Goal: Information Seeking & Learning: Learn about a topic

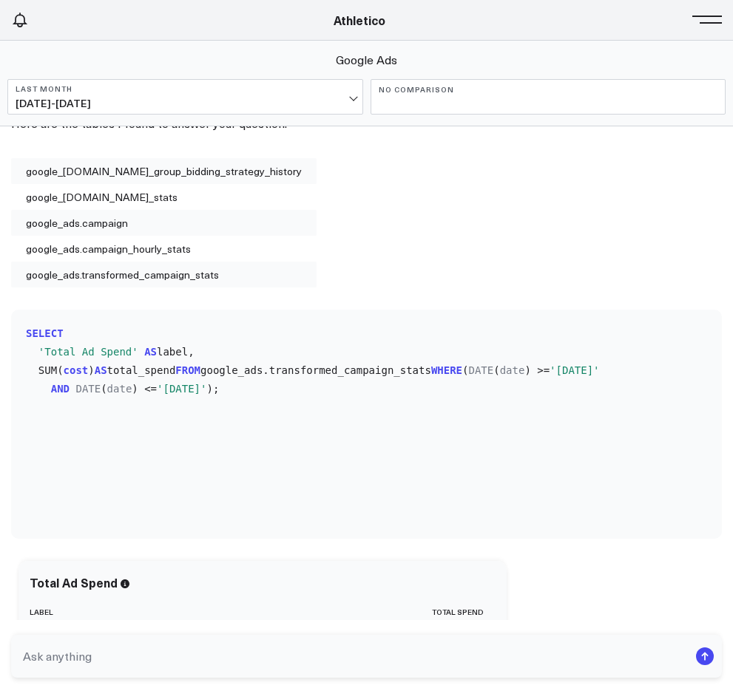
scroll to position [1745, 0]
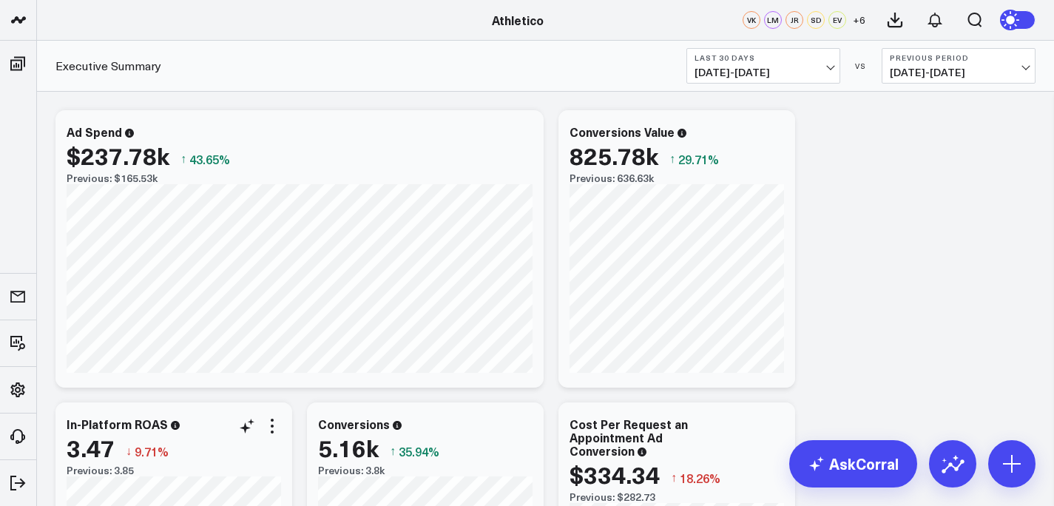
scroll to position [10, 0]
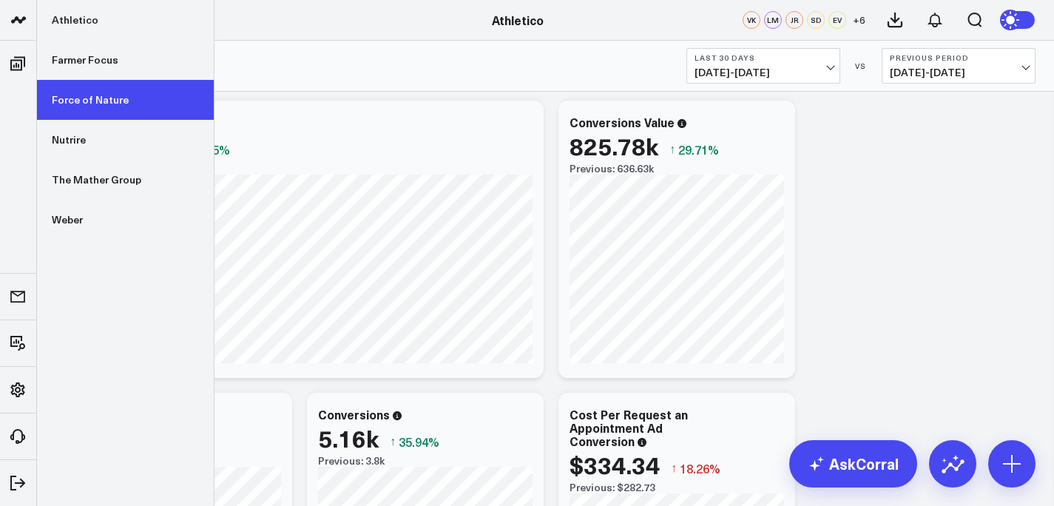
click at [80, 103] on link "Force of Nature" at bounding box center [125, 100] width 177 height 40
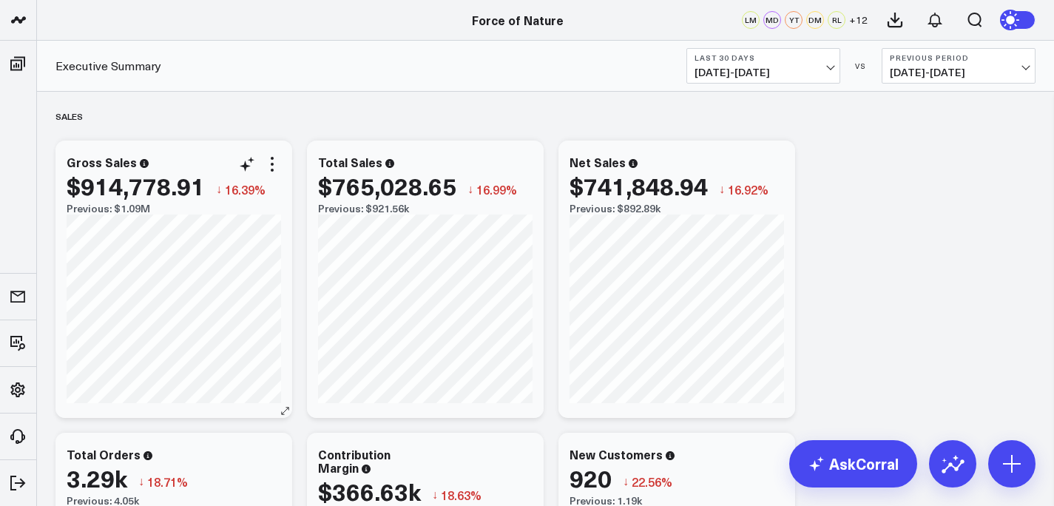
scroll to position [32, 0]
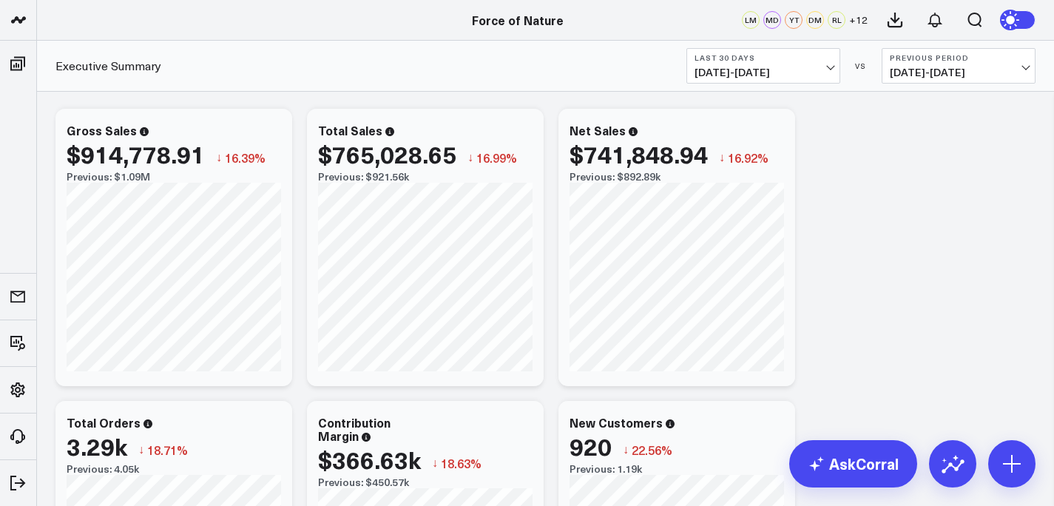
click at [739, 67] on span "08/04/25 - 09/02/25" at bounding box center [763, 73] width 138 height 12
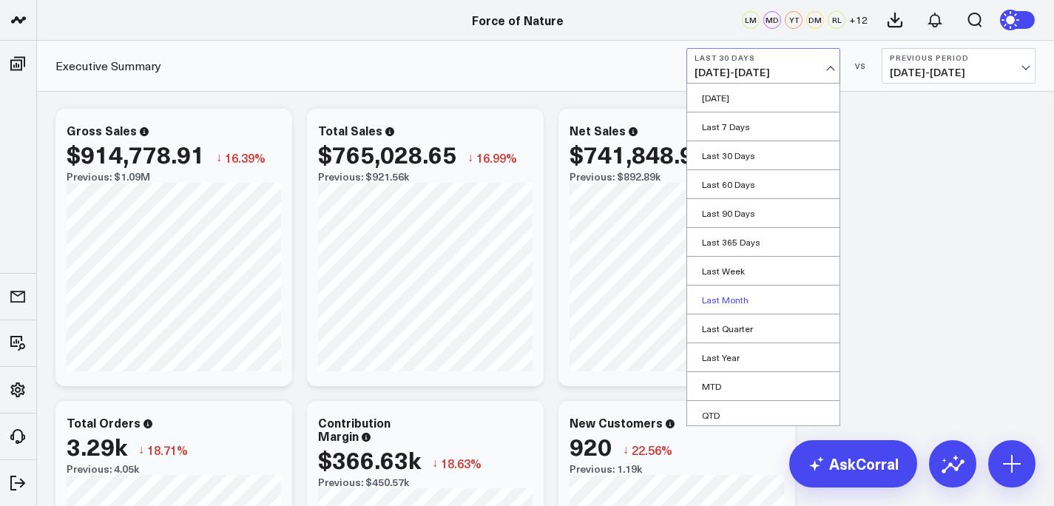
click at [743, 297] on link "Last Month" at bounding box center [763, 299] width 152 height 28
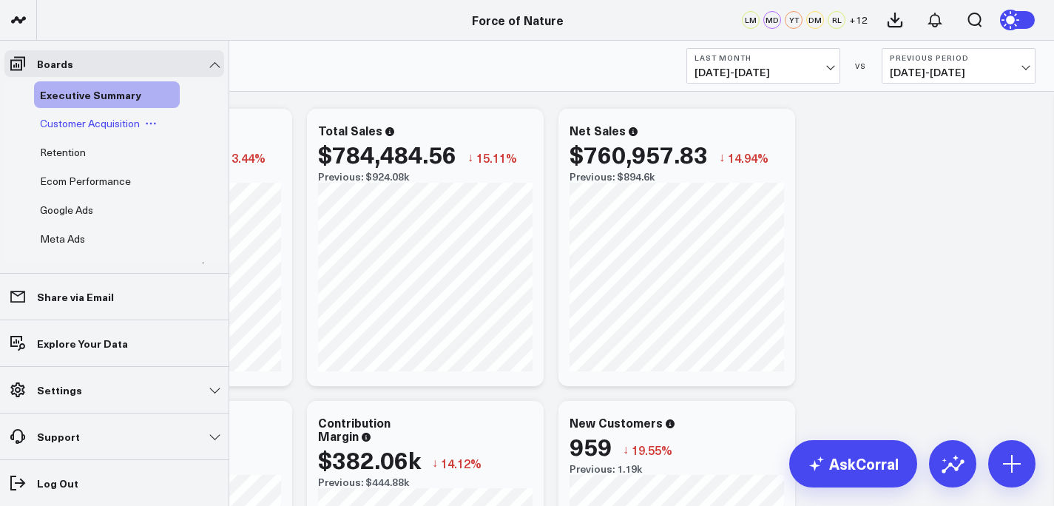
click at [82, 127] on span "Customer Acquisition" at bounding box center [90, 123] width 100 height 14
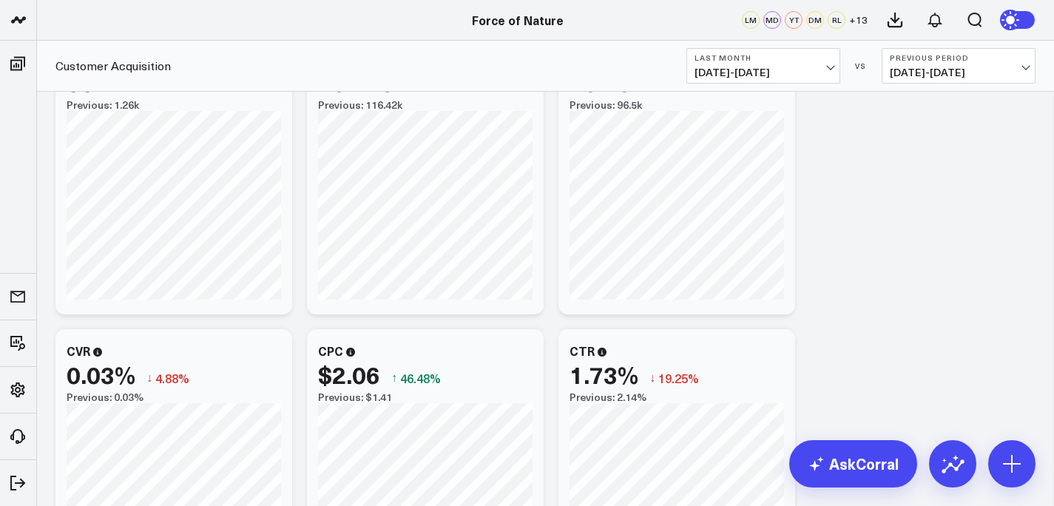
scroll to position [47, 0]
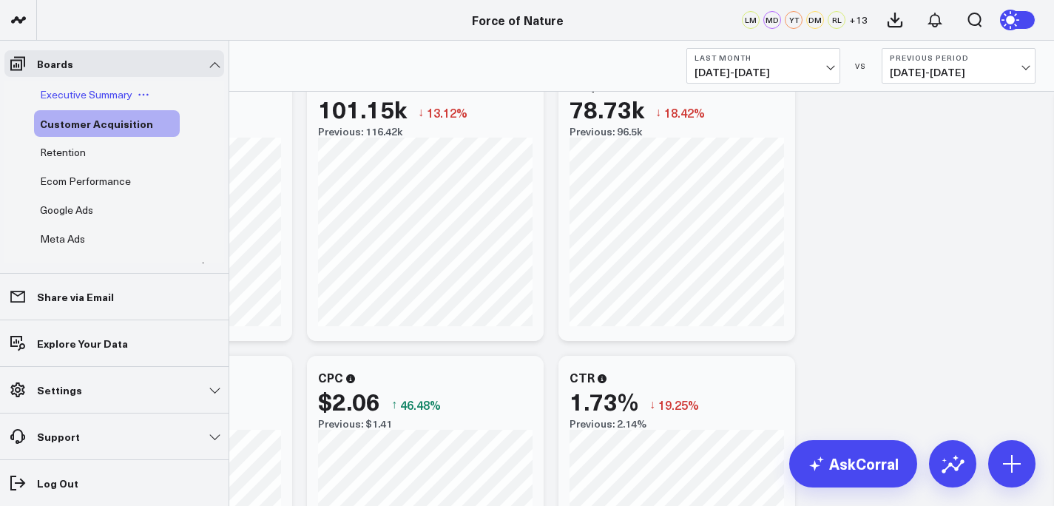
click at [59, 102] on div "Executive Summary" at bounding box center [107, 94] width 146 height 27
click at [63, 96] on span "Executive Summary" at bounding box center [86, 94] width 92 height 14
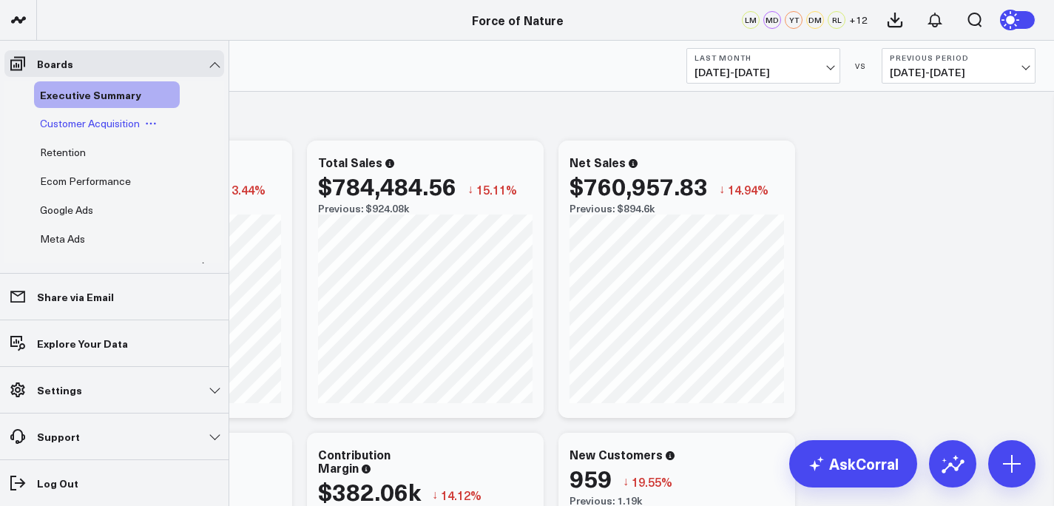
click at [50, 115] on div "Customer Acquisition" at bounding box center [107, 123] width 146 height 27
click at [61, 124] on span "Customer Acquisition" at bounding box center [90, 123] width 100 height 14
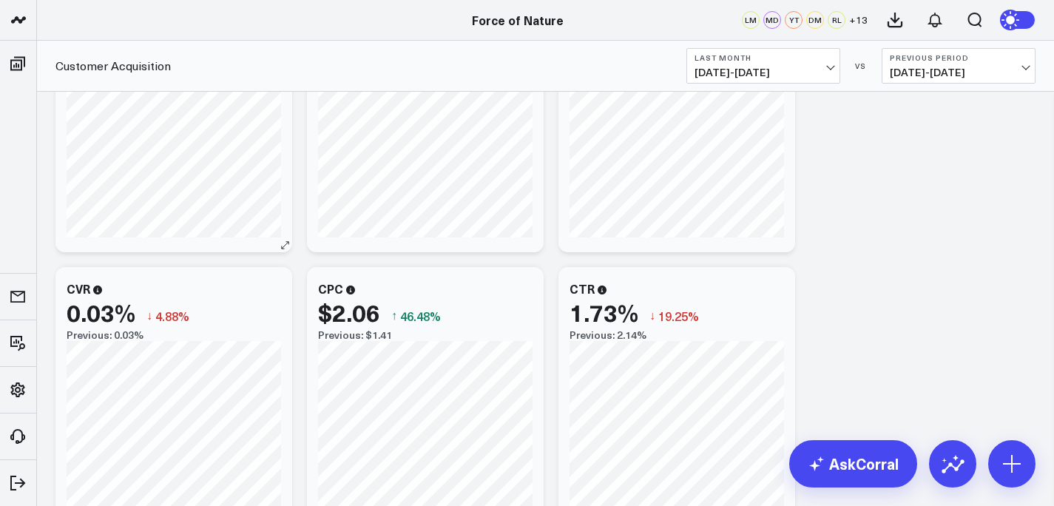
scroll to position [157, 0]
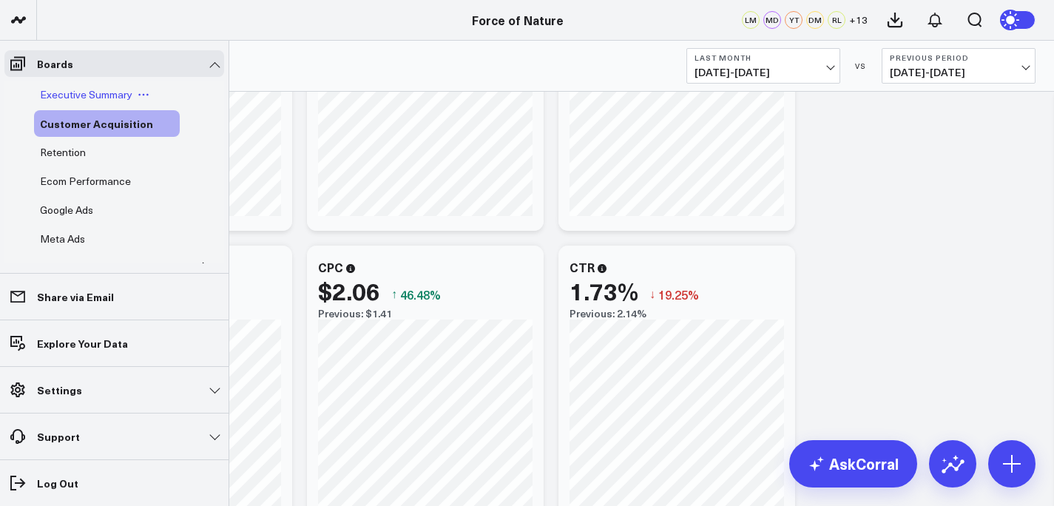
click at [71, 101] on div "Executive Summary" at bounding box center [107, 94] width 146 height 27
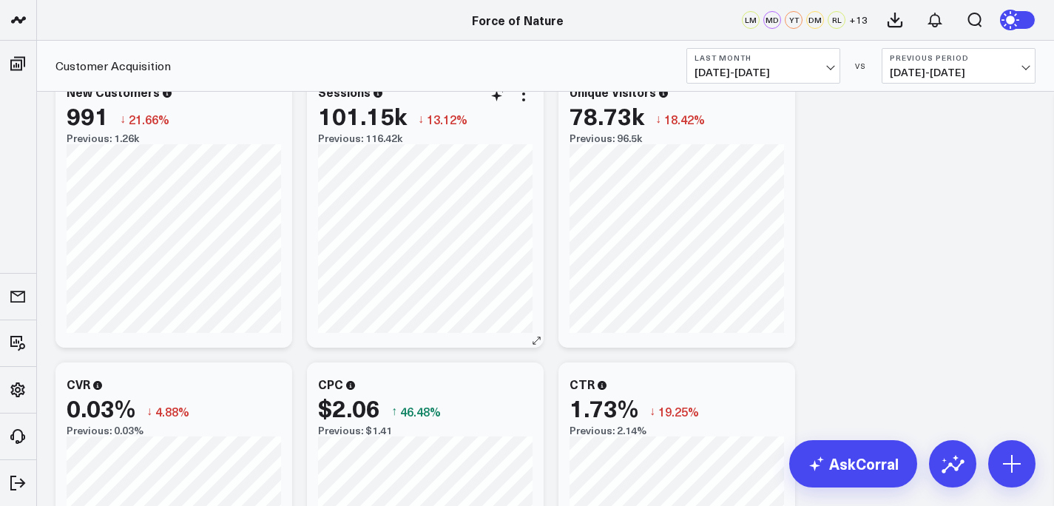
scroll to position [0, 0]
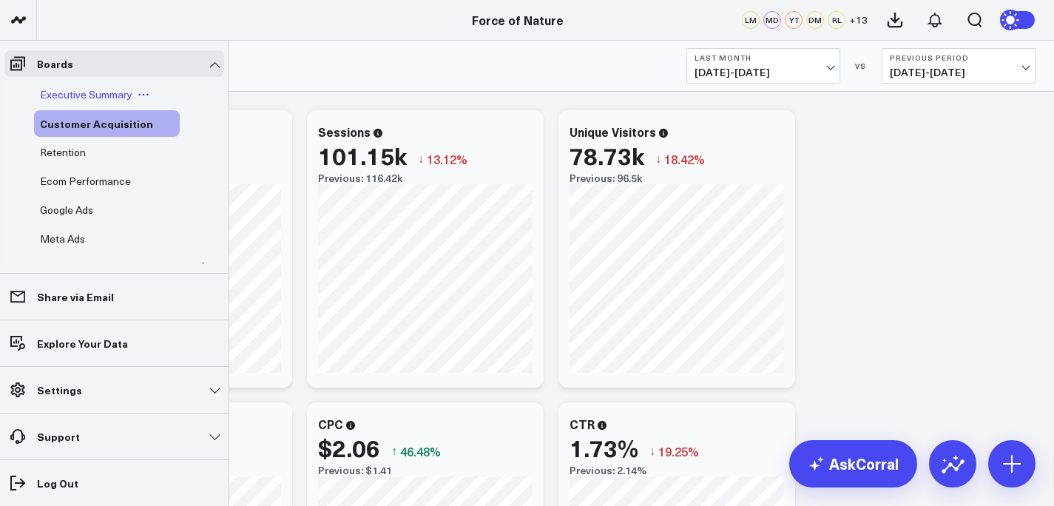
click at [67, 91] on span "Executive Summary" at bounding box center [86, 94] width 92 height 14
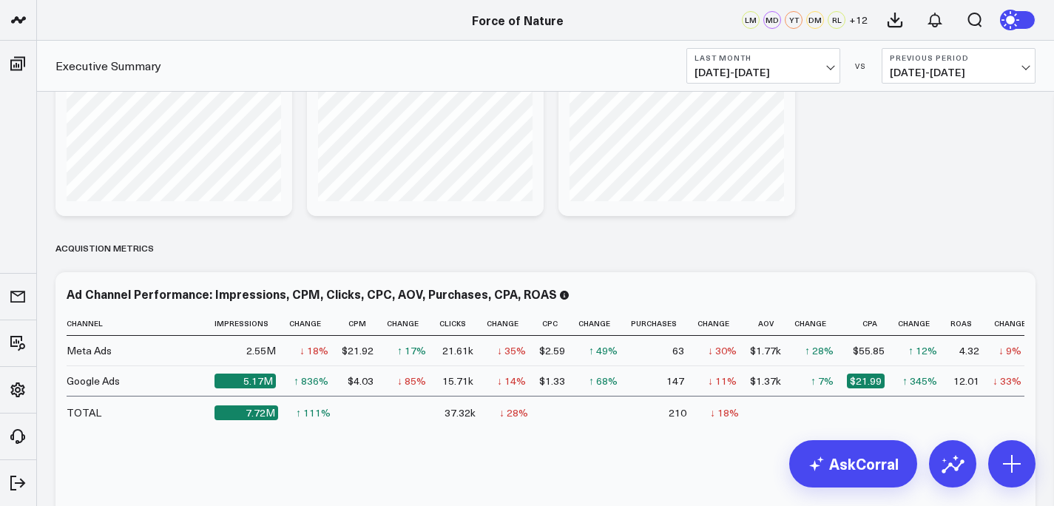
scroll to position [1715, 0]
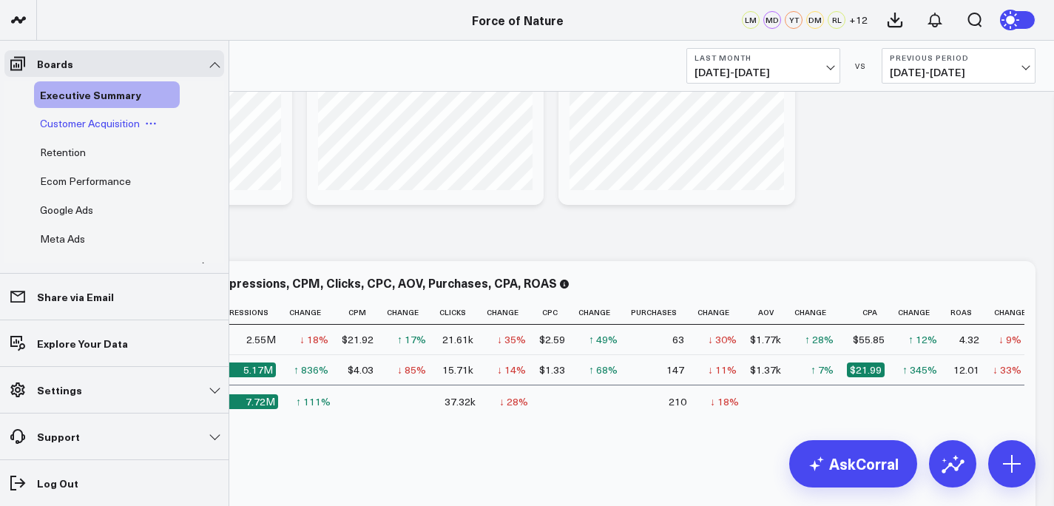
click at [59, 126] on span "Customer Acquisition" at bounding box center [90, 123] width 100 height 14
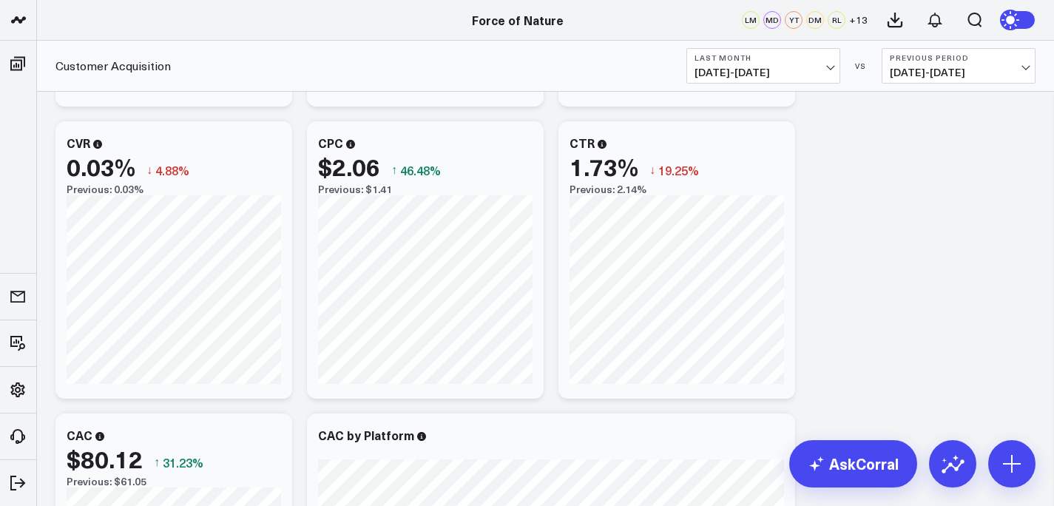
scroll to position [280, 0]
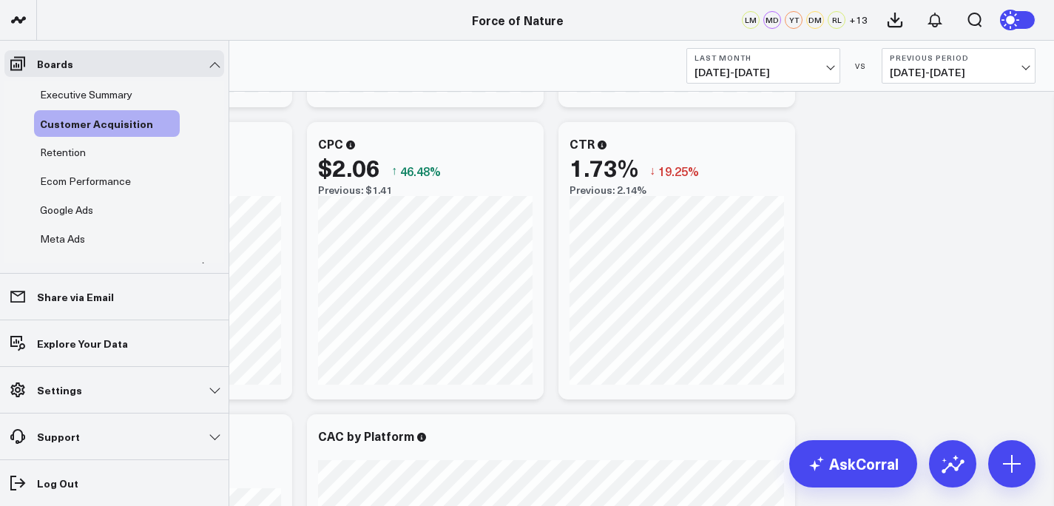
click at [72, 166] on ul "Executive Summary Customer Acquisition Retention Ecom Performance Google Ads Me…" at bounding box center [114, 223] width 220 height 284
click at [72, 183] on span "Ecom Performance" at bounding box center [85, 181] width 91 height 14
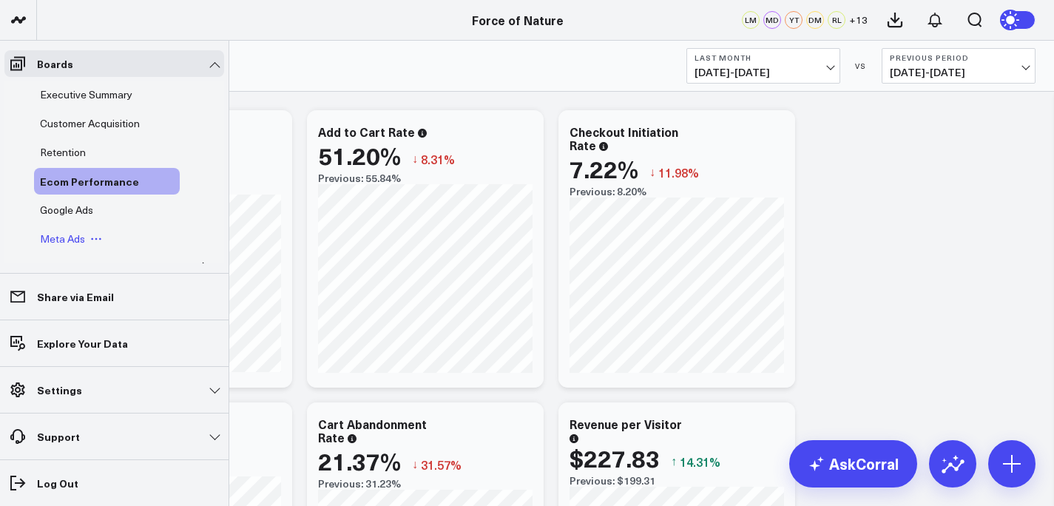
click at [70, 237] on span "Meta Ads" at bounding box center [62, 238] width 45 height 14
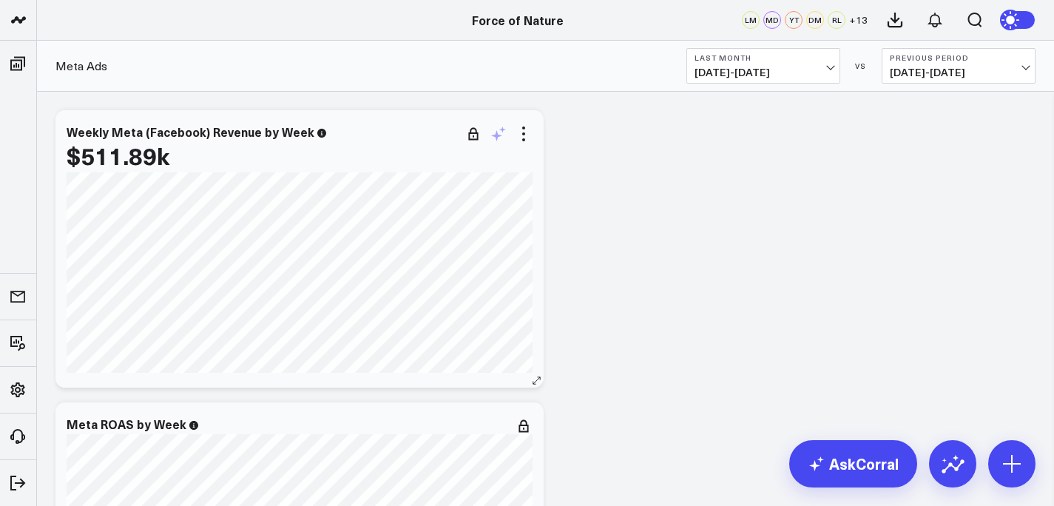
click at [505, 139] on icon at bounding box center [498, 134] width 18 height 18
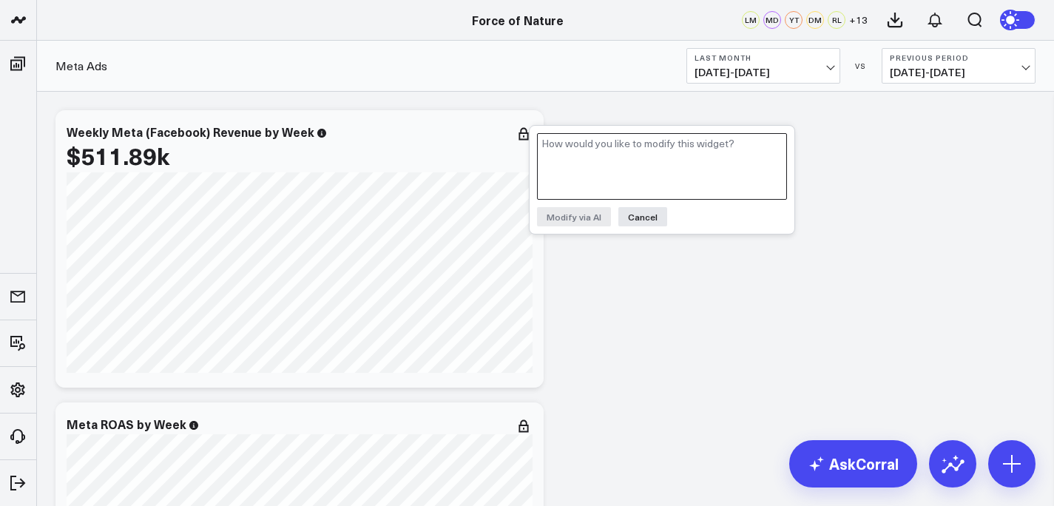
click at [555, 146] on textarea at bounding box center [662, 166] width 250 height 67
click at [592, 141] on textarea "Can you make this." at bounding box center [662, 166] width 250 height 67
click at [598, 155] on textarea "Make this a vertical bar gra" at bounding box center [662, 166] width 250 height 67
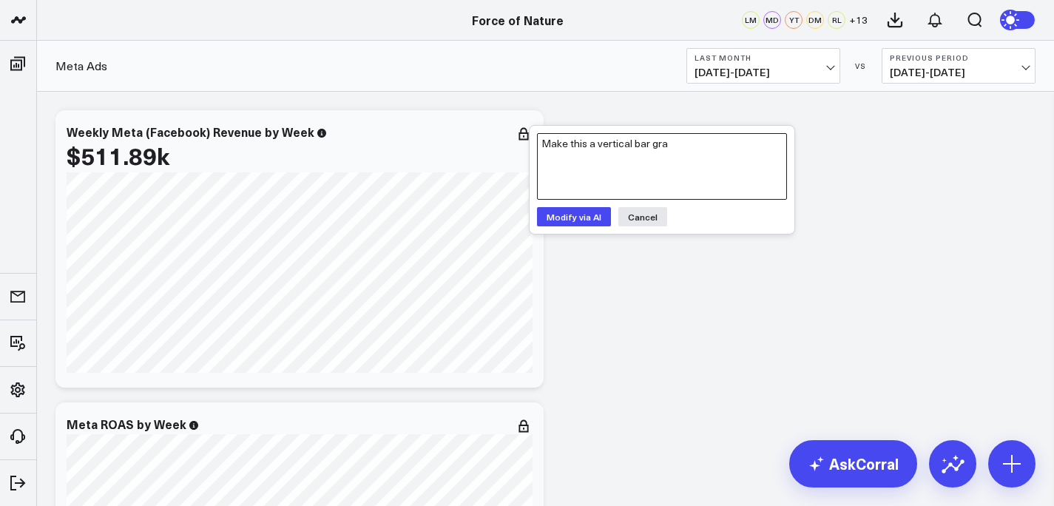
click at [598, 155] on textarea "Make this a vertical bar gra" at bounding box center [662, 166] width 250 height 67
click at [602, 146] on textarea "Make this a vertical bar gra" at bounding box center [662, 166] width 250 height 67
type textarea "Make this a ertical bar gra"
click at [602, 146] on textarea "Make this a ertical bar gra" at bounding box center [662, 166] width 250 height 67
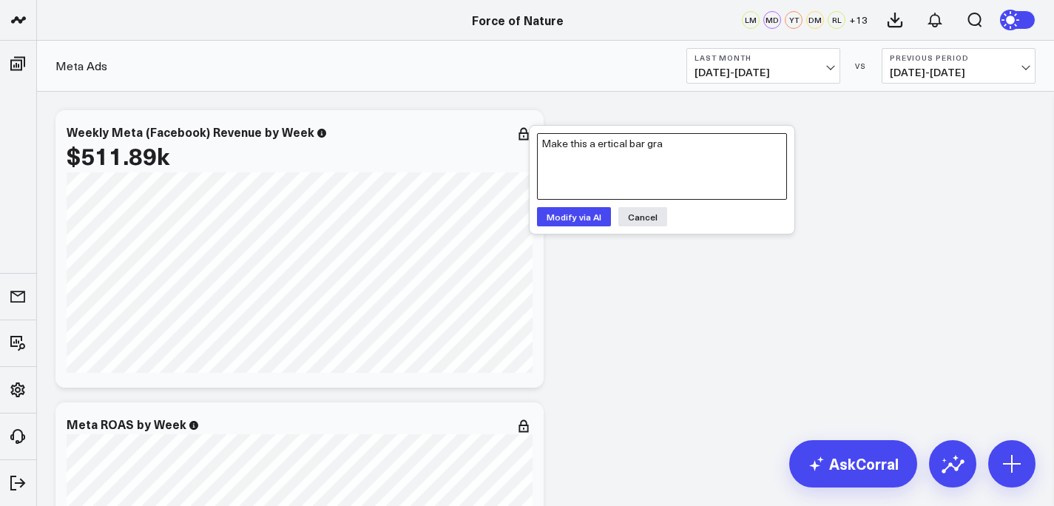
click at [602, 146] on textarea "Make this a ertical bar gra" at bounding box center [662, 166] width 250 height 67
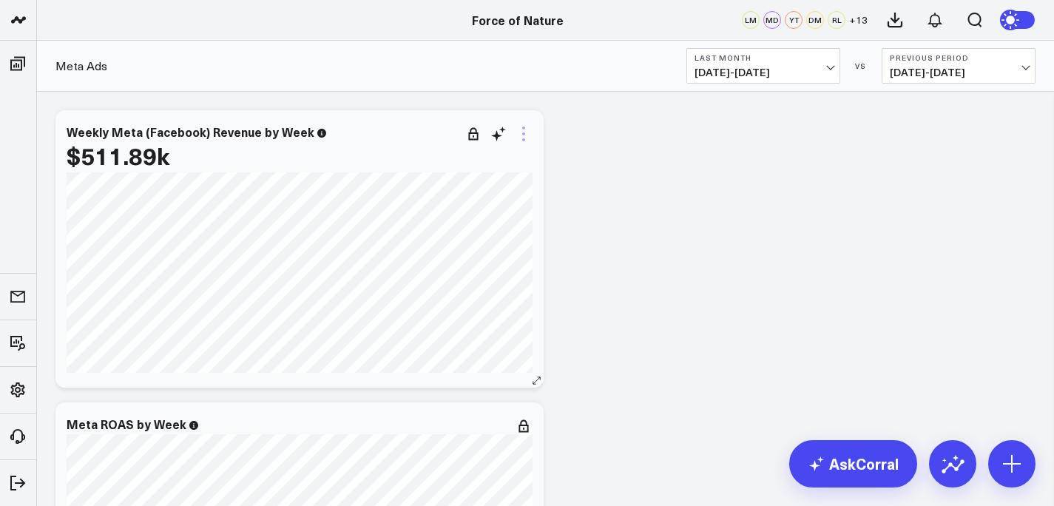
click at [525, 138] on icon at bounding box center [524, 134] width 18 height 18
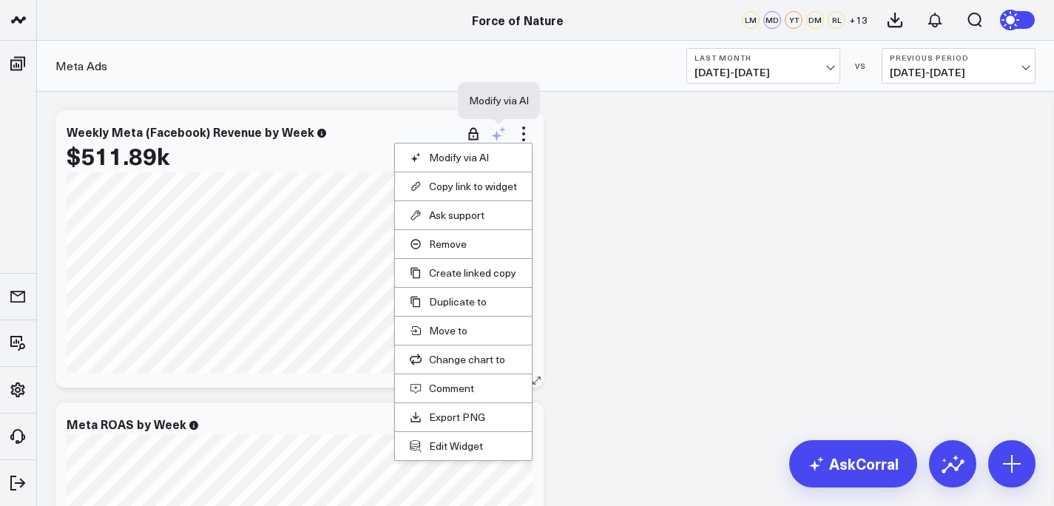
click at [501, 135] on icon at bounding box center [496, 135] width 11 height 11
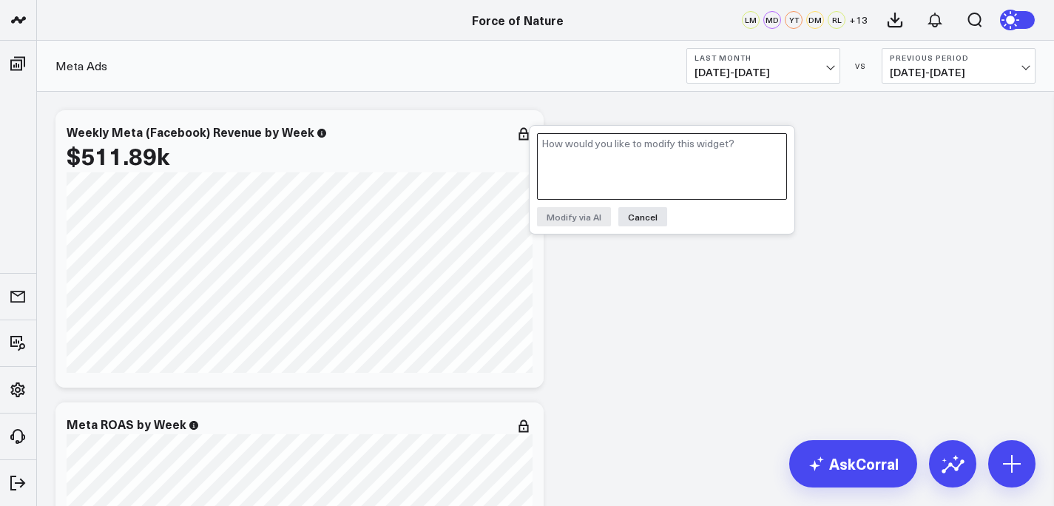
click at [594, 174] on textarea at bounding box center [662, 166] width 250 height 67
type textarea "make this a vertical bar graph"
click at [603, 219] on button "Modify via AI" at bounding box center [574, 216] width 74 height 19
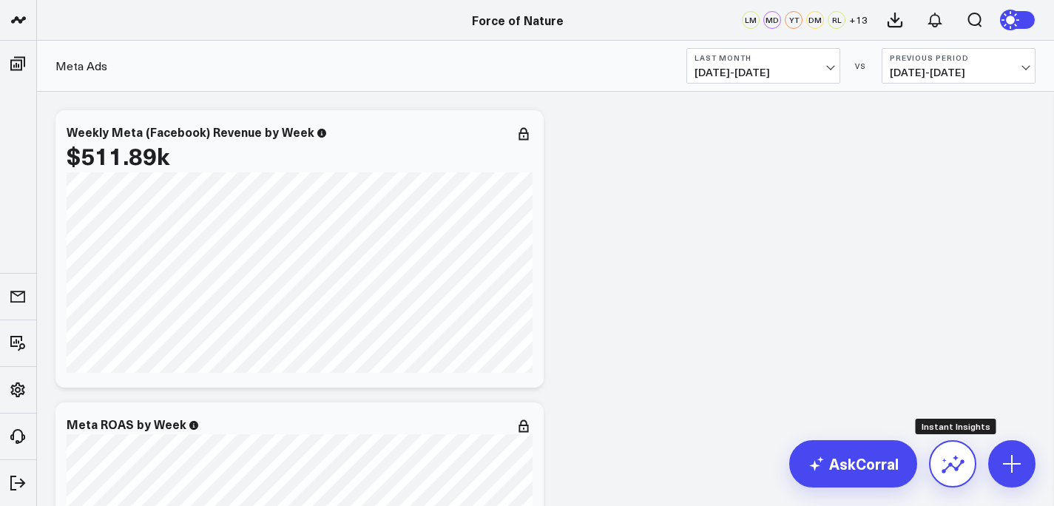
click at [957, 466] on icon at bounding box center [952, 466] width 23 height 14
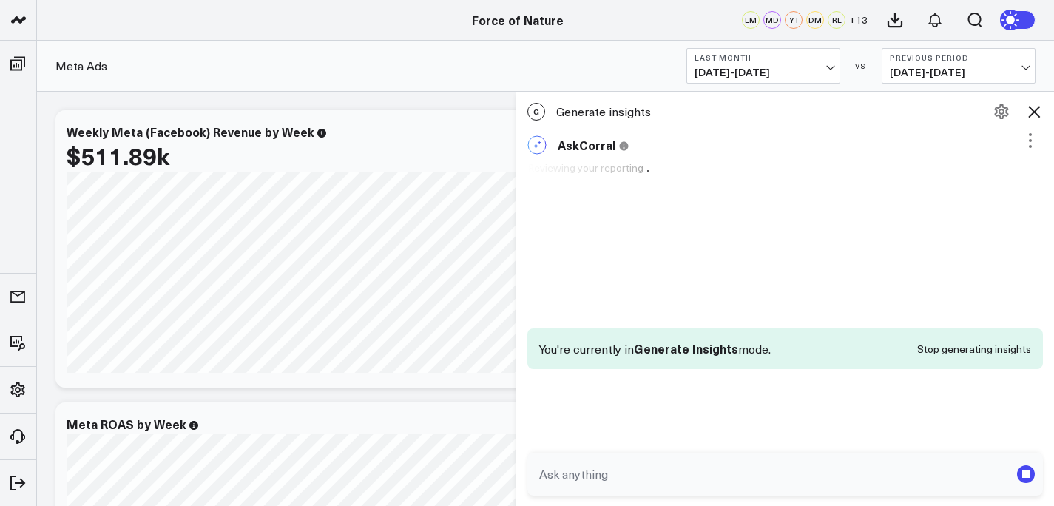
click at [608, 466] on textarea at bounding box center [772, 474] width 475 height 27
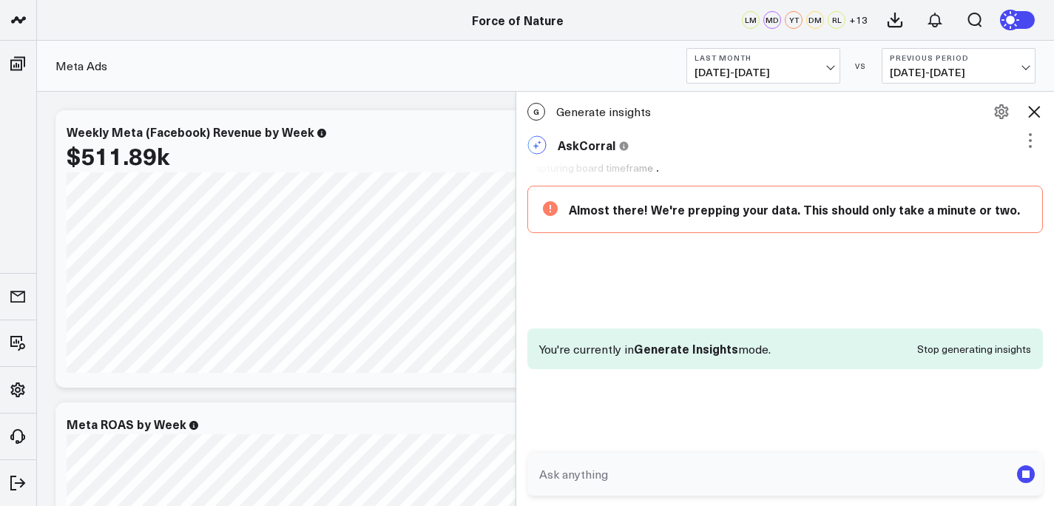
click at [1031, 119] on icon at bounding box center [1034, 112] width 18 height 18
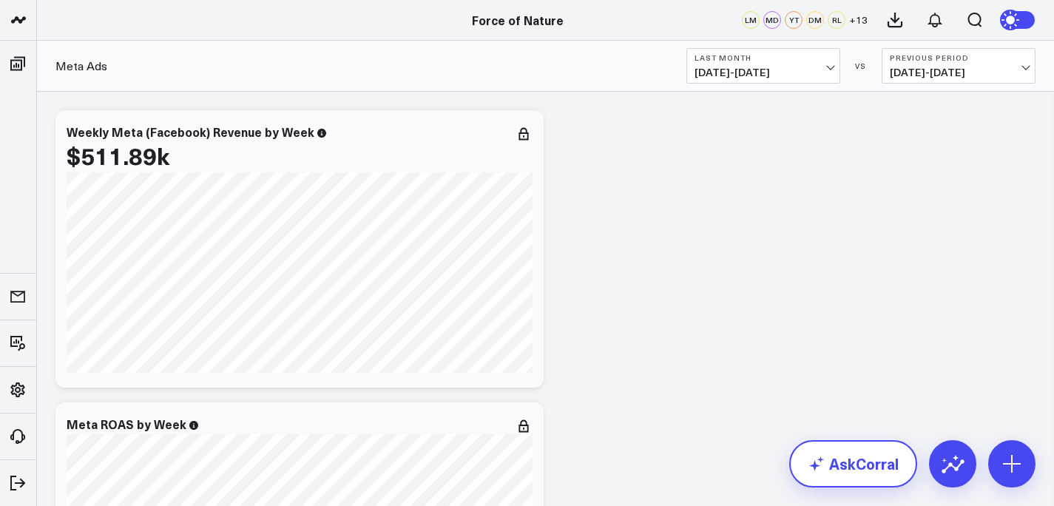
click at [872, 461] on link "AskCorral" at bounding box center [853, 463] width 128 height 47
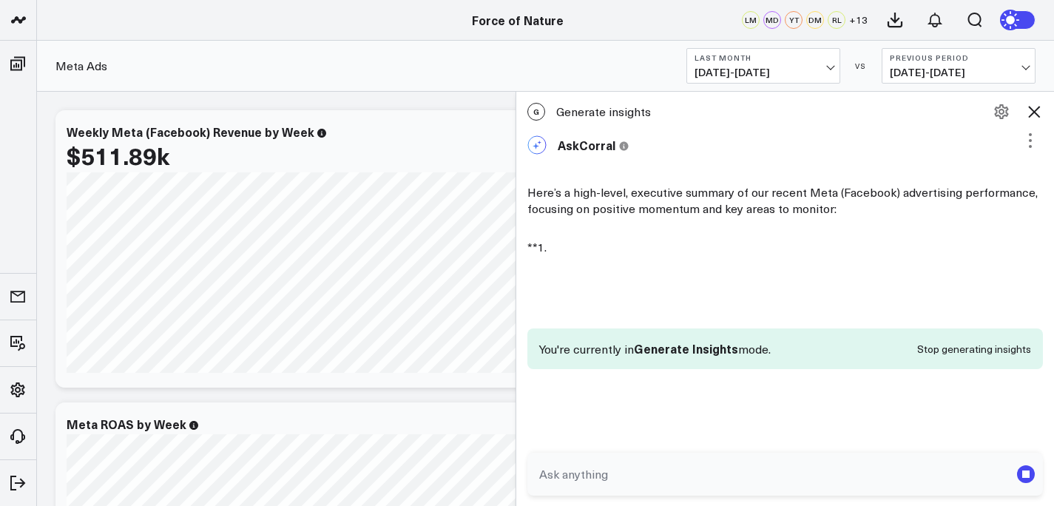
click at [659, 461] on textarea at bounding box center [772, 474] width 475 height 27
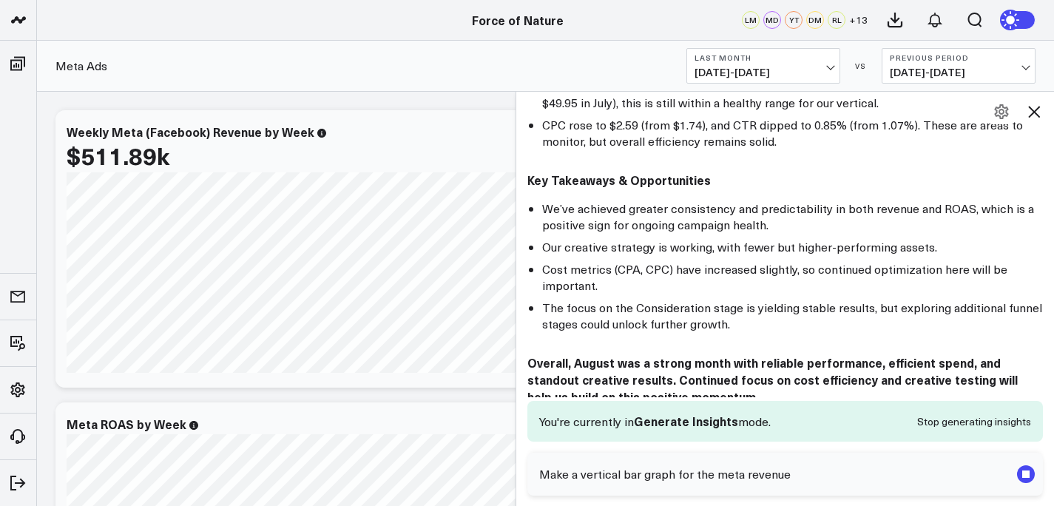
scroll to position [810, 0]
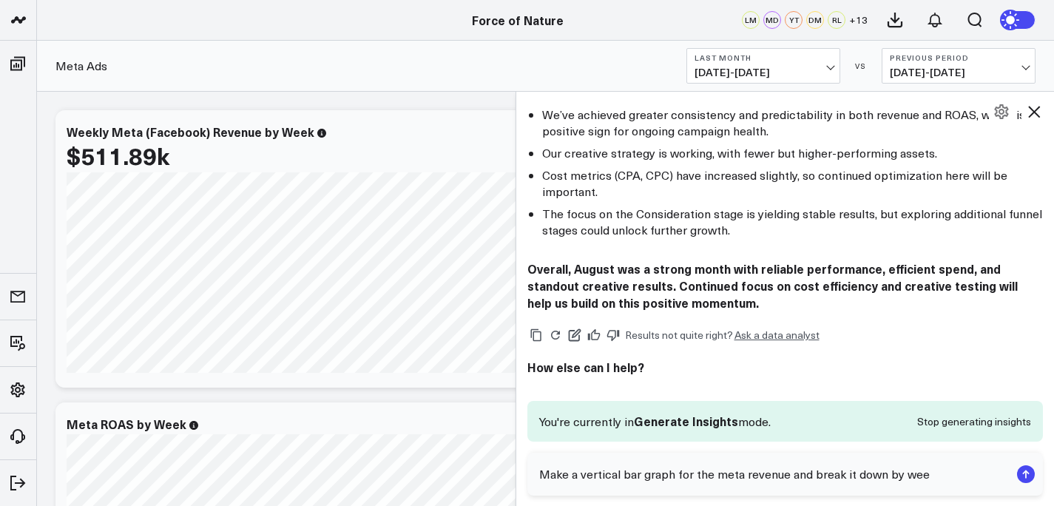
type textarea "Make a vertical bar graph for the meta revenue and break it down by week"
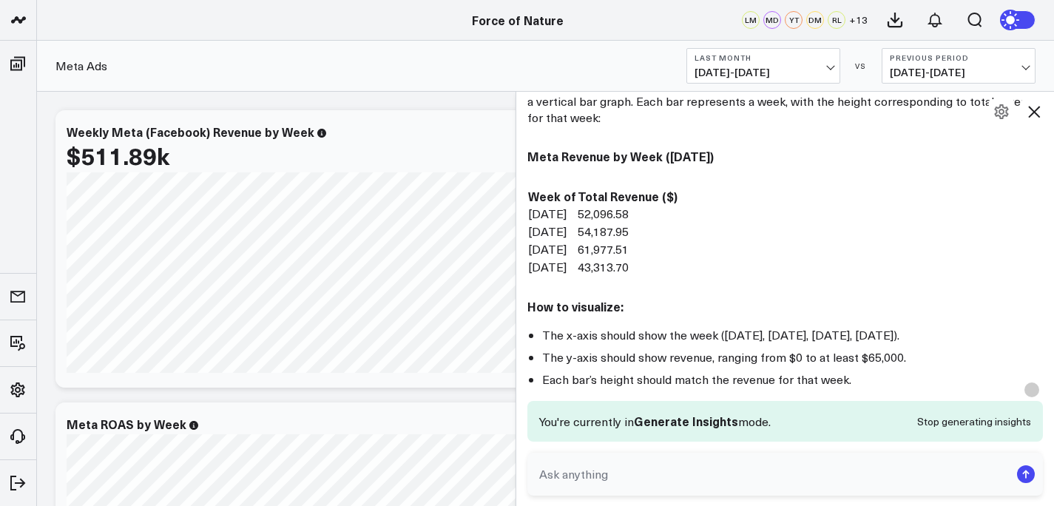
scroll to position [1282, 0]
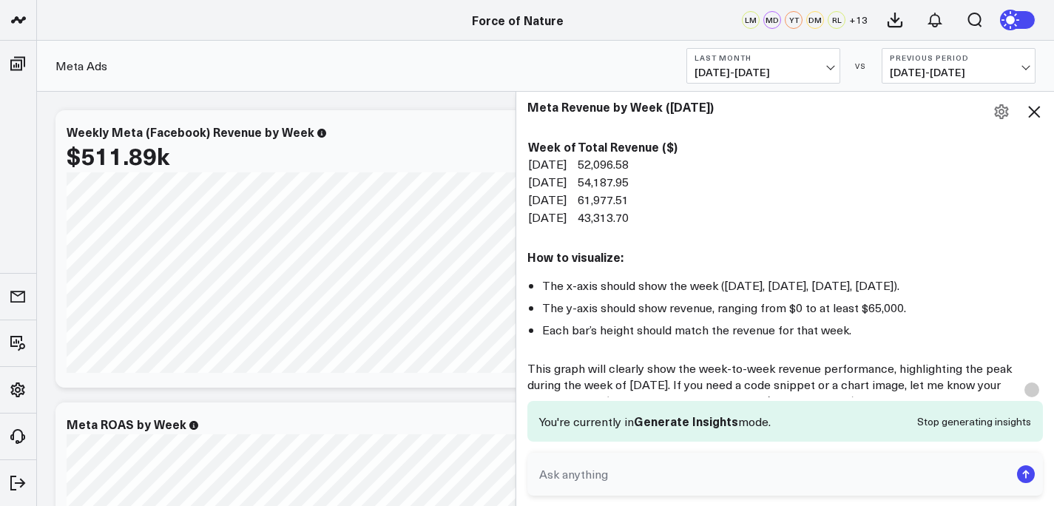
click at [999, 420] on button "Stop generating insights" at bounding box center [974, 421] width 114 height 10
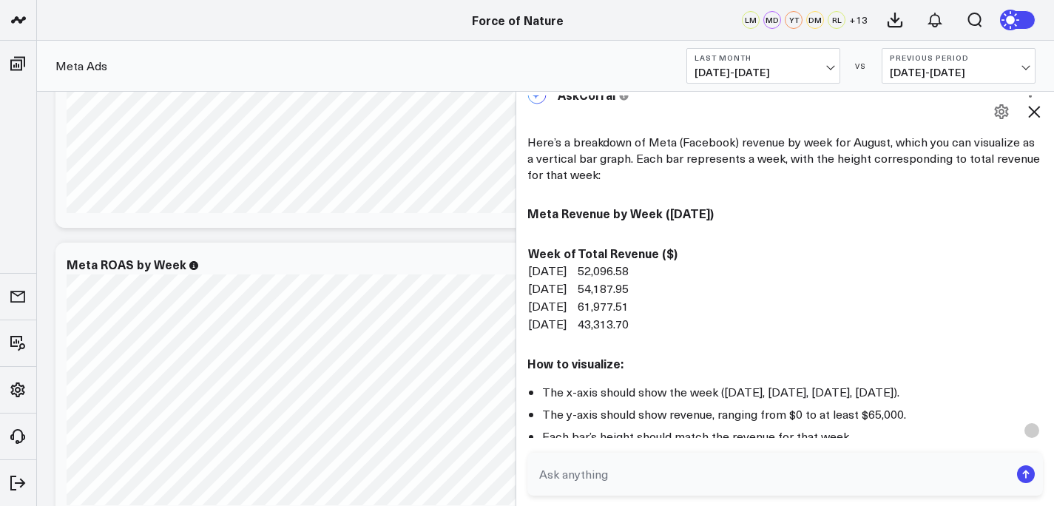
scroll to position [1062, 0]
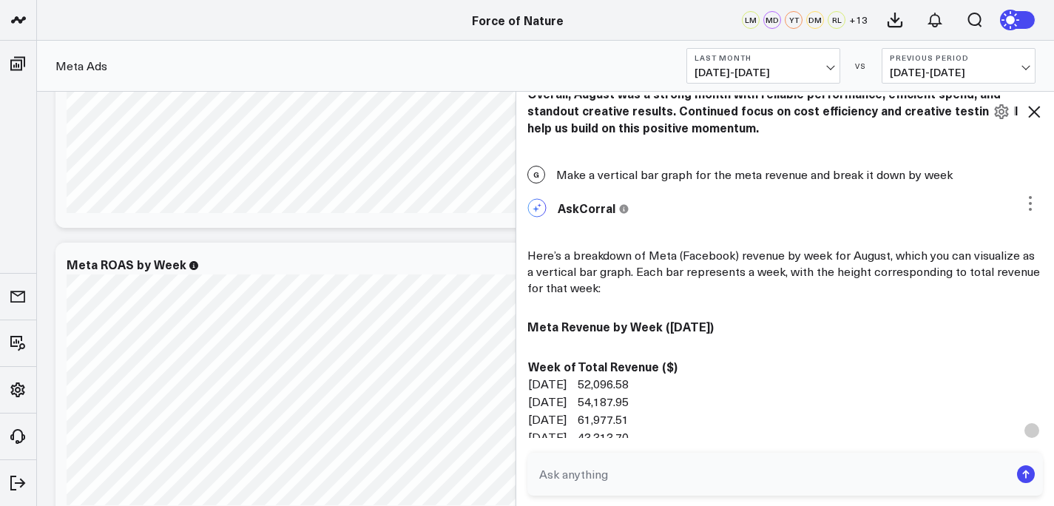
click at [588, 275] on p "Here’s a breakdown of Meta (Facebook) revenue by week for August, which you can…" at bounding box center [785, 271] width 516 height 49
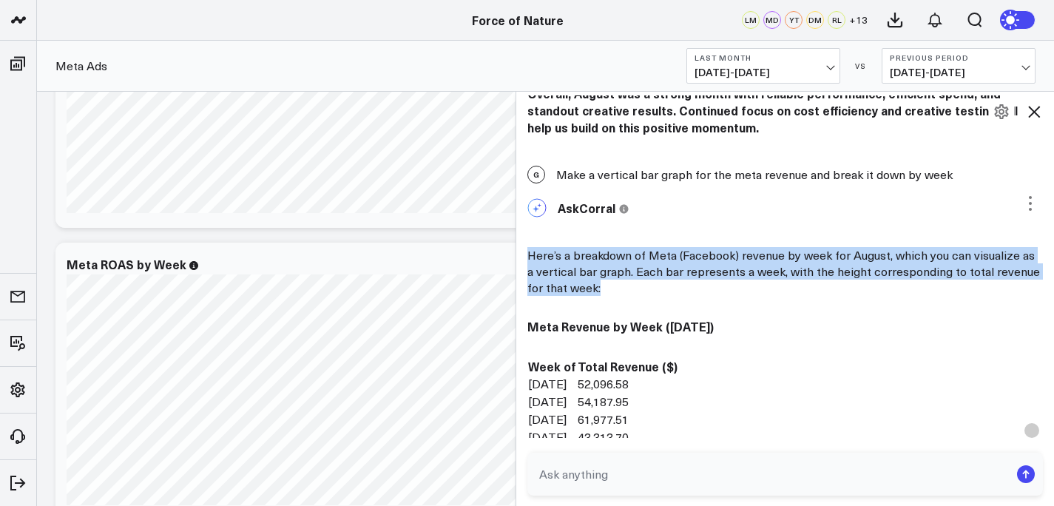
click at [588, 275] on p "Here’s a breakdown of Meta (Facebook) revenue by week for August, which you can…" at bounding box center [785, 271] width 516 height 49
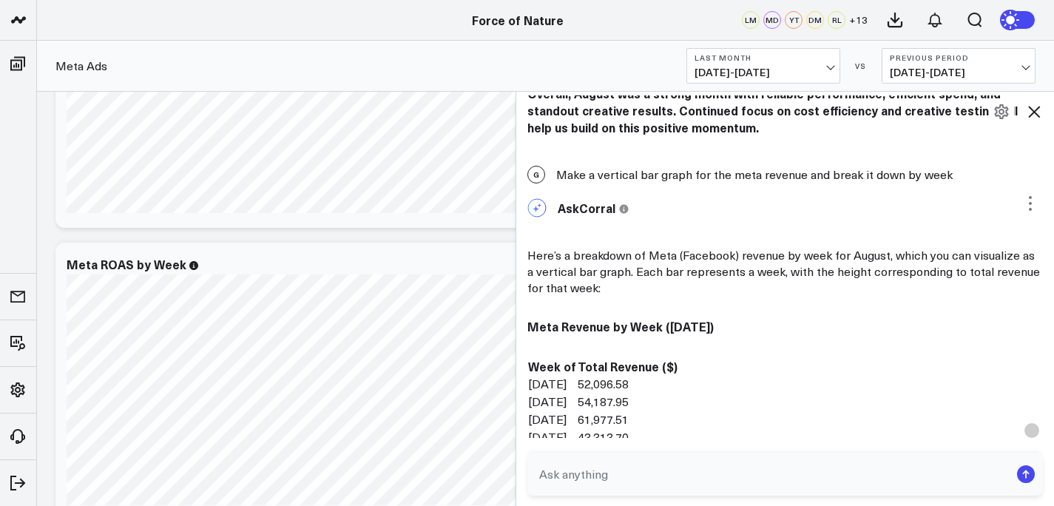
click at [609, 183] on div "G Make a vertical bar graph for the meta revenue and break it down by week" at bounding box center [785, 174] width 538 height 33
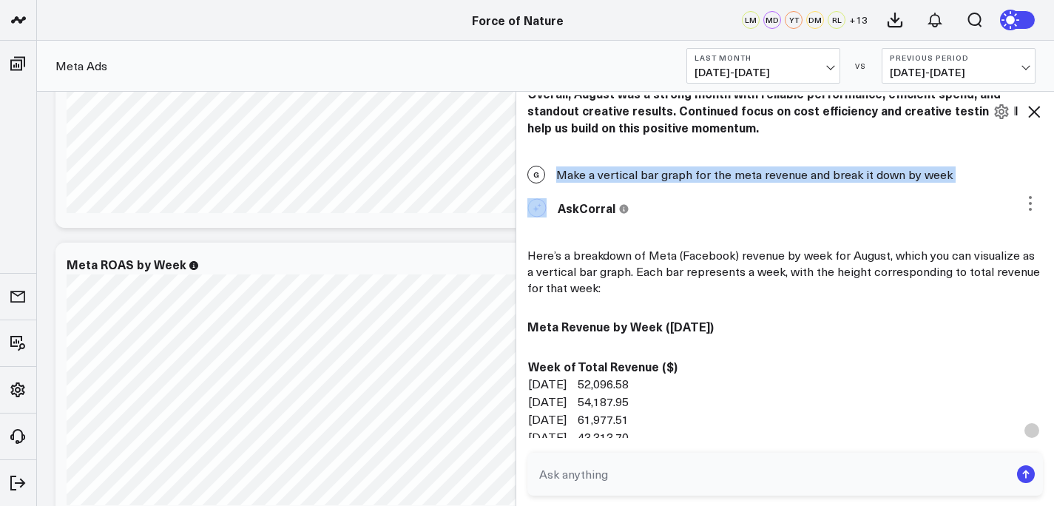
click at [609, 183] on div "G Make a vertical bar graph for the meta revenue and break it down by week" at bounding box center [785, 174] width 538 height 33
copy div "Make a vertical bar graph for the meta revenue and break it down by week"
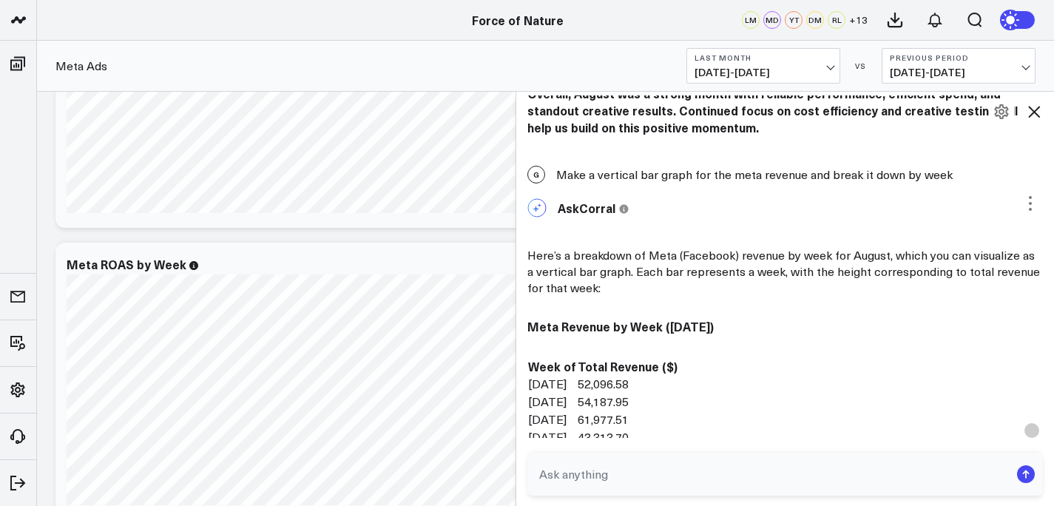
click at [605, 461] on textarea at bounding box center [772, 474] width 475 height 27
paste textarea "Make a vertical bar graph for the meta revenue and break it down by week"
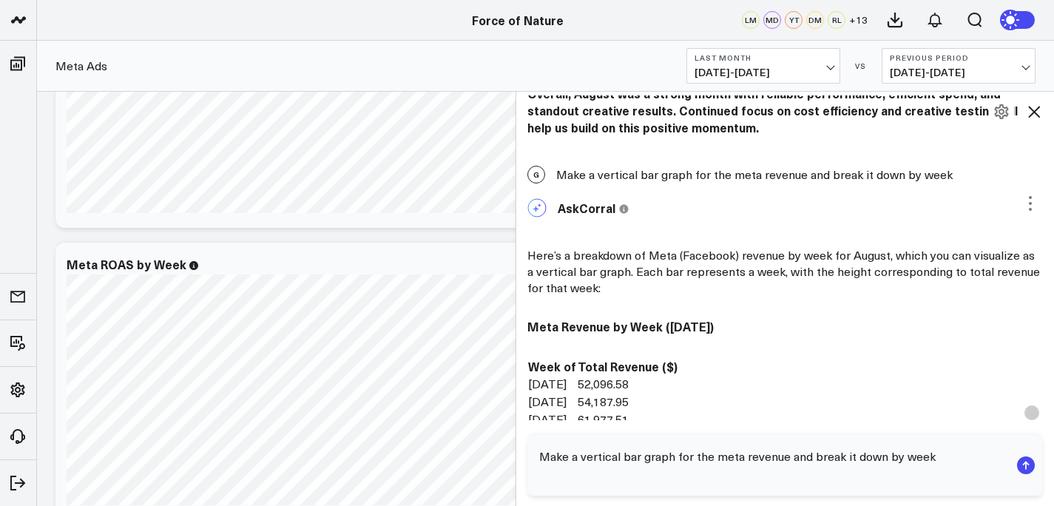
type textarea "Make a vertical bar graph for the meta revenue and break it down by week"
click at [1029, 466] on rect "submit" at bounding box center [1026, 465] width 18 height 18
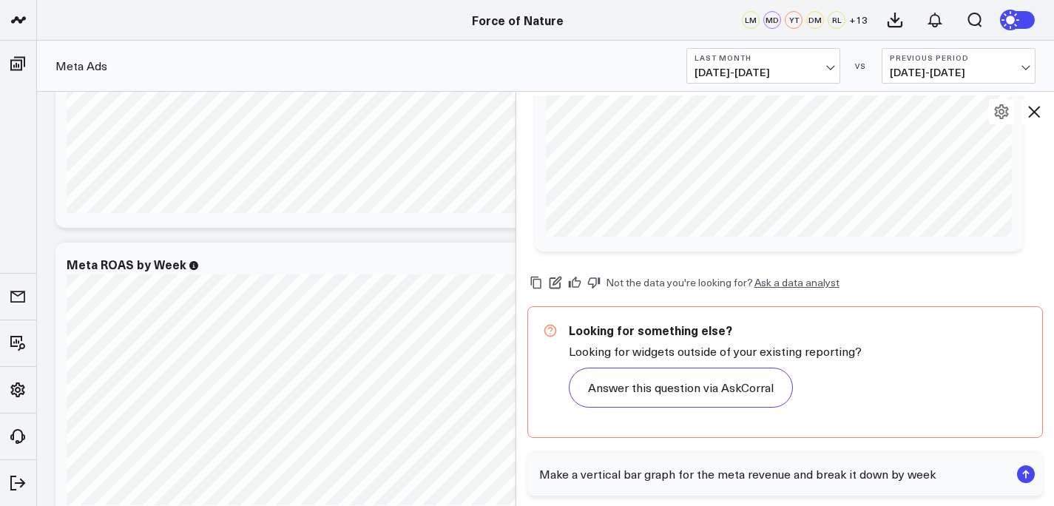
scroll to position [181, 0]
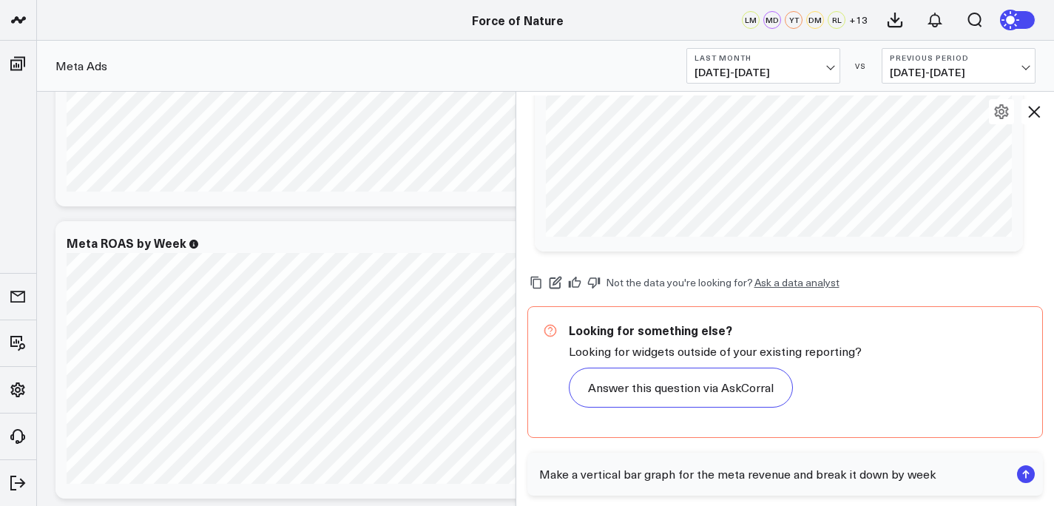
click at [1034, 106] on icon at bounding box center [1034, 112] width 18 height 18
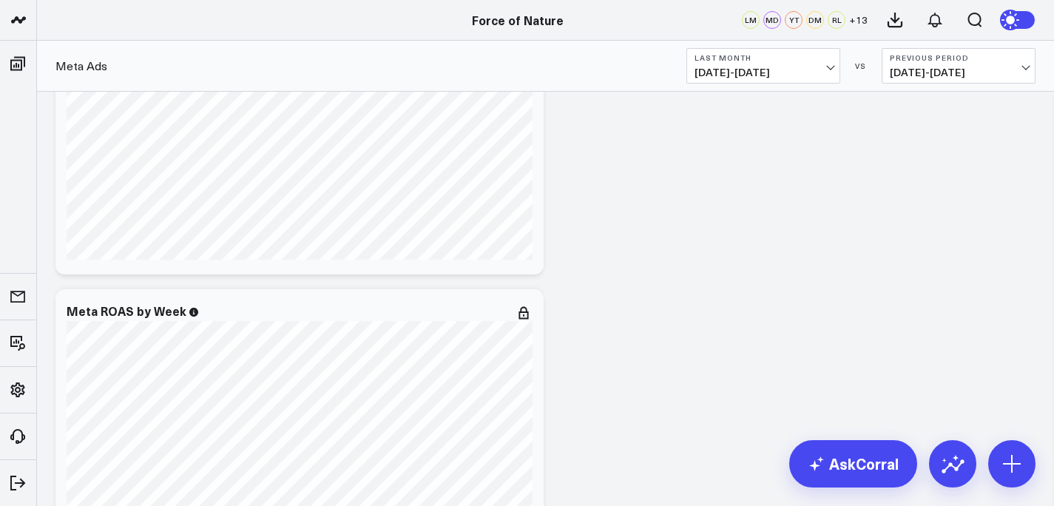
scroll to position [0, 0]
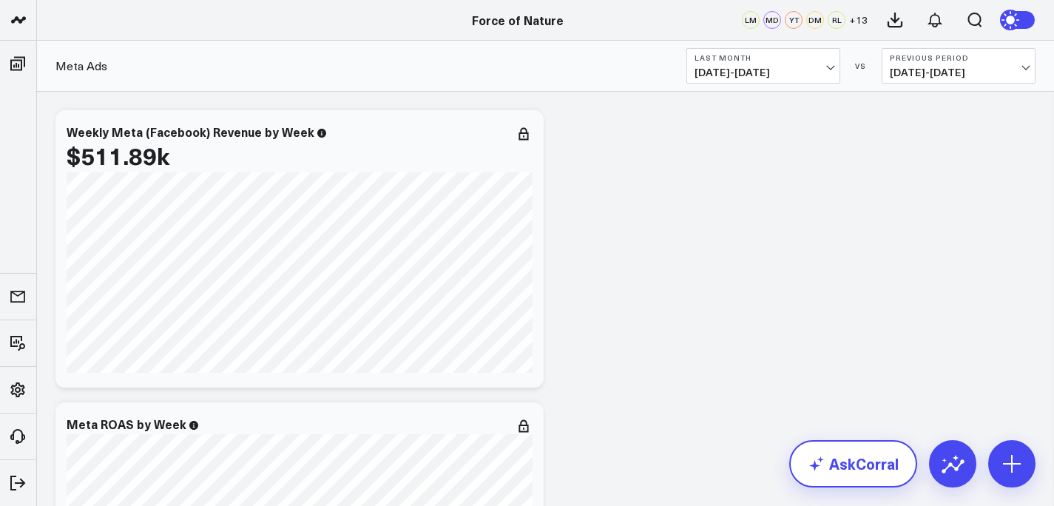
click at [851, 469] on link "AskCorral" at bounding box center [853, 463] width 128 height 47
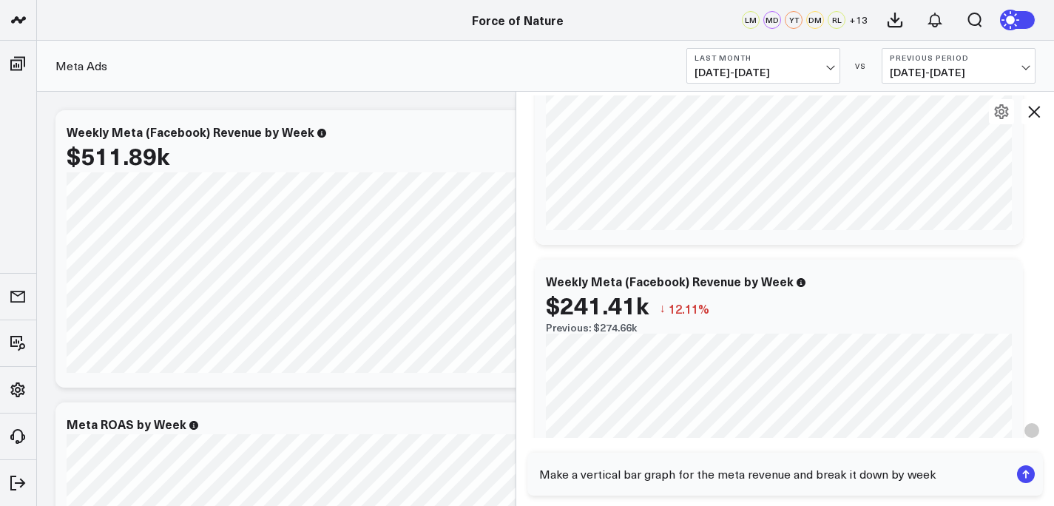
scroll to position [2029, 0]
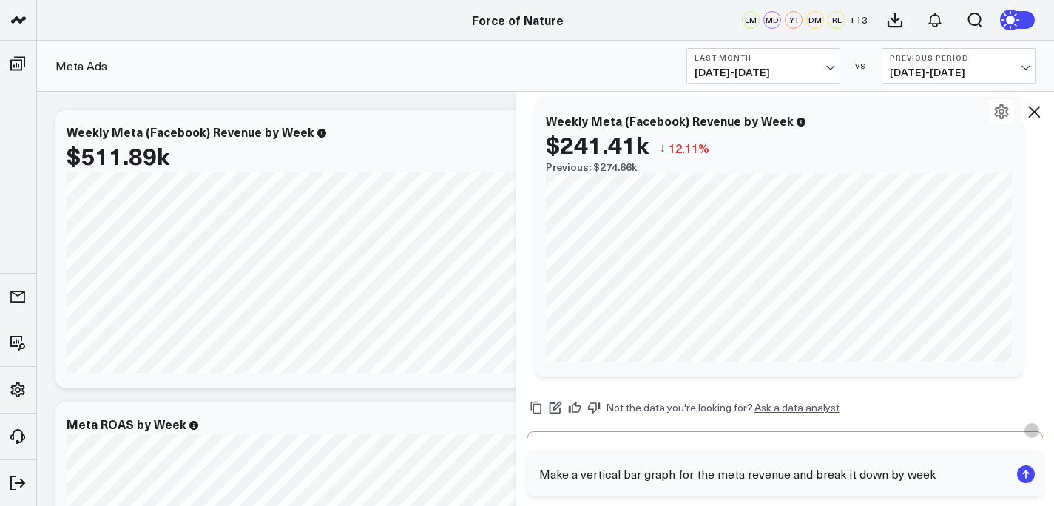
click at [640, 463] on textarea "Make a vertical bar graph for the meta revenue and break it down by week" at bounding box center [772, 474] width 475 height 27
type textarea "can it be a bar graph"
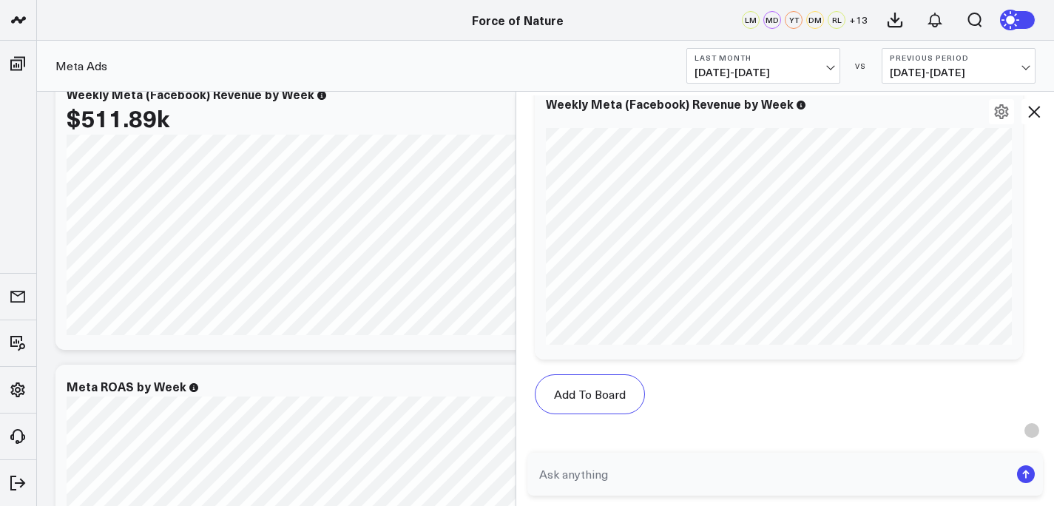
scroll to position [2756, 0]
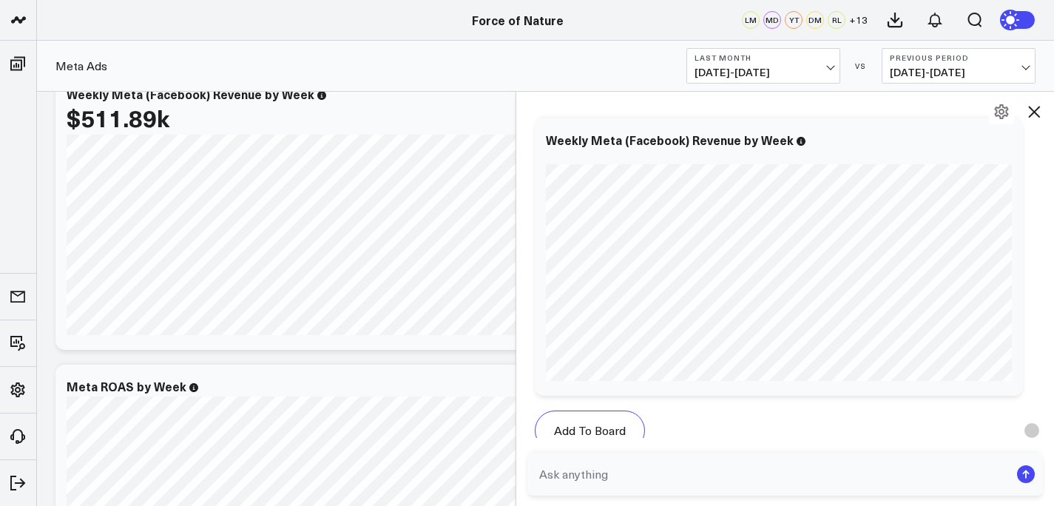
click at [953, 70] on span "07/01/25 - 07/31/25" at bounding box center [958, 73] width 138 height 12
click at [932, 189] on link "No Comparison" at bounding box center [958, 184] width 152 height 28
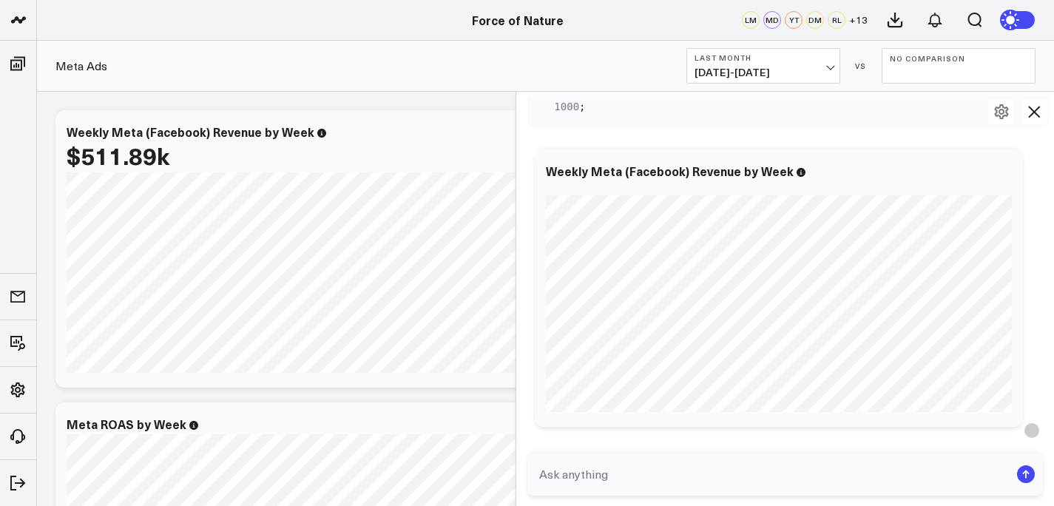
click at [625, 475] on textarea at bounding box center [772, 474] width 475 height 27
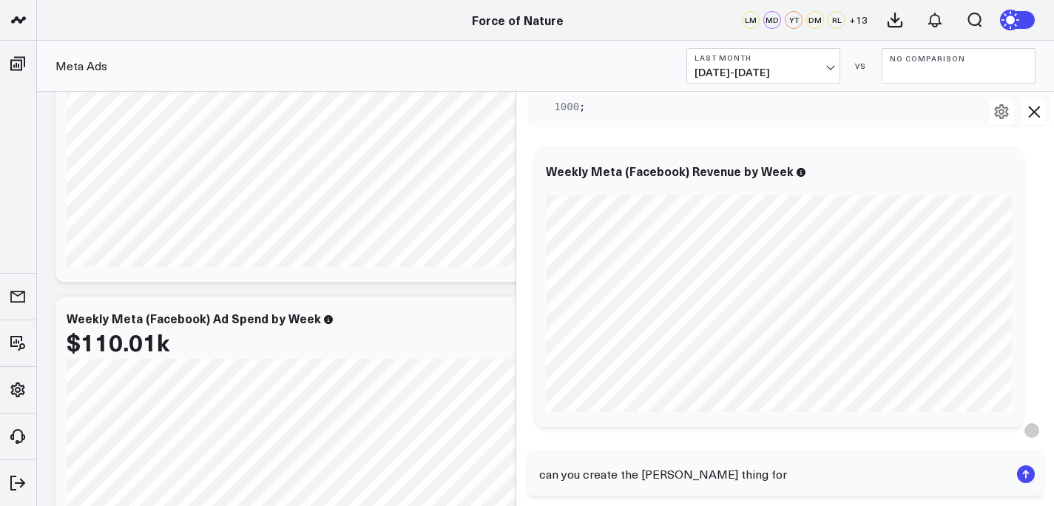
scroll to position [401, 0]
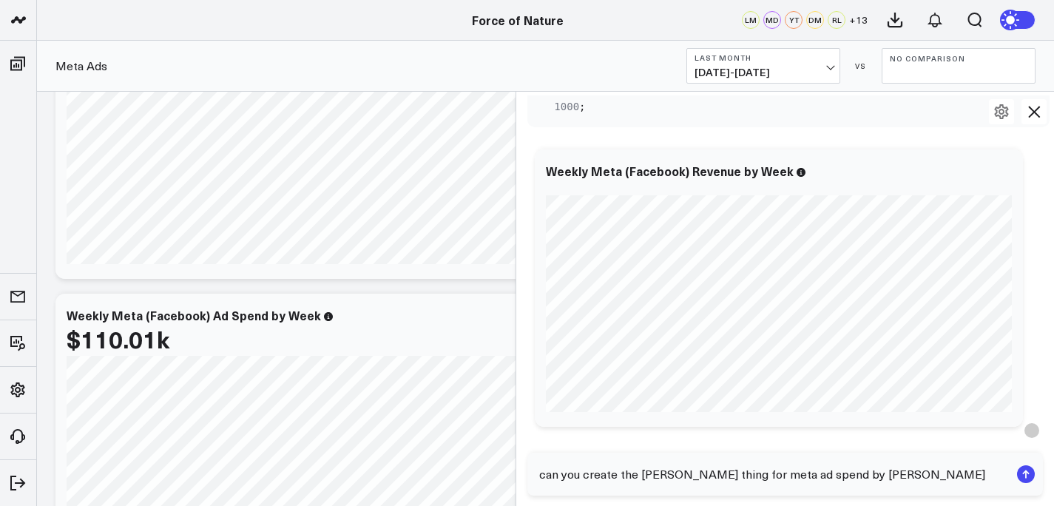
type textarea "can you create the sam thing for meta ad spend by week"
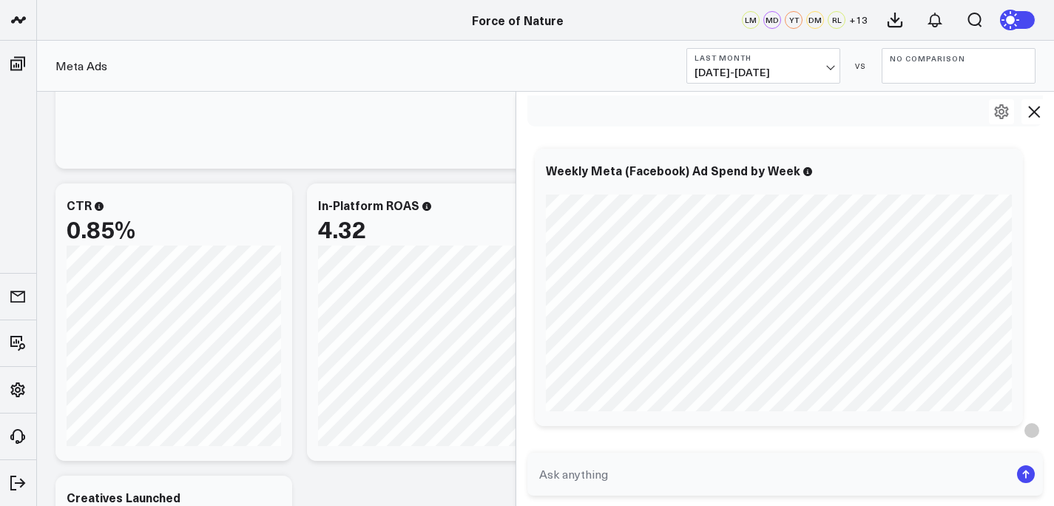
scroll to position [1510, 0]
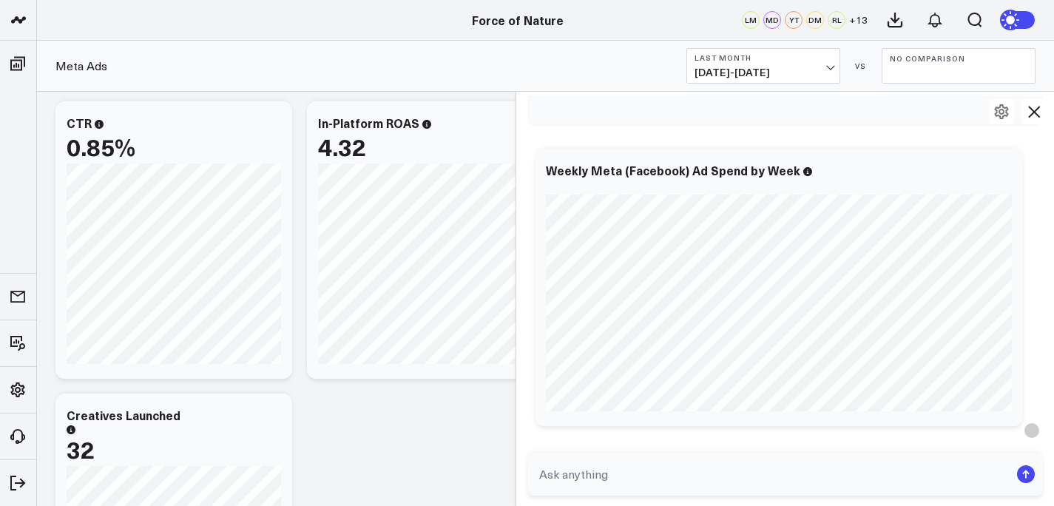
click at [727, 77] on span "08/01/25 - 08/31/25" at bounding box center [763, 73] width 138 height 12
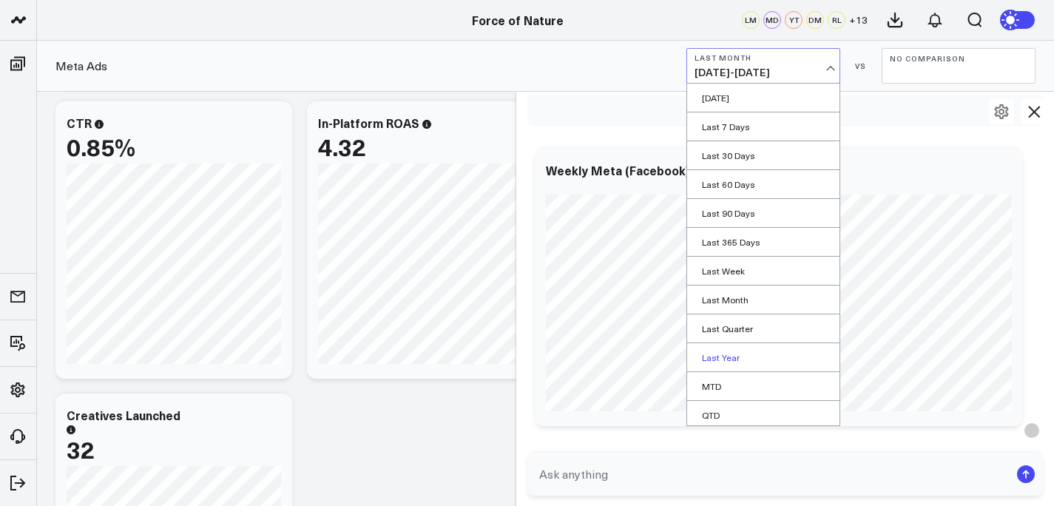
scroll to position [61, 0]
click at [730, 413] on link "Custom Dates" at bounding box center [763, 411] width 152 height 28
select select "8"
select select "2025"
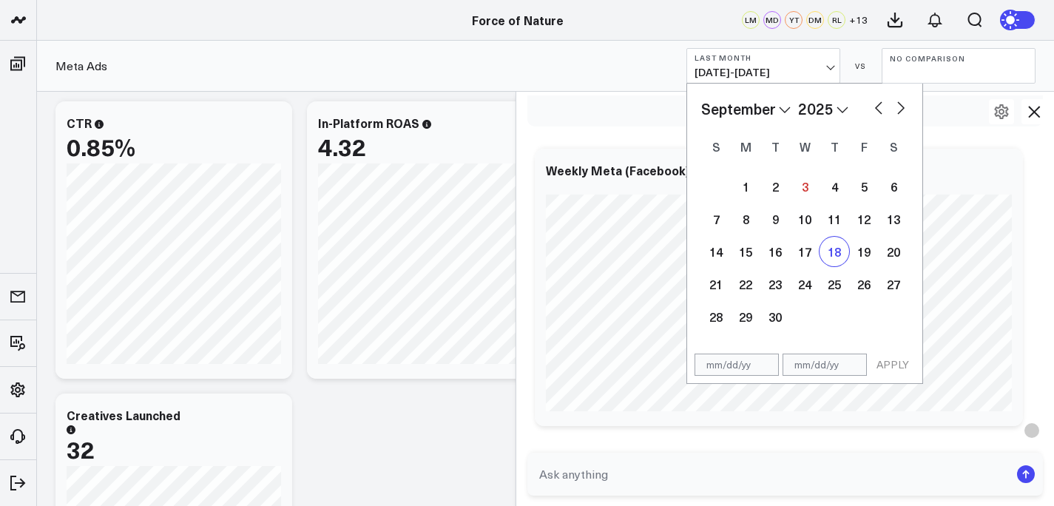
click at [835, 260] on div "18" at bounding box center [834, 252] width 30 height 30
type input "09/18/25"
select select "8"
select select "2025"
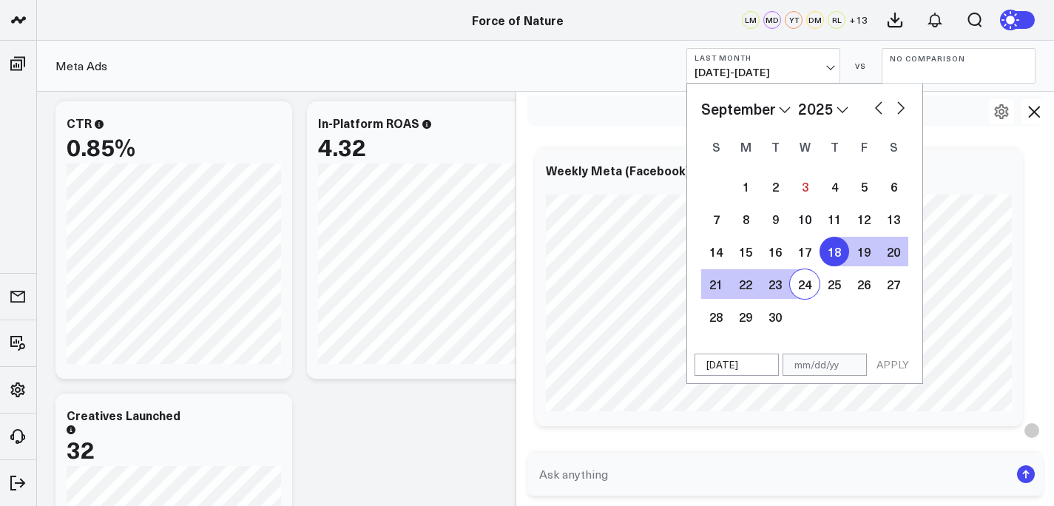
click at [802, 288] on div "24" at bounding box center [805, 284] width 30 height 30
type input "09/24/25"
select select "8"
select select "2025"
click at [898, 361] on button "APPLY" at bounding box center [892, 364] width 44 height 22
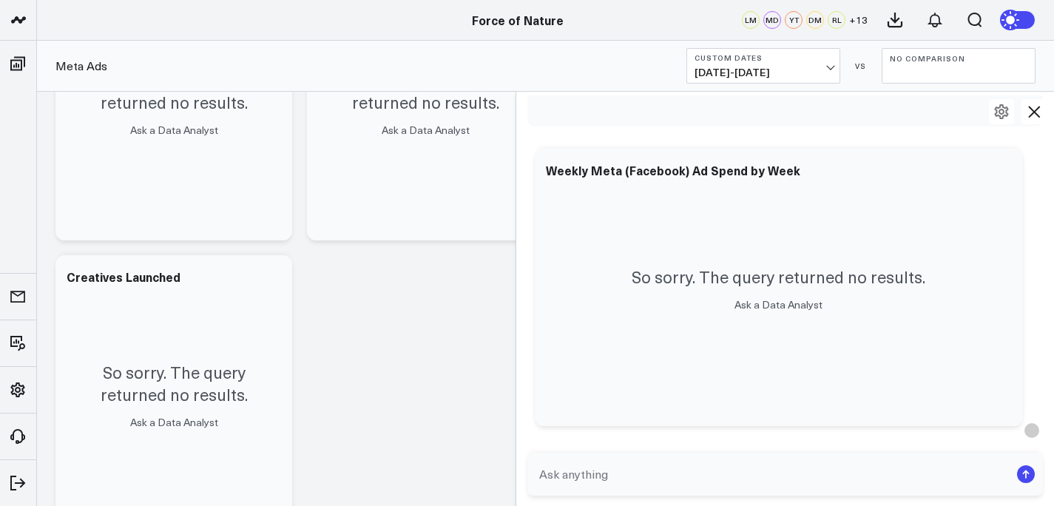
scroll to position [1644, 0]
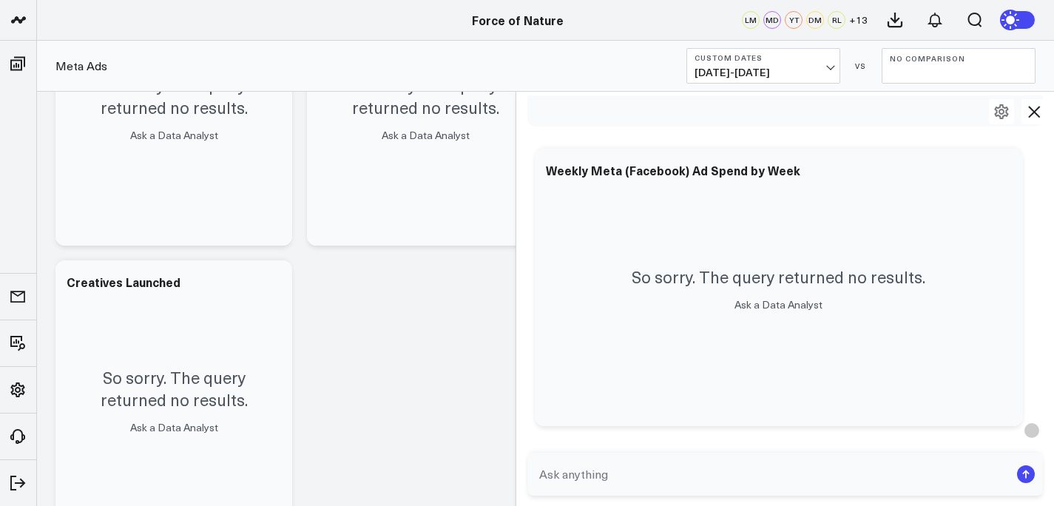
click at [722, 82] on button "Custom Dates 09/18/25 - 09/24/25" at bounding box center [763, 65] width 154 height 35
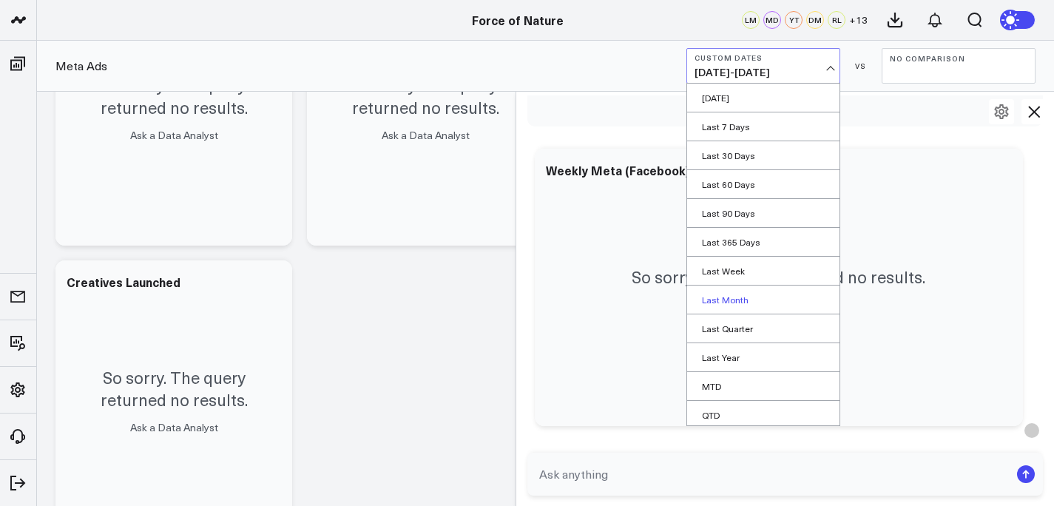
scroll to position [61, 0]
click at [734, 413] on link "Custom Dates" at bounding box center [763, 411] width 152 height 28
select select "8"
select select "2025"
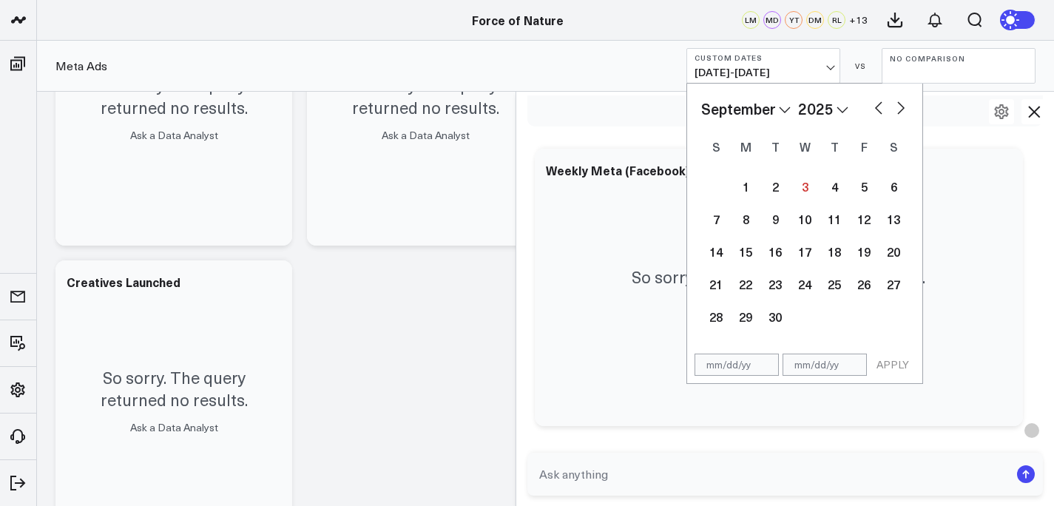
click at [773, 109] on select "January February March April May June July August September October November De…" at bounding box center [745, 109] width 89 height 22
click at [878, 105] on button "button" at bounding box center [878, 107] width 15 height 18
select select "7"
select select "2025"
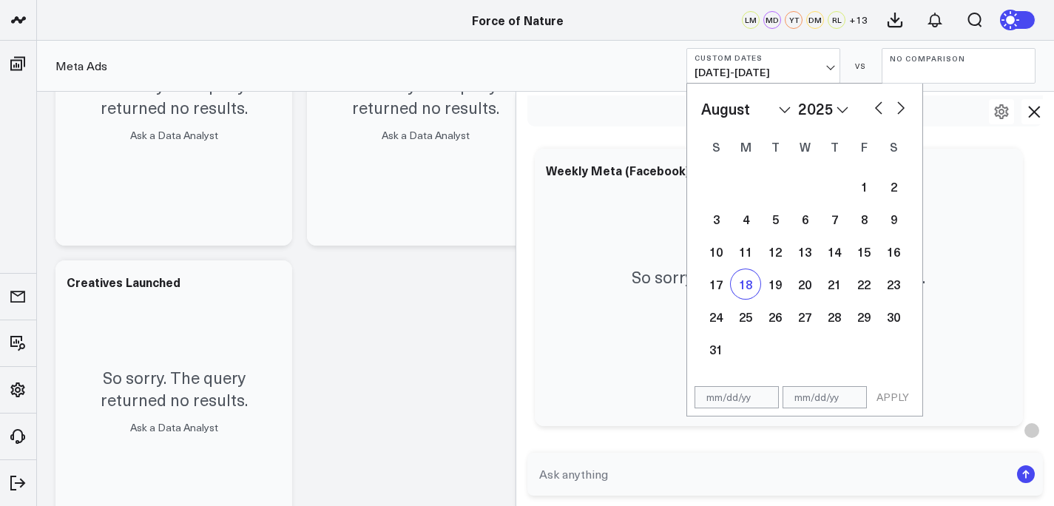
click at [755, 288] on div "18" at bounding box center [745, 284] width 30 height 30
type input "08/18/25"
select select "7"
select select "2025"
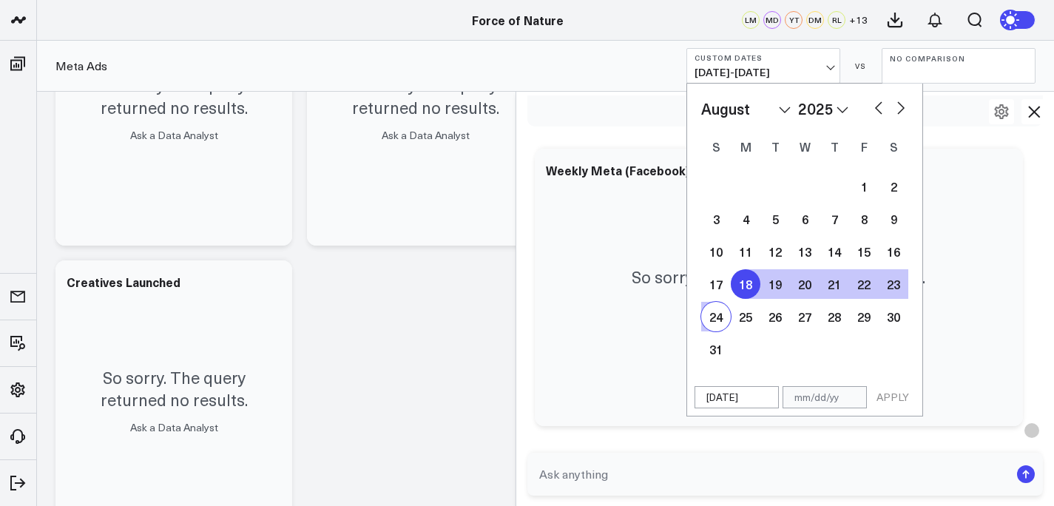
click at [717, 322] on div "24" at bounding box center [716, 317] width 30 height 30
type input "08/24/25"
select select "7"
select select "2025"
click at [897, 393] on button "APPLY" at bounding box center [892, 397] width 44 height 22
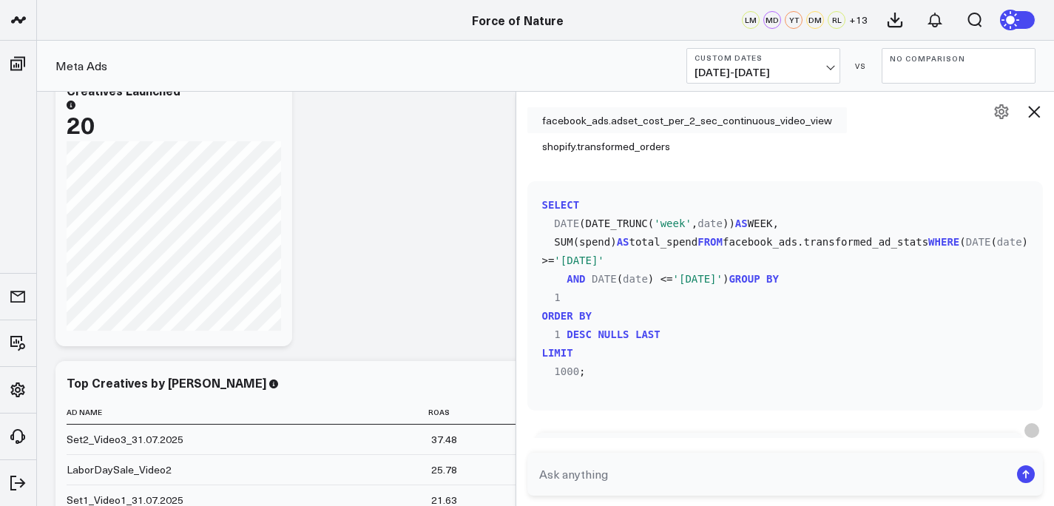
scroll to position [96, 0]
click at [764, 77] on span "08/18/25 - 08/24/25" at bounding box center [763, 73] width 138 height 12
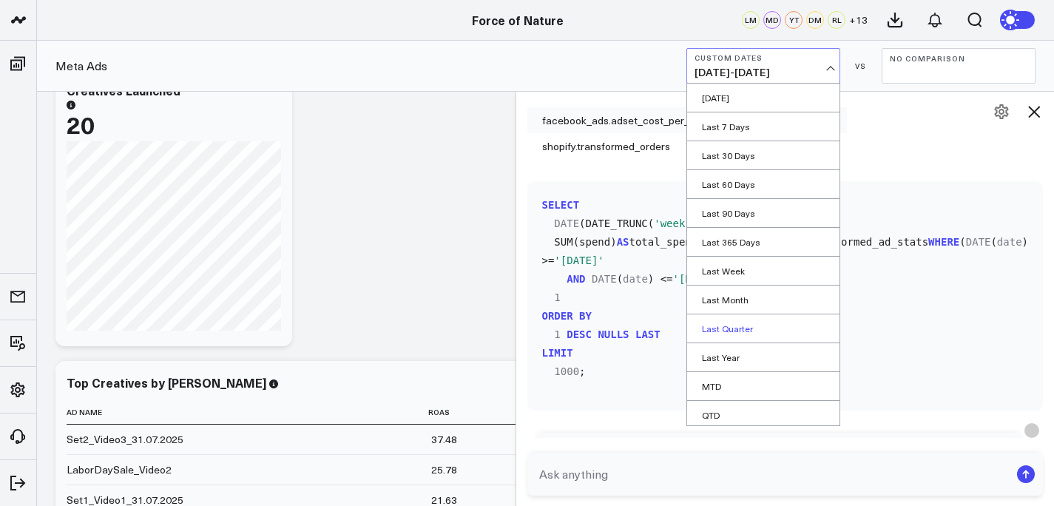
scroll to position [61, 0]
click at [734, 230] on link "Last Month" at bounding box center [763, 238] width 152 height 28
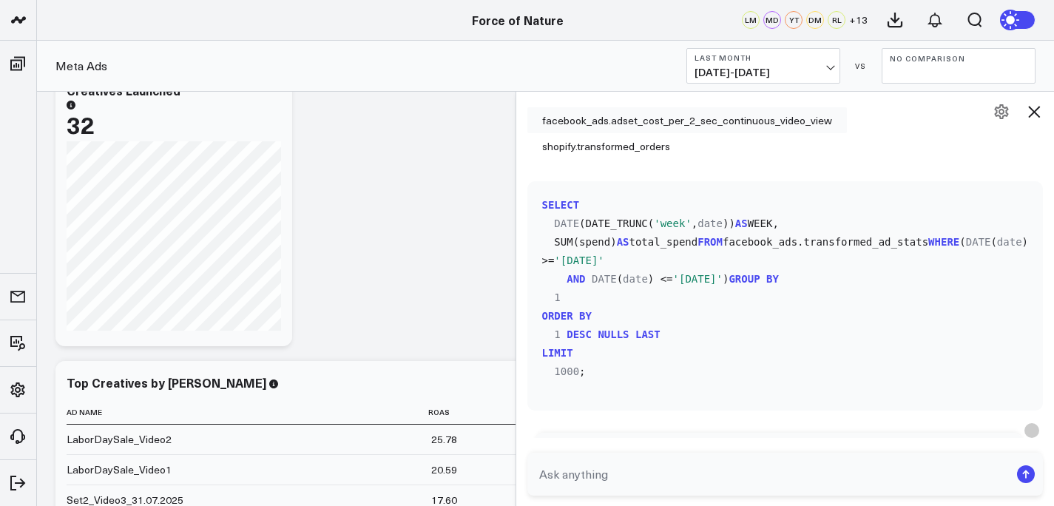
click at [891, 72] on button "No Comparison" at bounding box center [958, 65] width 154 height 35
click at [906, 95] on link "Previous Period" at bounding box center [958, 98] width 152 height 28
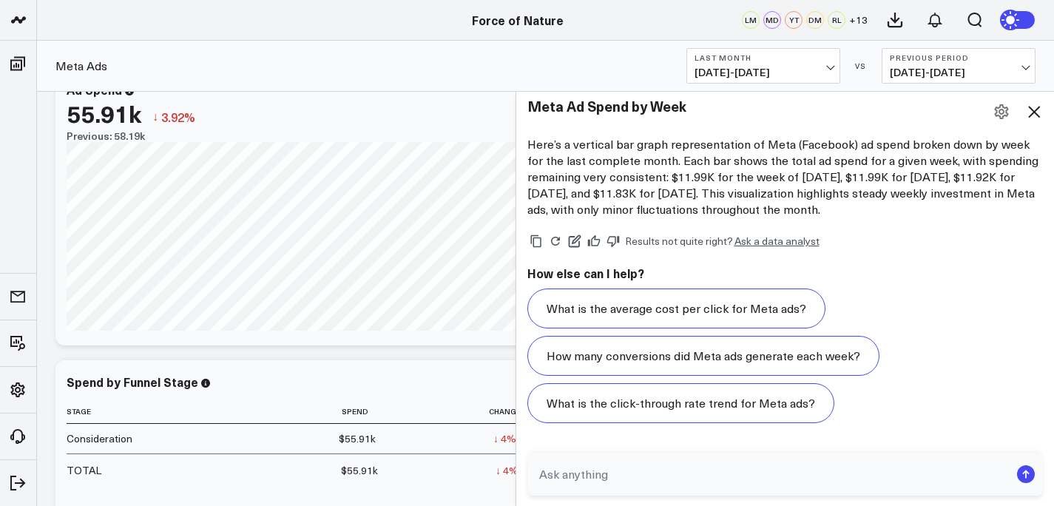
scroll to position [949, 0]
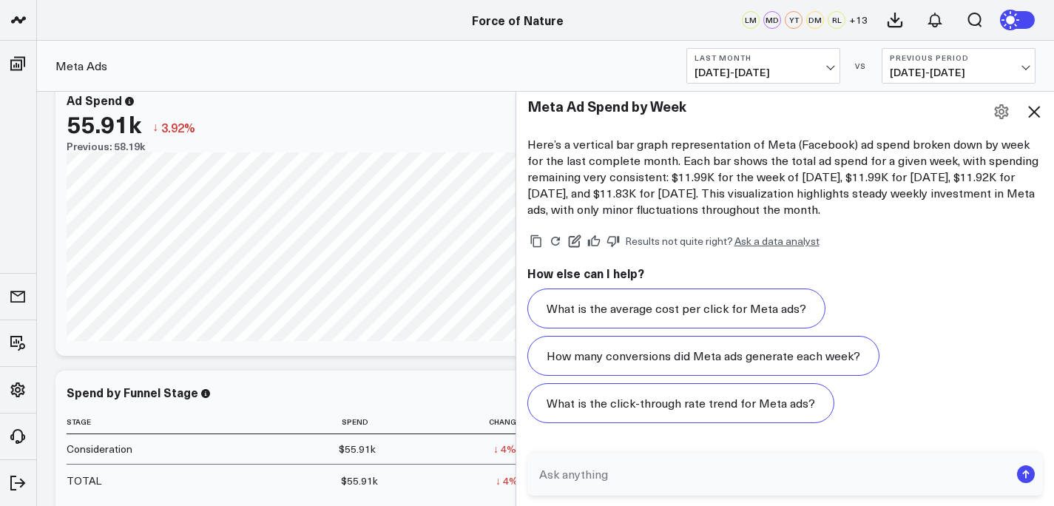
click at [960, 64] on button "Previous Period 07/01/25 - 07/31/25" at bounding box center [958, 65] width 154 height 35
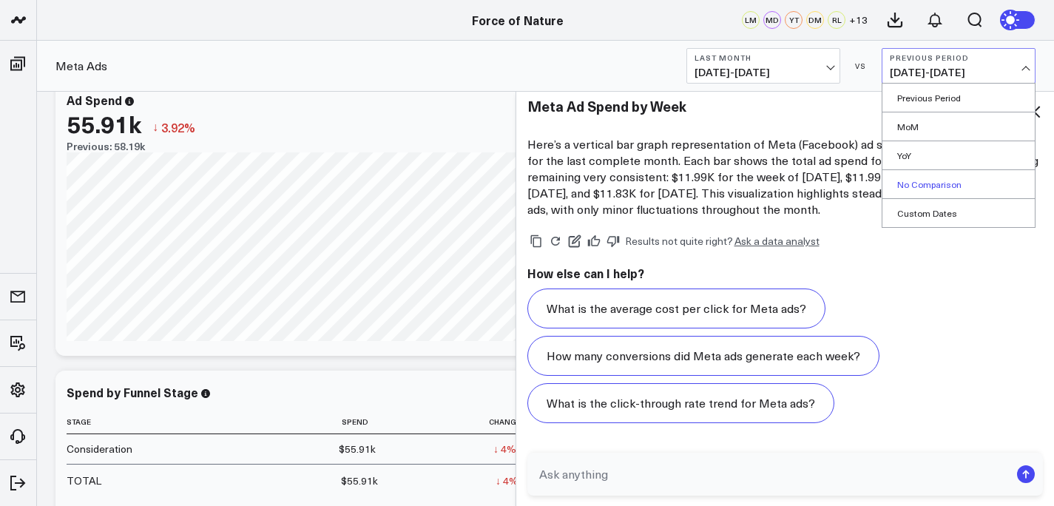
click at [956, 183] on link "No Comparison" at bounding box center [958, 184] width 152 height 28
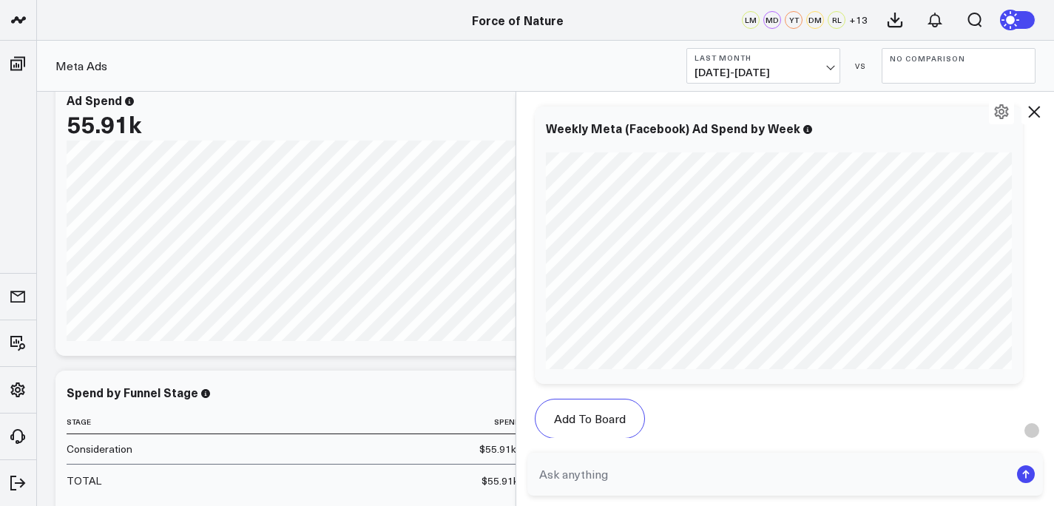
scroll to position [4097, 0]
click at [945, 65] on button "No Comparison" at bounding box center [958, 65] width 154 height 35
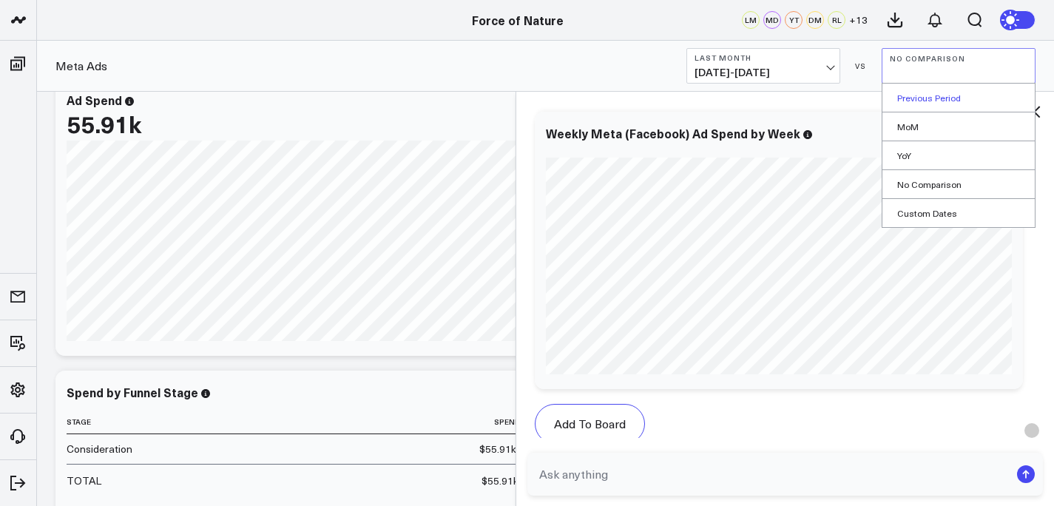
click at [947, 101] on link "Previous Period" at bounding box center [958, 98] width 152 height 28
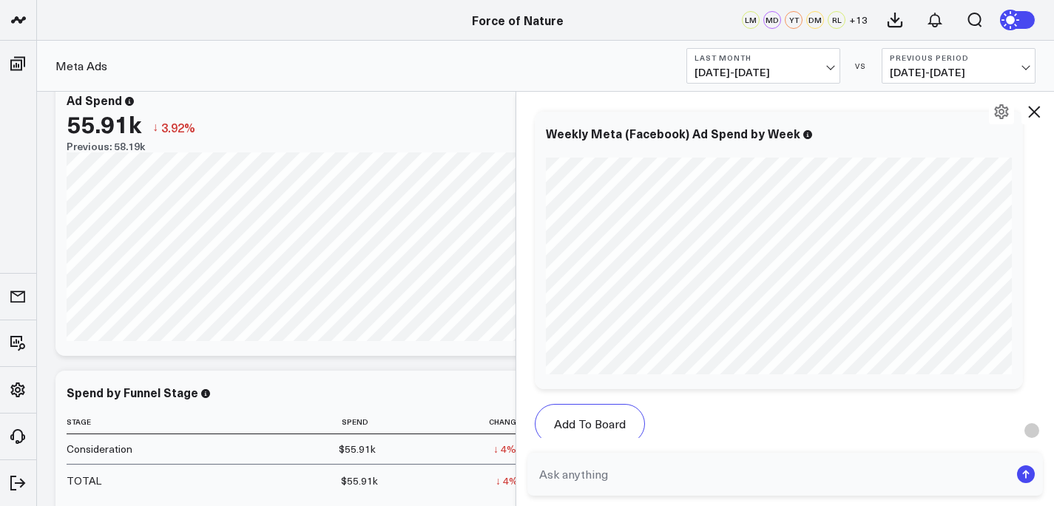
click at [606, 469] on textarea at bounding box center [772, 474] width 475 height 27
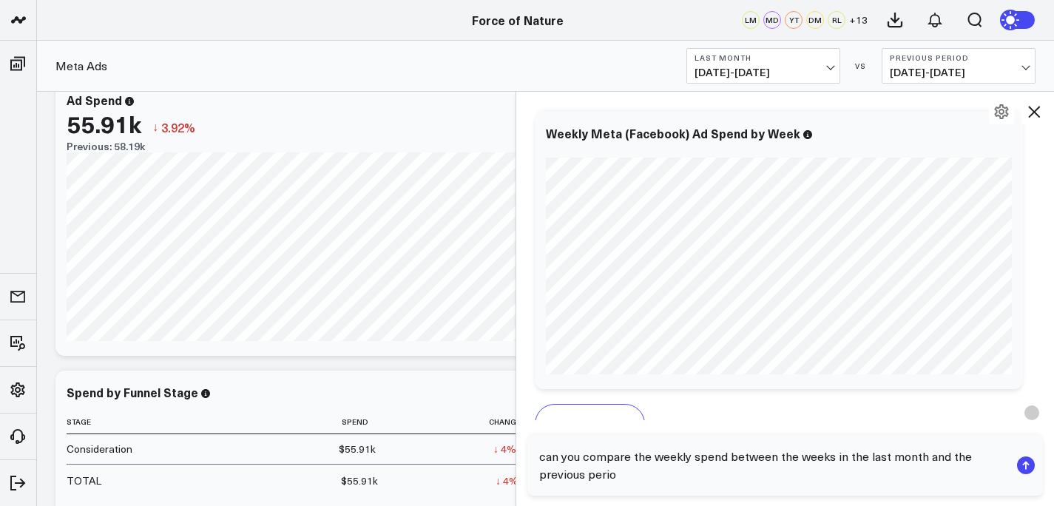
type textarea "can you compare the weekly spend between the weeks in the last month and the pr…"
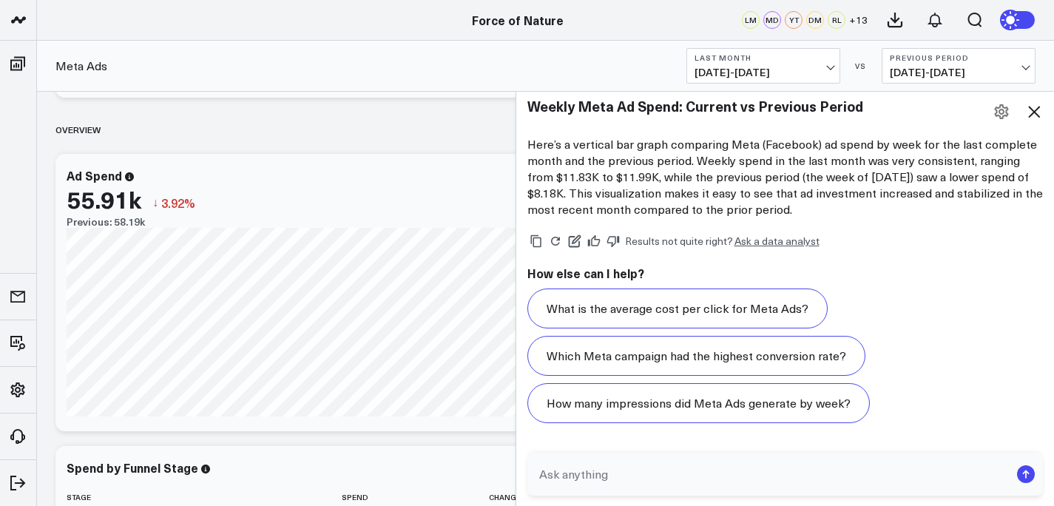
scroll to position [761, 0]
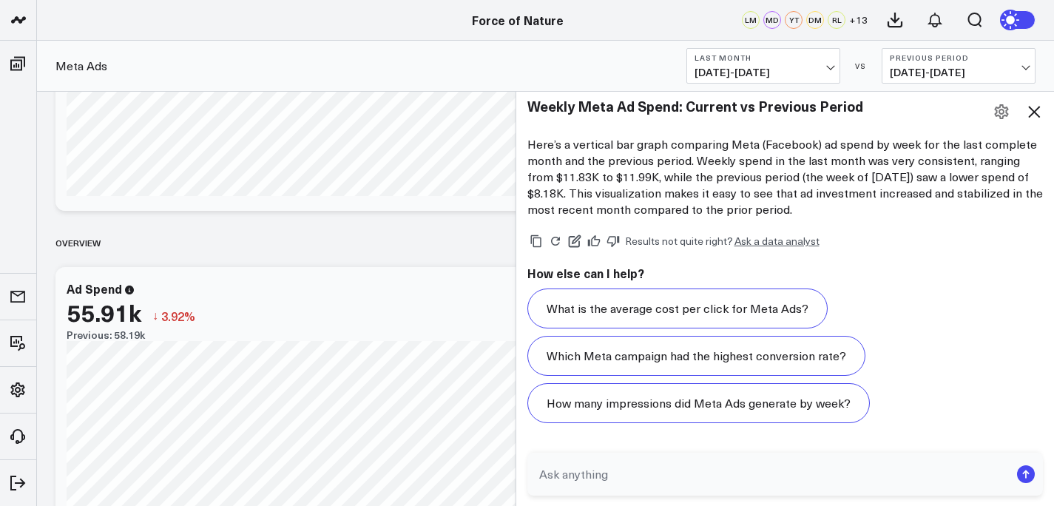
click at [1034, 112] on icon at bounding box center [1034, 112] width 12 height 12
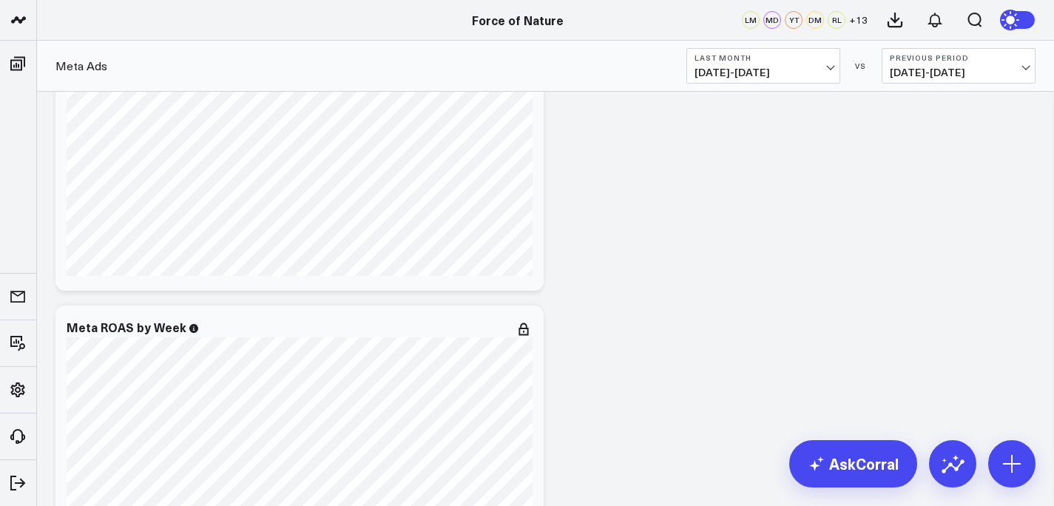
scroll to position [0, 0]
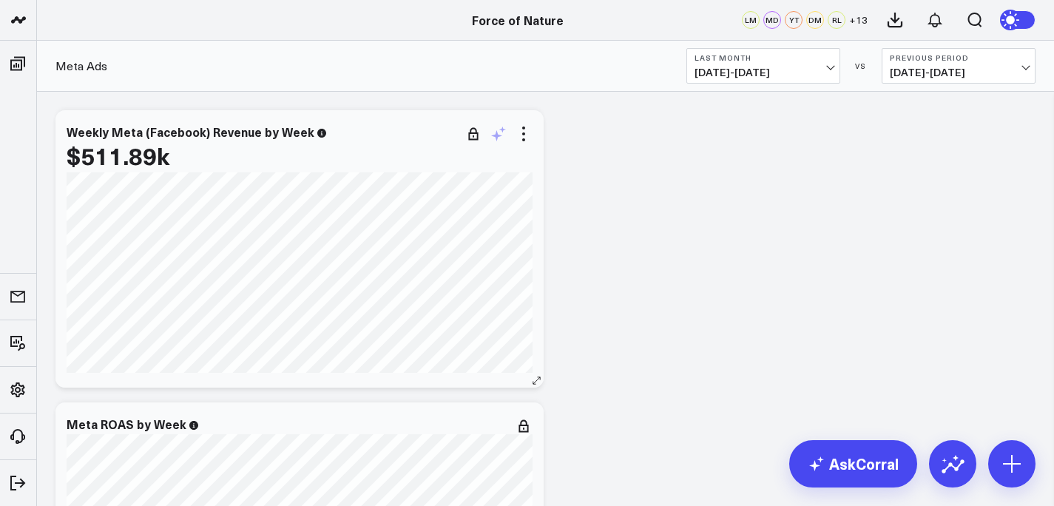
click at [502, 138] on icon at bounding box center [498, 134] width 18 height 18
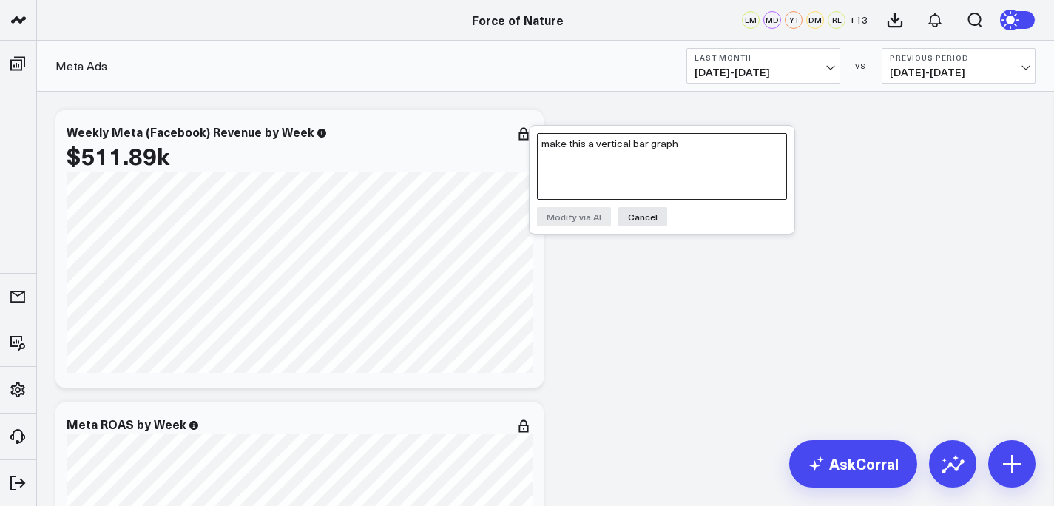
click at [572, 167] on textarea "make this a vertical bar graph" at bounding box center [662, 166] width 250 height 67
click at [573, 146] on textarea "make a bar graph" at bounding box center [662, 166] width 250 height 67
click at [568, 145] on textarea "make a bar graph" at bounding box center [662, 166] width 250 height 67
type textarea "make this into a bar graph"
click at [557, 219] on button "Modify via AI" at bounding box center [574, 216] width 74 height 19
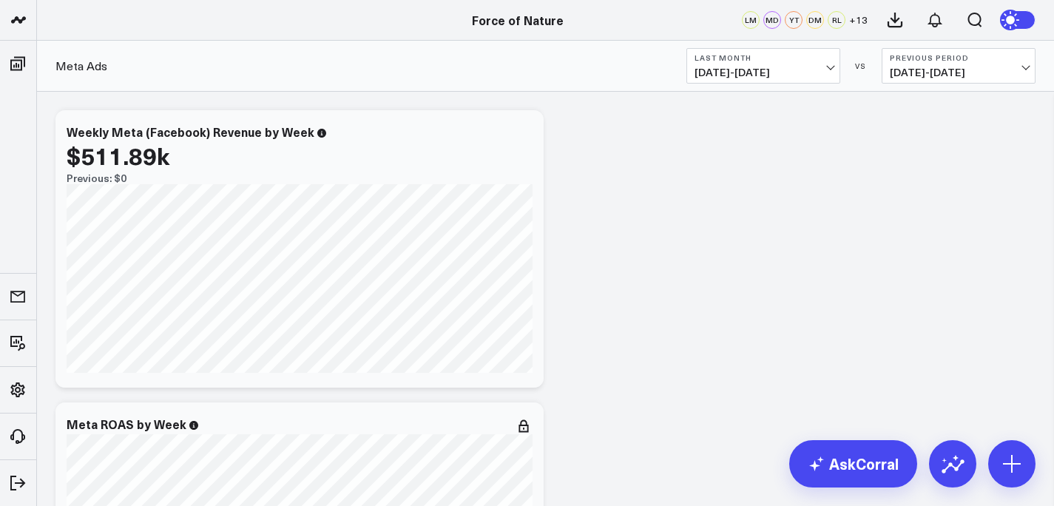
click at [1000, 79] on button "Previous Period 07/01/25 - 07/31/25" at bounding box center [958, 65] width 154 height 35
click at [830, 73] on span "08/01/25 - 08/31/25" at bounding box center [763, 73] width 138 height 12
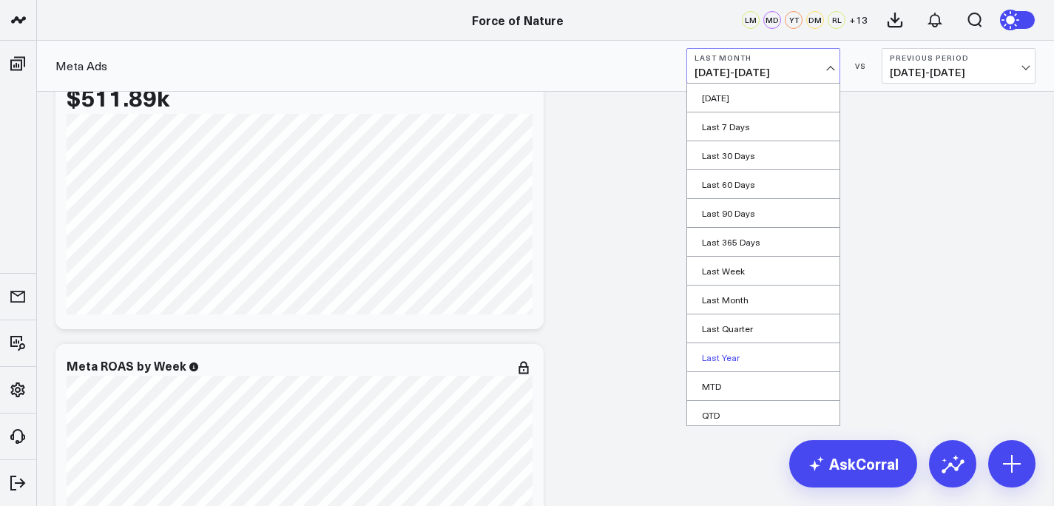
scroll to position [61, 0]
click at [732, 406] on link "Custom Dates" at bounding box center [763, 411] width 152 height 28
select select "8"
select select "2025"
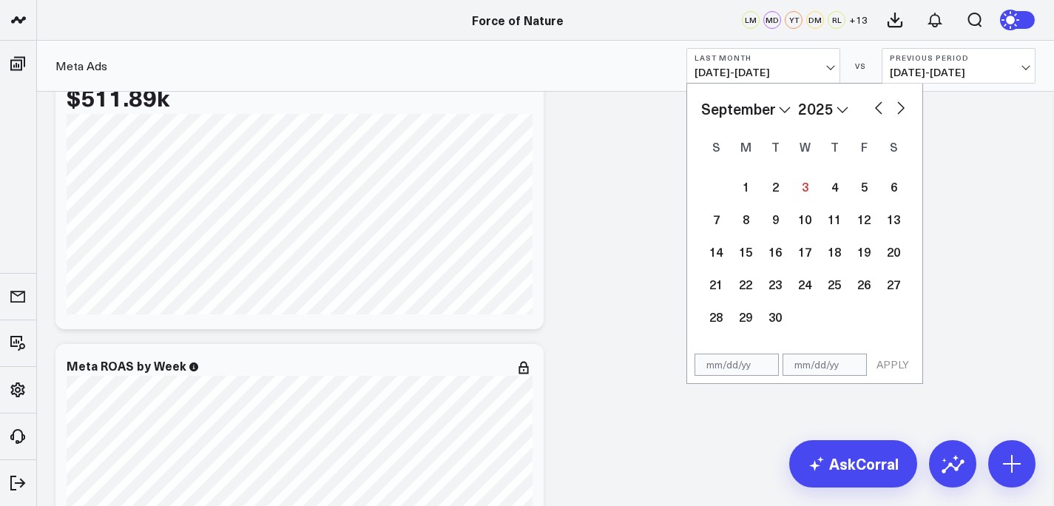
click at [872, 106] on button "button" at bounding box center [878, 107] width 15 height 18
select select "7"
select select "2025"
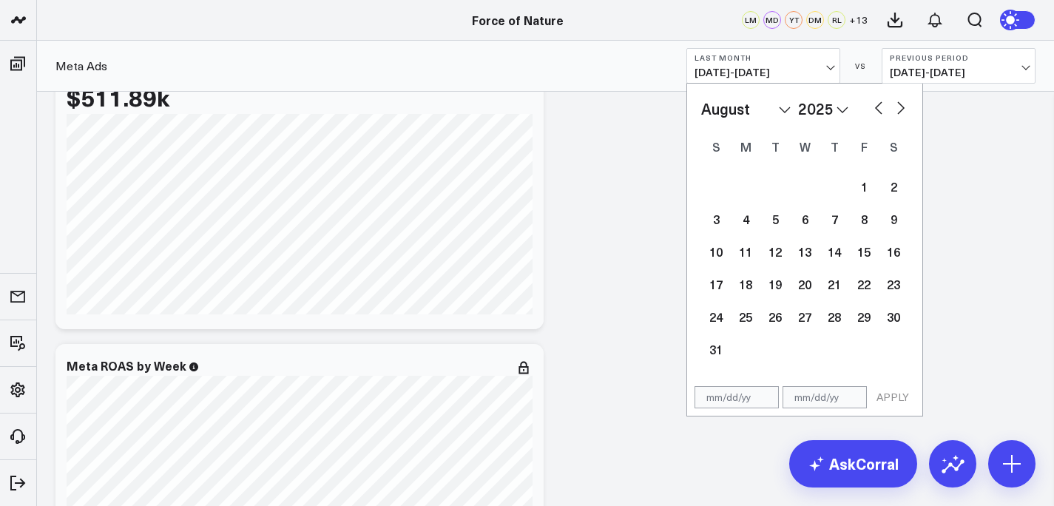
click at [872, 106] on button "button" at bounding box center [878, 107] width 15 height 18
select select "6"
select select "2025"
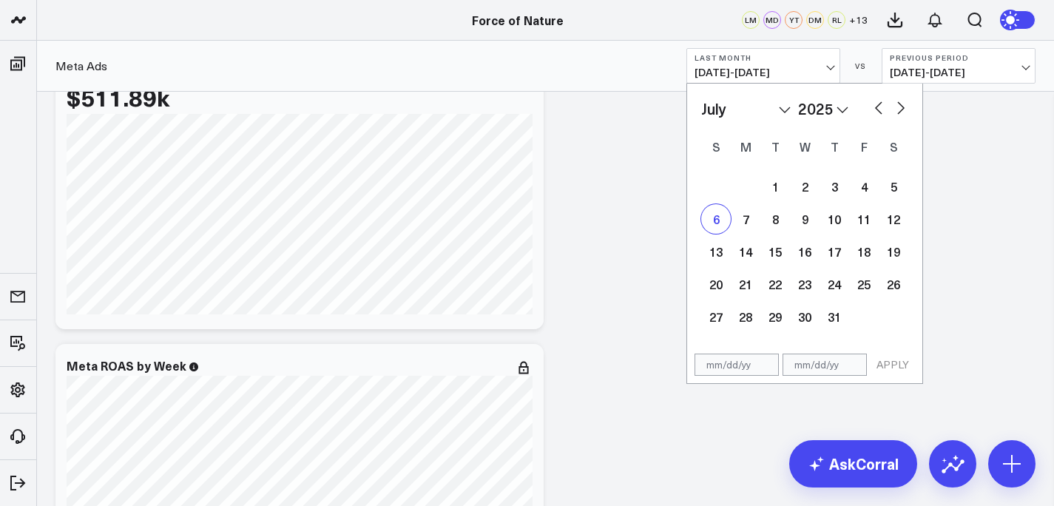
click at [722, 225] on div "6" at bounding box center [716, 219] width 30 height 30
type input "07/06/25"
select select "6"
select select "2025"
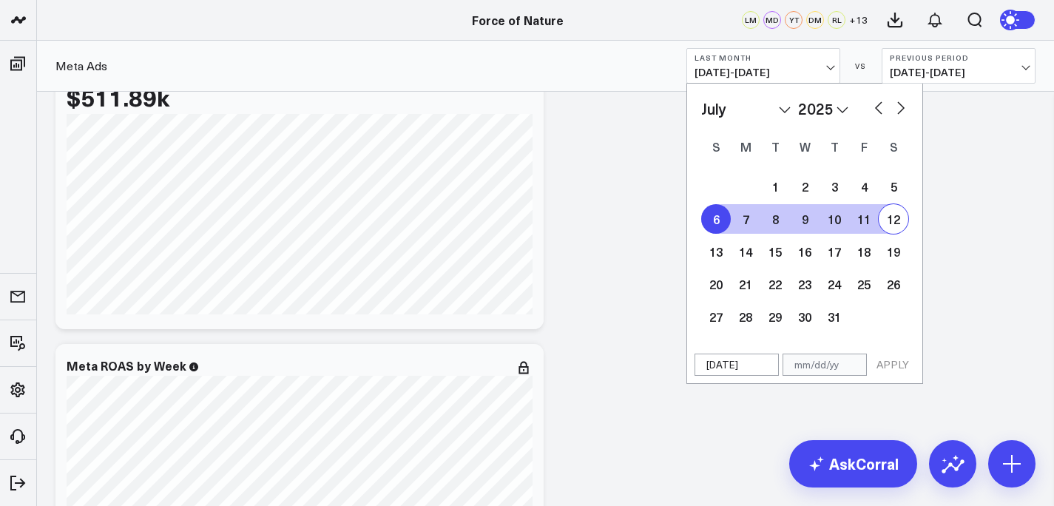
click at [884, 224] on div "12" at bounding box center [893, 219] width 30 height 30
type input "07/12/25"
select select "6"
select select "2025"
click at [893, 370] on button "APPLY" at bounding box center [892, 364] width 44 height 22
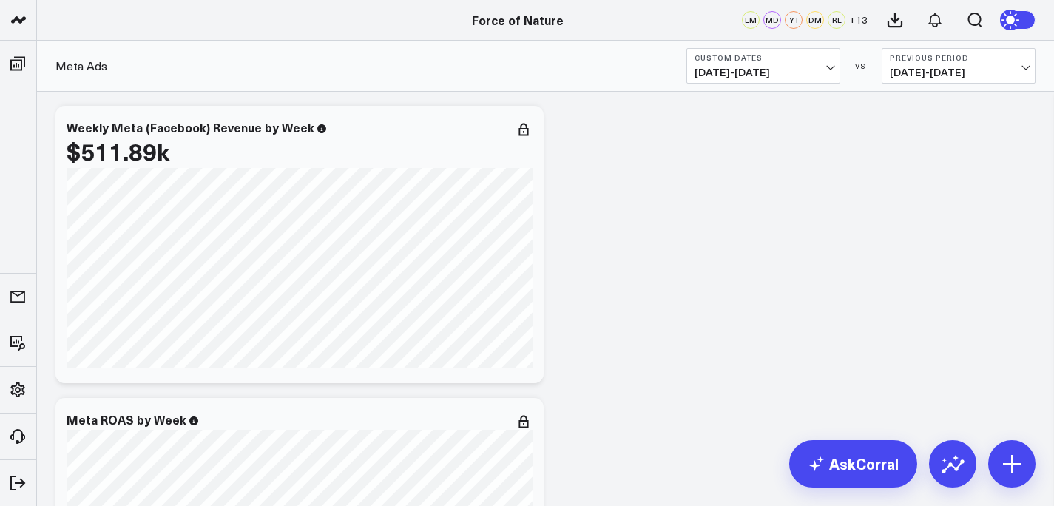
scroll to position [5, 0]
click at [779, 82] on button "Custom Dates 07/06/25 - 07/12/25" at bounding box center [763, 65] width 154 height 35
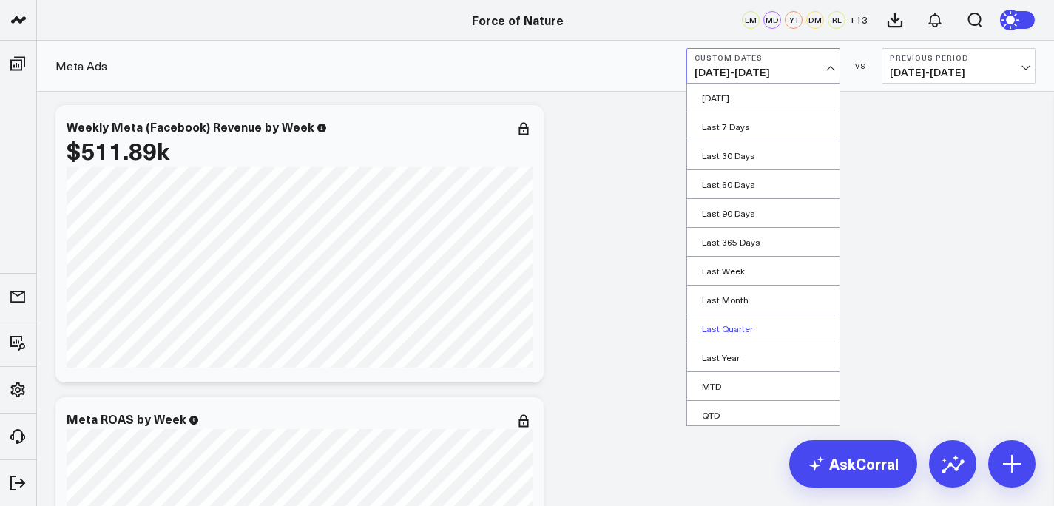
scroll to position [61, 0]
click at [749, 242] on link "Last Month" at bounding box center [763, 238] width 152 height 28
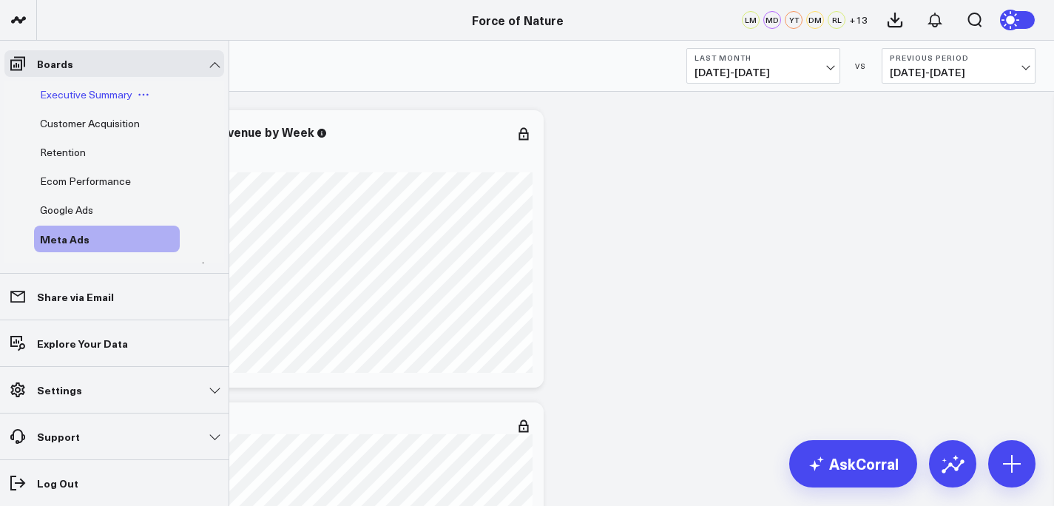
click at [72, 97] on span "Executive Summary" at bounding box center [86, 94] width 92 height 14
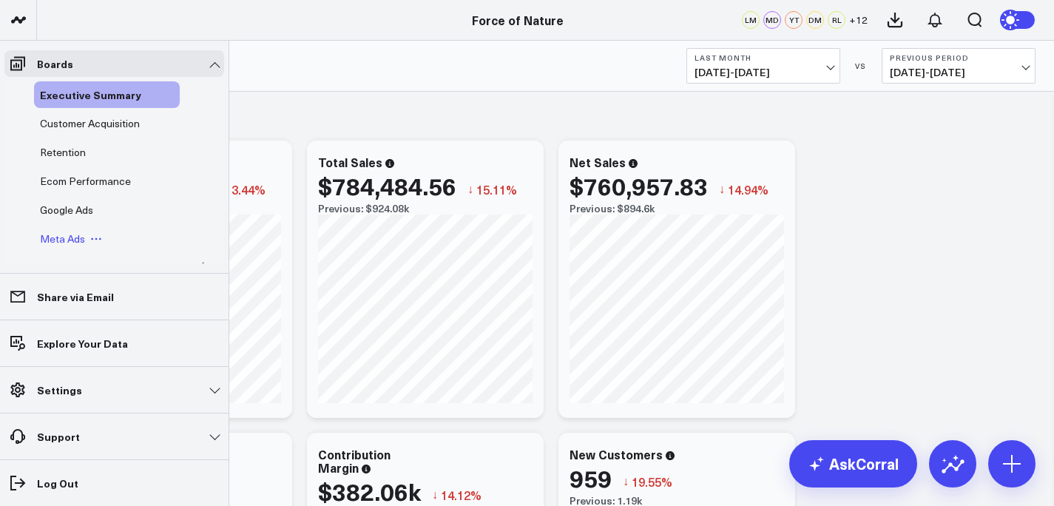
click at [67, 240] on span "Meta Ads" at bounding box center [62, 238] width 45 height 14
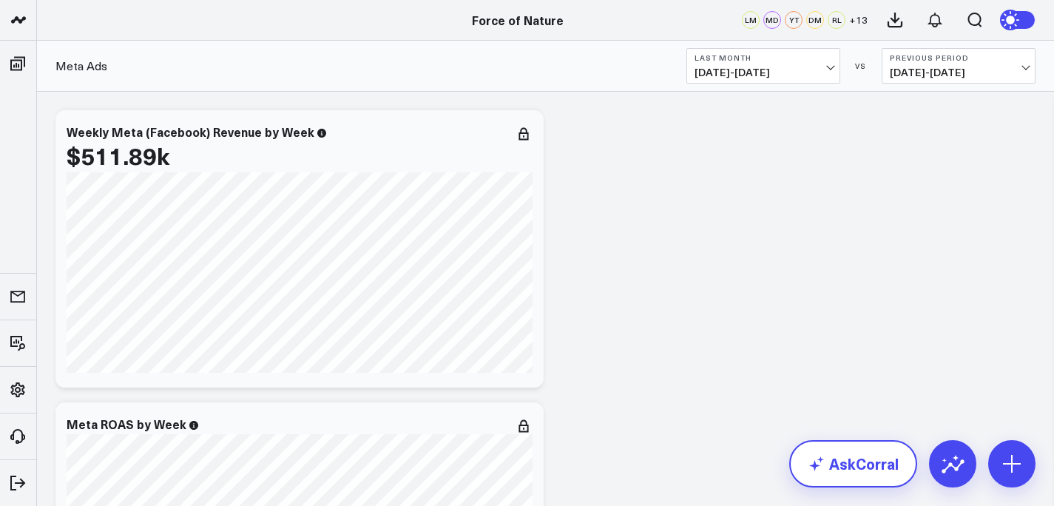
click at [852, 464] on link "AskCorral" at bounding box center [853, 463] width 128 height 47
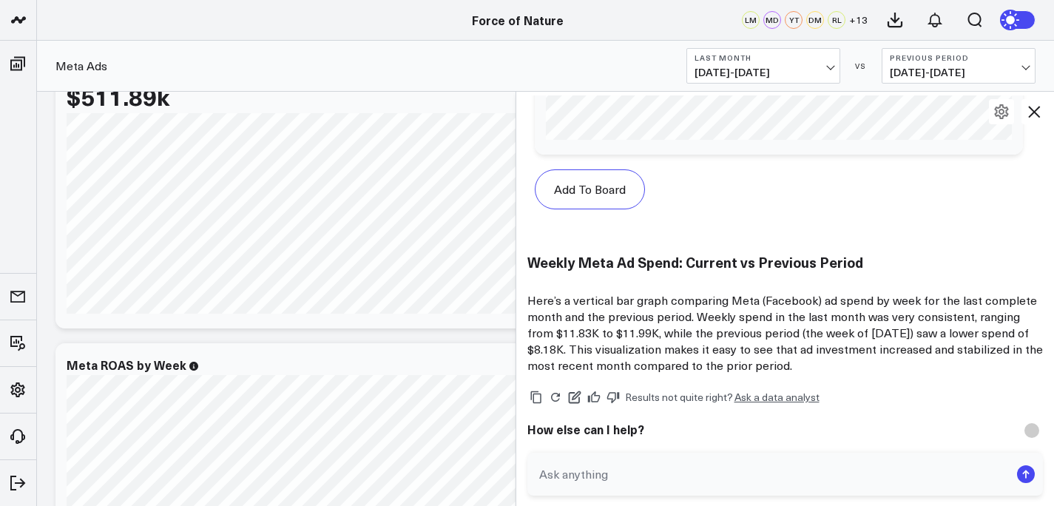
scroll to position [6029, 0]
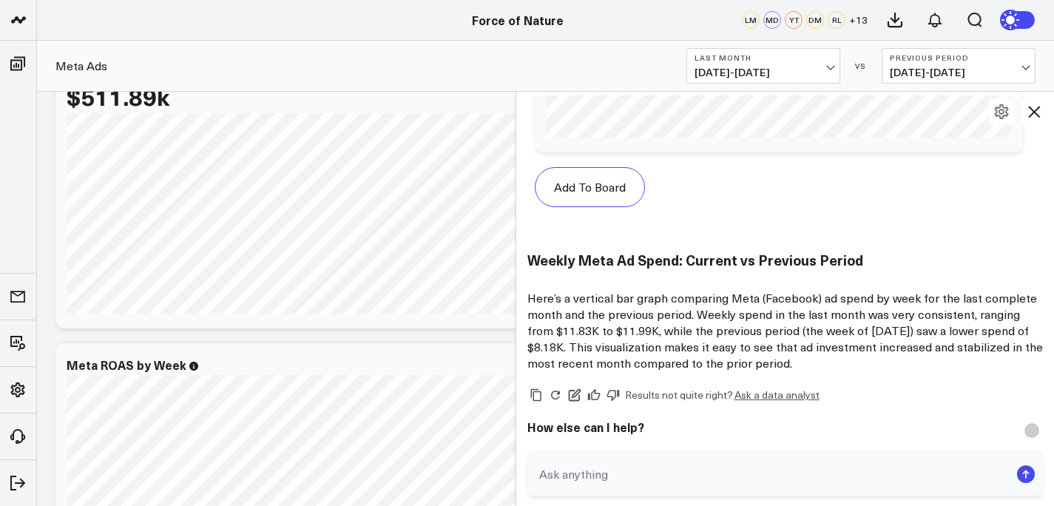
click at [1039, 115] on icon at bounding box center [1034, 112] width 18 height 18
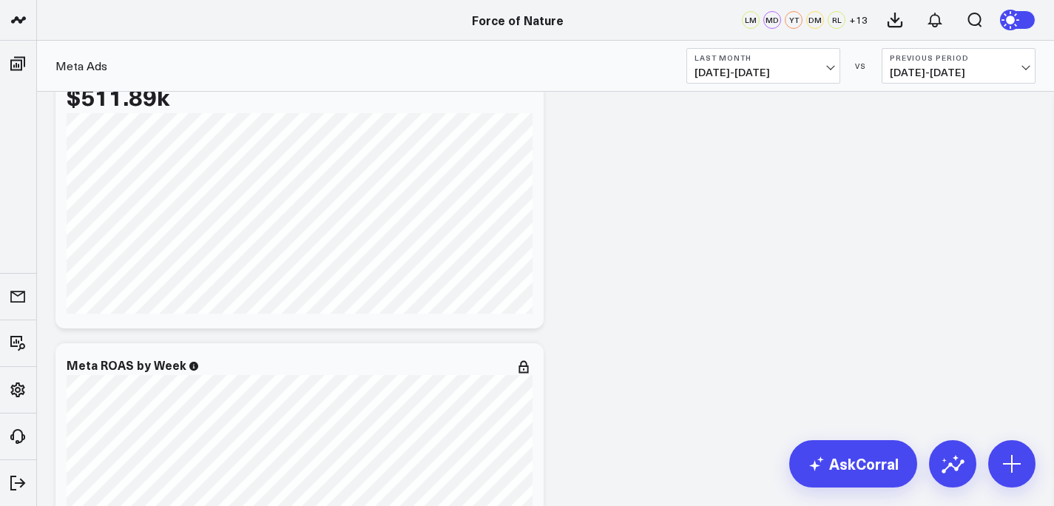
scroll to position [0, 0]
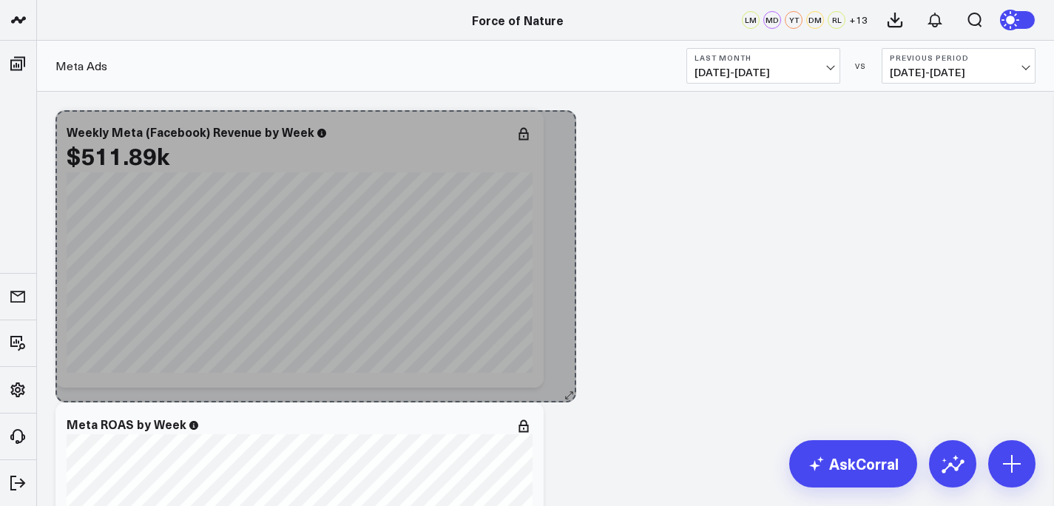
drag, startPoint x: 537, startPoint y: 382, endPoint x: 569, endPoint y: 397, distance: 35.7
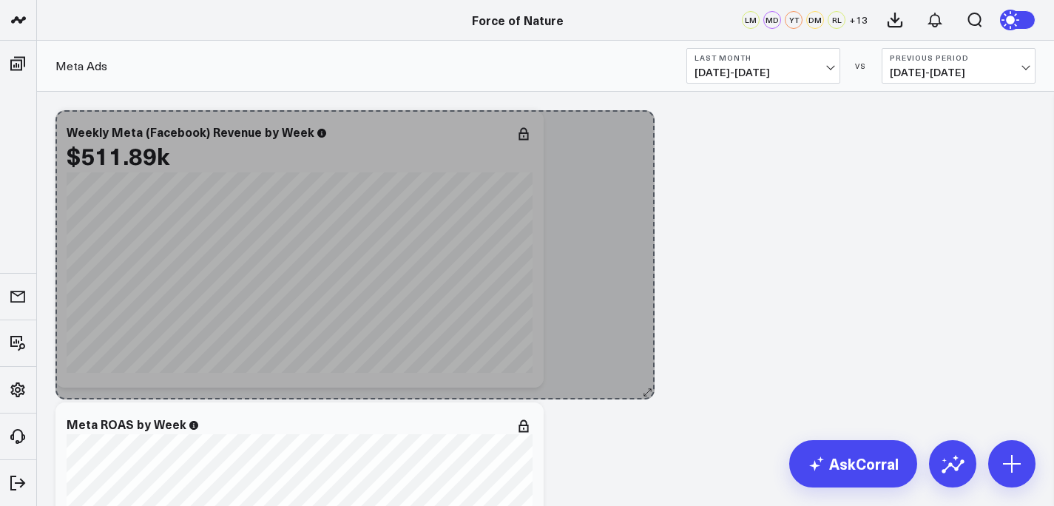
drag, startPoint x: 537, startPoint y: 381, endPoint x: 713, endPoint y: 393, distance: 176.4
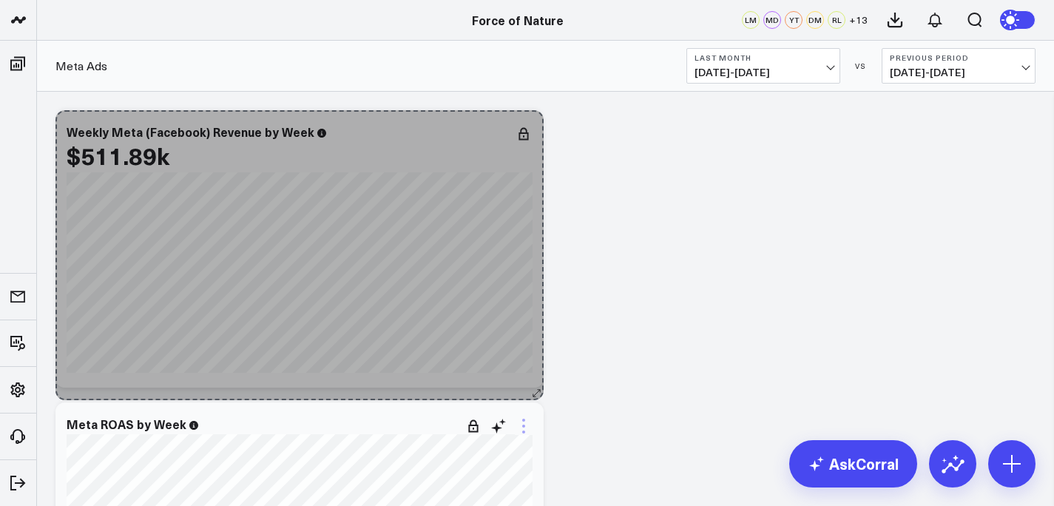
drag, startPoint x: 532, startPoint y: 384, endPoint x: 527, endPoint y: 422, distance: 38.8
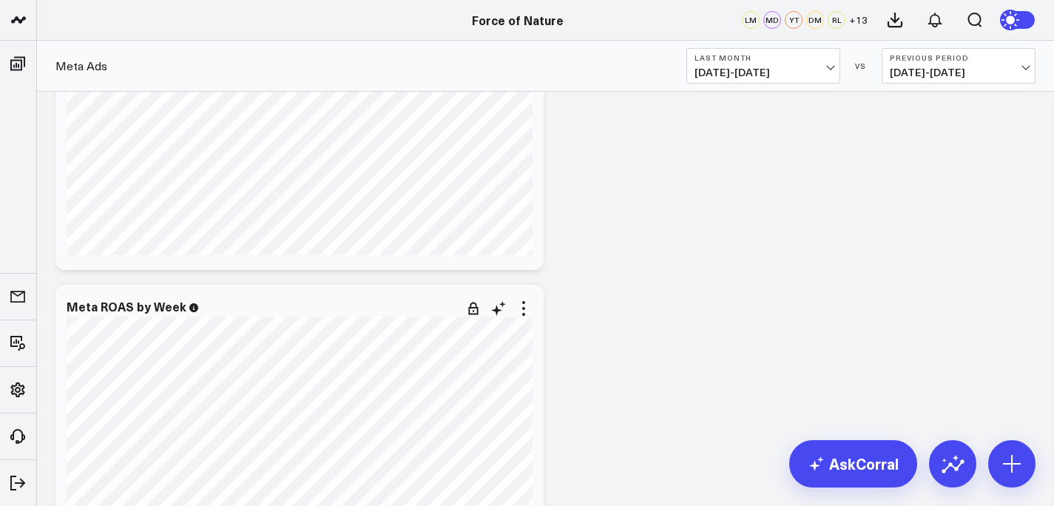
scroll to position [153, 0]
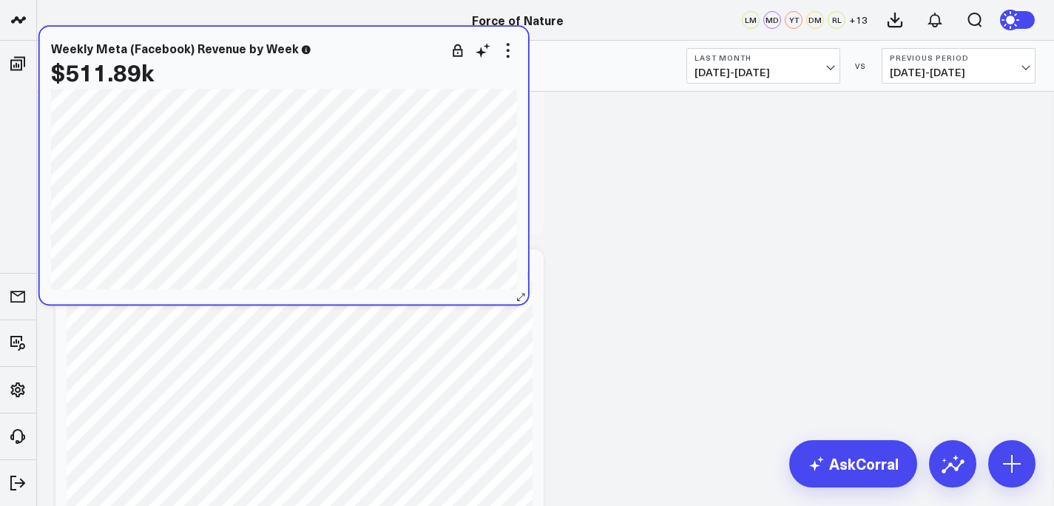
drag, startPoint x: 527, startPoint y: 232, endPoint x: 512, endPoint y: 299, distance: 69.0
click at [512, 299] on div "Weekly Meta (Facebook) Revenue by Week $511.89k [#fff fontSize:14px lineHeight:…" at bounding box center [284, 165] width 488 height 277
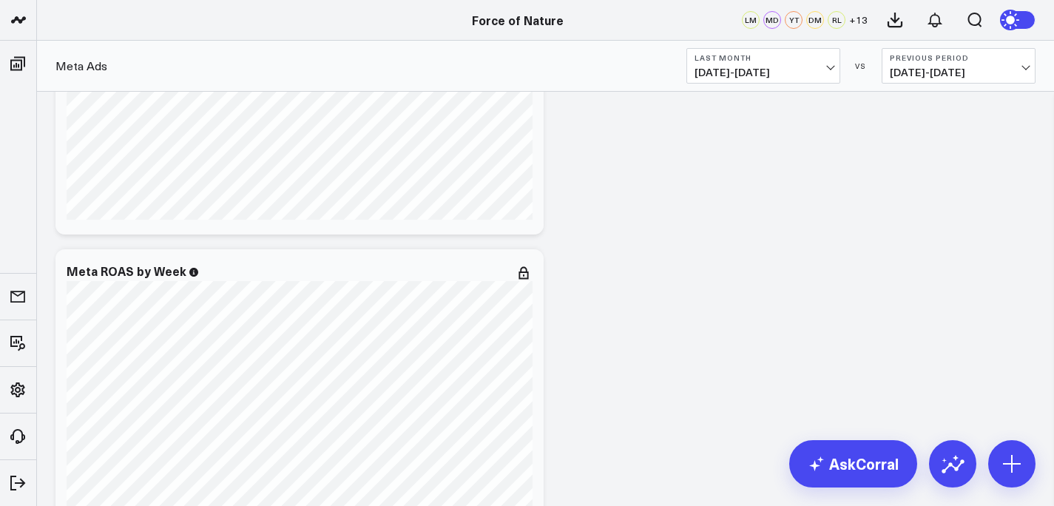
scroll to position [109, 0]
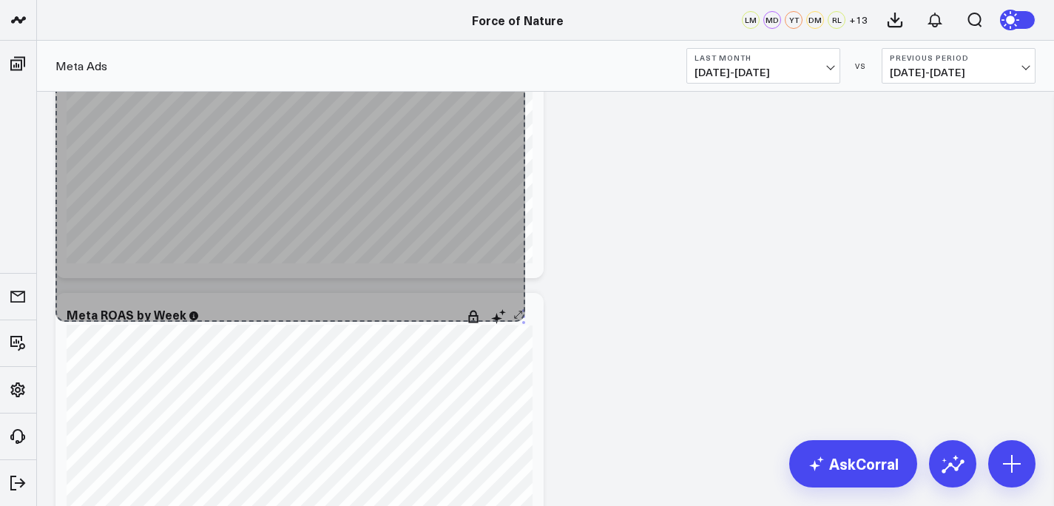
drag, startPoint x: 539, startPoint y: 277, endPoint x: 520, endPoint y: 322, distance: 48.7
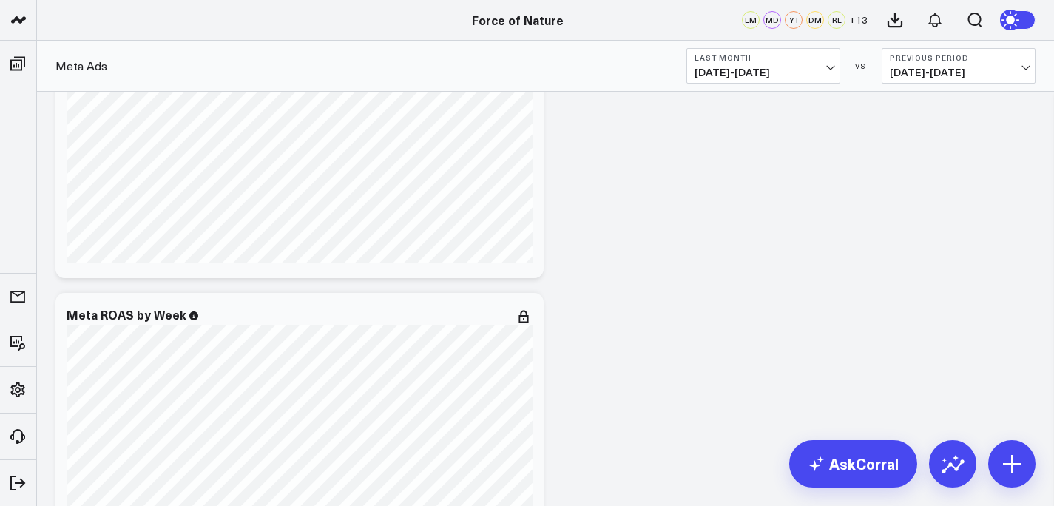
scroll to position [0, 0]
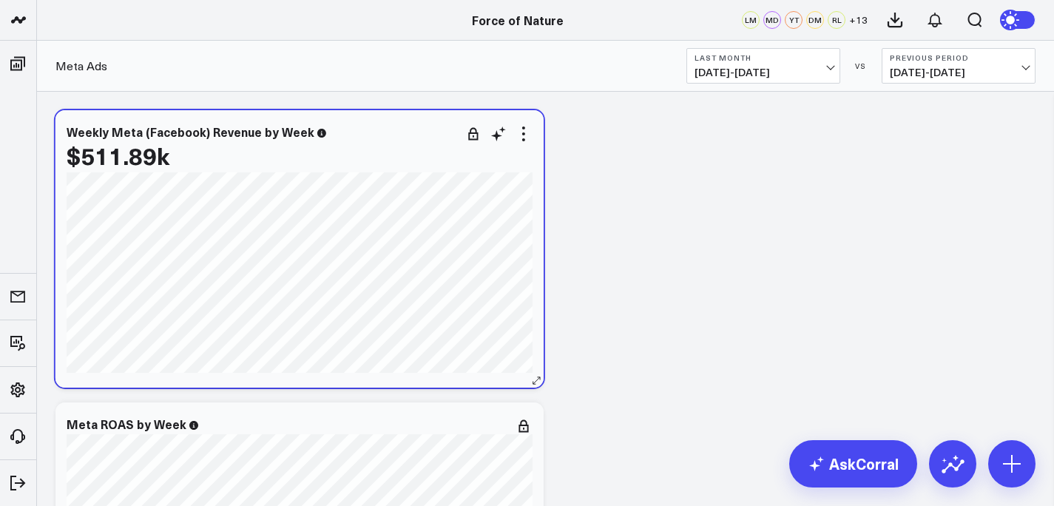
click at [522, 151] on div "$511.89k" at bounding box center [300, 155] width 466 height 27
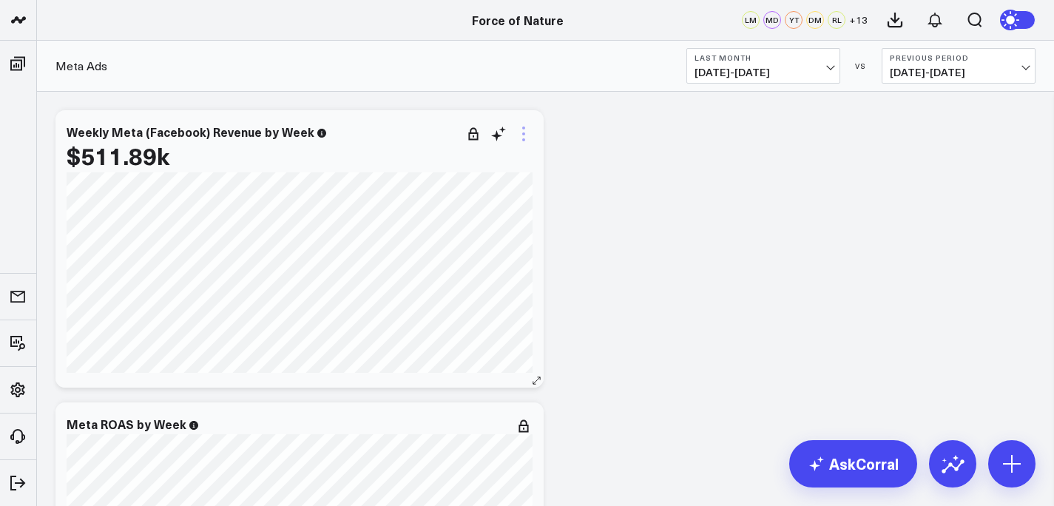
click at [523, 141] on icon at bounding box center [524, 134] width 18 height 18
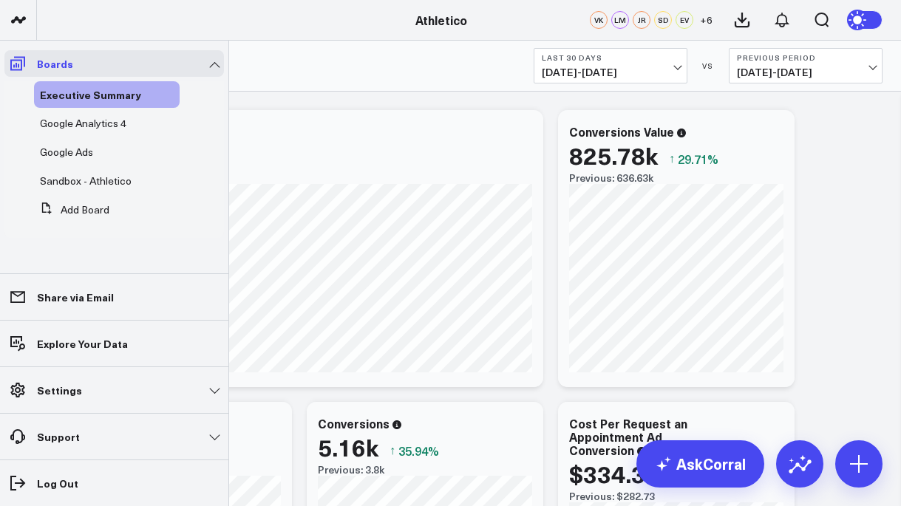
click at [16, 61] on icon at bounding box center [18, 64] width 18 height 18
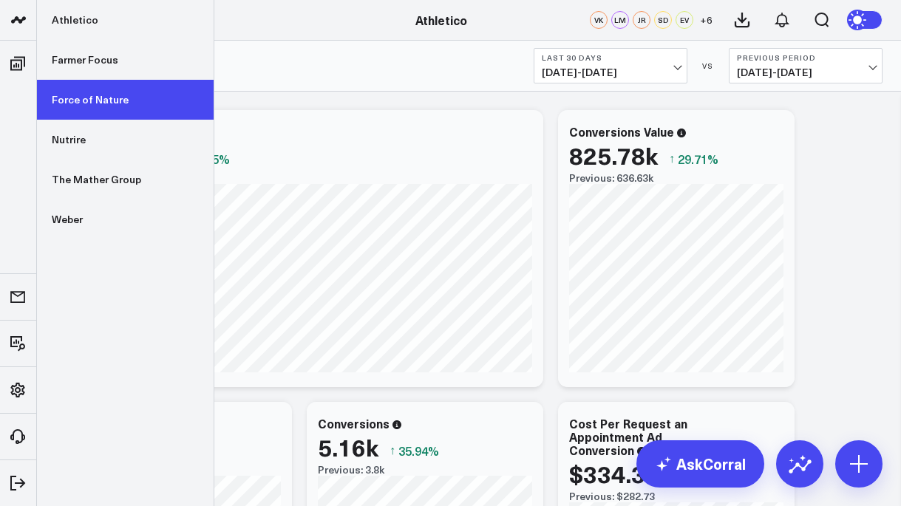
click at [103, 98] on link "Force of Nature" at bounding box center [125, 100] width 177 height 40
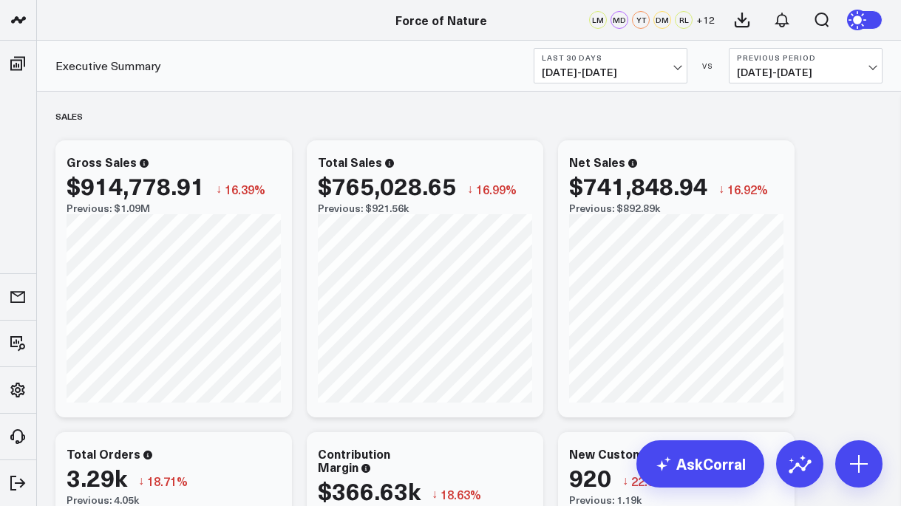
click at [636, 83] on button "Last 30 Days [DATE] - [DATE]" at bounding box center [611, 65] width 154 height 35
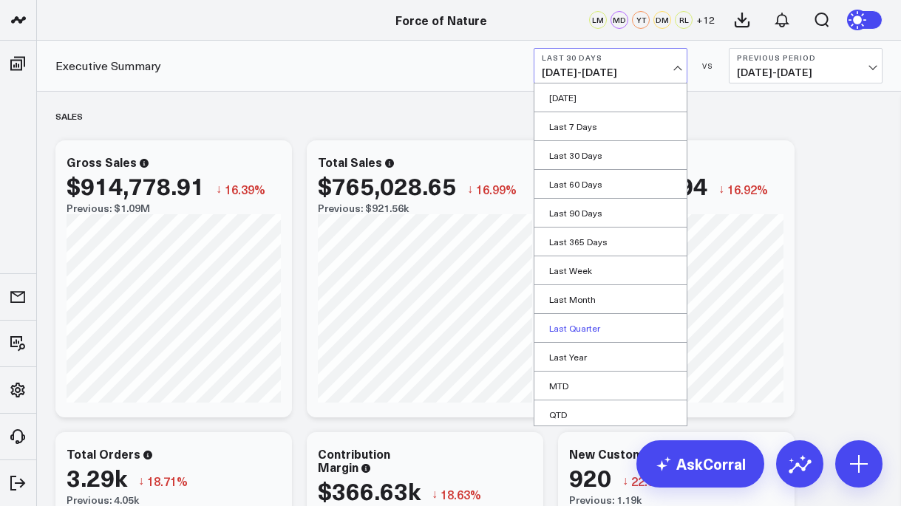
scroll to position [61, 0]
click at [597, 411] on link "Custom Dates" at bounding box center [611, 412] width 152 height 28
select select "8"
select select "2025"
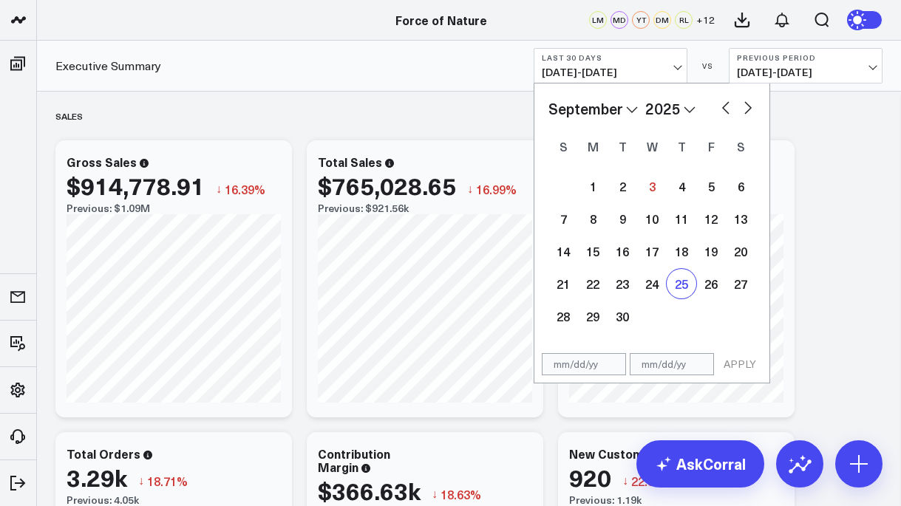
click at [671, 288] on div "25" at bounding box center [682, 284] width 30 height 30
type input "09/25/25"
select select "8"
select select "2025"
click at [693, 288] on div "25" at bounding box center [682, 284] width 30 height 30
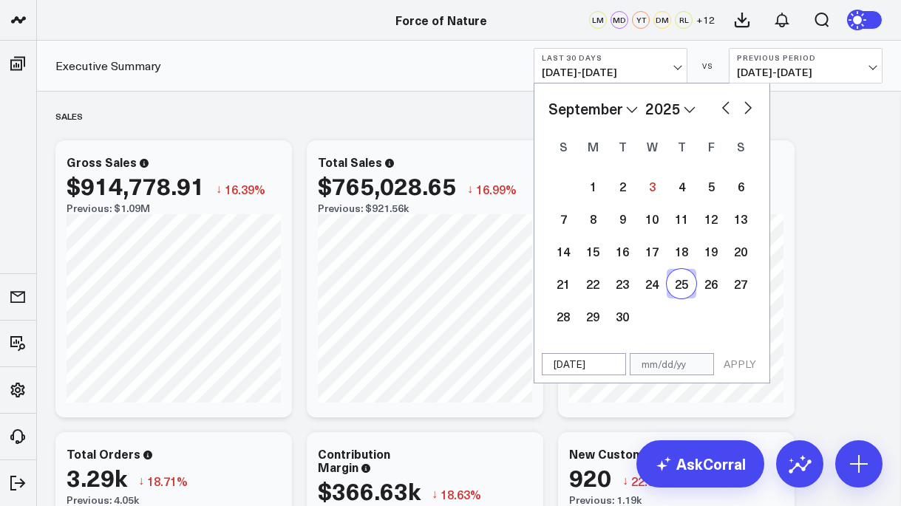
type input "09/25/25"
select select "8"
select select "2025"
click at [668, 254] on div "18" at bounding box center [682, 252] width 30 height 30
type input "09/18/25"
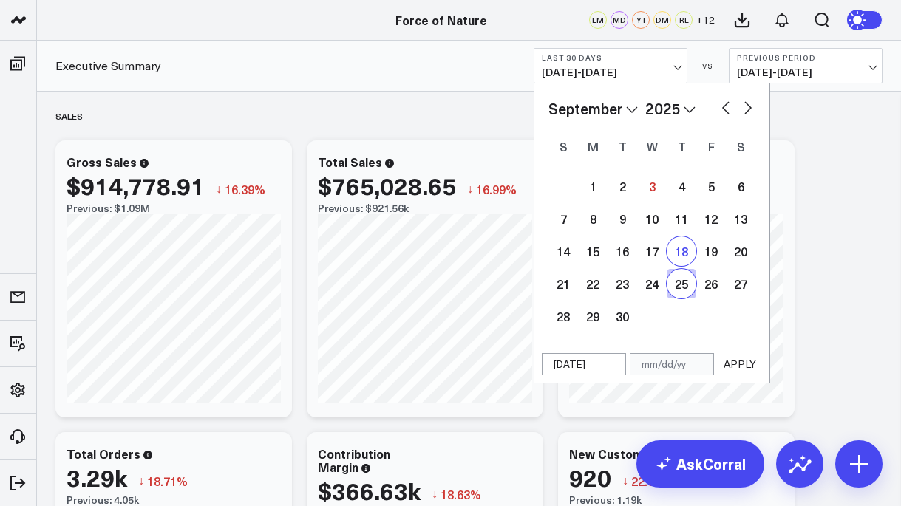
select select "8"
select select "2025"
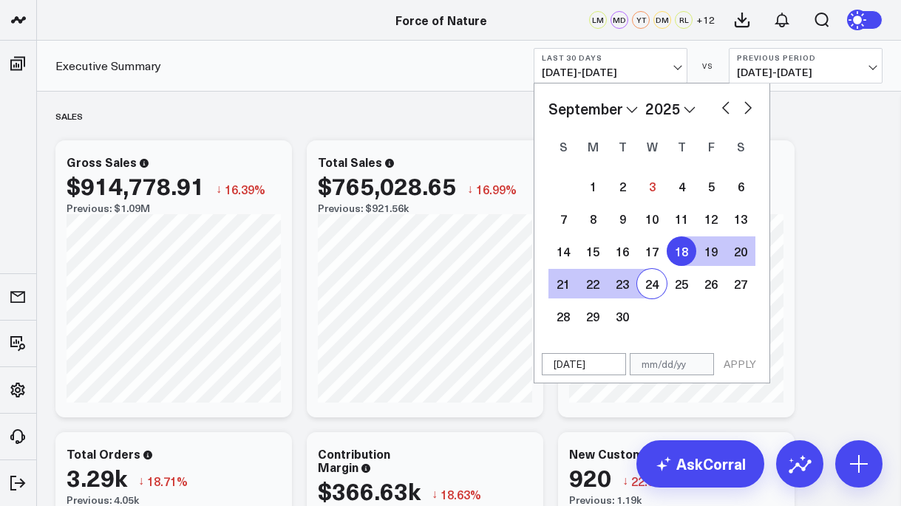
click at [649, 284] on div "24" at bounding box center [652, 284] width 30 height 30
type input "09/24/25"
select select "8"
select select "2025"
click at [736, 367] on button "APPLY" at bounding box center [740, 364] width 44 height 22
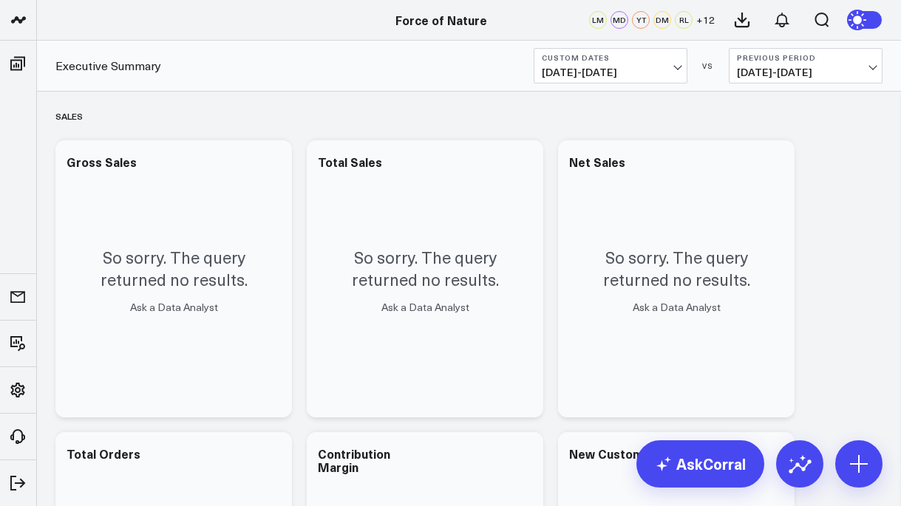
click at [632, 58] on b "Custom Dates" at bounding box center [611, 57] width 138 height 9
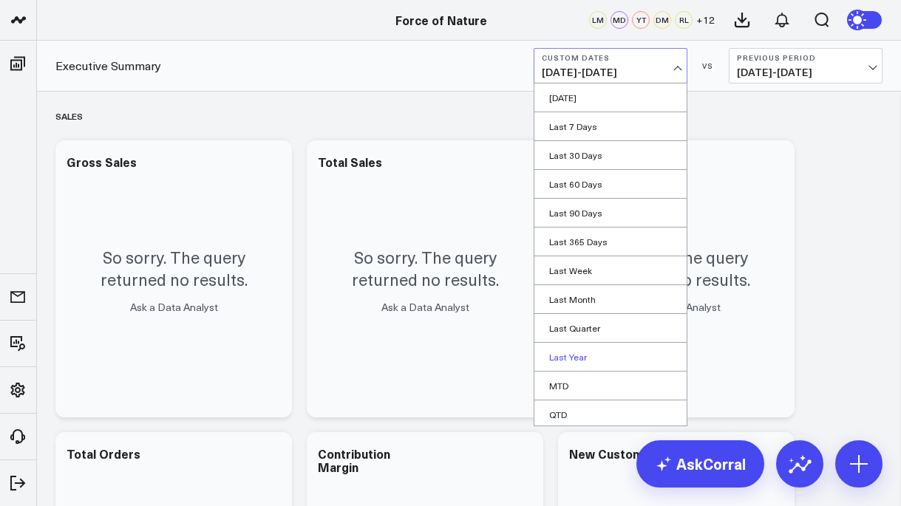
scroll to position [61, 0]
click at [589, 405] on link "Custom Dates" at bounding box center [611, 412] width 152 height 28
select select "8"
select select "2025"
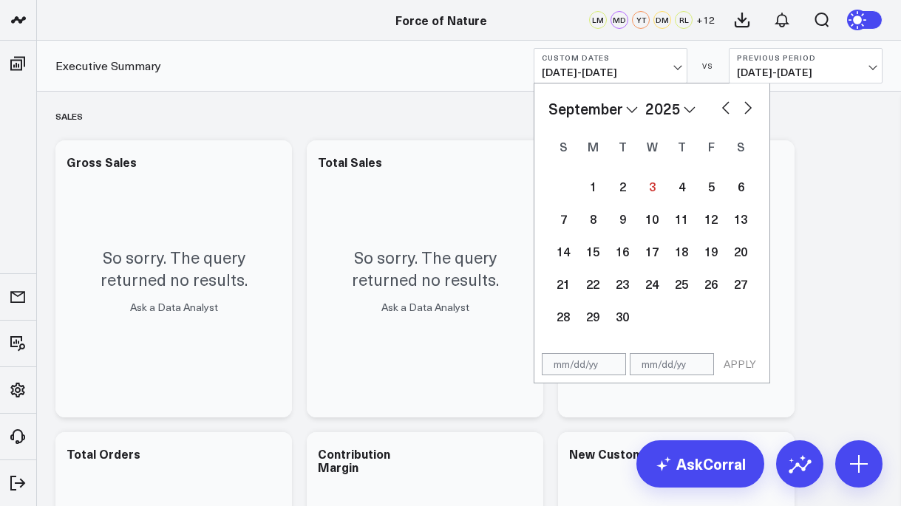
click at [720, 109] on button "button" at bounding box center [726, 107] width 15 height 18
select select "7"
select select "2025"
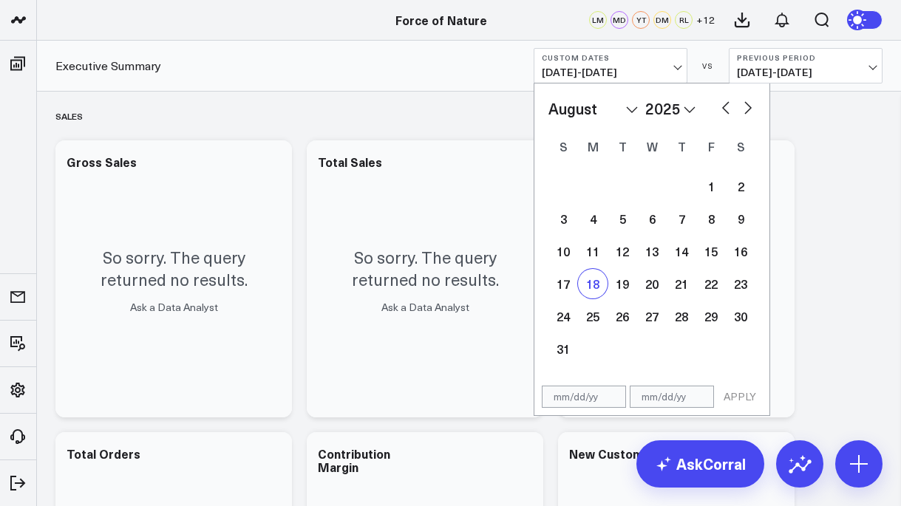
click at [597, 288] on div "18" at bounding box center [593, 284] width 30 height 30
type input "[DATE]"
select select "7"
select select "2025"
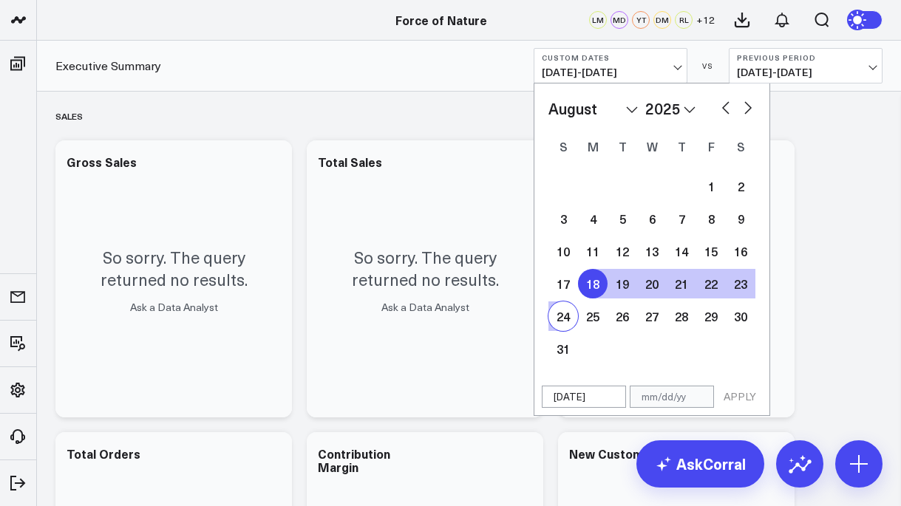
click at [574, 309] on div "24" at bounding box center [564, 317] width 30 height 30
type input "[DATE]"
select select "7"
select select "2025"
click at [751, 394] on button "APPLY" at bounding box center [740, 397] width 44 height 22
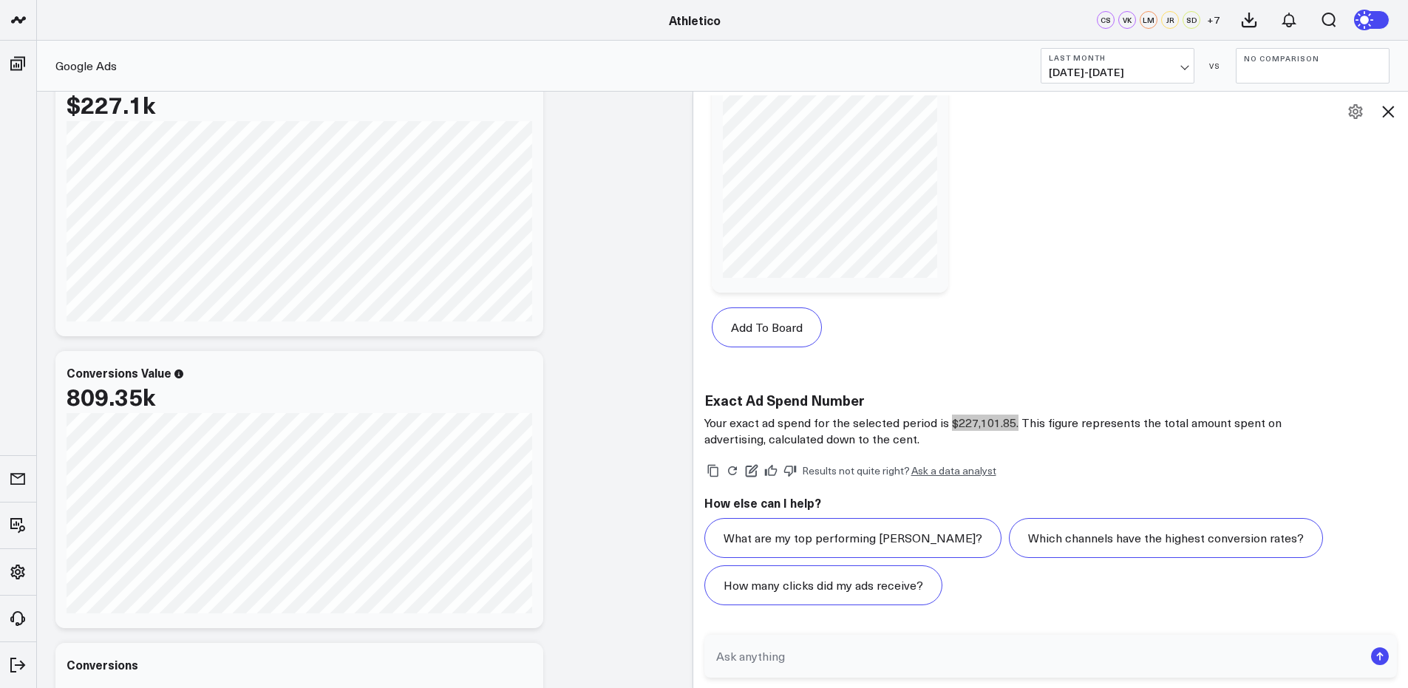
scroll to position [1320, 0]
click at [732, 81] on button "Last Month 08/01/25 - 08/31/25" at bounding box center [1118, 65] width 154 height 35
click at [732, 54] on b "No Comparison" at bounding box center [1313, 58] width 138 height 9
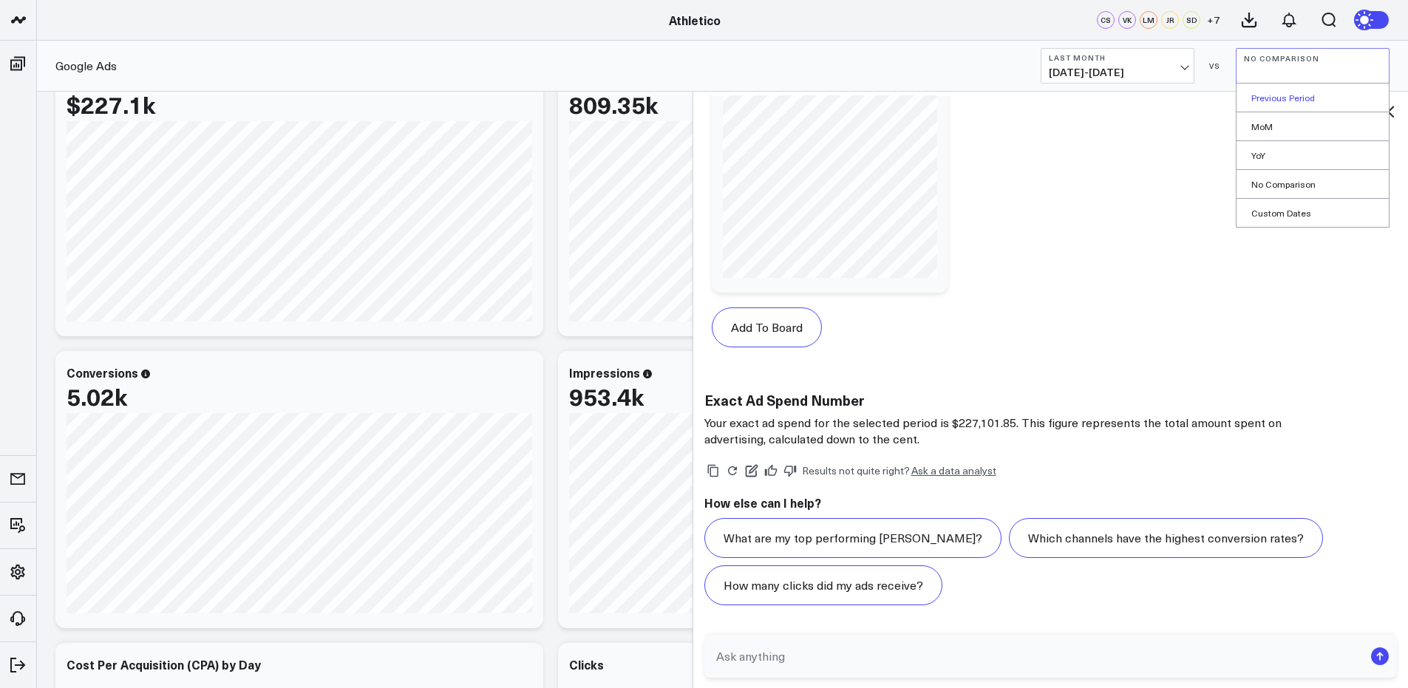
click at [732, 92] on link "Previous Period" at bounding box center [1313, 98] width 152 height 28
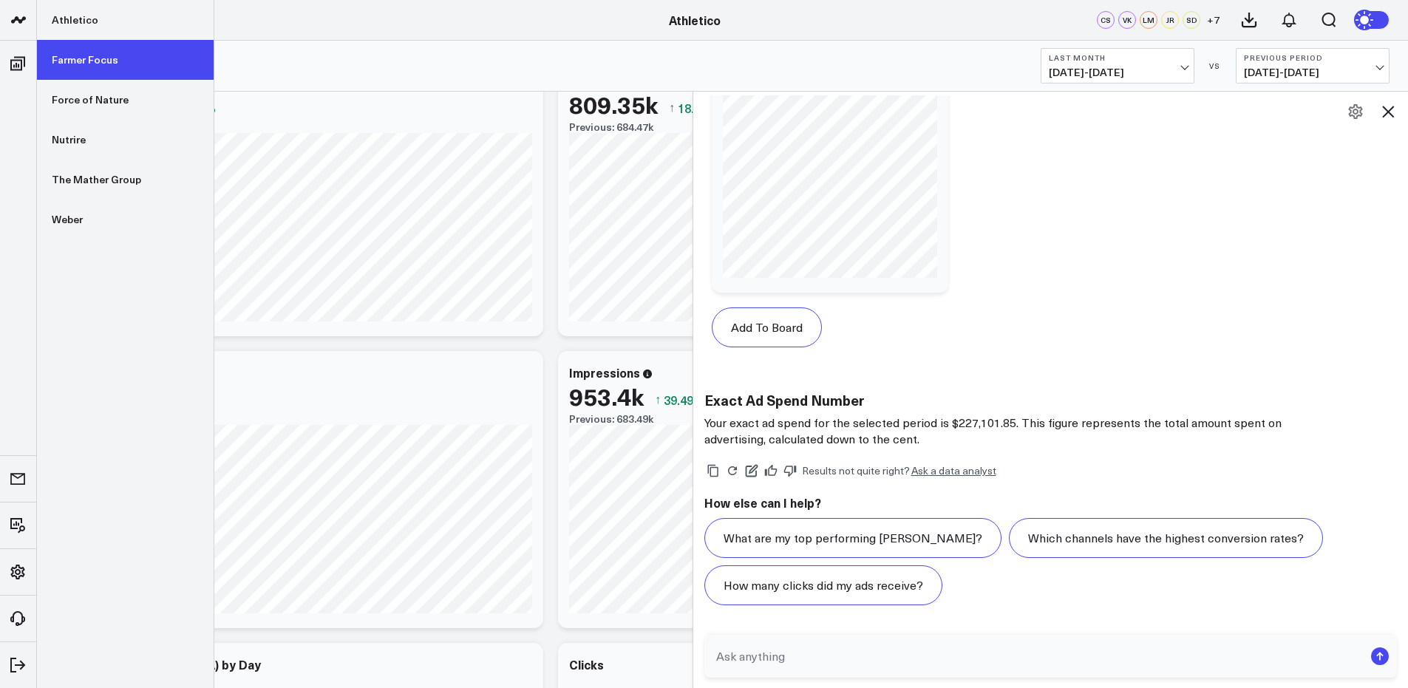
click at [126, 68] on link "Farmer Focus" at bounding box center [125, 60] width 177 height 40
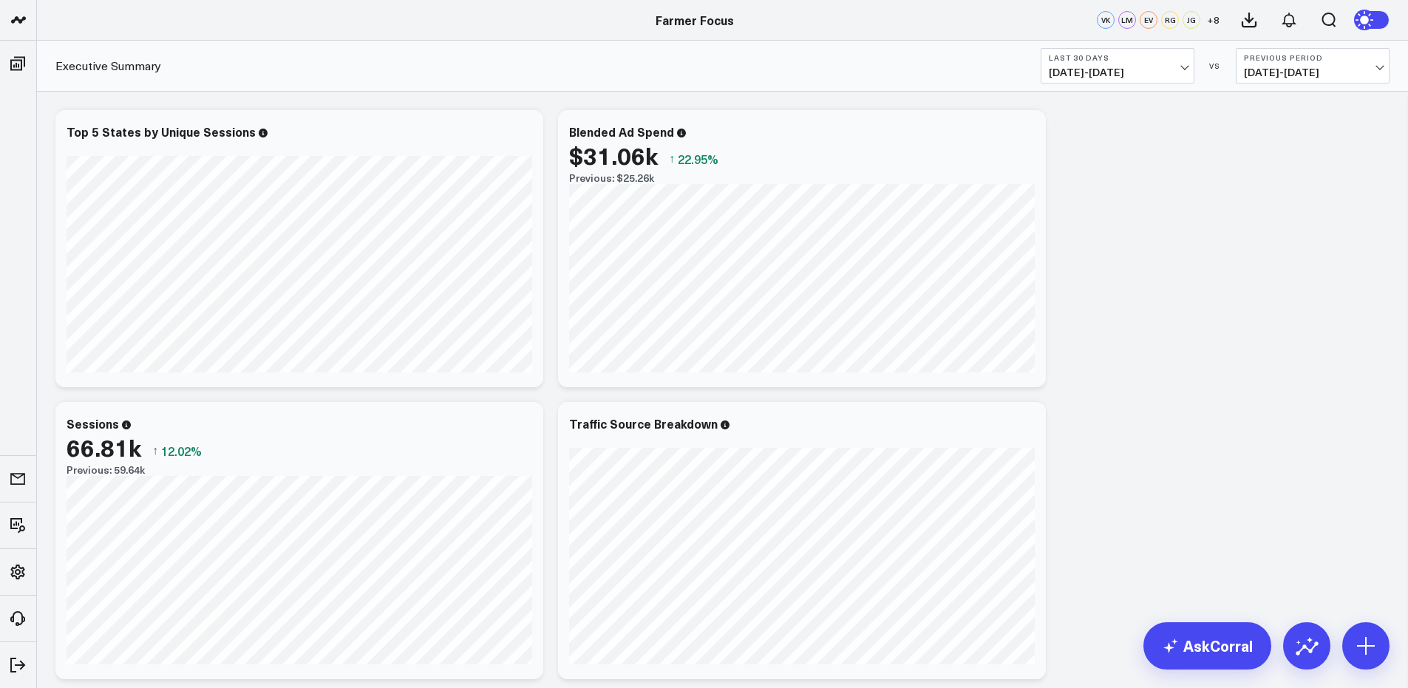
click at [1090, 67] on span "[DATE] - [DATE]" at bounding box center [1118, 73] width 138 height 12
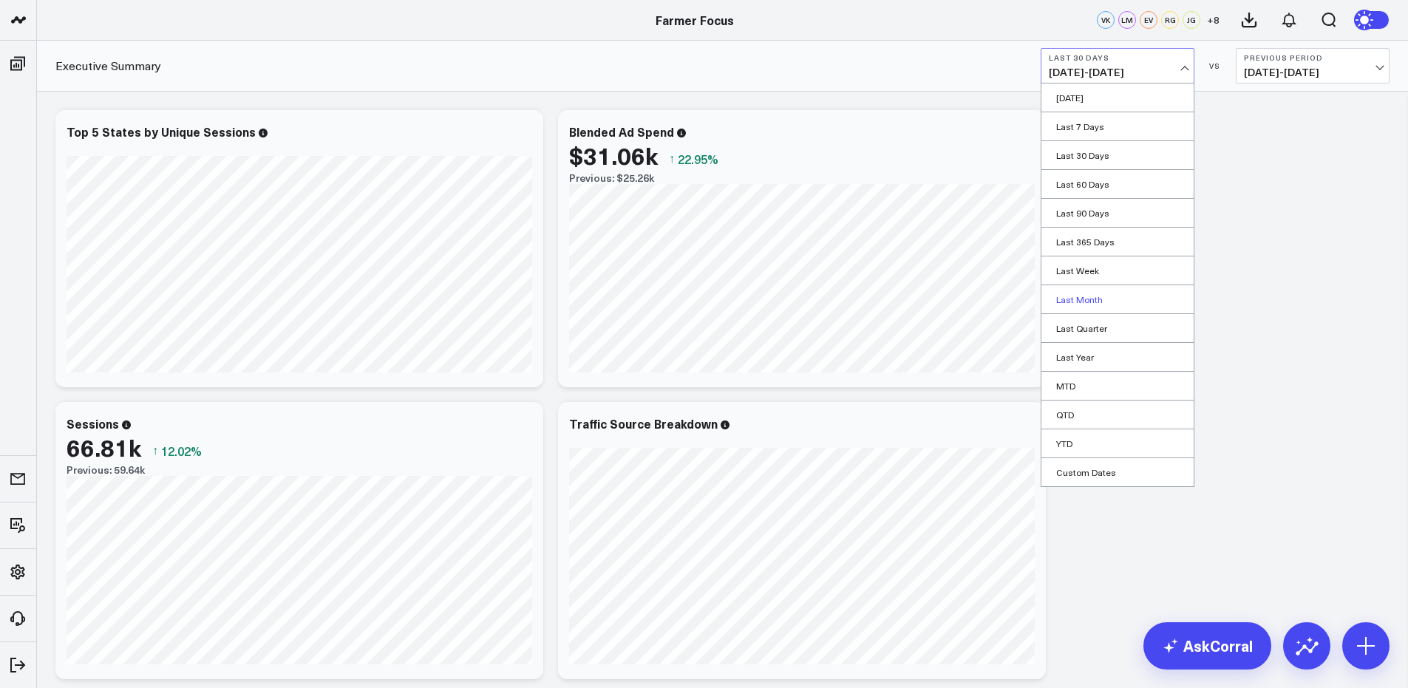
click at [1113, 292] on link "Last Month" at bounding box center [1118, 299] width 152 height 28
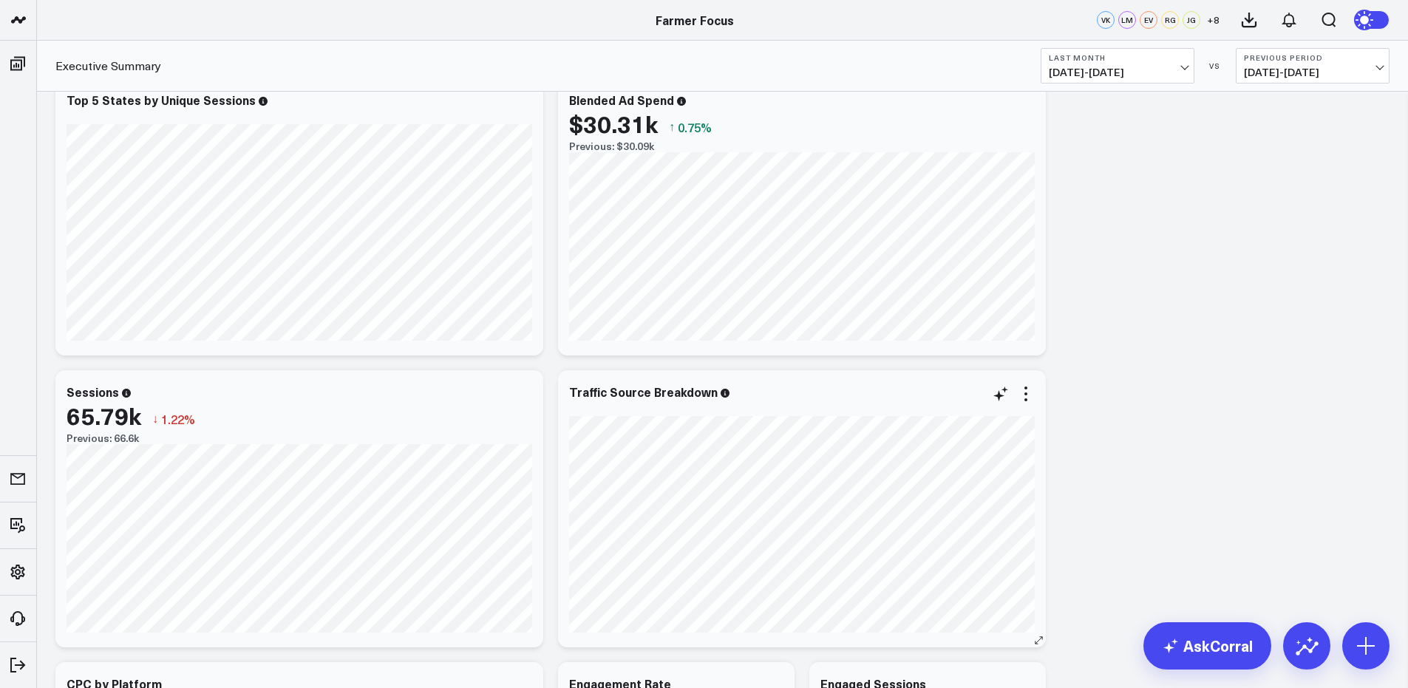
scroll to position [37, 0]
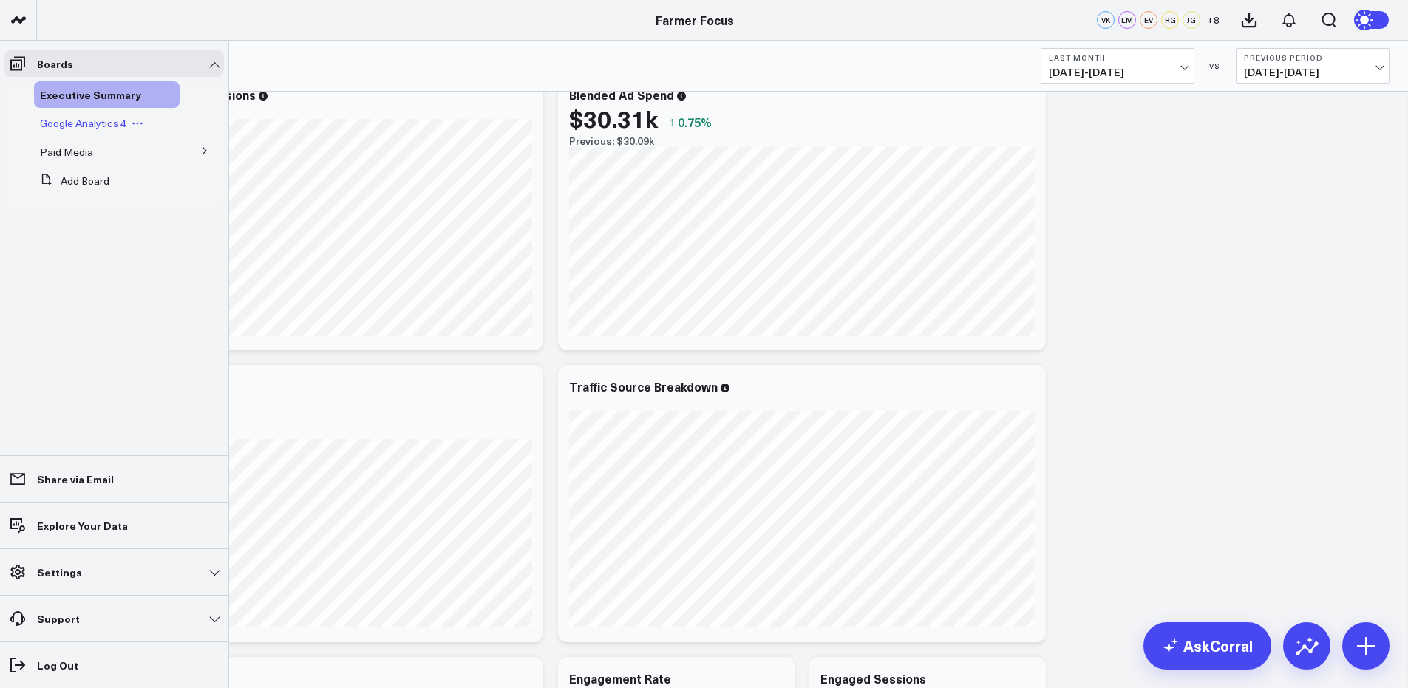
click at [85, 132] on div "Google Analytics 4" at bounding box center [107, 123] width 146 height 27
click at [201, 152] on icon at bounding box center [204, 150] width 9 height 9
click at [85, 178] on span "Google Ads" at bounding box center [75, 179] width 53 height 14
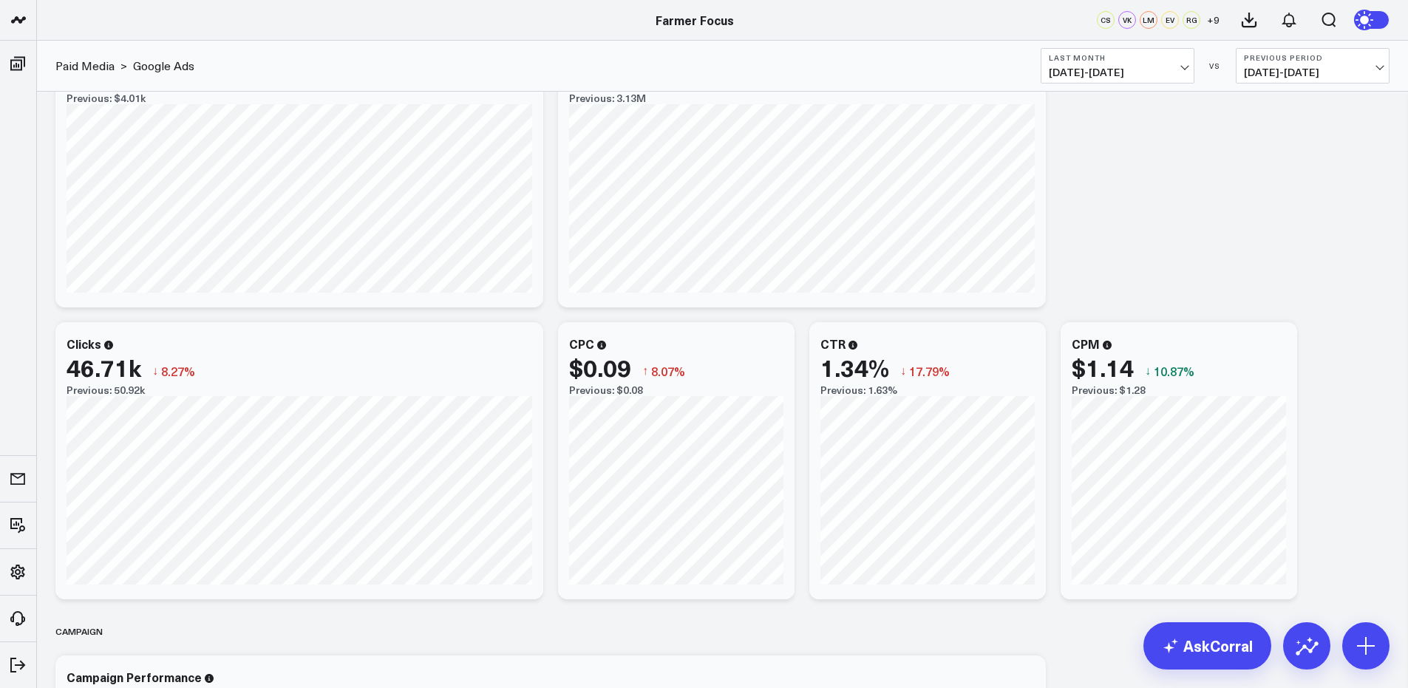
scroll to position [115, 0]
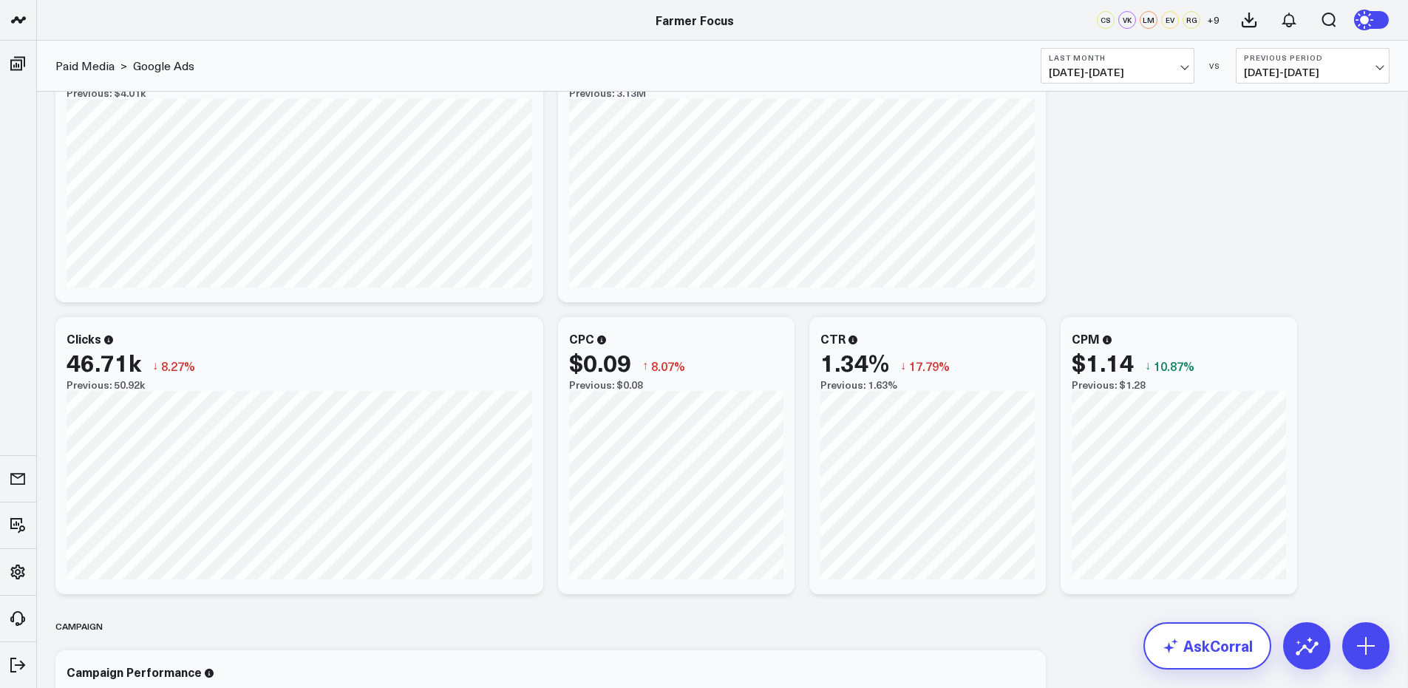
click at [1210, 640] on link "AskCorral" at bounding box center [1208, 646] width 128 height 47
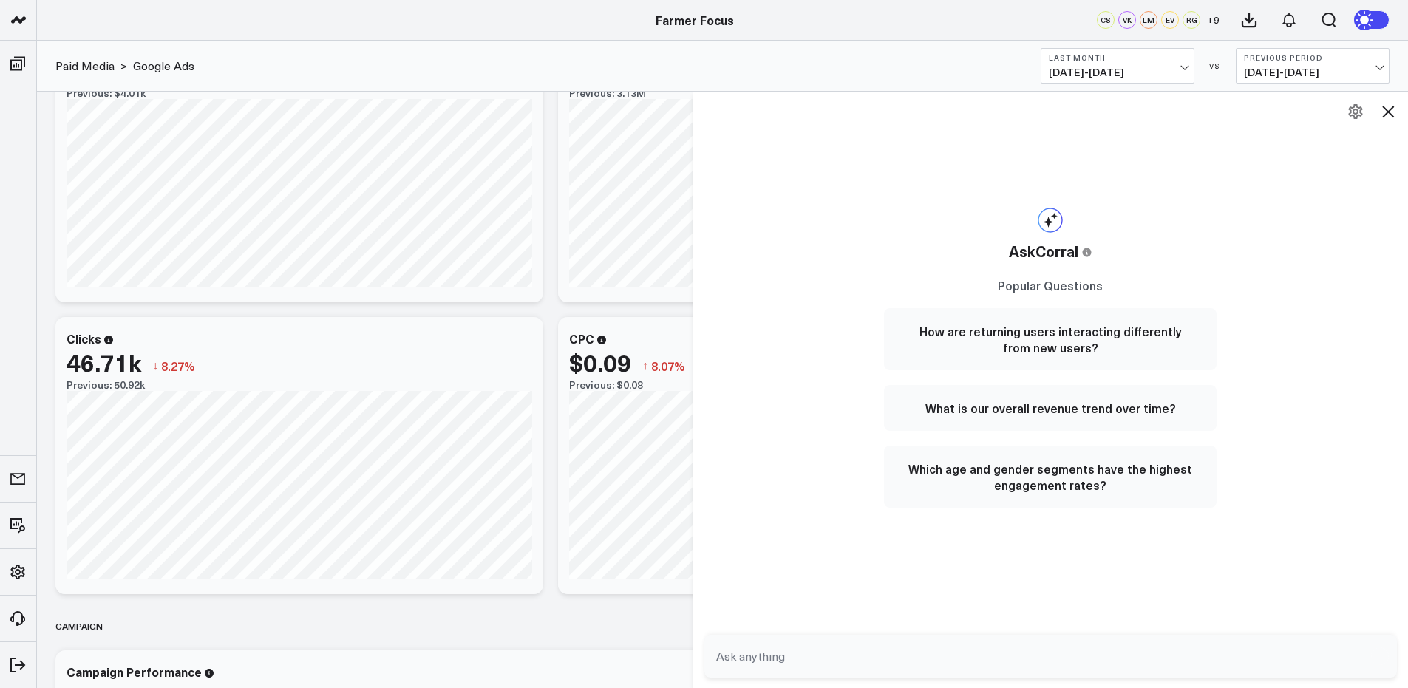
click at [1210, 645] on textarea at bounding box center [1039, 656] width 652 height 27
type textarea "how many conversions did I have this month vs last month"
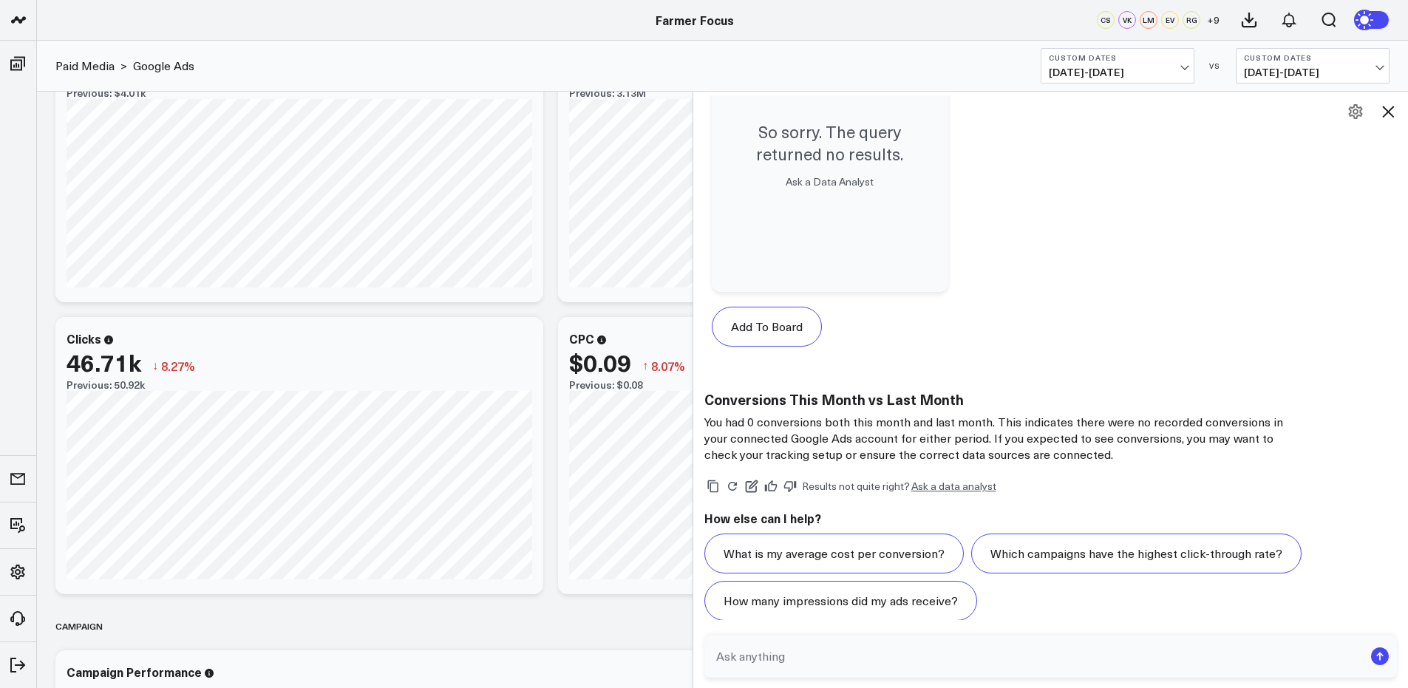
scroll to position [1000, 0]
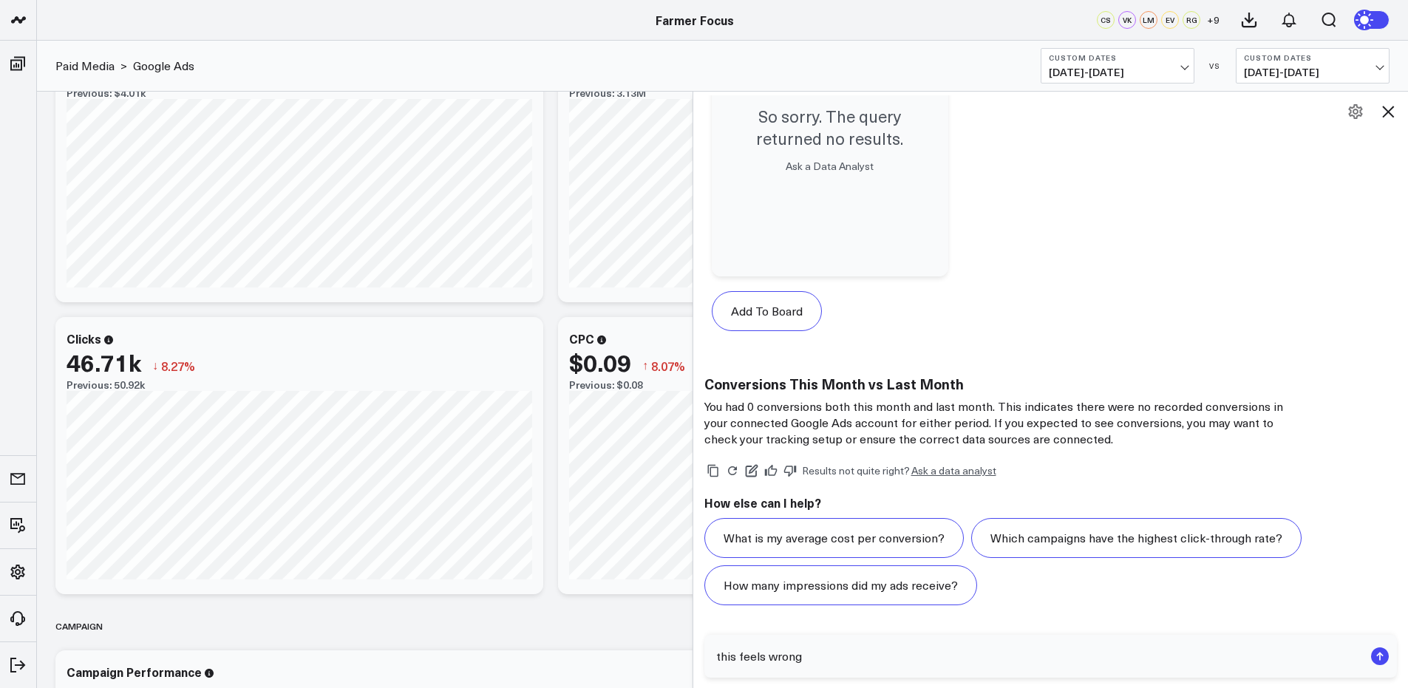
type textarea "this feels wrong"
click at [1385, 120] on icon at bounding box center [1389, 112] width 18 height 18
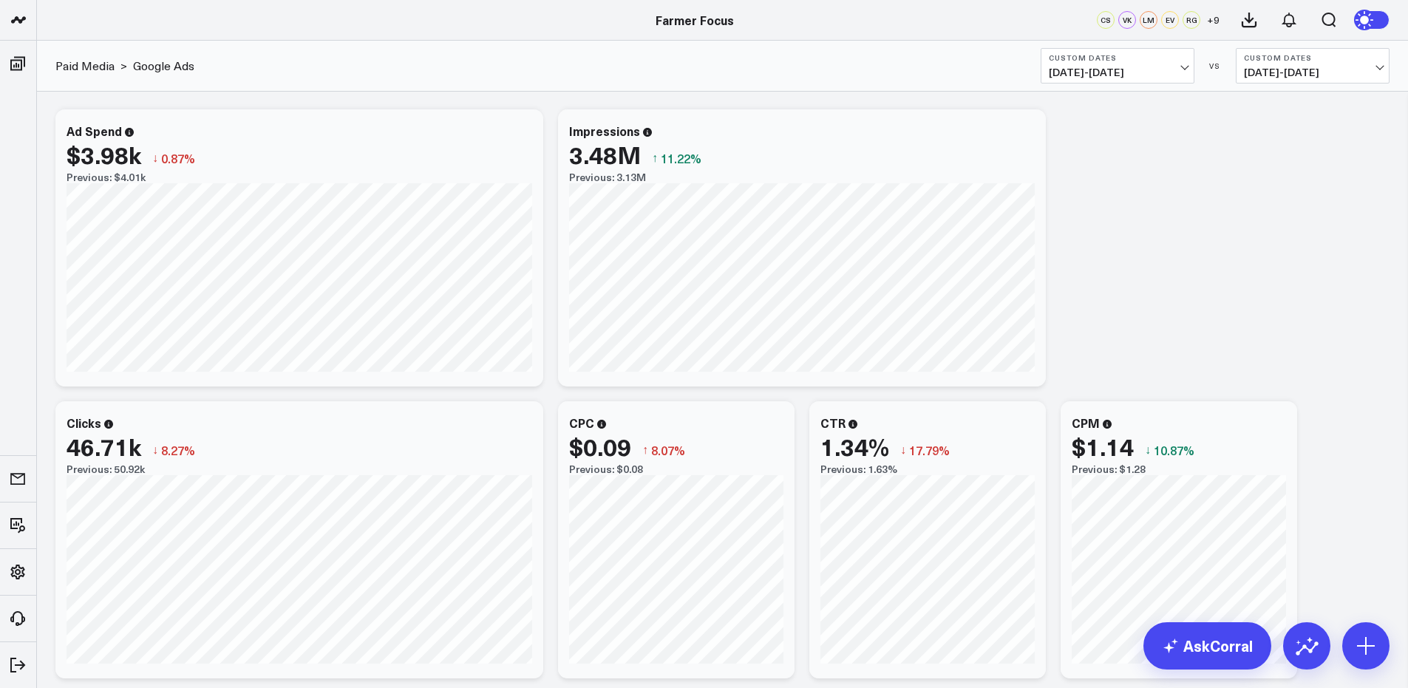
scroll to position [52, 0]
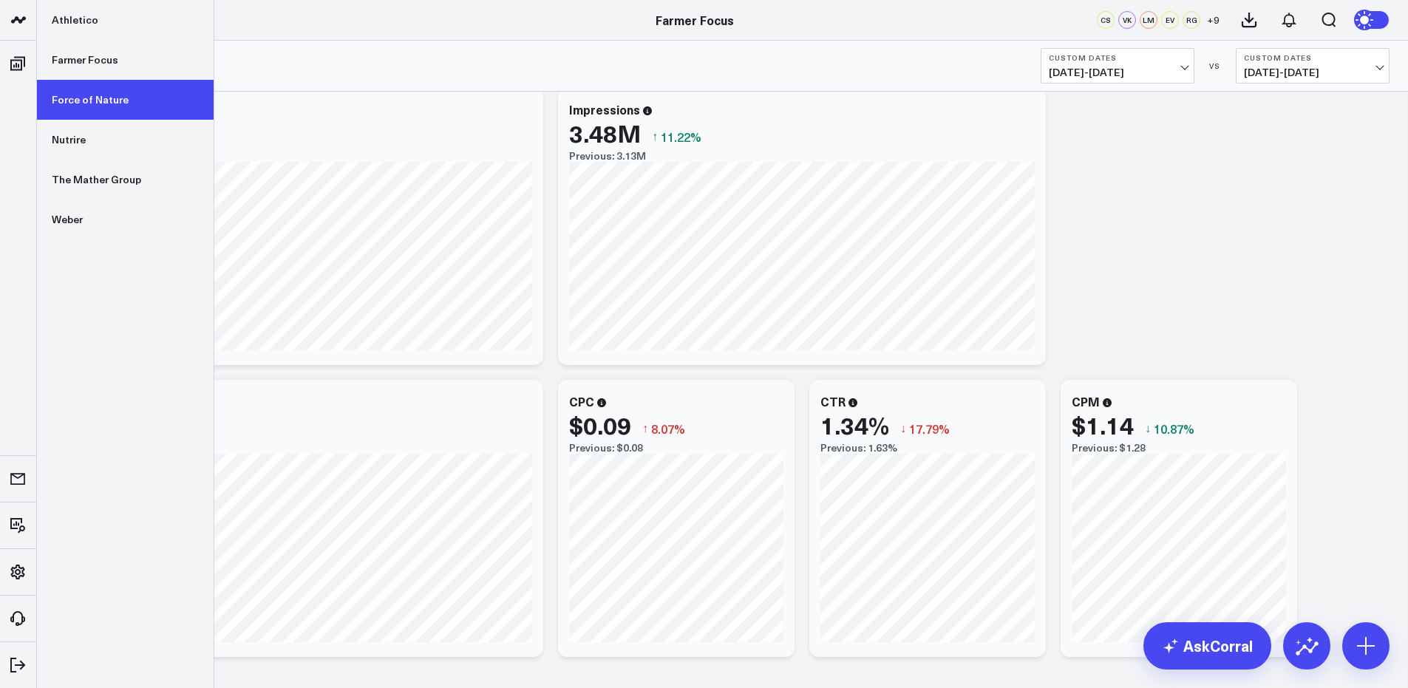
click at [101, 89] on link "Force of Nature" at bounding box center [125, 100] width 177 height 40
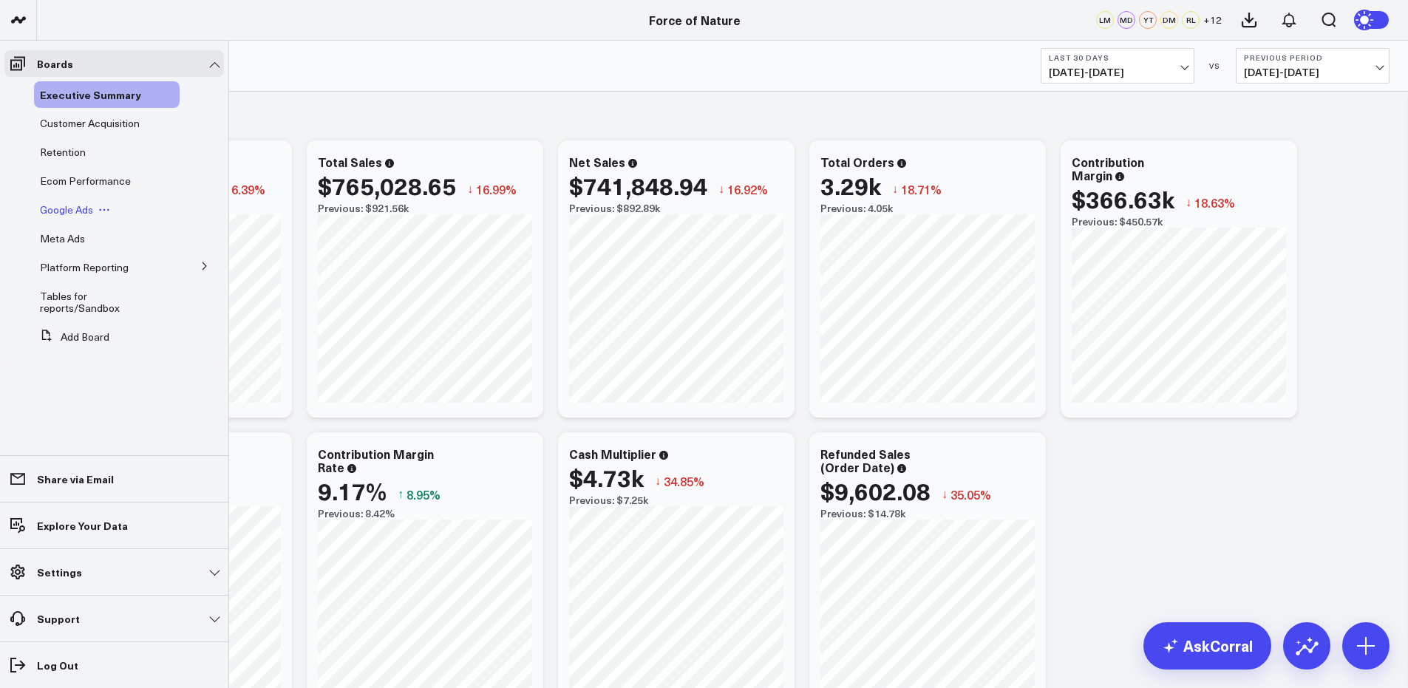
click at [80, 208] on span "Google Ads" at bounding box center [66, 210] width 53 height 14
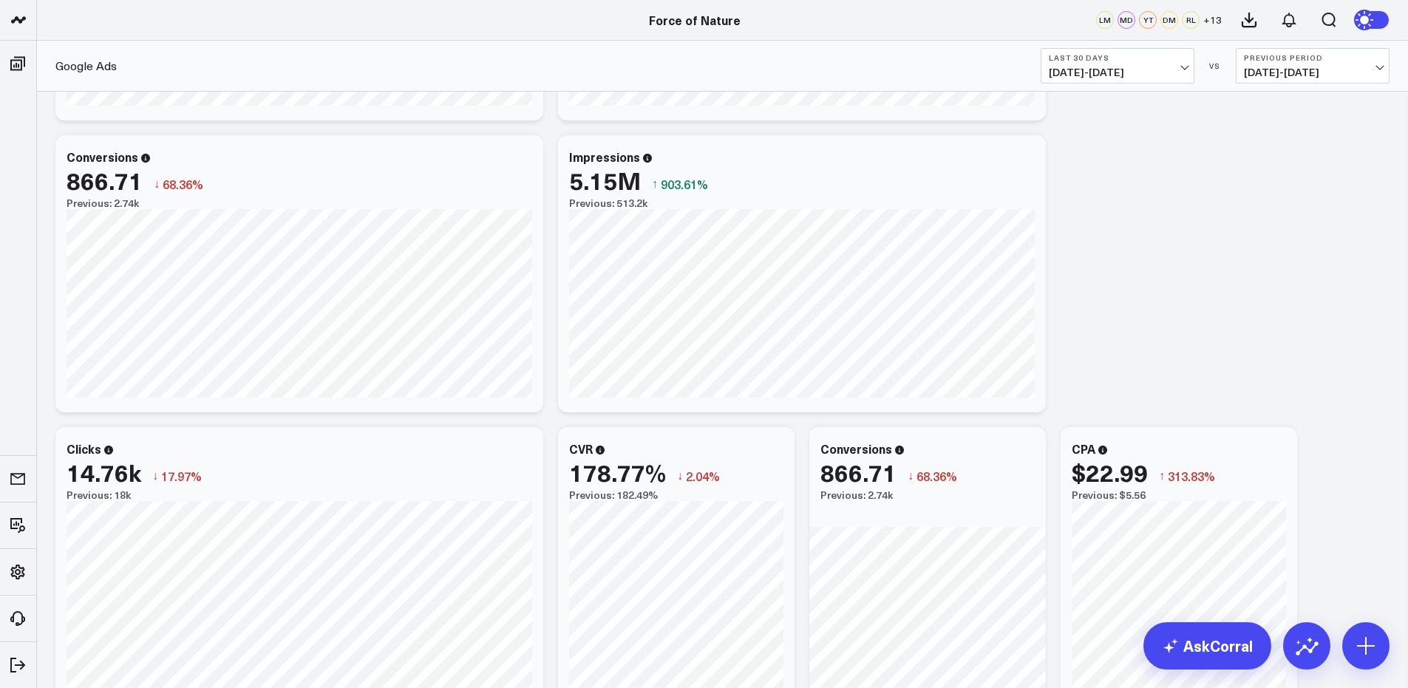
scroll to position [899, 0]
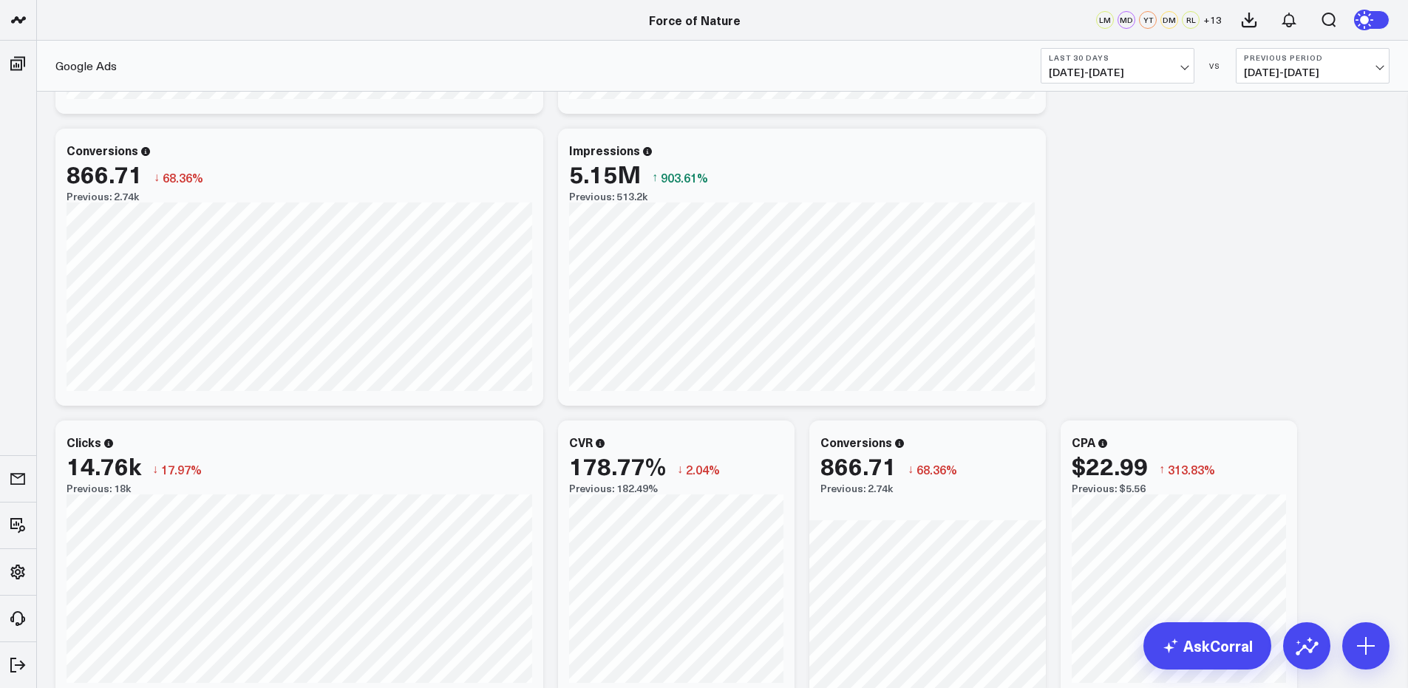
click at [1156, 51] on button "Last 30 Days 08/04/25 - 09/02/25" at bounding box center [1118, 65] width 154 height 35
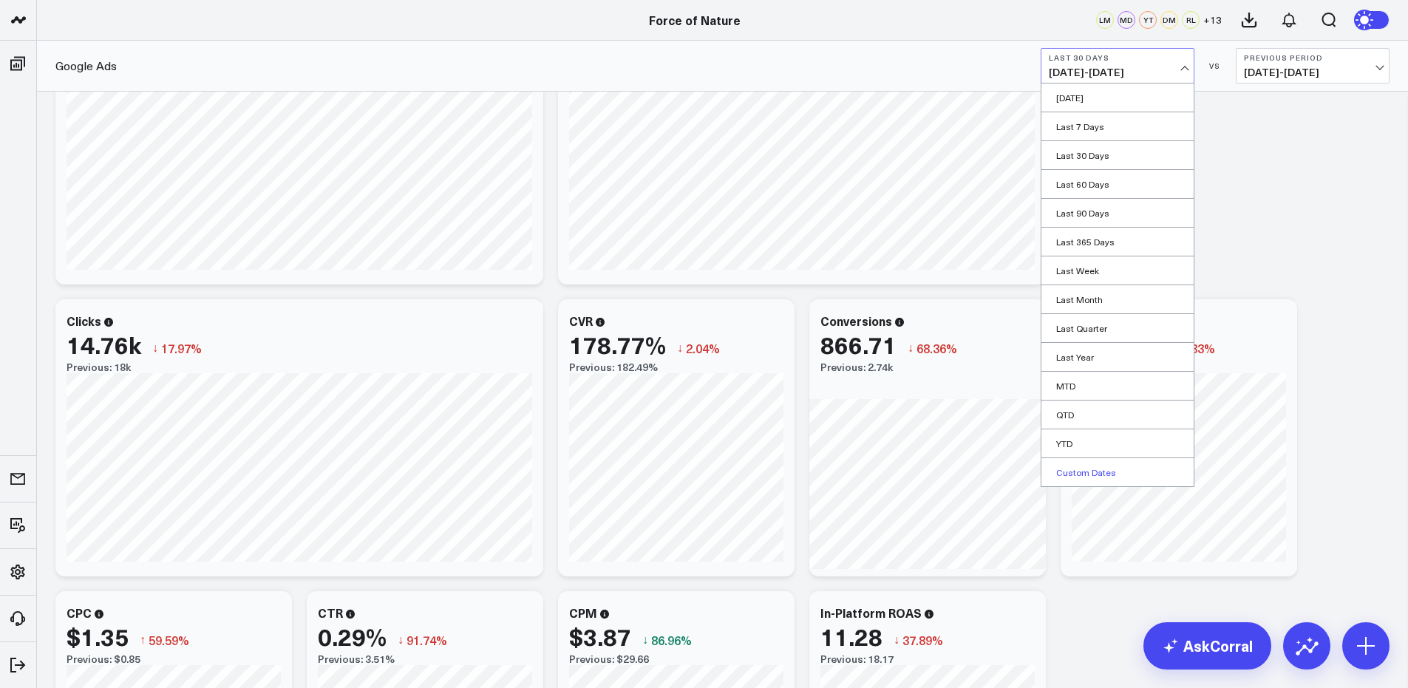
scroll to position [1136, 0]
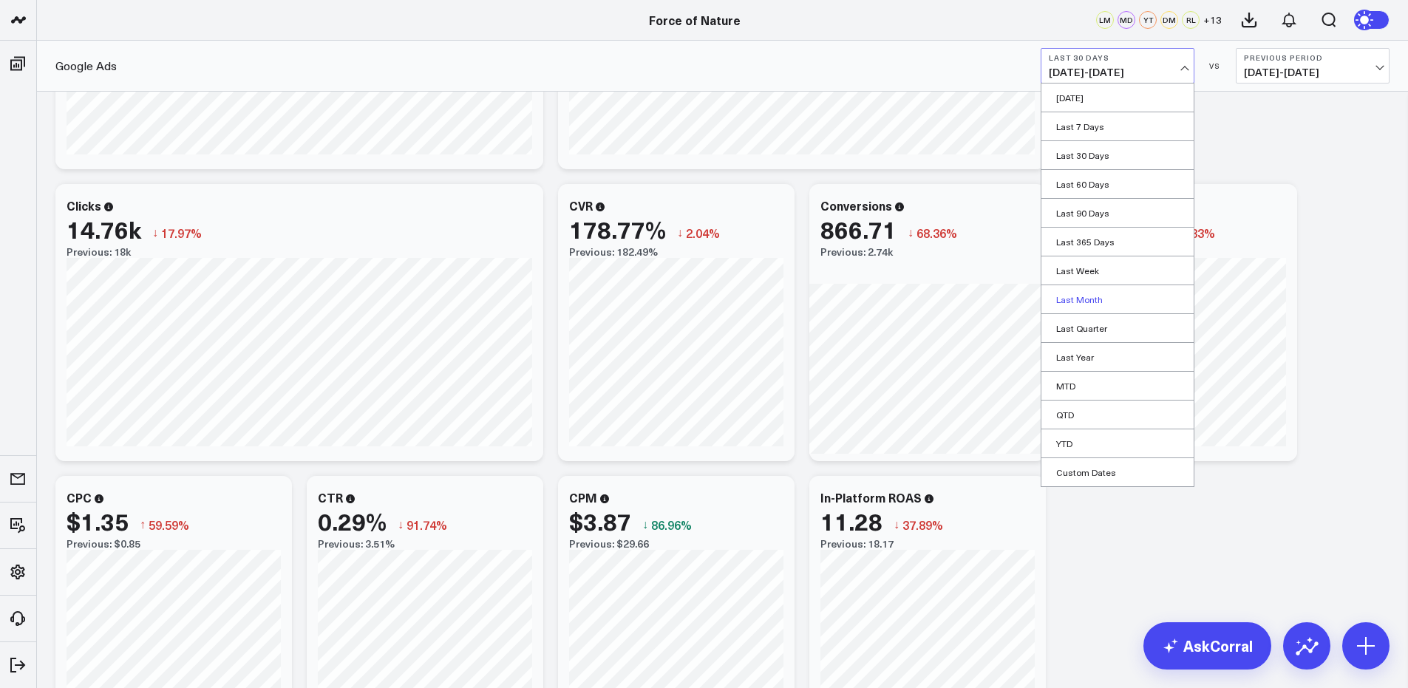
click at [1098, 301] on link "Last Month" at bounding box center [1118, 299] width 152 height 28
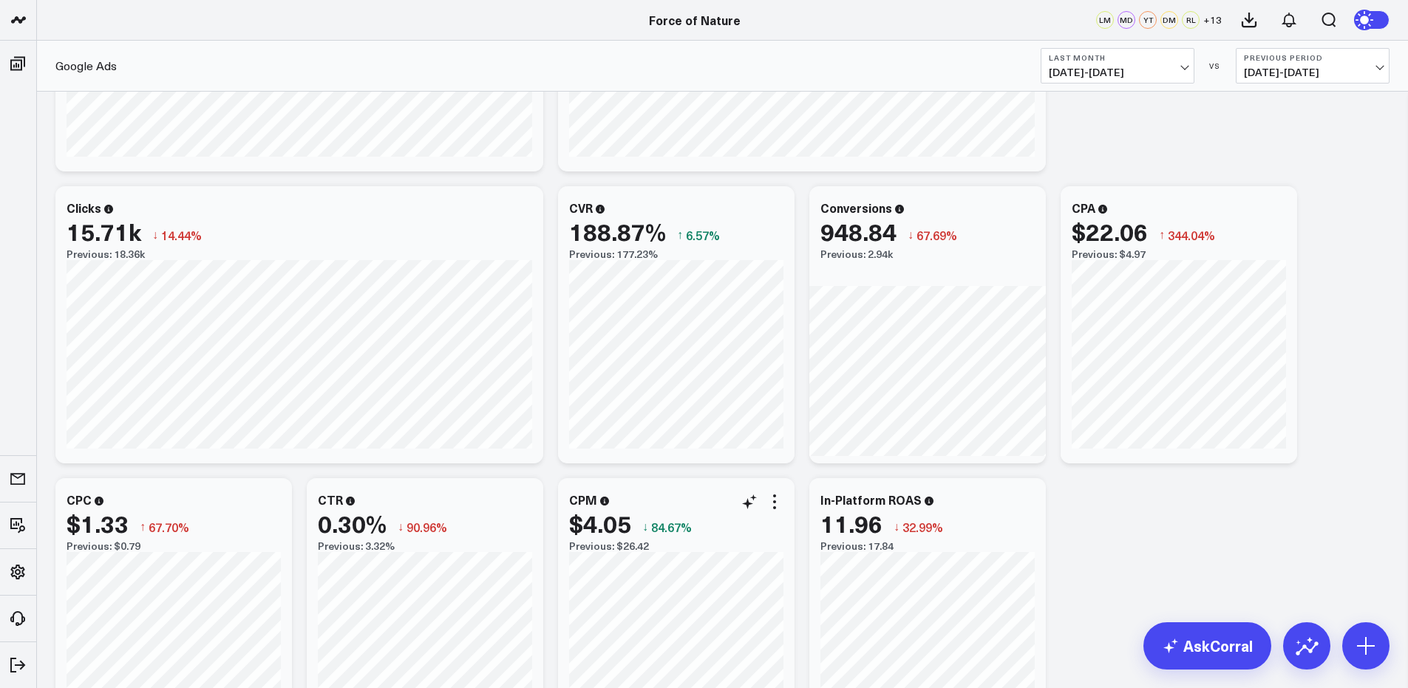
scroll to position [1145, 0]
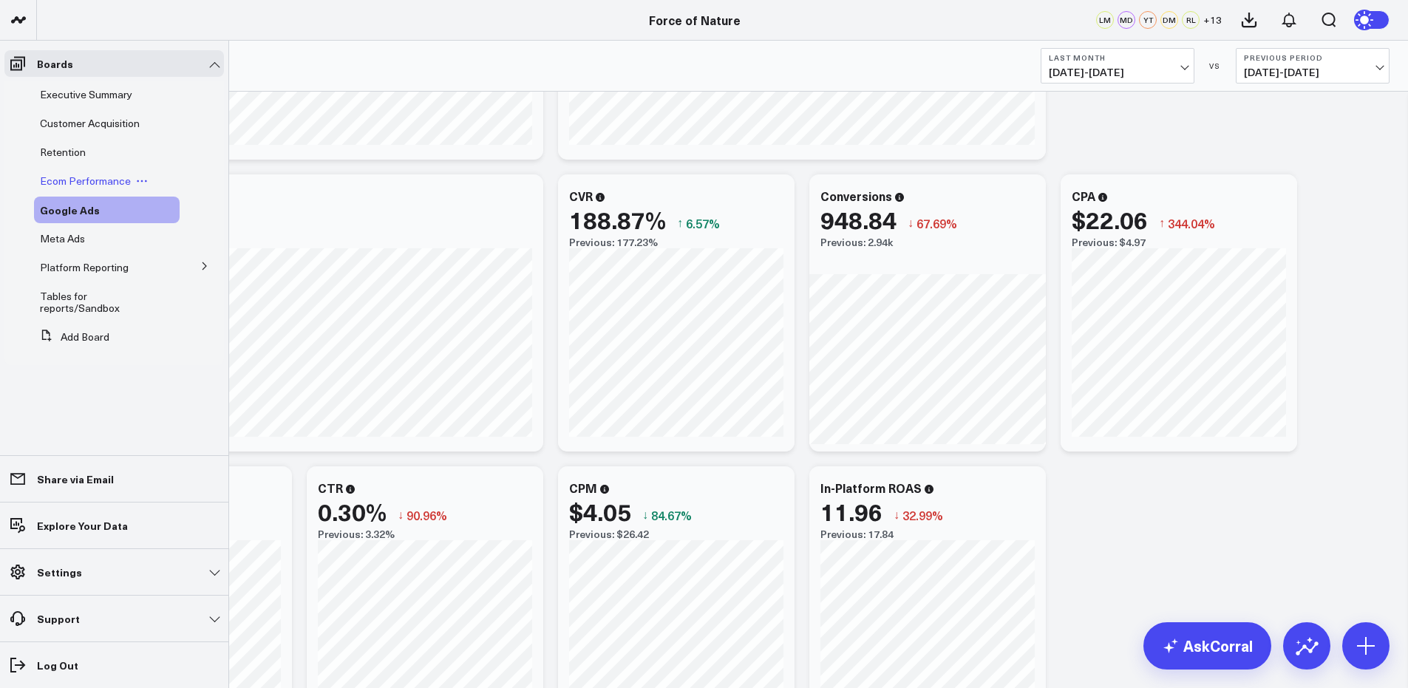
click at [81, 180] on span "Ecom Performance" at bounding box center [85, 181] width 91 height 14
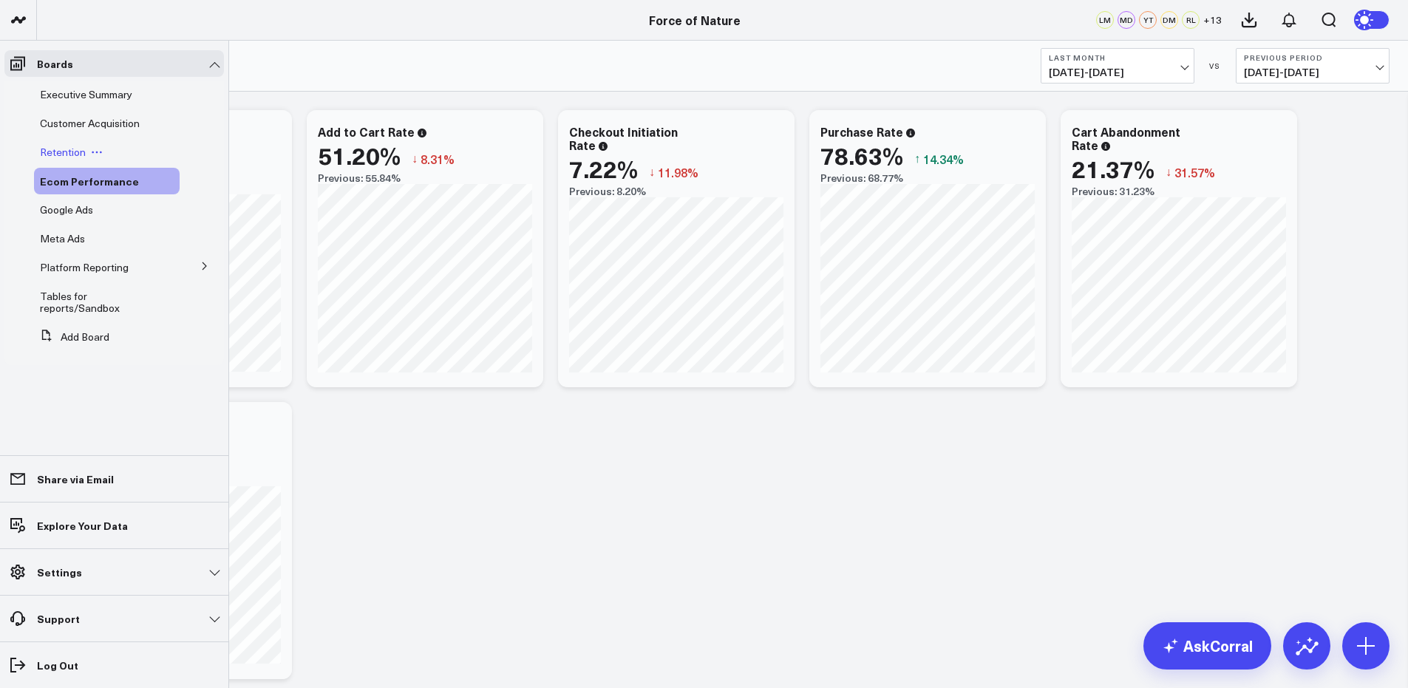
click at [77, 155] on span "Retention" at bounding box center [63, 152] width 46 height 14
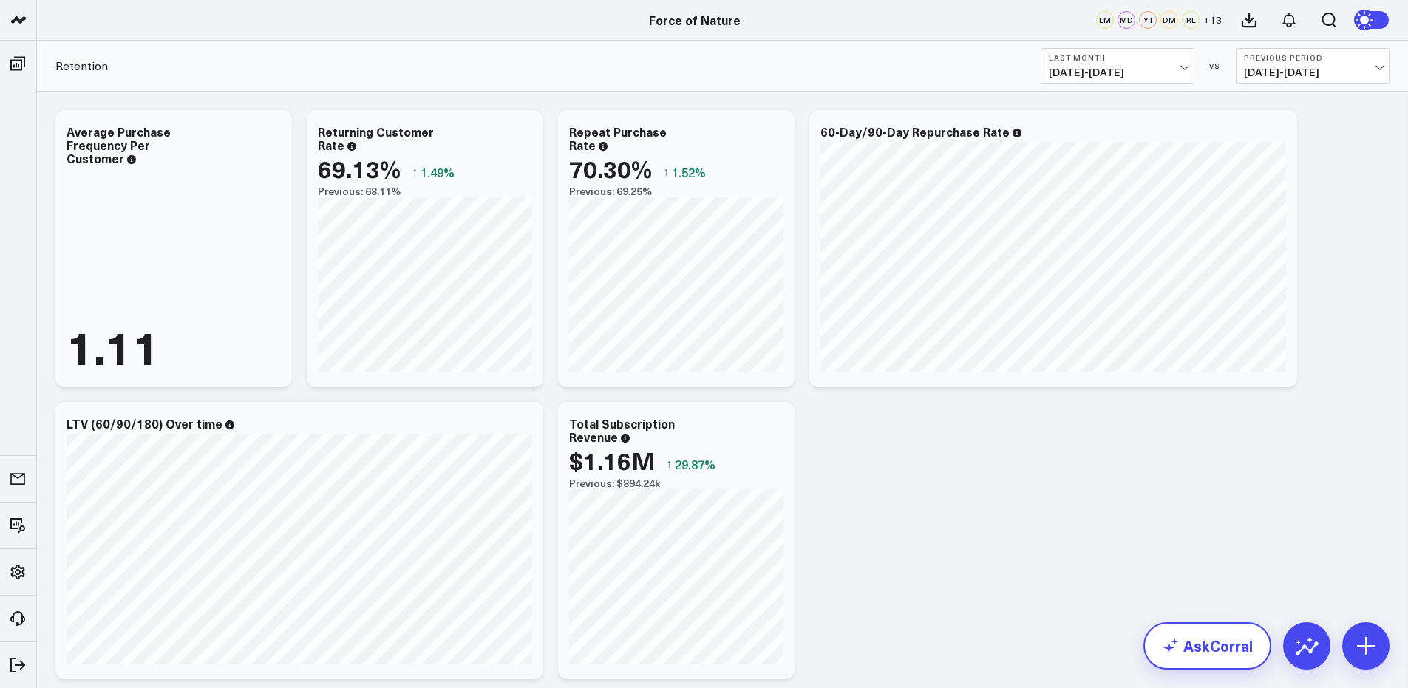
click at [1212, 641] on link "AskCorral" at bounding box center [1208, 646] width 128 height 47
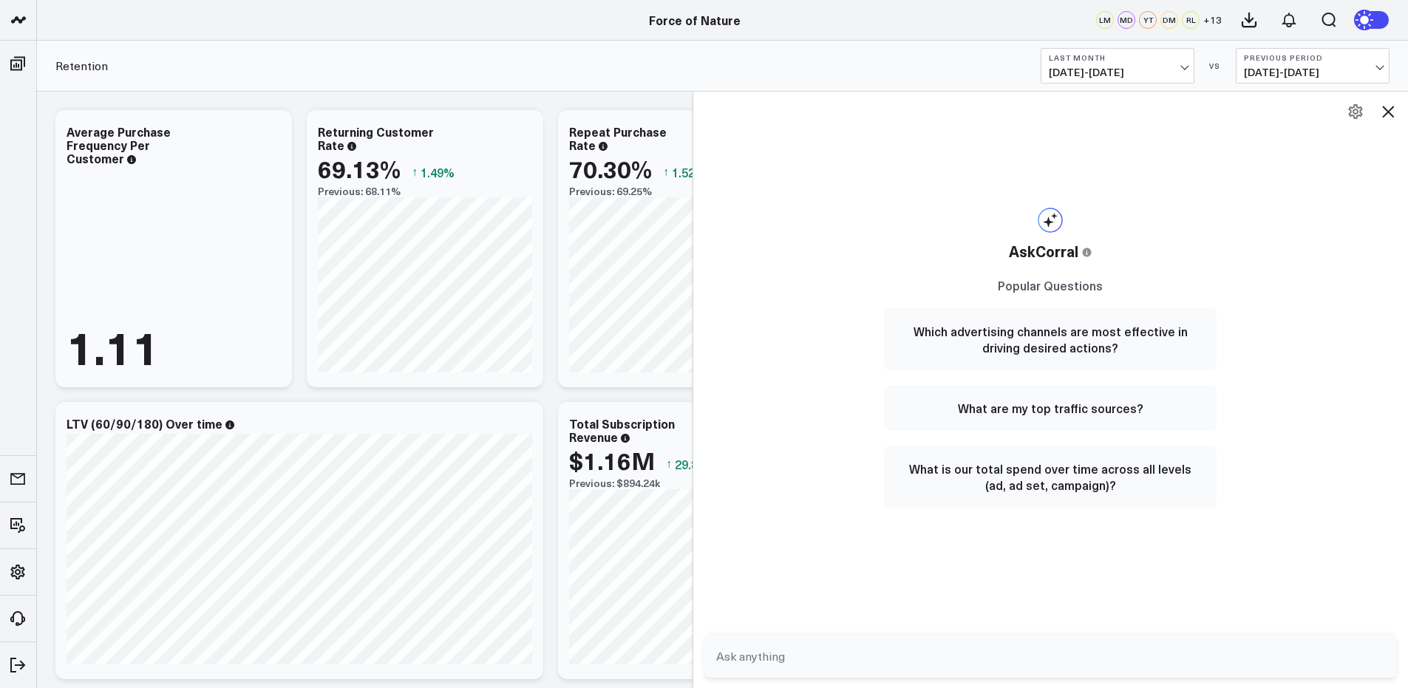
click at [1004, 646] on textarea at bounding box center [1039, 656] width 652 height 27
click at [986, 657] on textarea at bounding box center [1039, 656] width 652 height 27
type textarea "what is my google ad spend broken down by week"
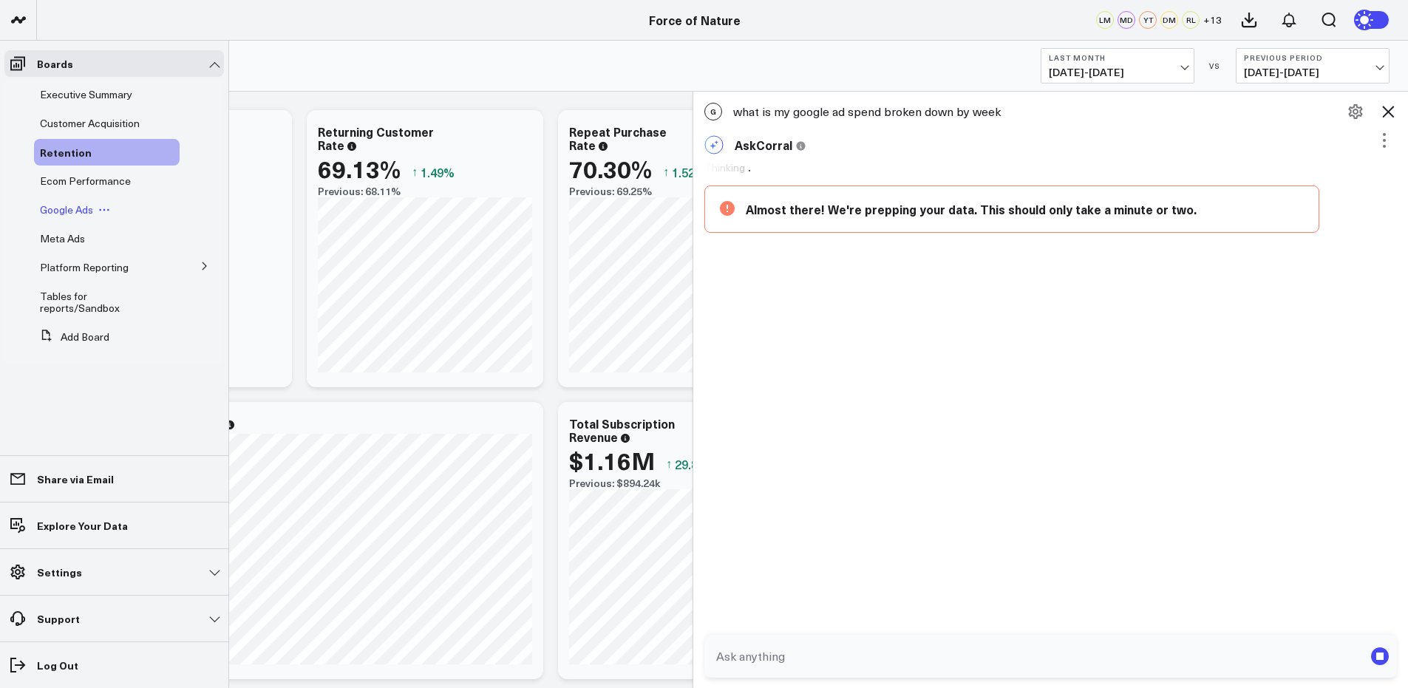
click at [72, 211] on span "Google Ads" at bounding box center [66, 210] width 53 height 14
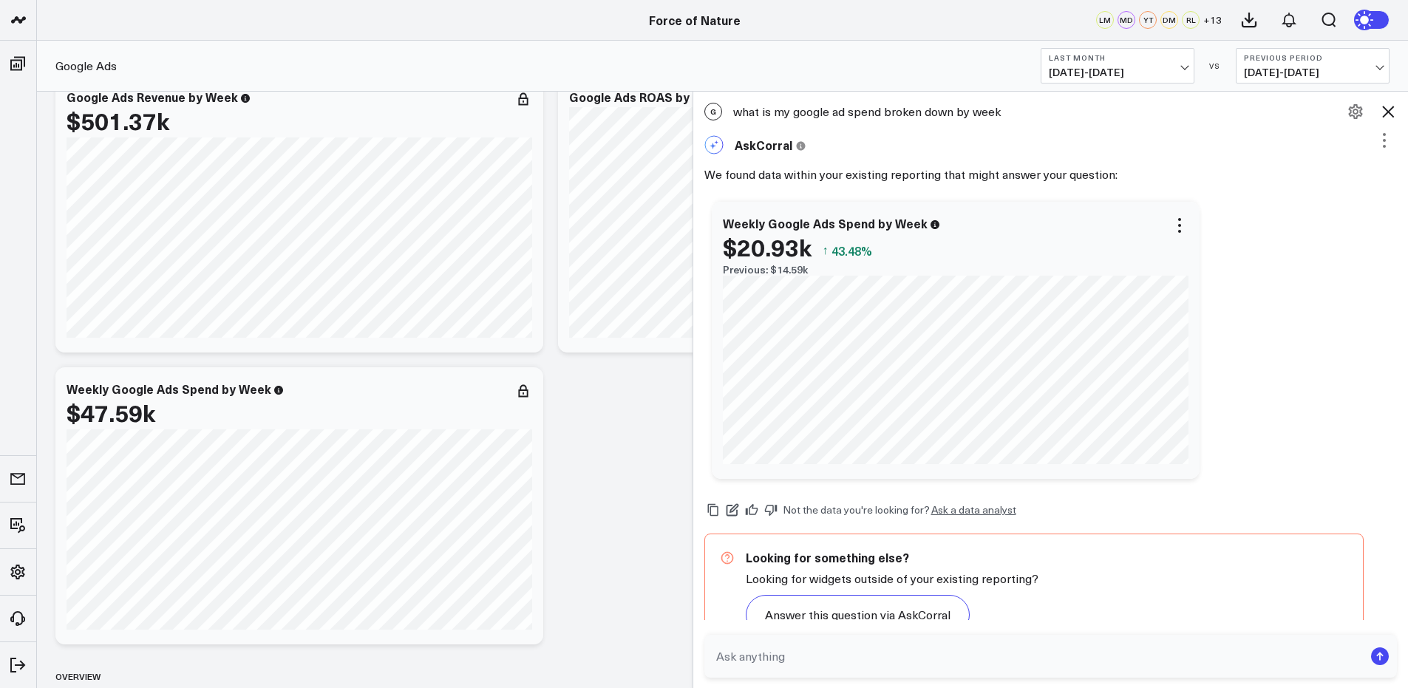
scroll to position [45, 0]
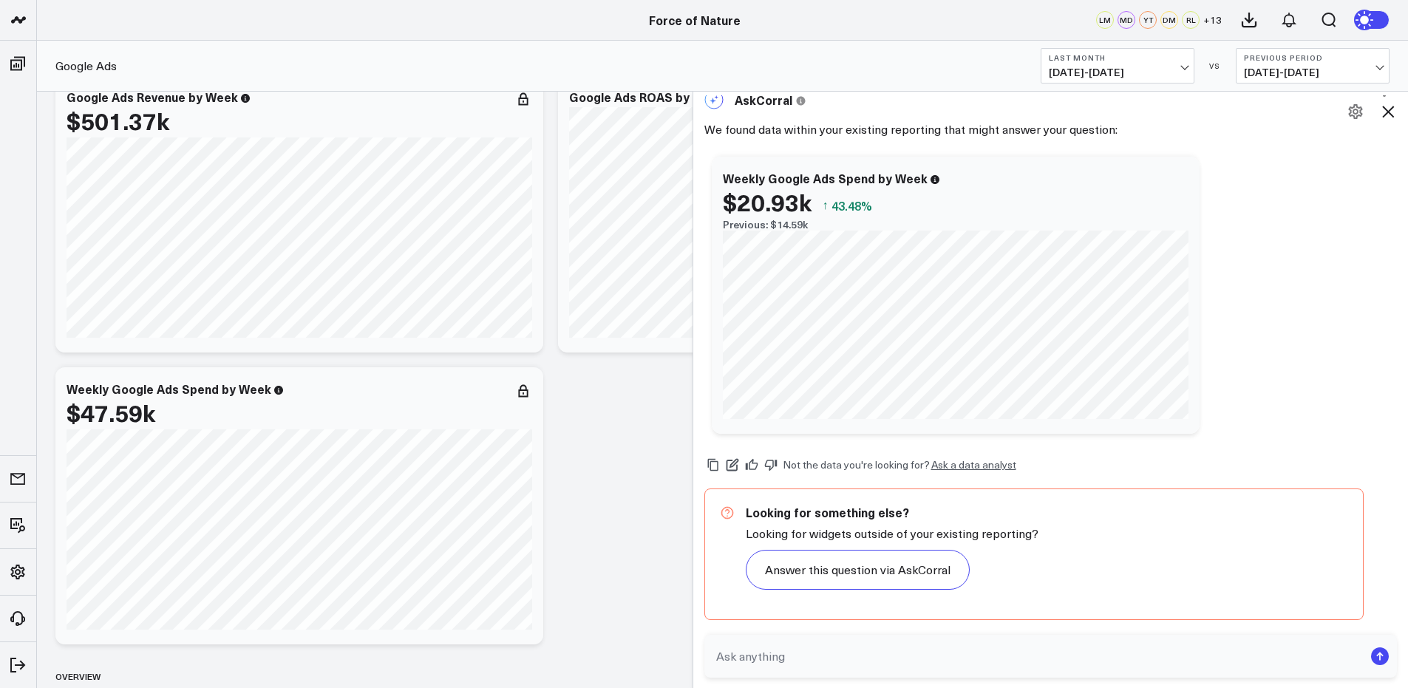
click at [796, 657] on textarea at bounding box center [1039, 656] width 652 height 27
type textarea "make it into a vertical bar chart"
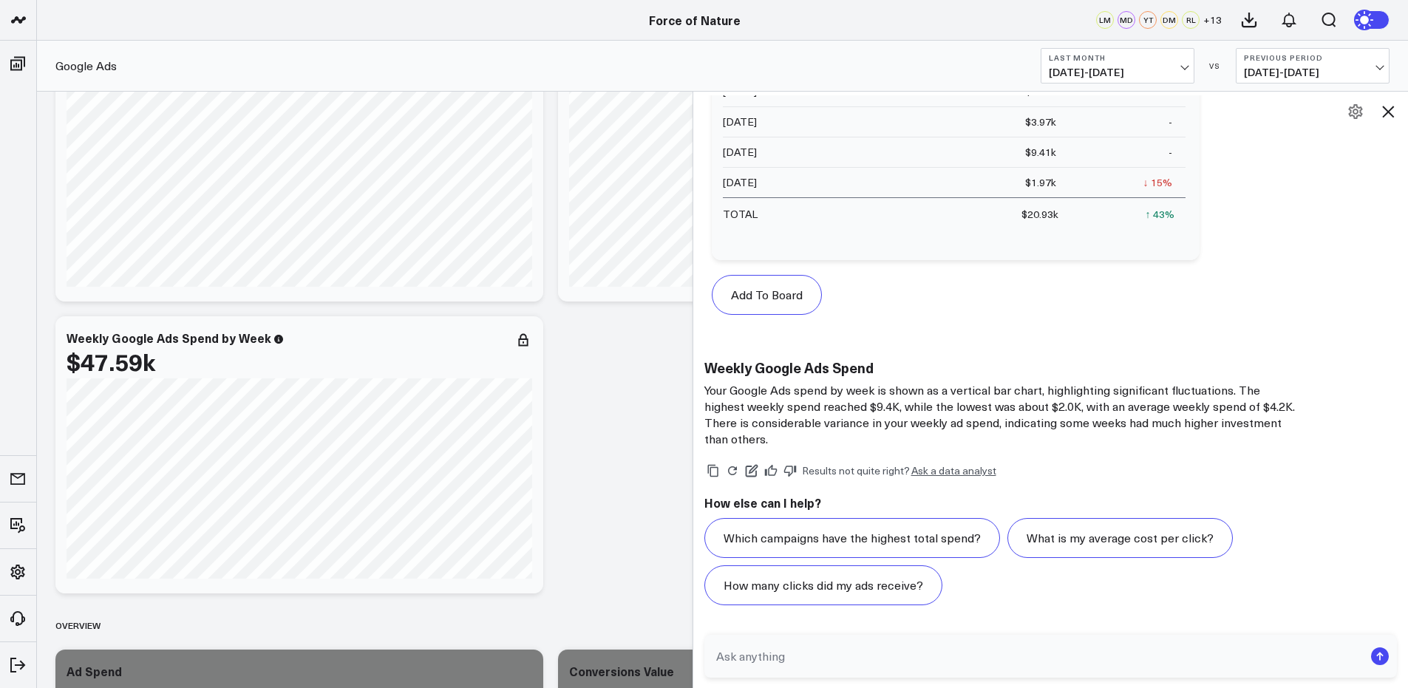
scroll to position [169, 0]
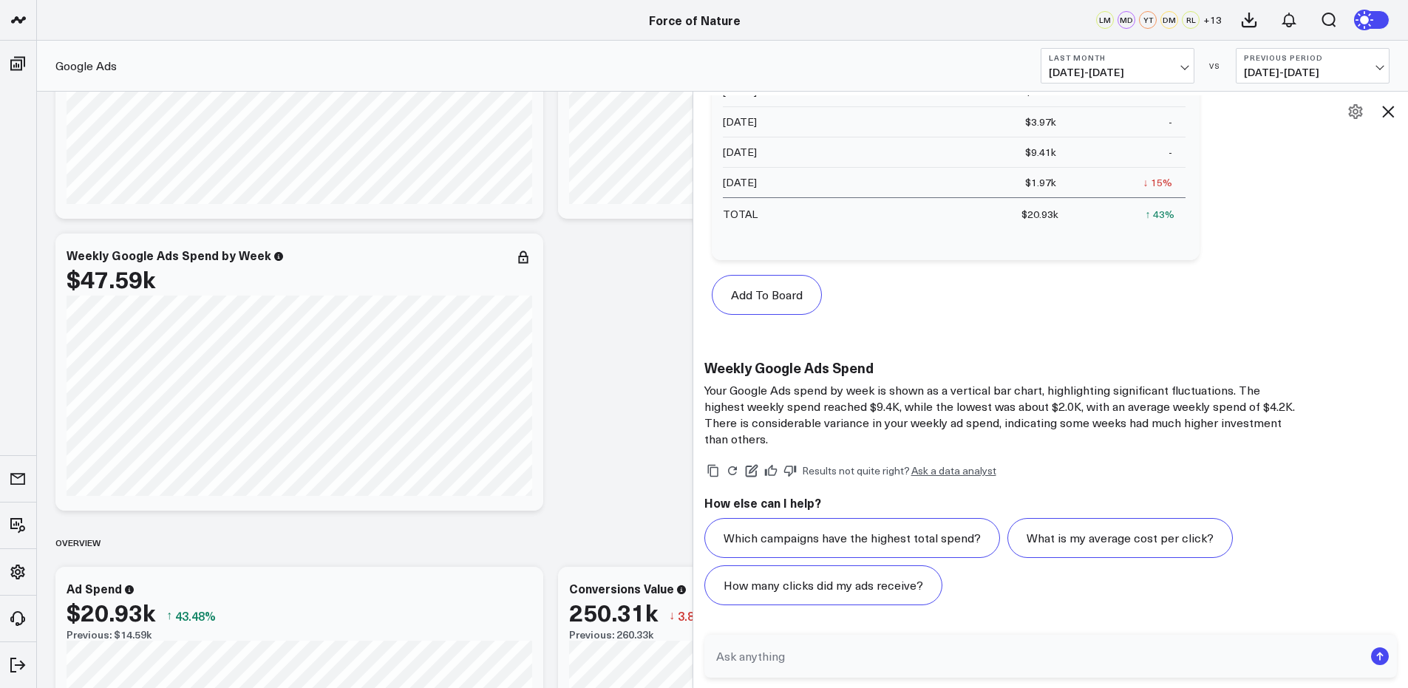
click at [783, 656] on textarea at bounding box center [1039, 656] width 652 height 27
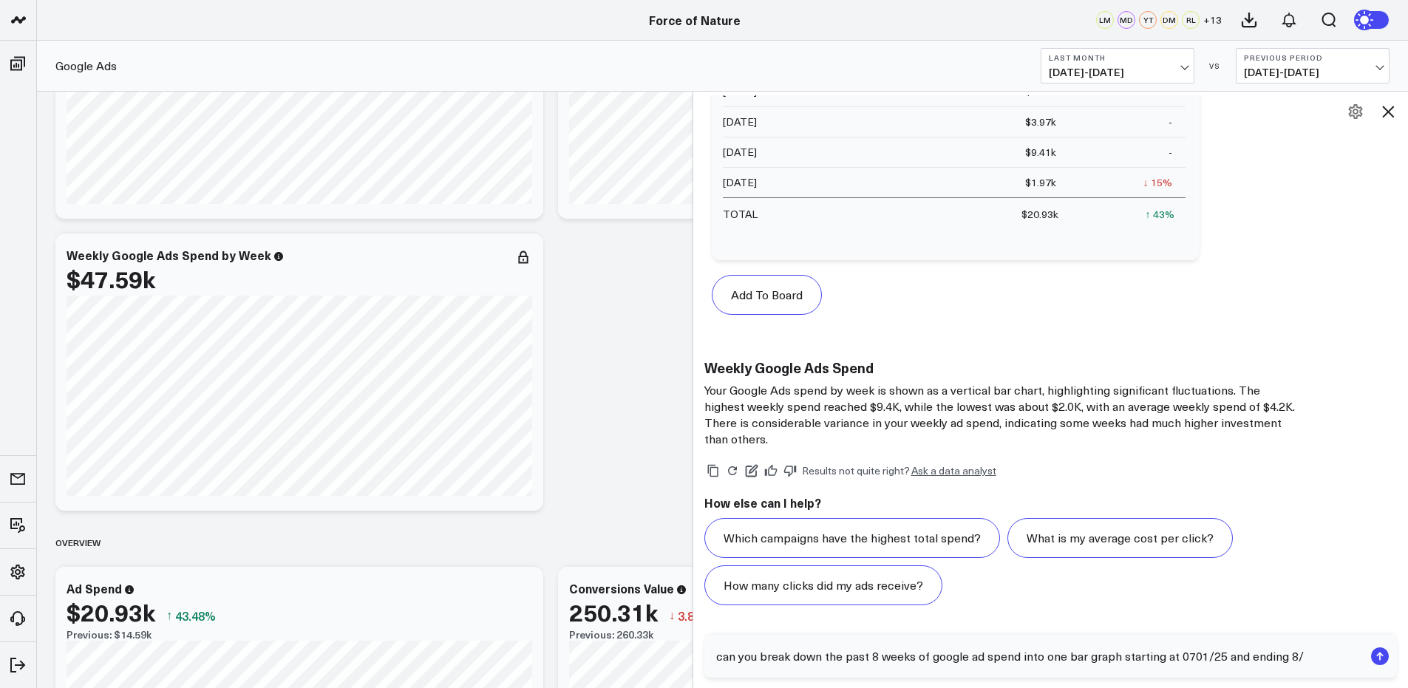
click at [1181, 657] on textarea "can you break down the past 8 weeks of google ad spend into one bar graph start…" at bounding box center [1039, 656] width 652 height 27
click at [1194, 657] on textarea "can you break down the past 8 weeks of google ad spend into one bar graph start…" at bounding box center [1039, 656] width 652 height 27
click at [1178, 657] on textarea "can you break down the past 8 weeks of google ad spend into one bar graph start…" at bounding box center [1039, 656] width 652 height 27
click at [1328, 654] on textarea "can you break down the past 8 weeks of google ad spend into one bar graph start…" at bounding box center [1039, 656] width 652 height 27
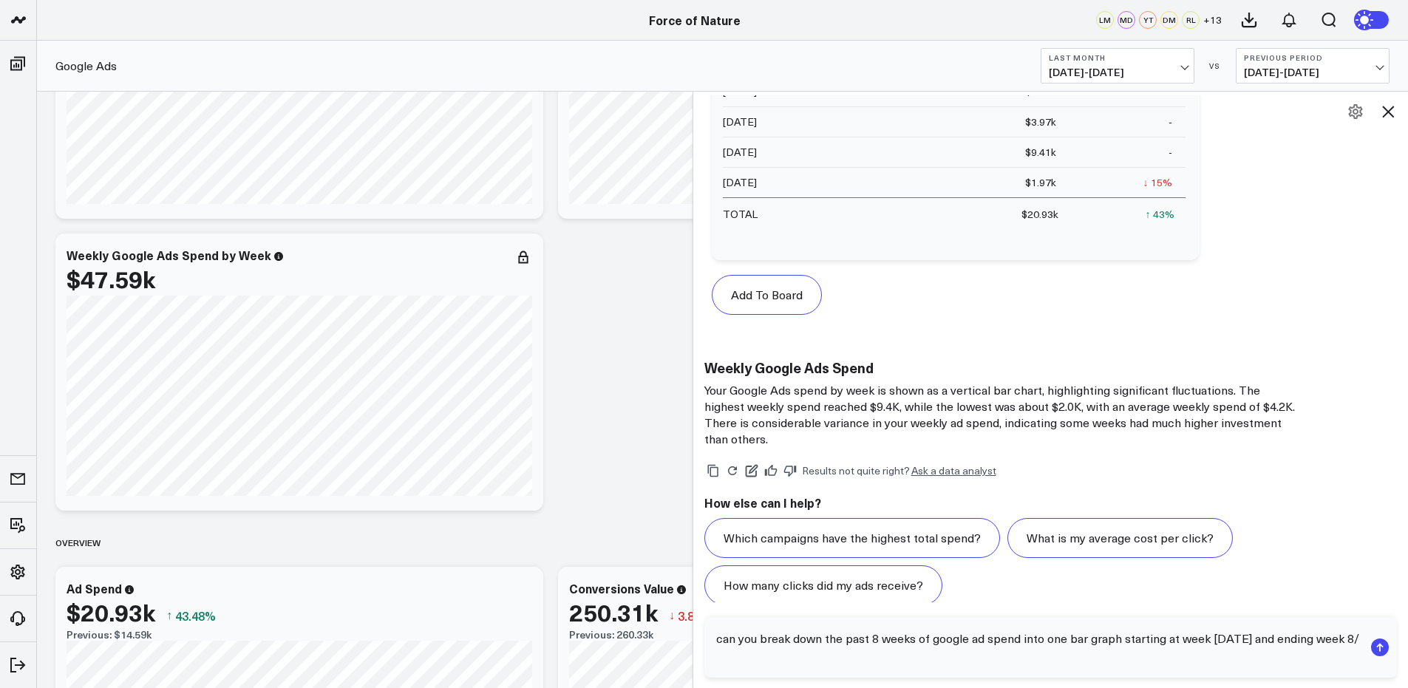
scroll to position [1344, 0]
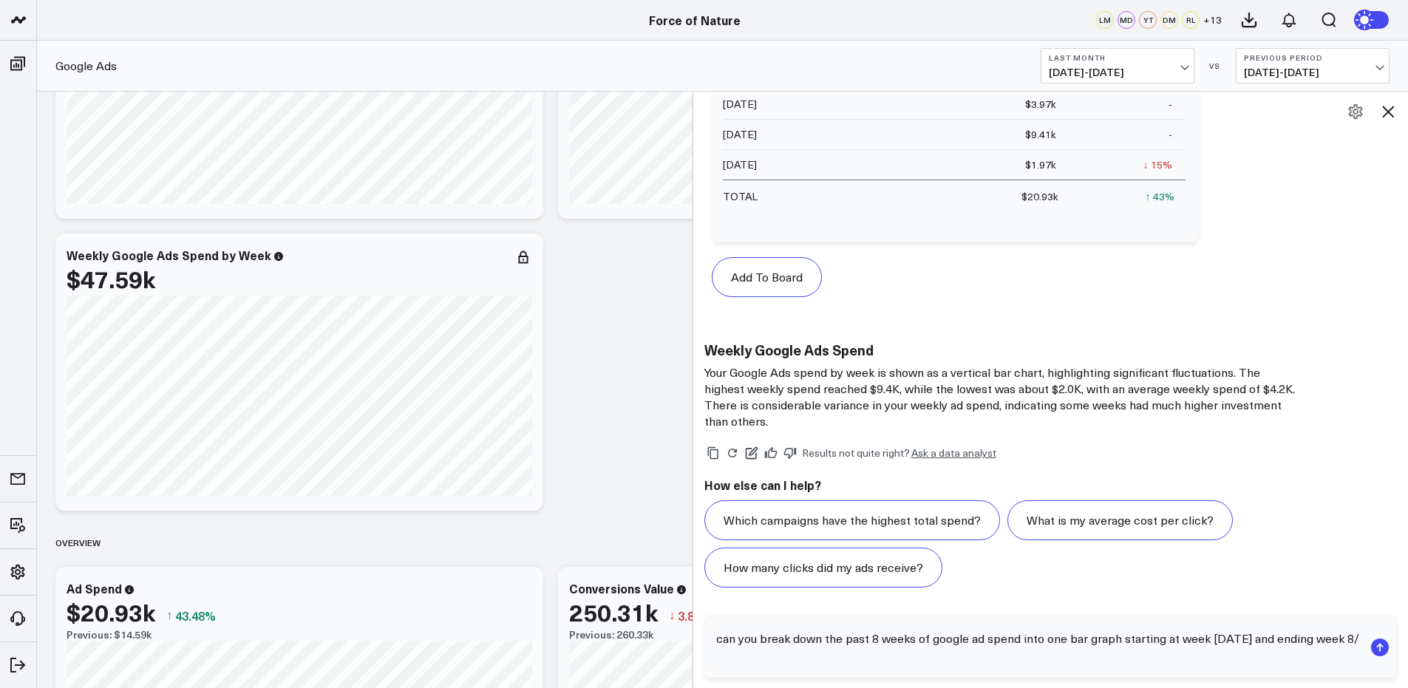
click at [1199, 668] on textarea "can you break down the past 8 weeks of google ad spend into one bar graph start…" at bounding box center [1039, 647] width 652 height 44
type textarea "can you break down the past 8 weeks of google ad spend into one bar graph start…"
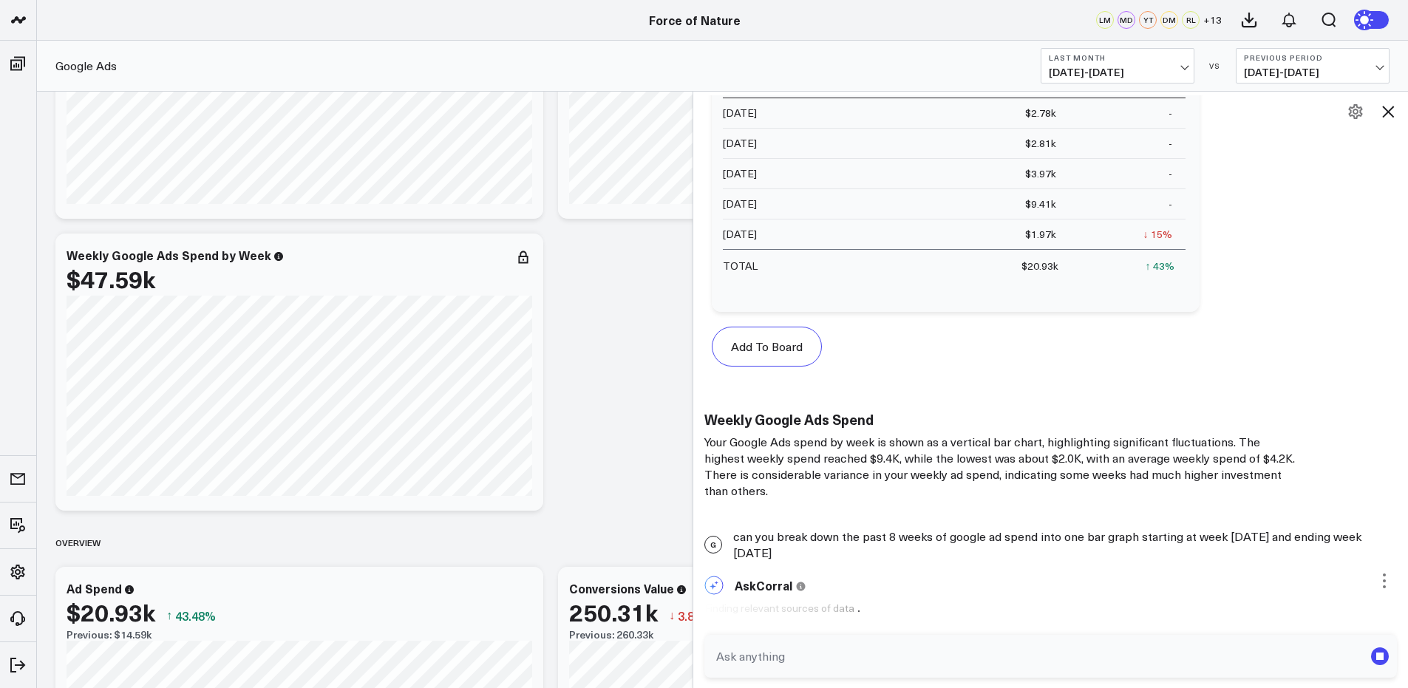
scroll to position [1275, 0]
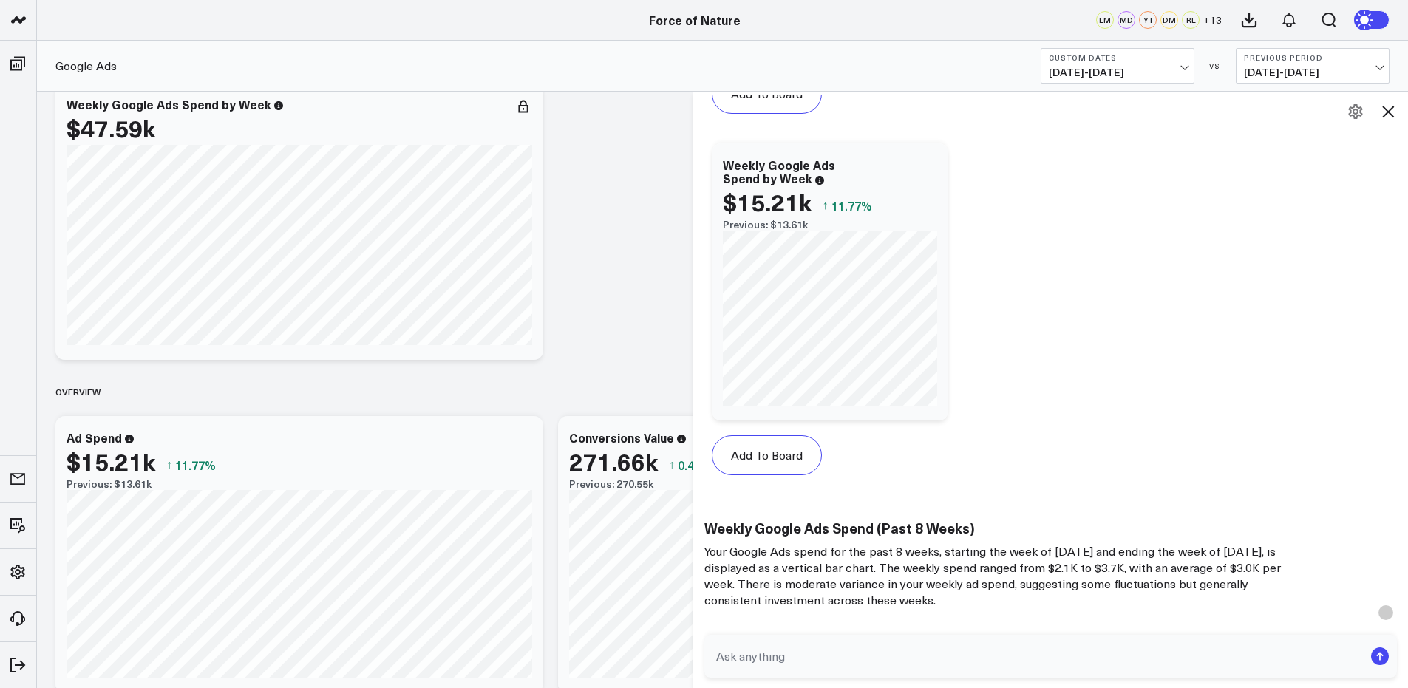
scroll to position [2829, 0]
click at [1283, 63] on button "Previous Period [DATE] - [DATE]" at bounding box center [1313, 65] width 154 height 35
click at [1295, 183] on link "No Comparison" at bounding box center [1313, 184] width 152 height 28
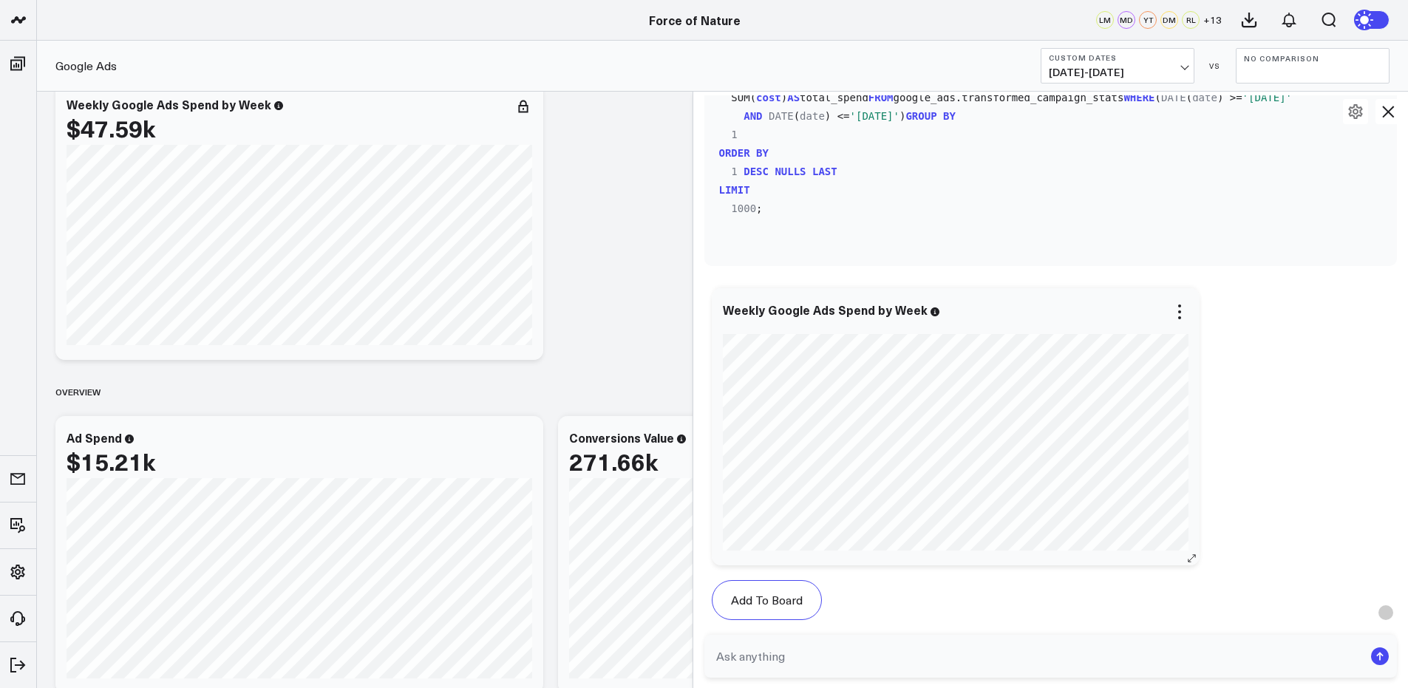
scroll to position [1962, 0]
click at [1175, 312] on div "Weekly Google Ads Spend by Week" at bounding box center [956, 308] width 466 height 13
click at [1178, 312] on icon at bounding box center [1180, 311] width 18 height 18
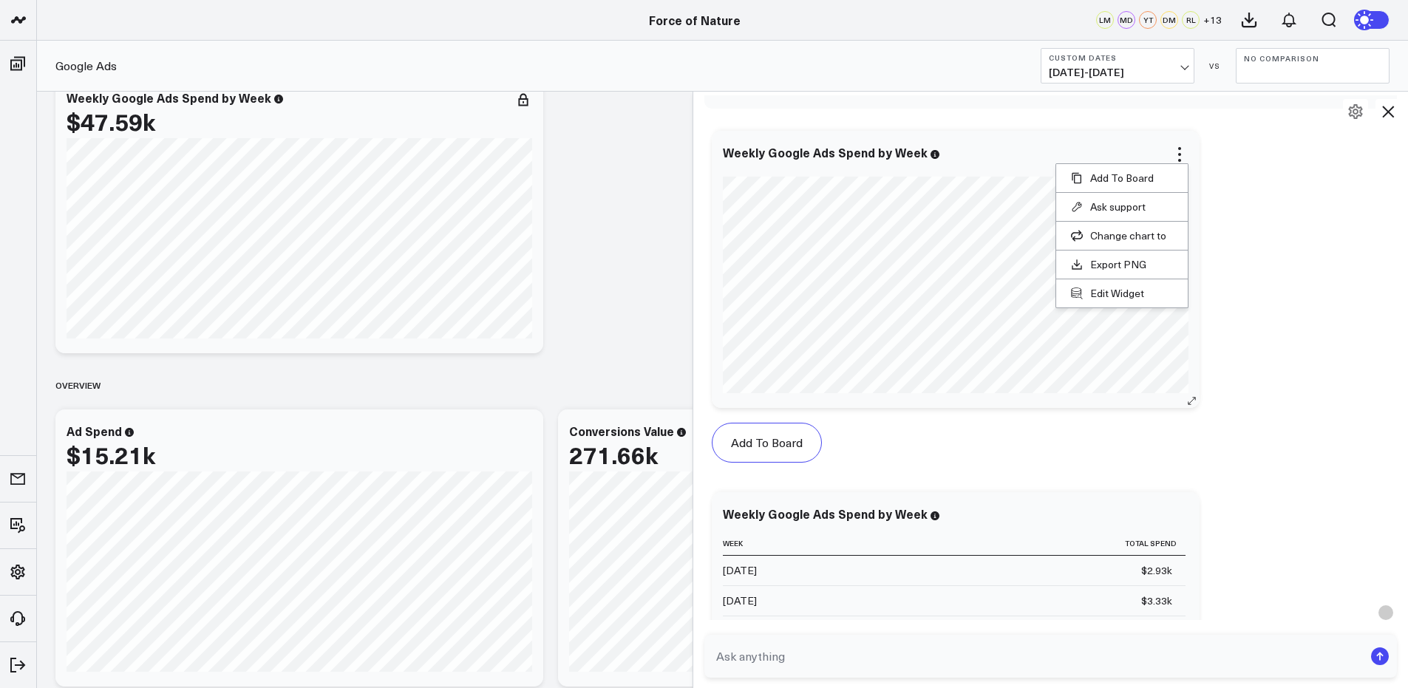
scroll to position [2111, 0]
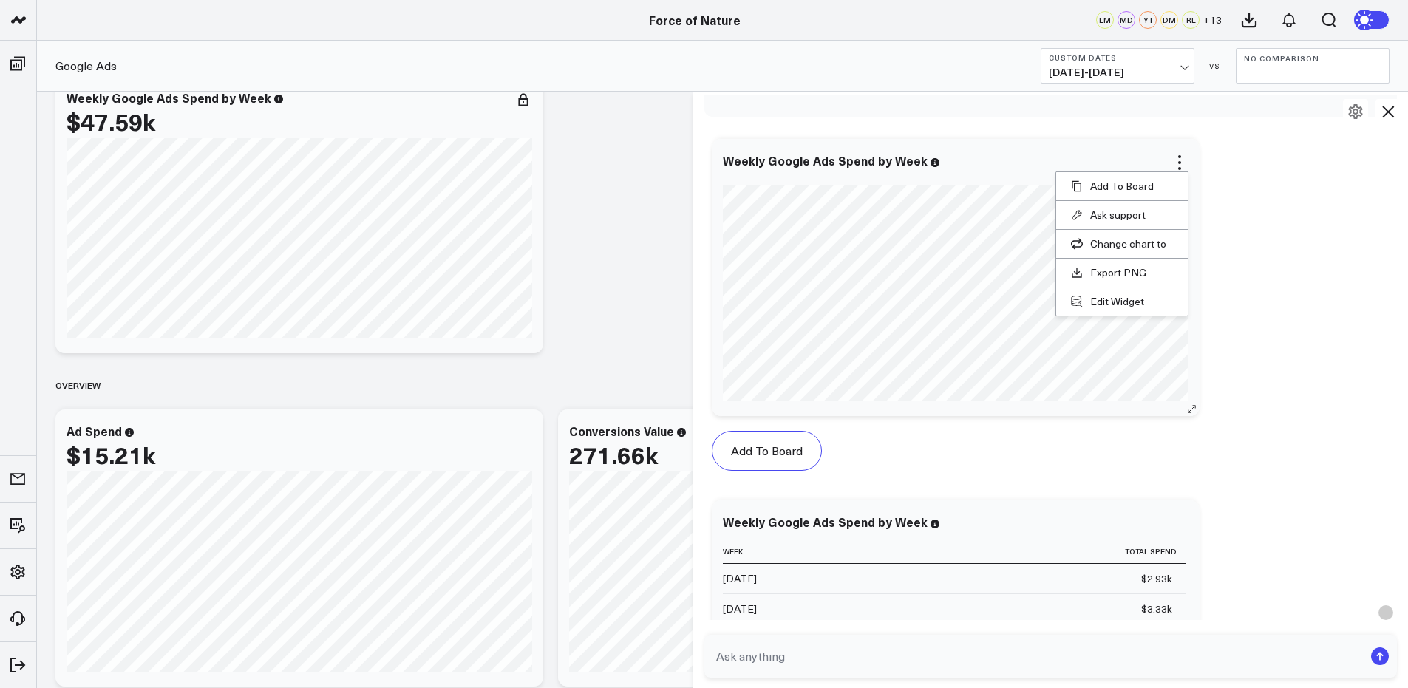
click at [1198, 407] on icon at bounding box center [1192, 409] width 11 height 11
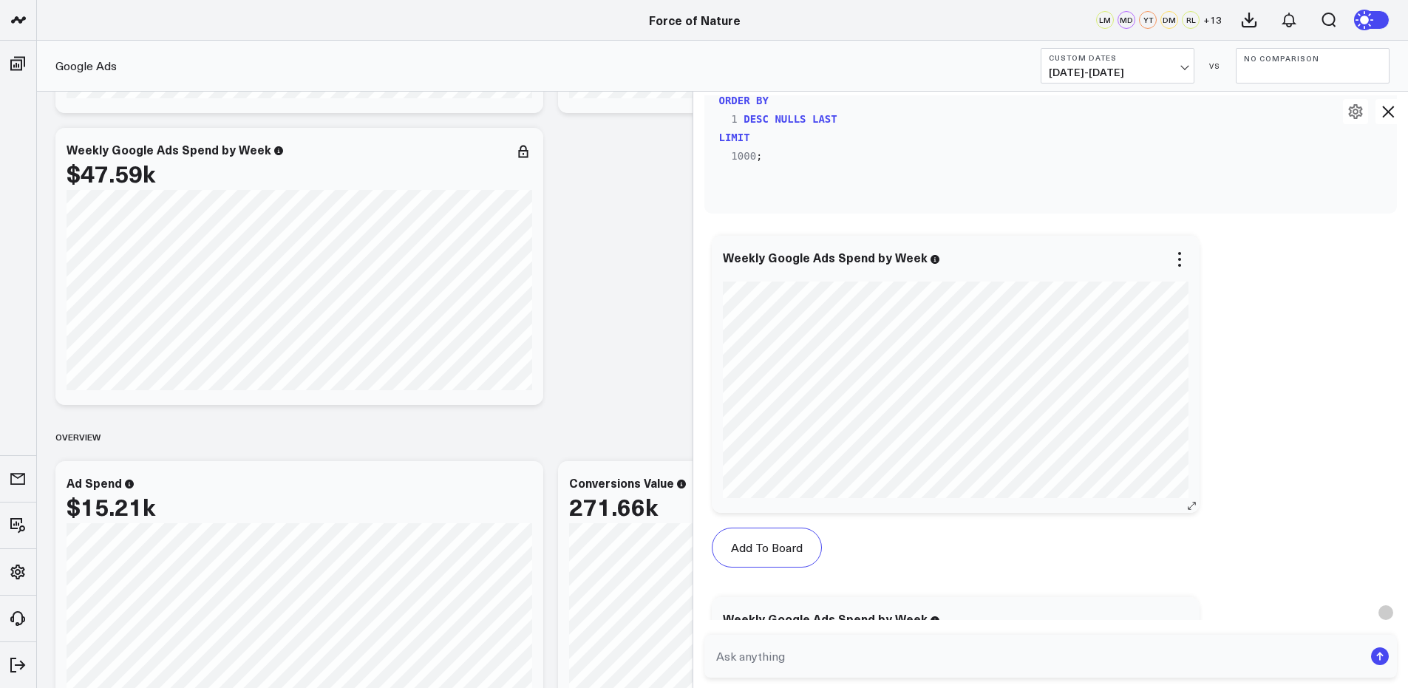
scroll to position [2015, 0]
click at [888, 668] on textarea at bounding box center [1039, 656] width 652 height 27
type textarea "The chart above only has 5 weeks, I need 8 weeks"
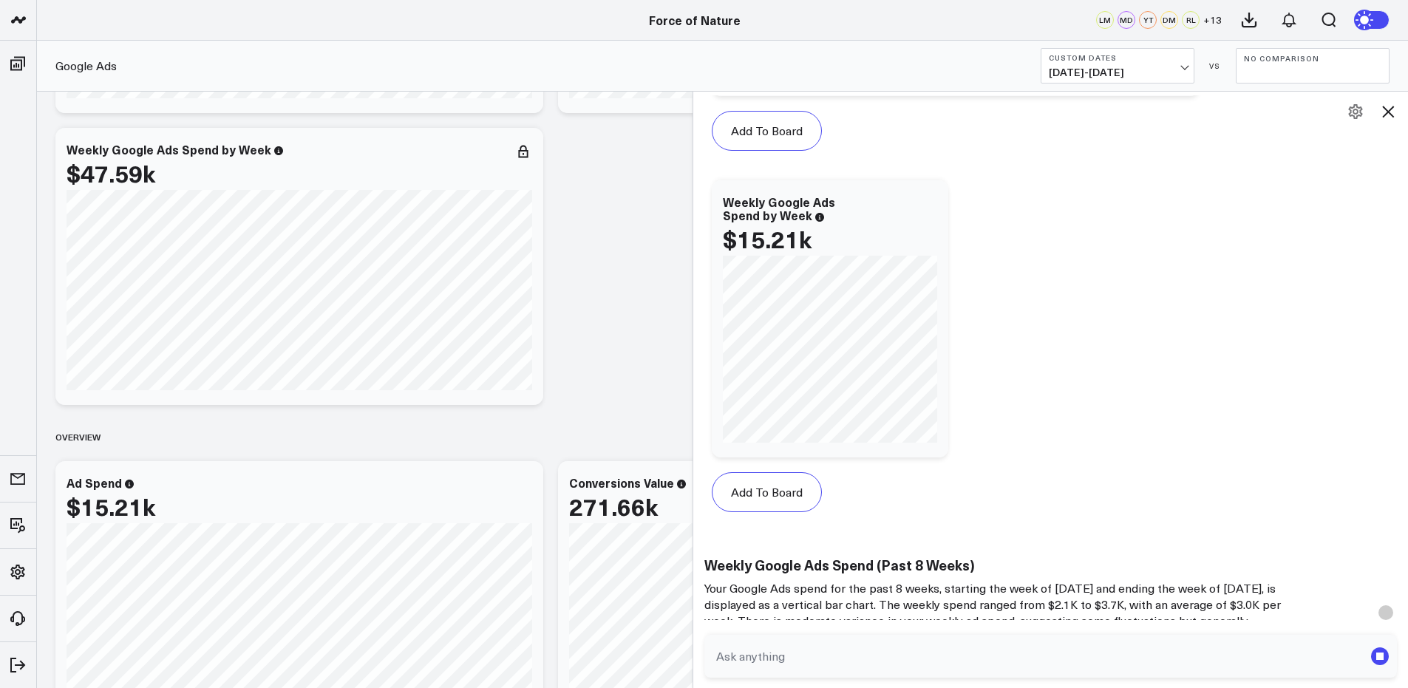
scroll to position [2924, 0]
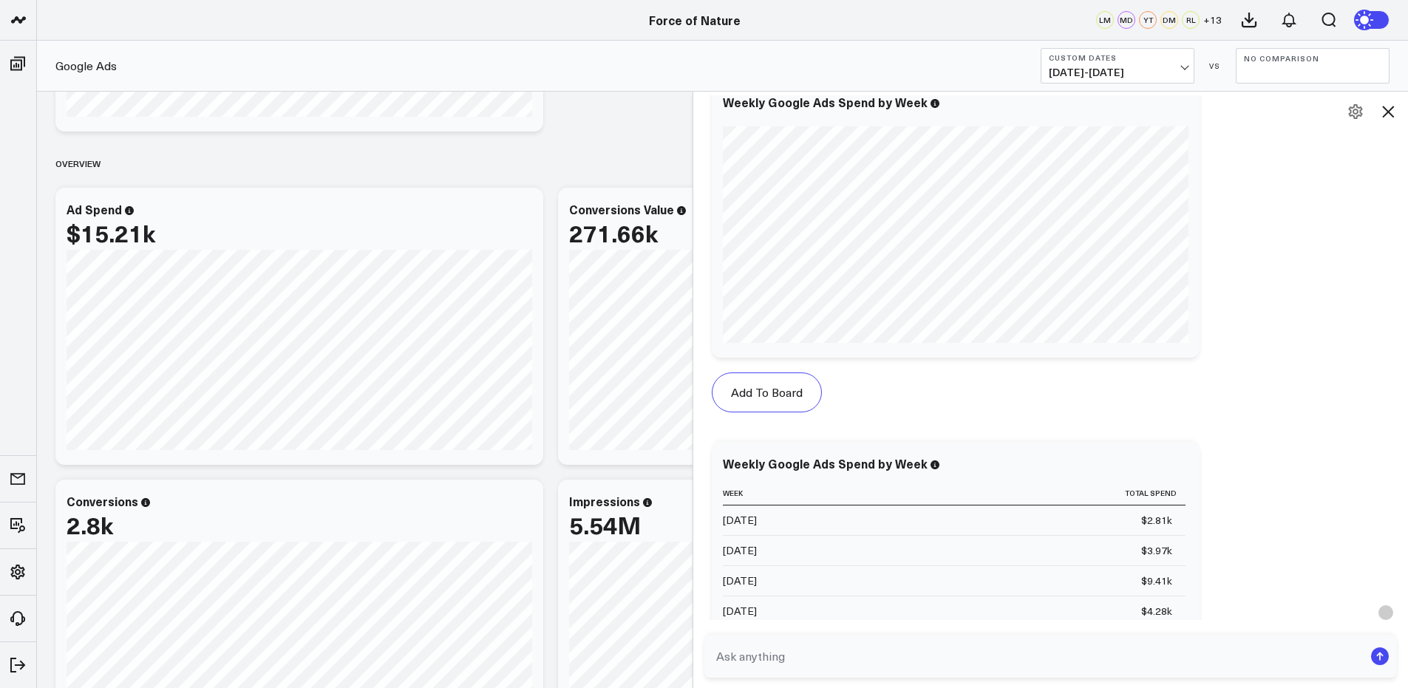
scroll to position [3679, 0]
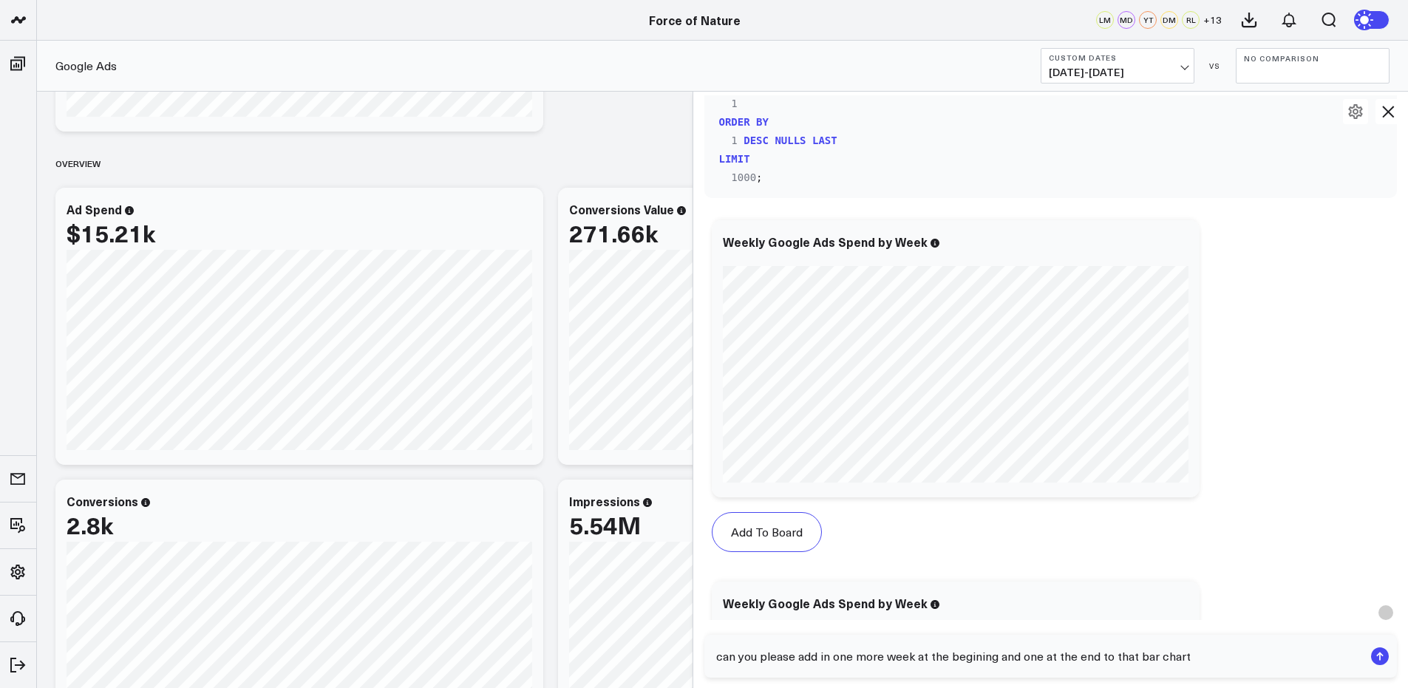
click at [988, 659] on textarea "can you please add in one more week at the begining and one at the end to that …" at bounding box center [1039, 656] width 652 height 27
type textarea "can you please add in one more week at the beginning and one at the end to that…"
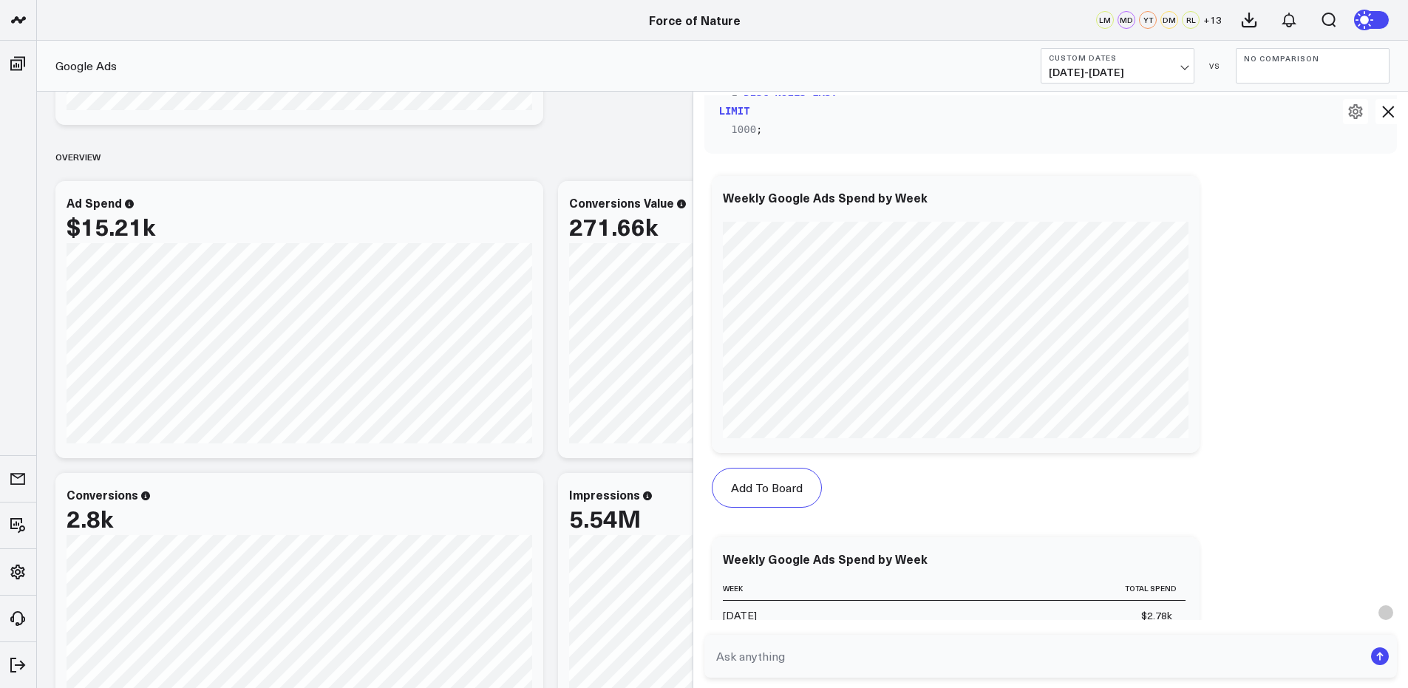
scroll to position [5369, 0]
click at [835, 659] on textarea at bounding box center [1039, 656] width 652 height 27
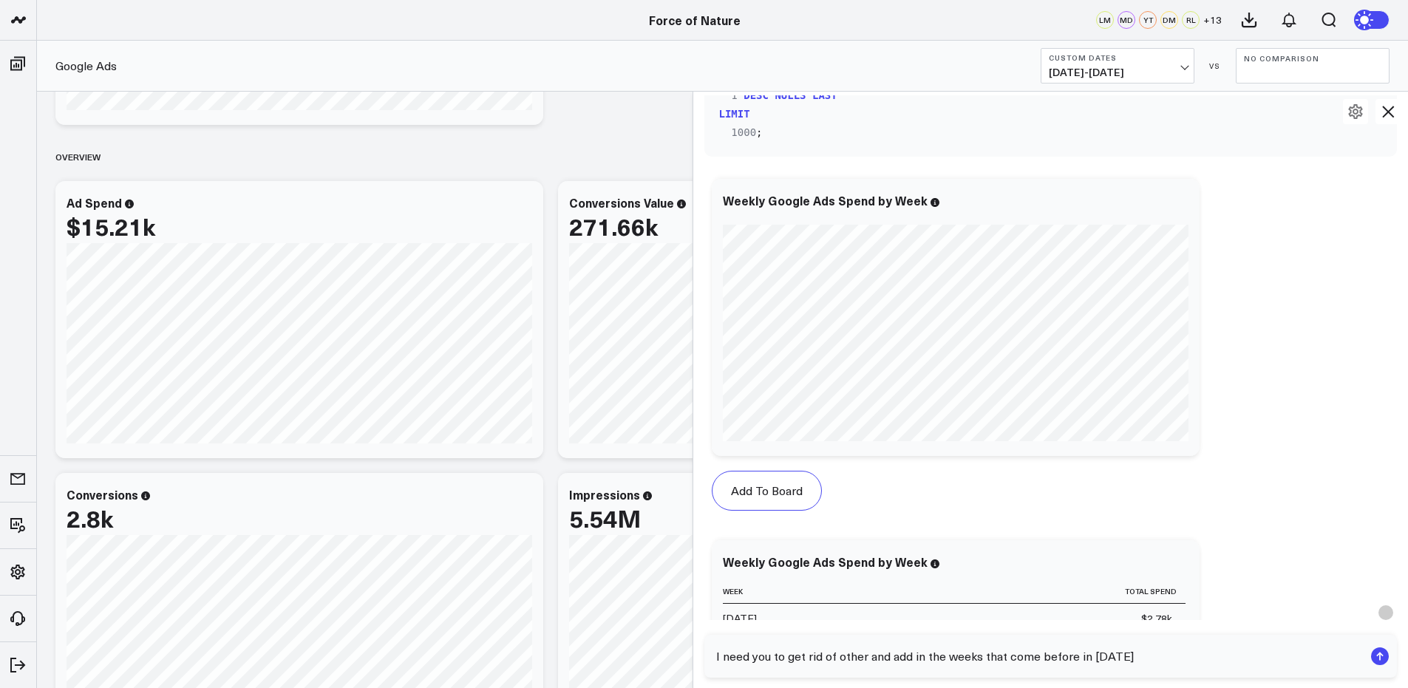
type textarea "I need you to get rid of other and add in the weeks that come before in july"
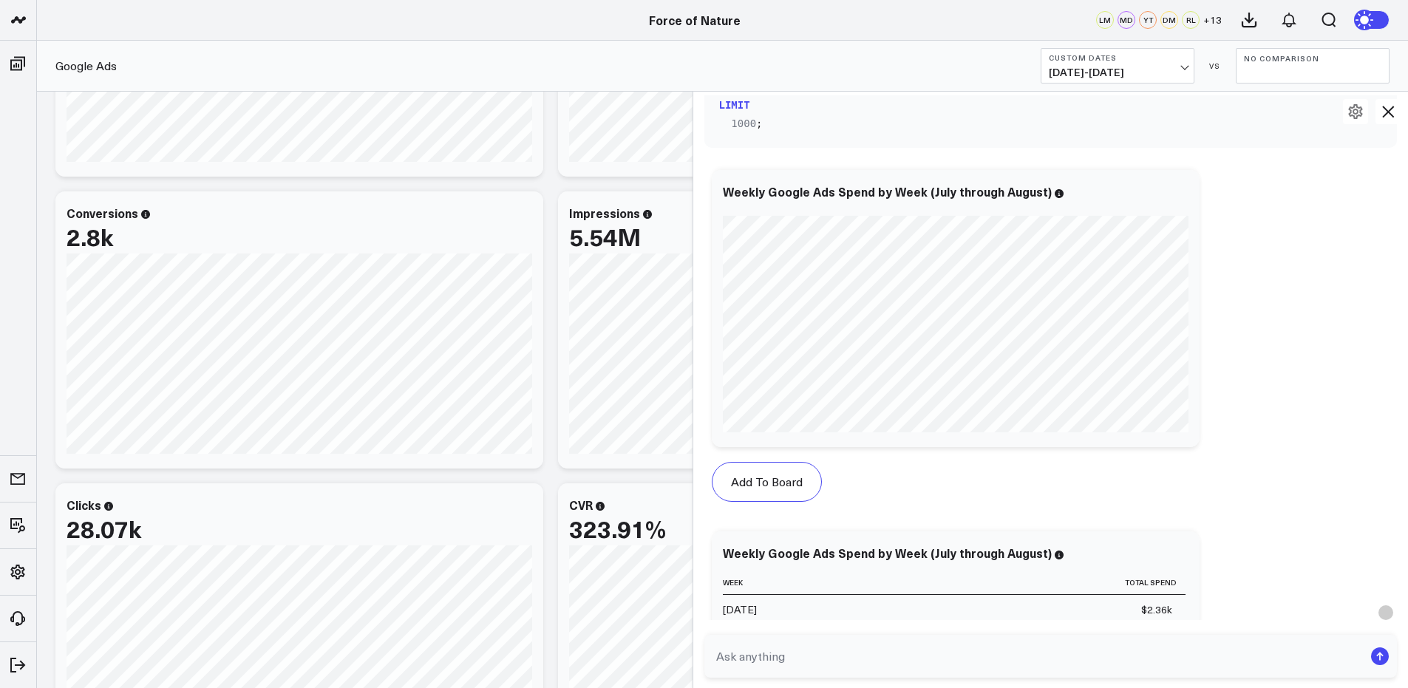
scroll to position [6605, 0]
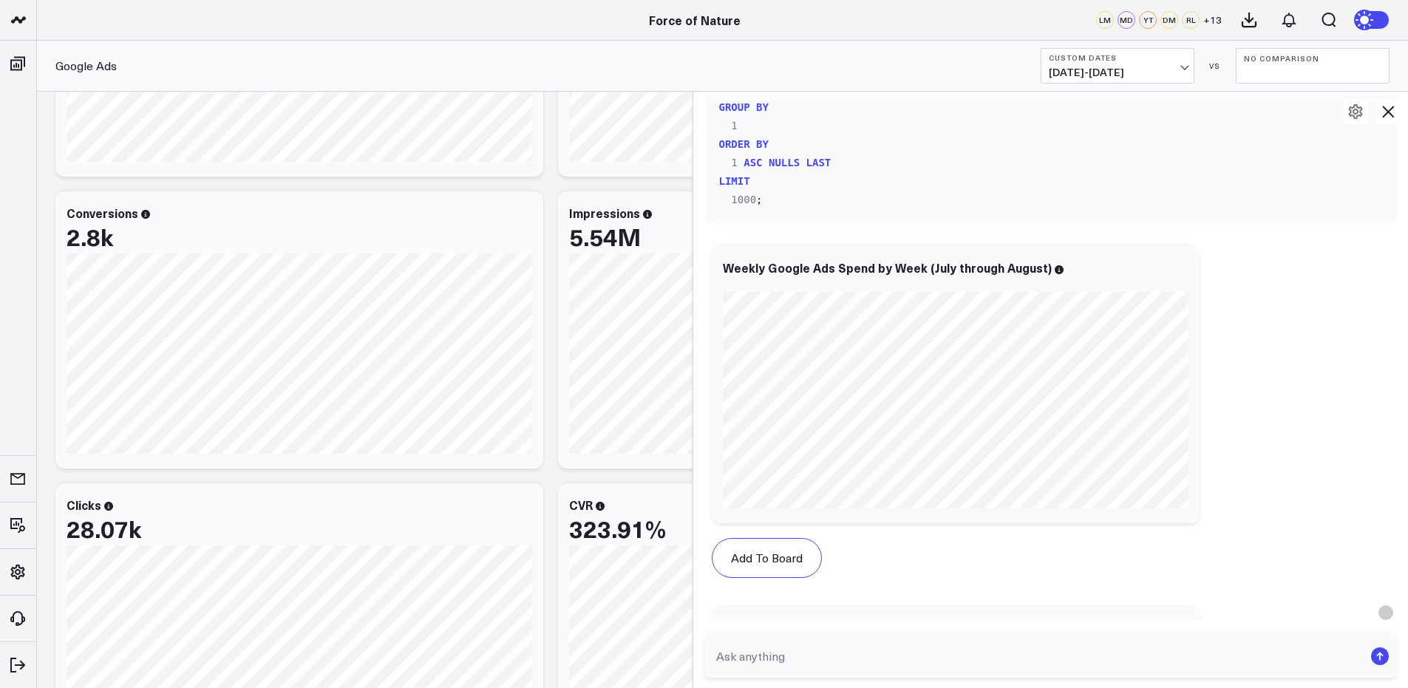
click at [1391, 114] on icon at bounding box center [1389, 112] width 12 height 12
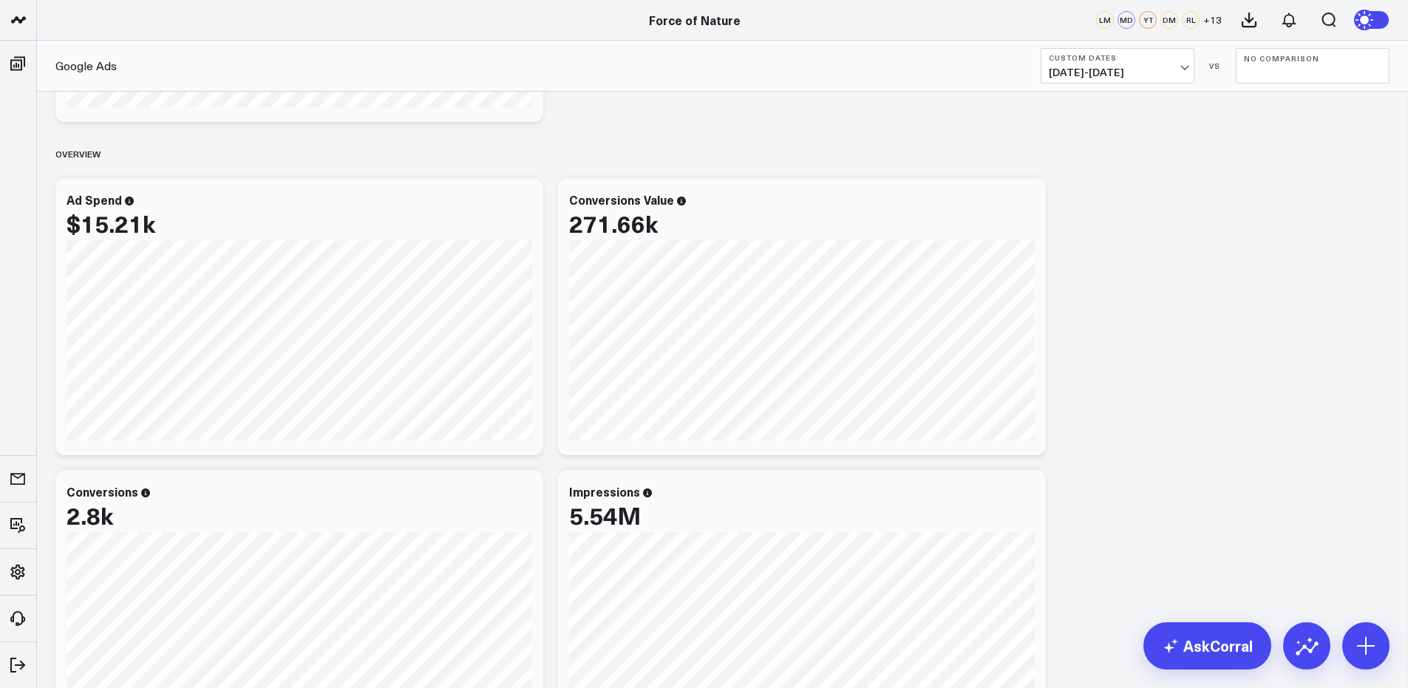
scroll to position [481, 0]
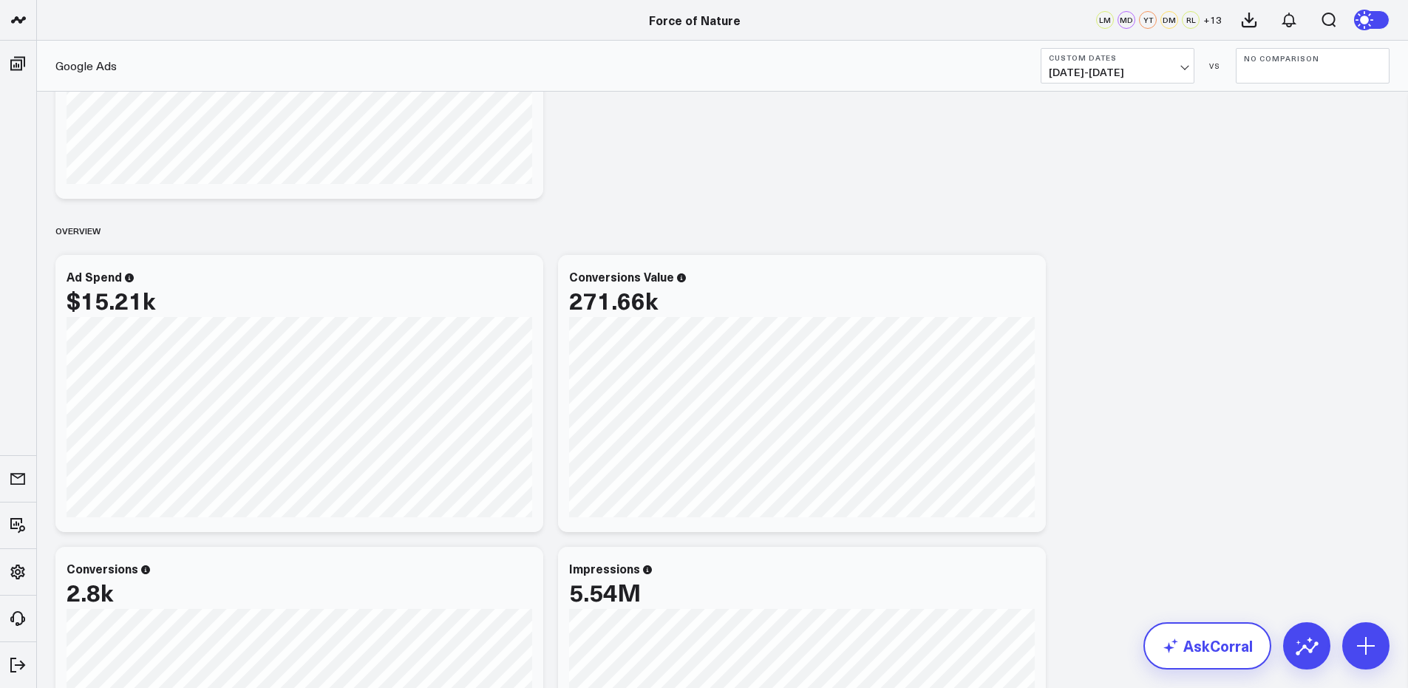
click at [1261, 655] on link "AskCorral" at bounding box center [1208, 646] width 128 height 47
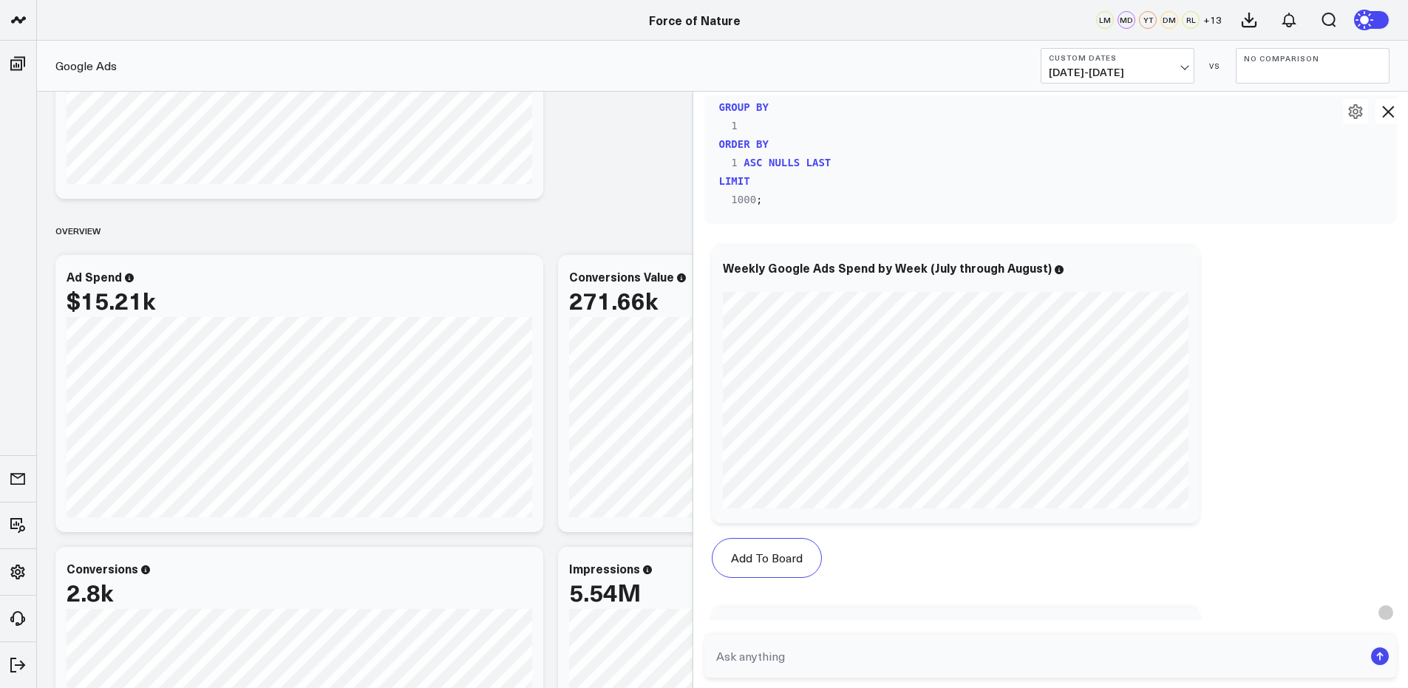
click at [818, 655] on textarea at bounding box center [1039, 656] width 652 height 27
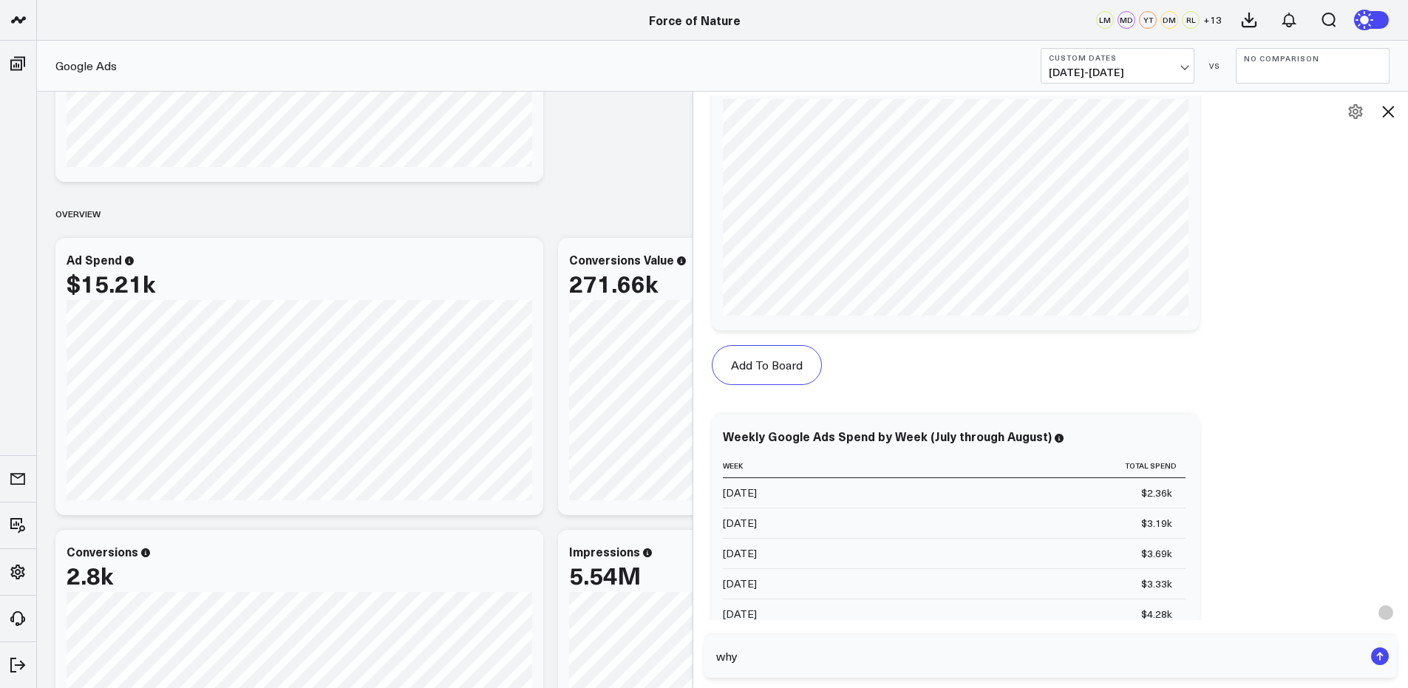
scroll to position [7231, 0]
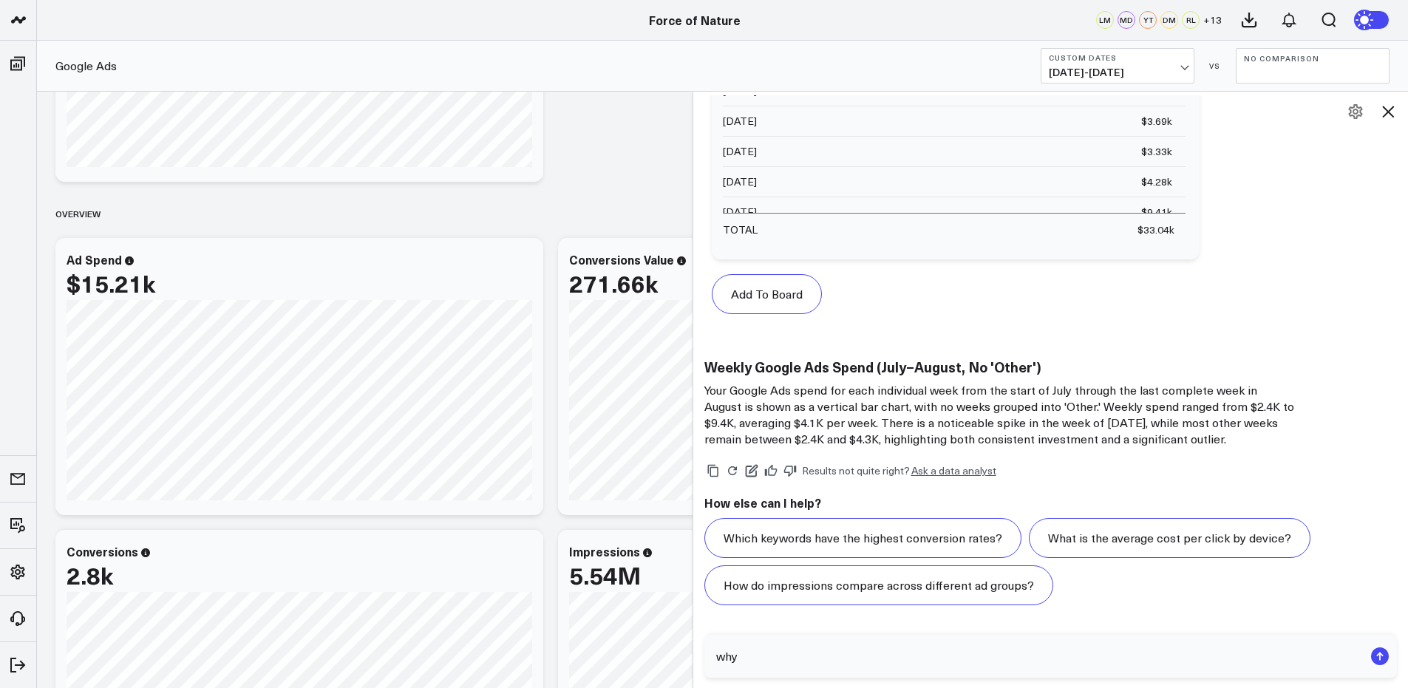
click at [838, 659] on textarea "why" at bounding box center [1039, 656] width 652 height 27
type textarea "that one has weeks grouped as other I need them all listed out"
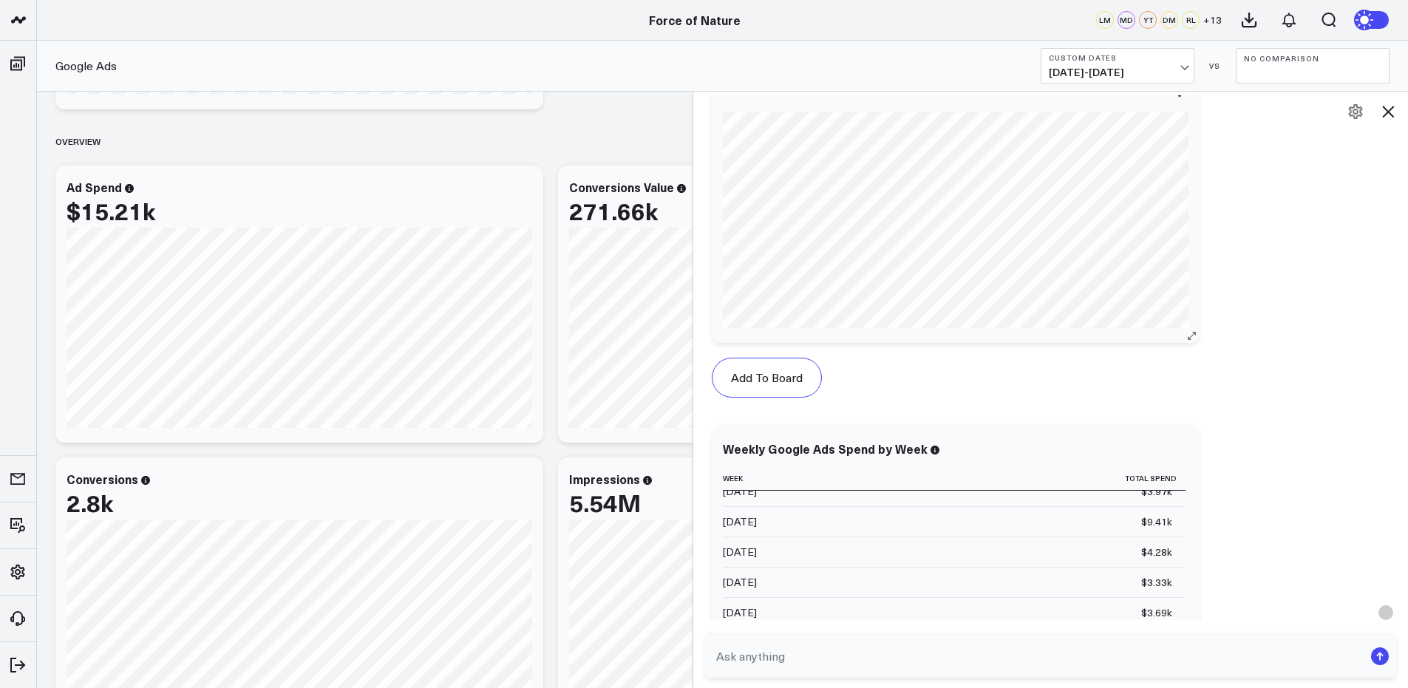
scroll to position [8053, 0]
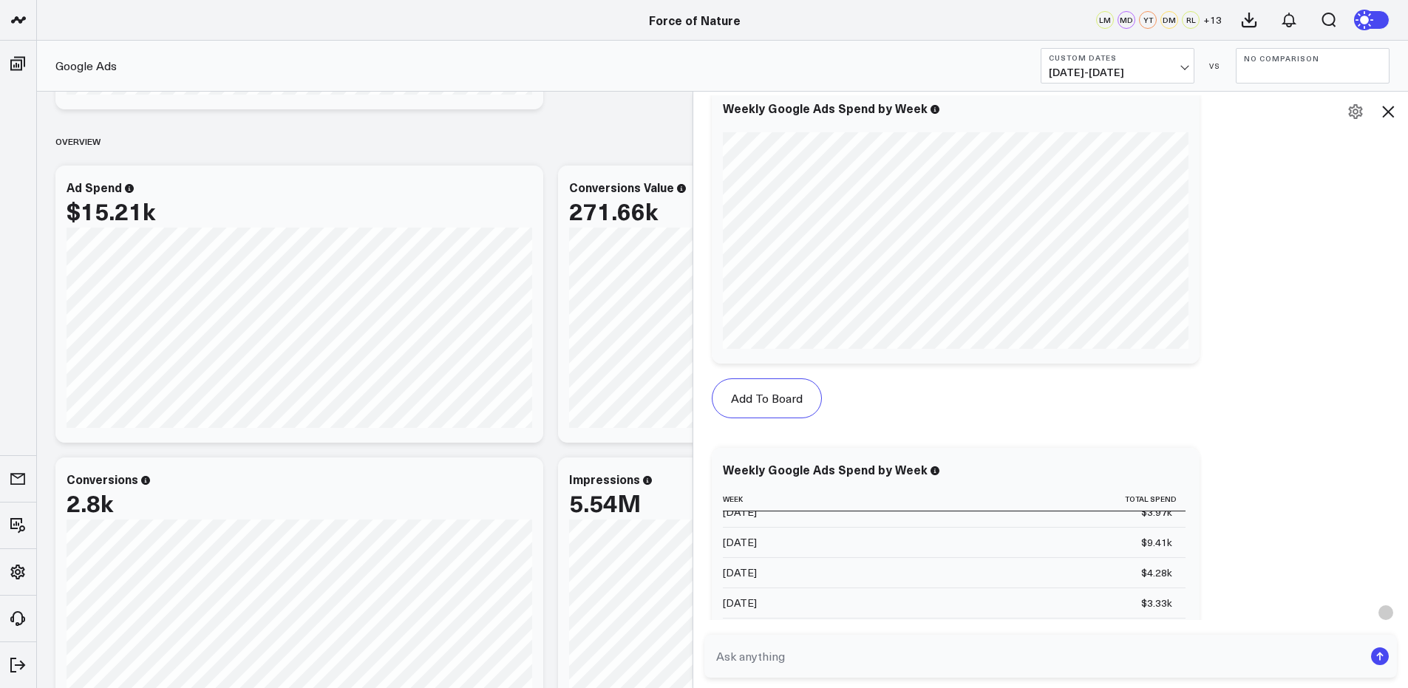
drag, startPoint x: 1204, startPoint y: 318, endPoint x: 1219, endPoint y: 318, distance: 14.8
click at [1219, 318] on div "Add To Board Executive Summary Customer Acquisition Retention Ecom Performance …" at bounding box center [1051, 440] width 693 height 723
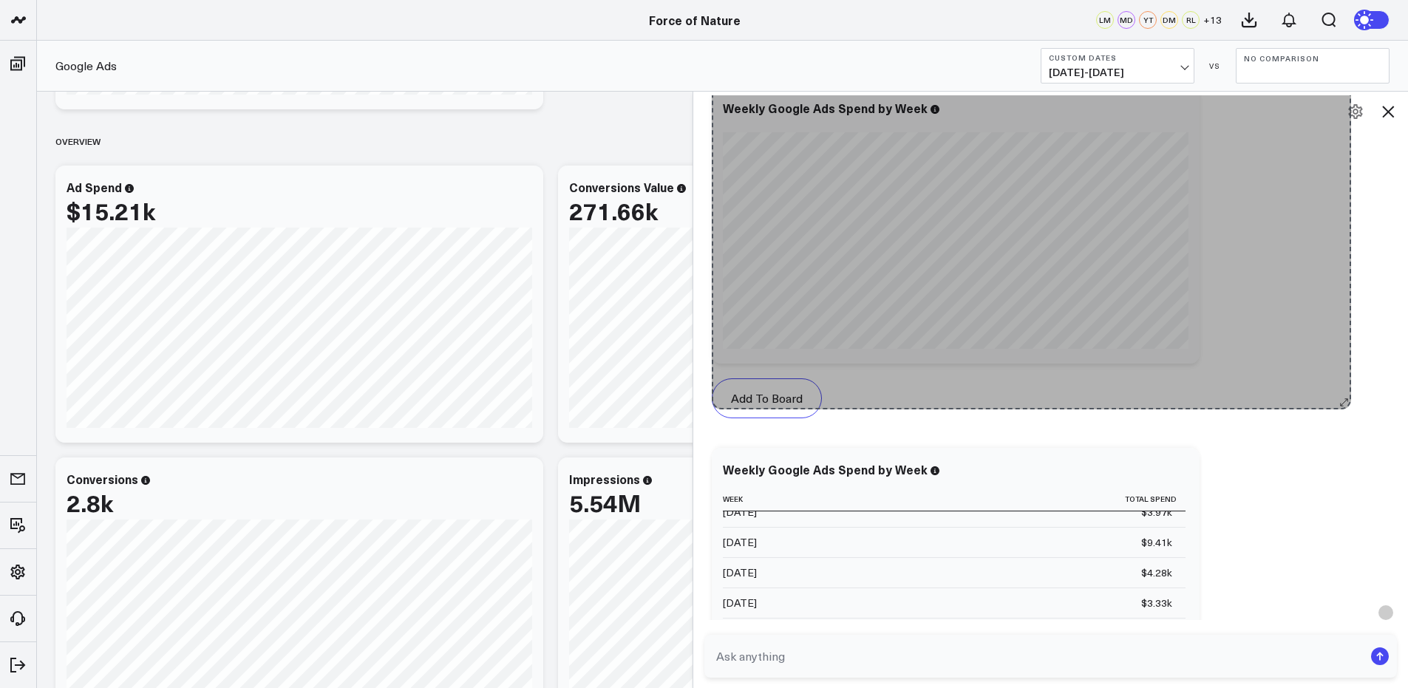
drag, startPoint x: 1197, startPoint y: 353, endPoint x: 1400, endPoint y: 328, distance: 204.1
click at [1396, 327] on div "AskCorral This feature is experimental, yet powerful. Always check your answers…" at bounding box center [1051, 382] width 716 height 1405
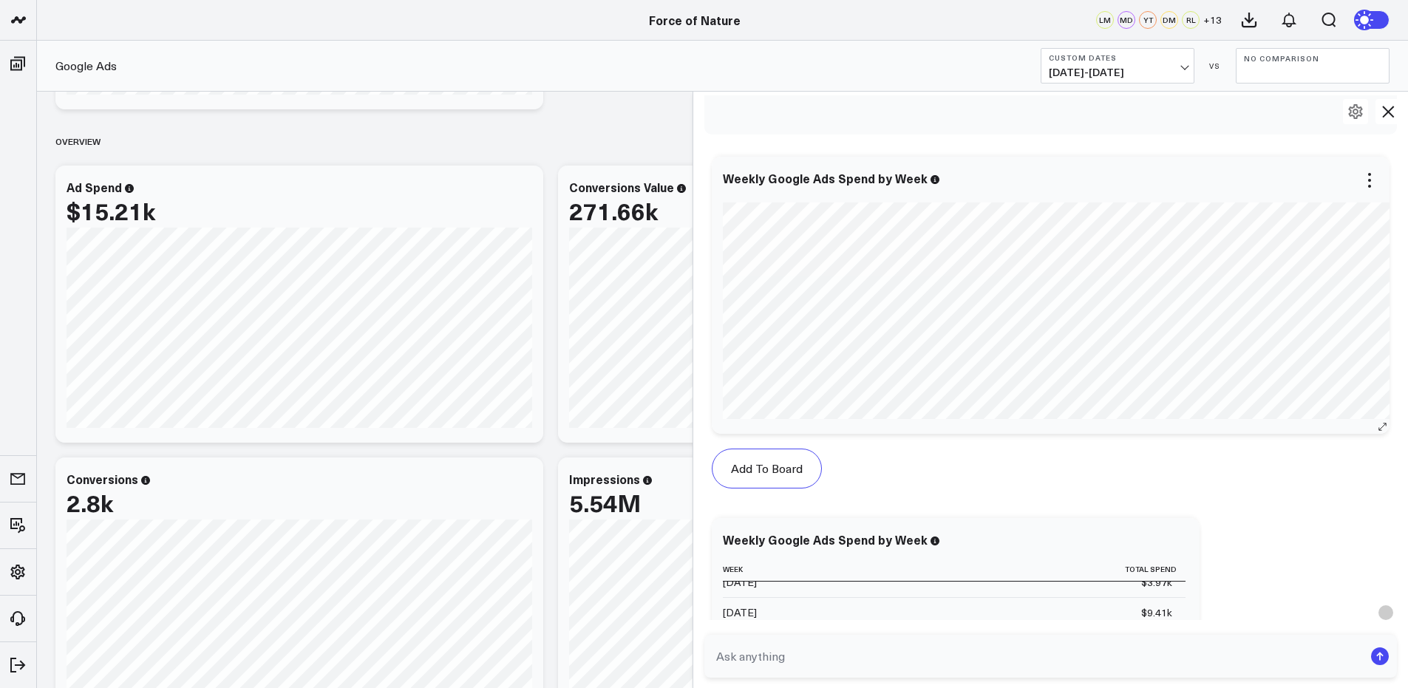
scroll to position [0, 74]
click at [1382, 384] on div "Weekly Google Ads Spend by Week" at bounding box center [1020, 295] width 739 height 277
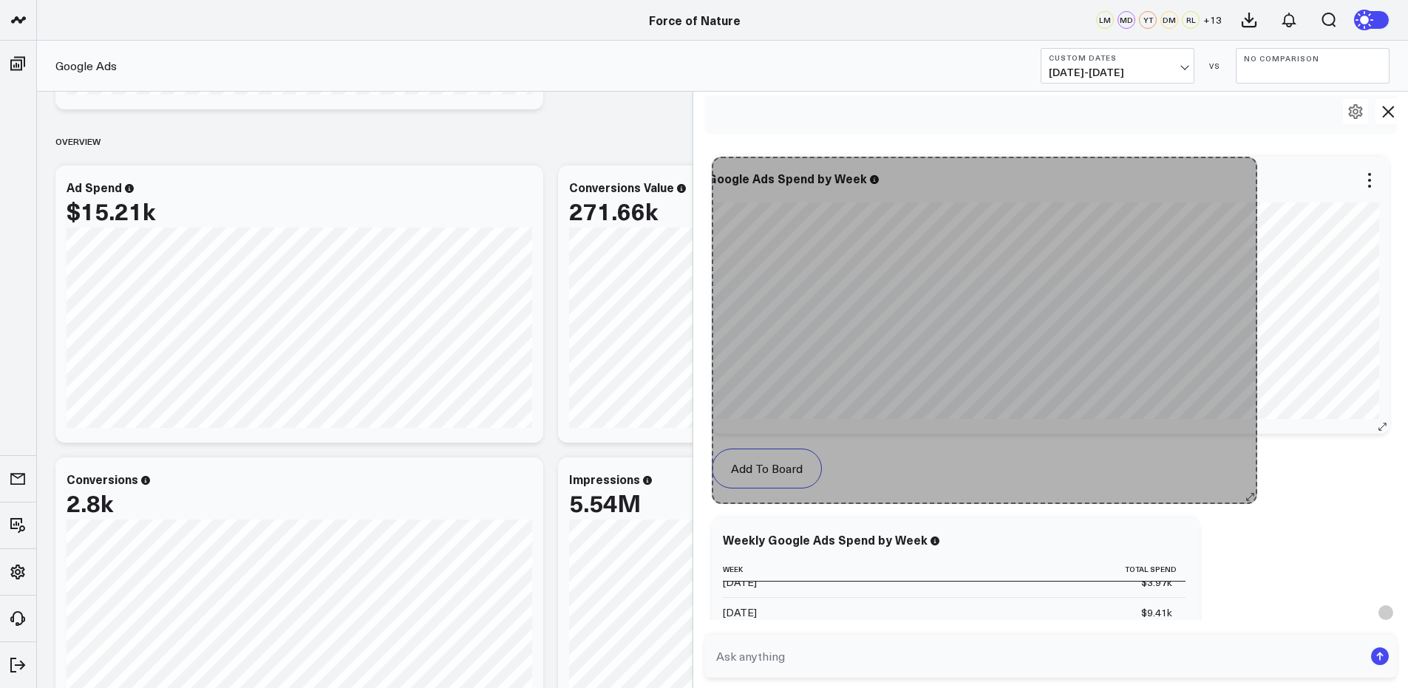
drag, startPoint x: 1377, startPoint y: 424, endPoint x: 1256, endPoint y: 424, distance: 120.5
click at [1256, 424] on div "Weekly Google Ads Spend by Week So sorry. The query returned no results. Ask a …" at bounding box center [1051, 295] width 679 height 277
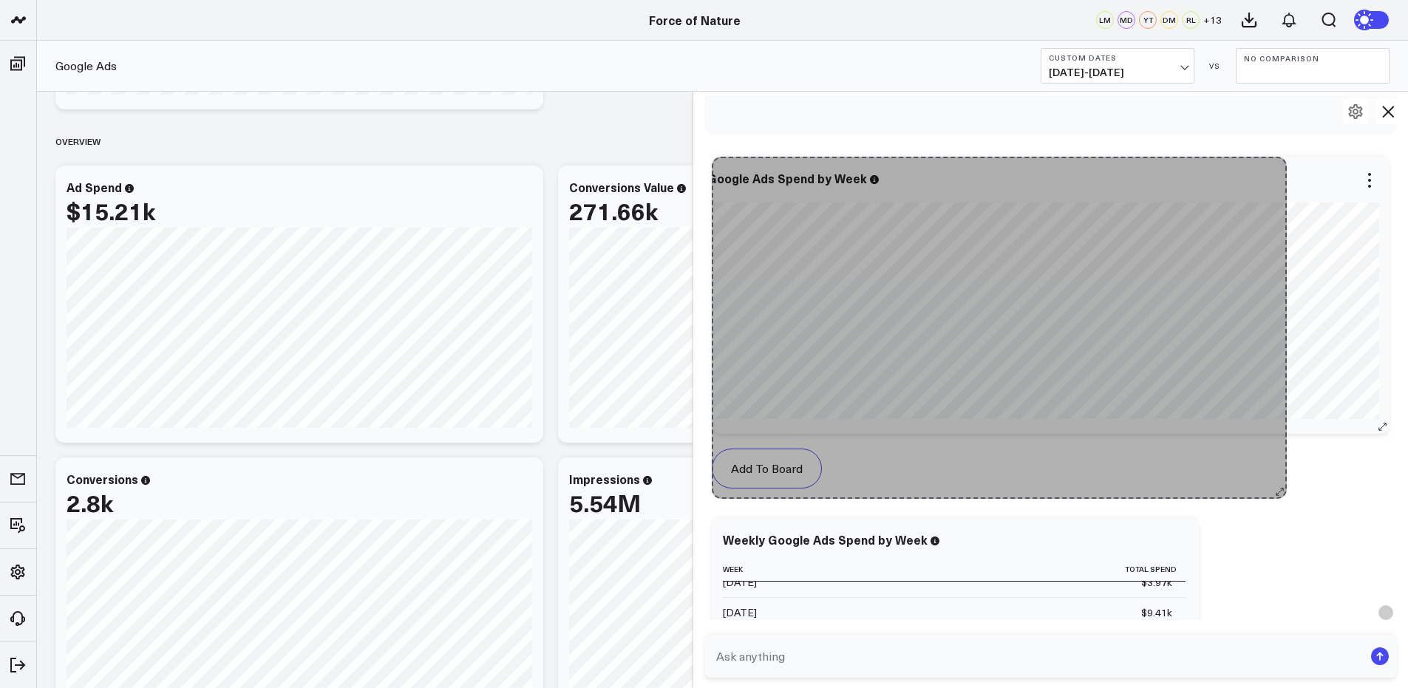
drag, startPoint x: 1377, startPoint y: 430, endPoint x: 1264, endPoint y: 426, distance: 113.9
click at [1264, 426] on div "Weekly Google Ads Spend by Week So sorry. The query returned no results. Ask a …" at bounding box center [1051, 295] width 679 height 277
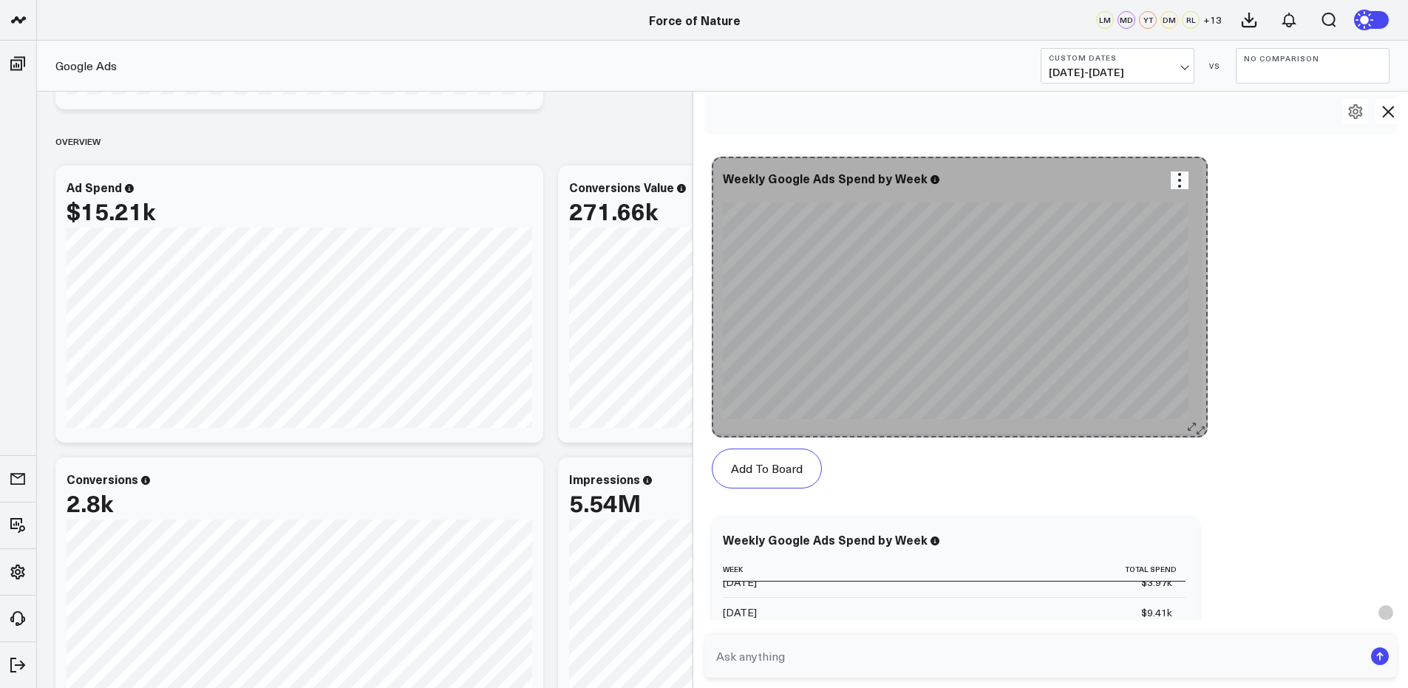
drag, startPoint x: 1375, startPoint y: 424, endPoint x: 1201, endPoint y: 358, distance: 186.5
click at [1200, 358] on div "Weekly Google Ads Spend by Week So sorry. The query returned no results. Ask a …" at bounding box center [956, 295] width 488 height 277
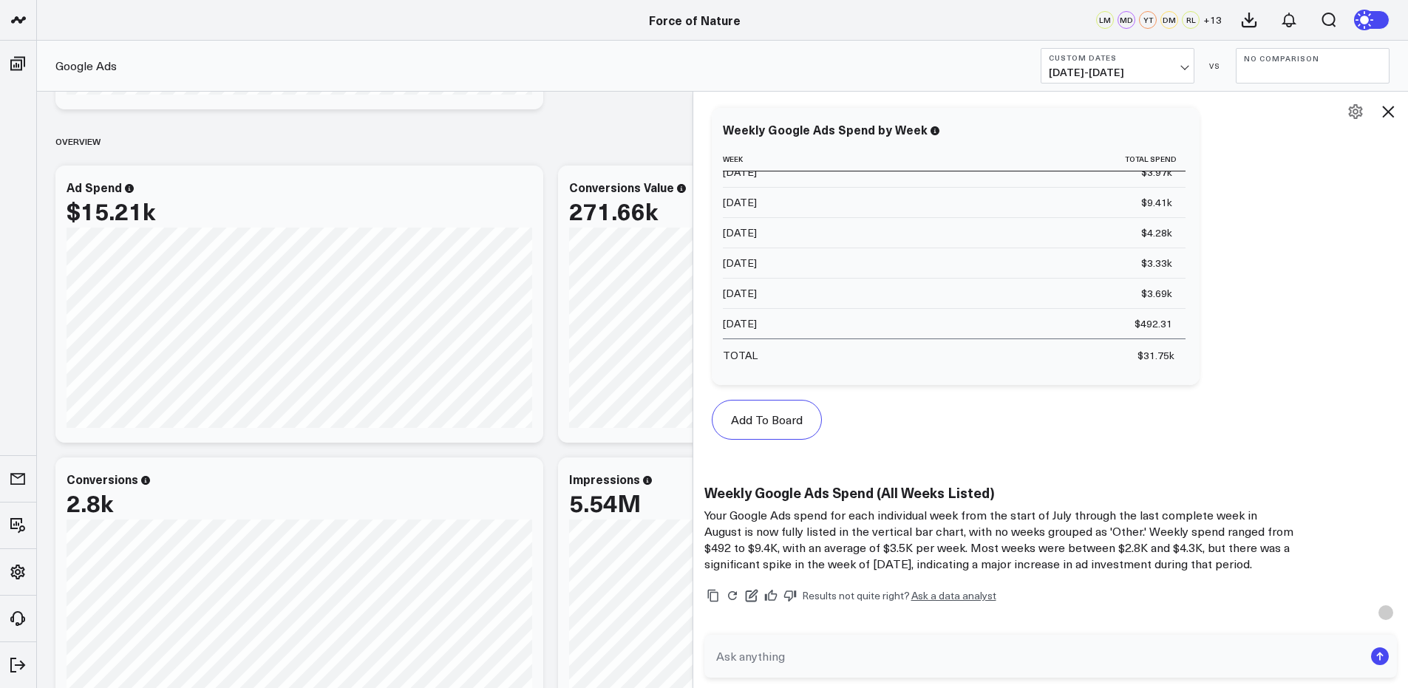
scroll to position [8409, 0]
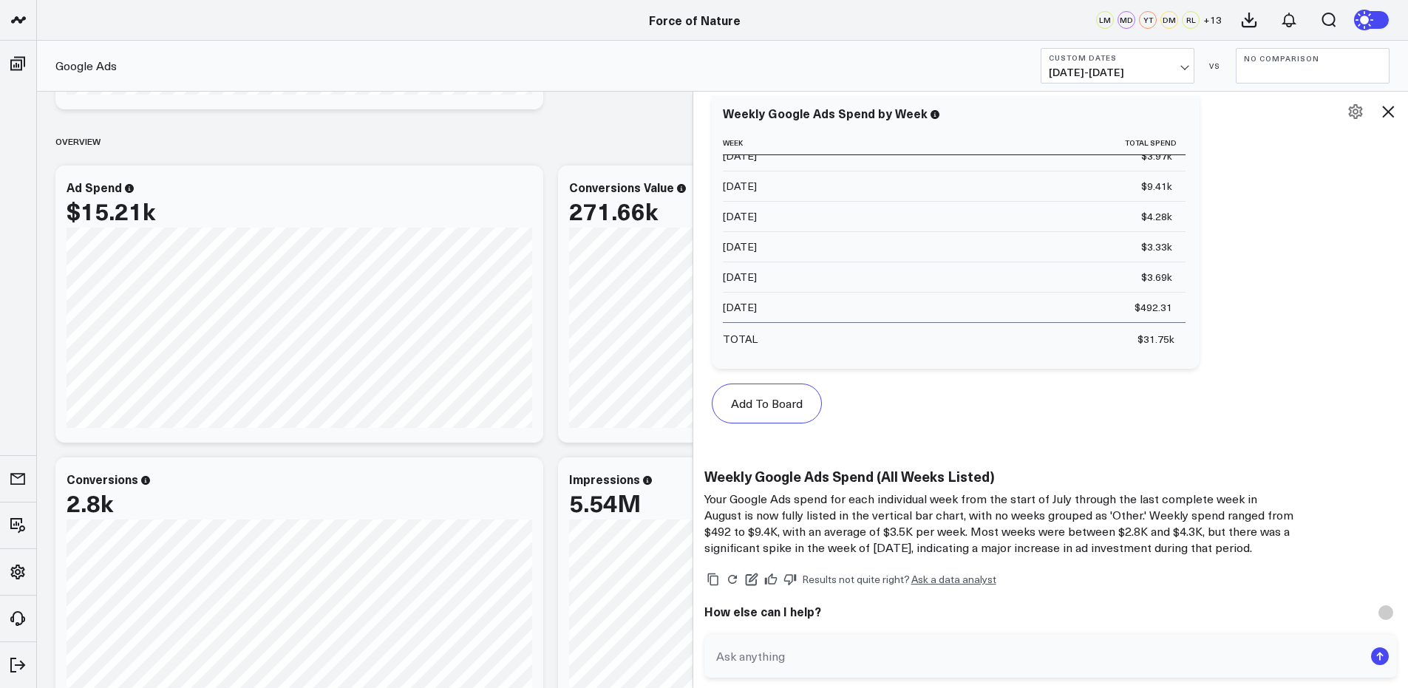
click at [1172, 87] on div "Google Ads Custom Dates 07/13/25 - 09/03/25 VS No Comparison" at bounding box center [722, 66] width 1371 height 51
click at [1173, 65] on button "Custom Dates 07/13/25 - 09/03/25" at bounding box center [1118, 65] width 154 height 35
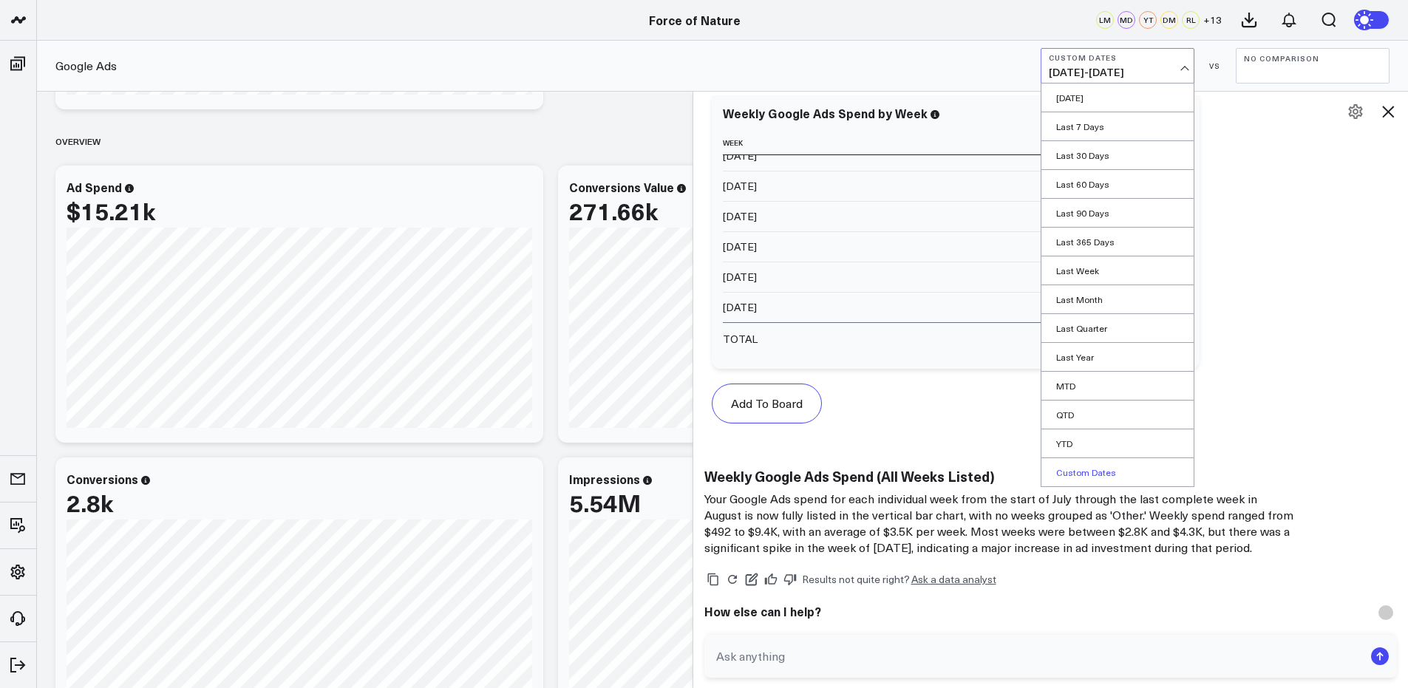
click at [1113, 470] on link "Custom Dates" at bounding box center [1118, 472] width 152 height 28
select select "8"
select select "2025"
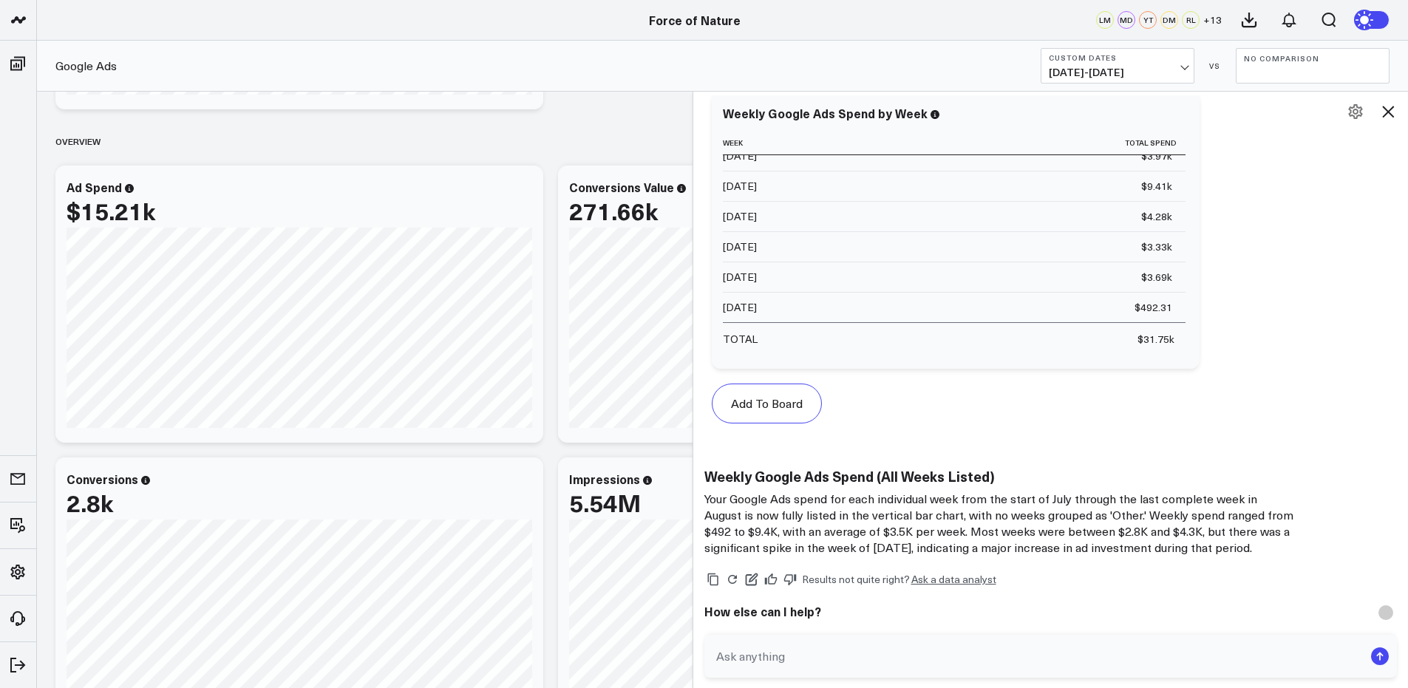
click at [1170, 73] on span "07/13/25 - 09/03/25" at bounding box center [1118, 73] width 138 height 12
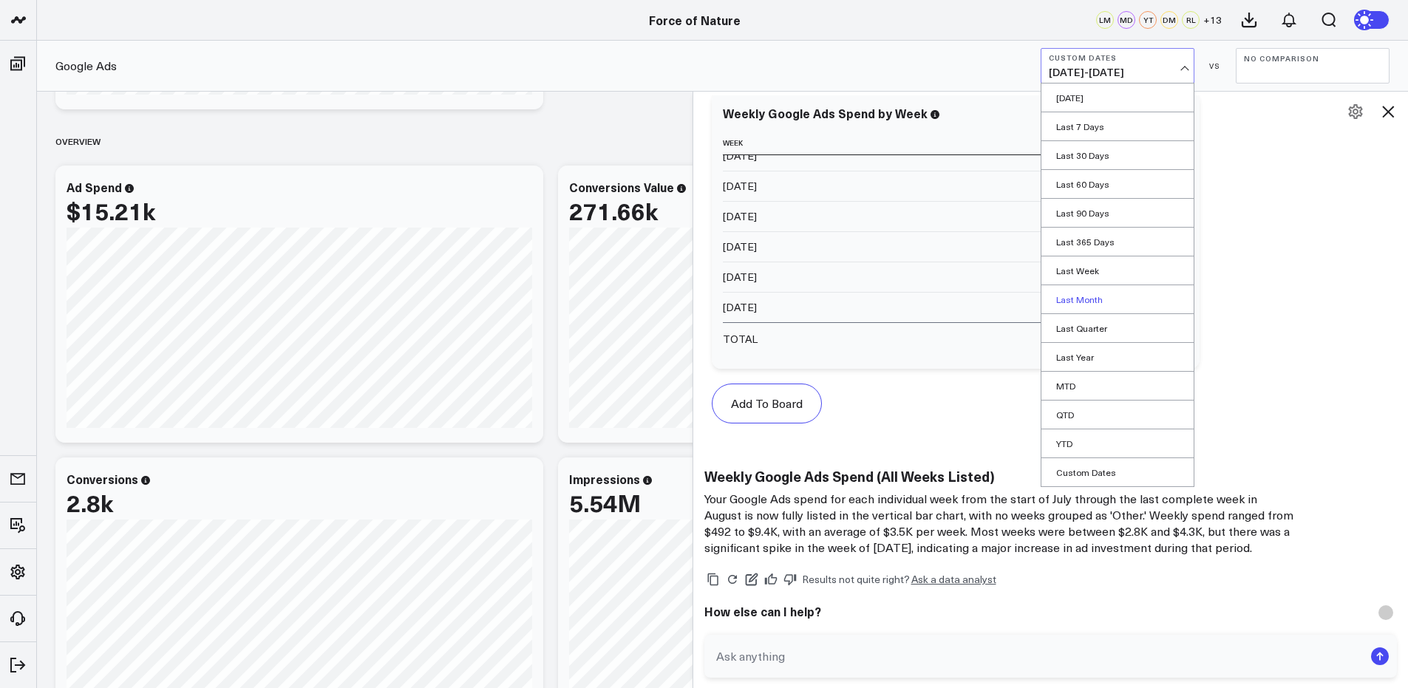
click at [1112, 299] on link "Last Month" at bounding box center [1118, 299] width 152 height 28
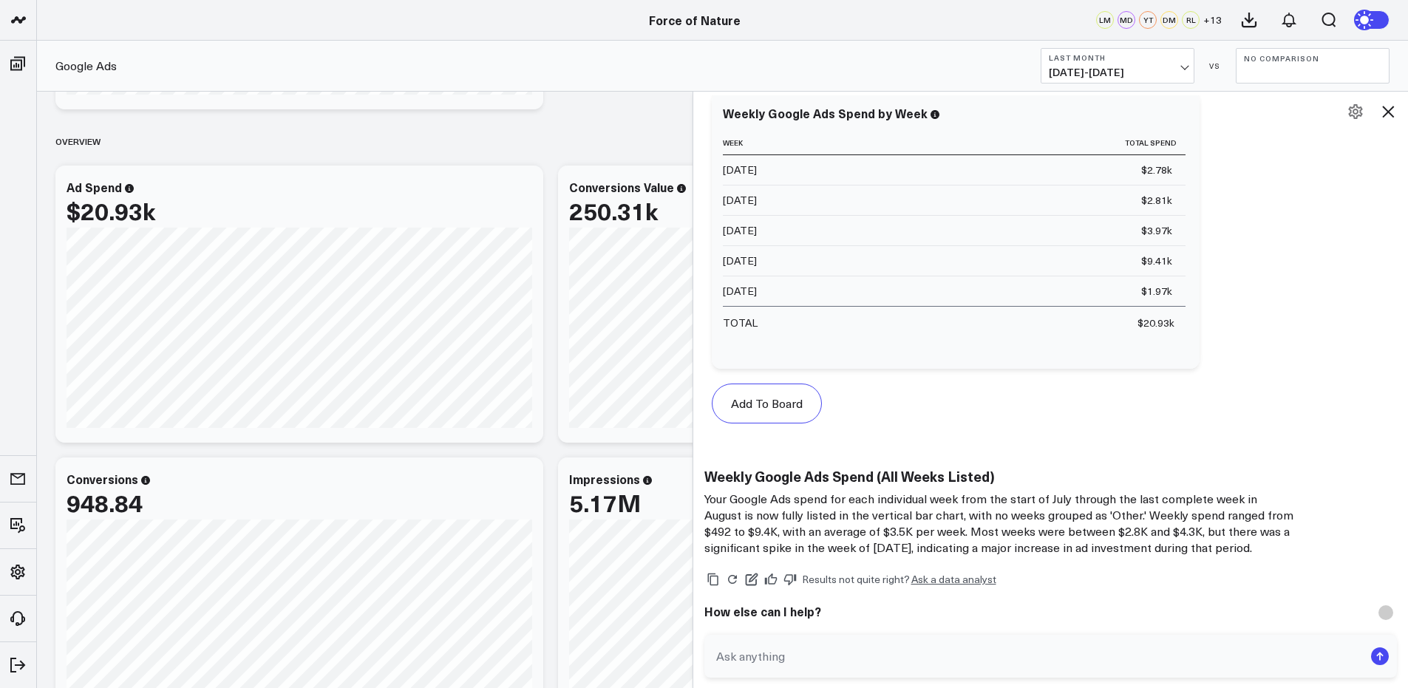
click at [1283, 69] on button "No Comparison" at bounding box center [1313, 65] width 154 height 35
click at [1283, 105] on link "Previous Period" at bounding box center [1313, 98] width 152 height 28
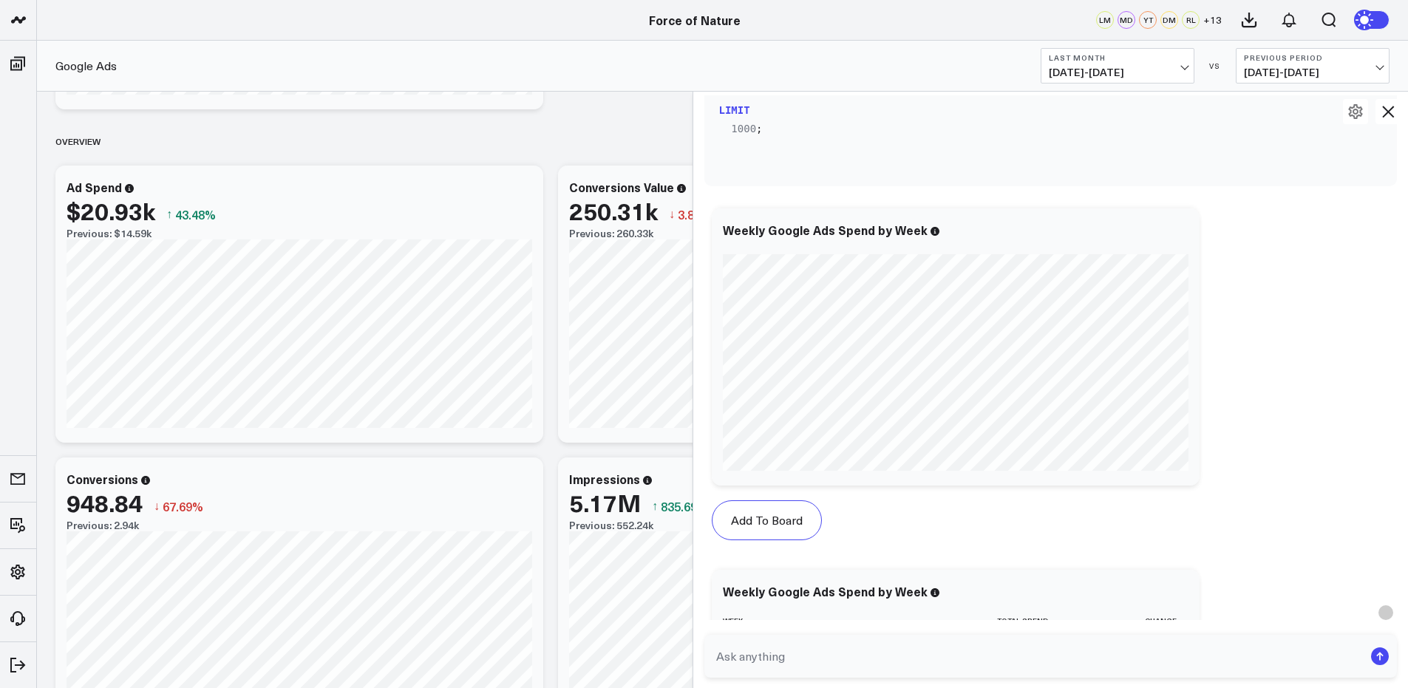
scroll to position [7924, 0]
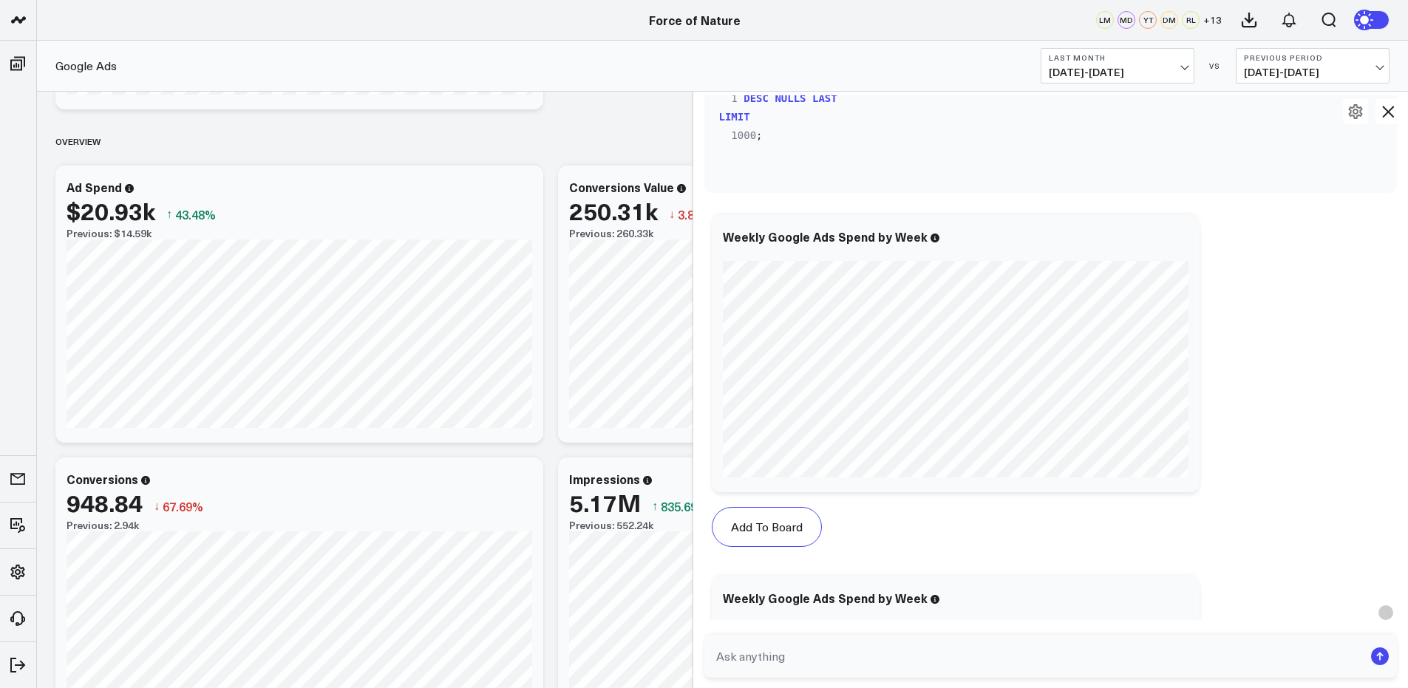
click at [1167, 61] on b "Last Month" at bounding box center [1118, 57] width 138 height 9
click at [1108, 478] on link "Custom Dates" at bounding box center [1118, 472] width 152 height 28
select select "8"
select select "2025"
click at [1142, 105] on select "January February March April May June July August September October November De…" at bounding box center [1100, 109] width 89 height 22
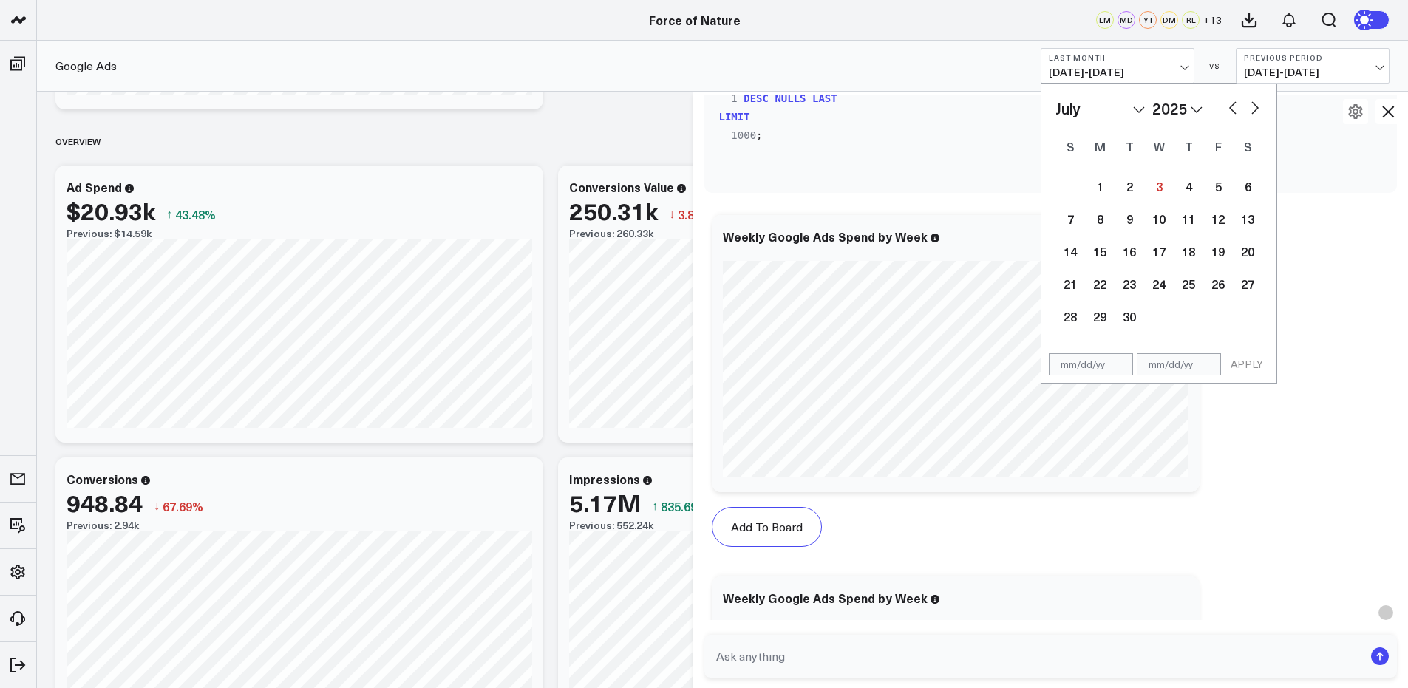
select select "6"
select select "2025"
click at [1128, 191] on div "1" at bounding box center [1130, 187] width 30 height 30
type input "[DATE]"
select select "6"
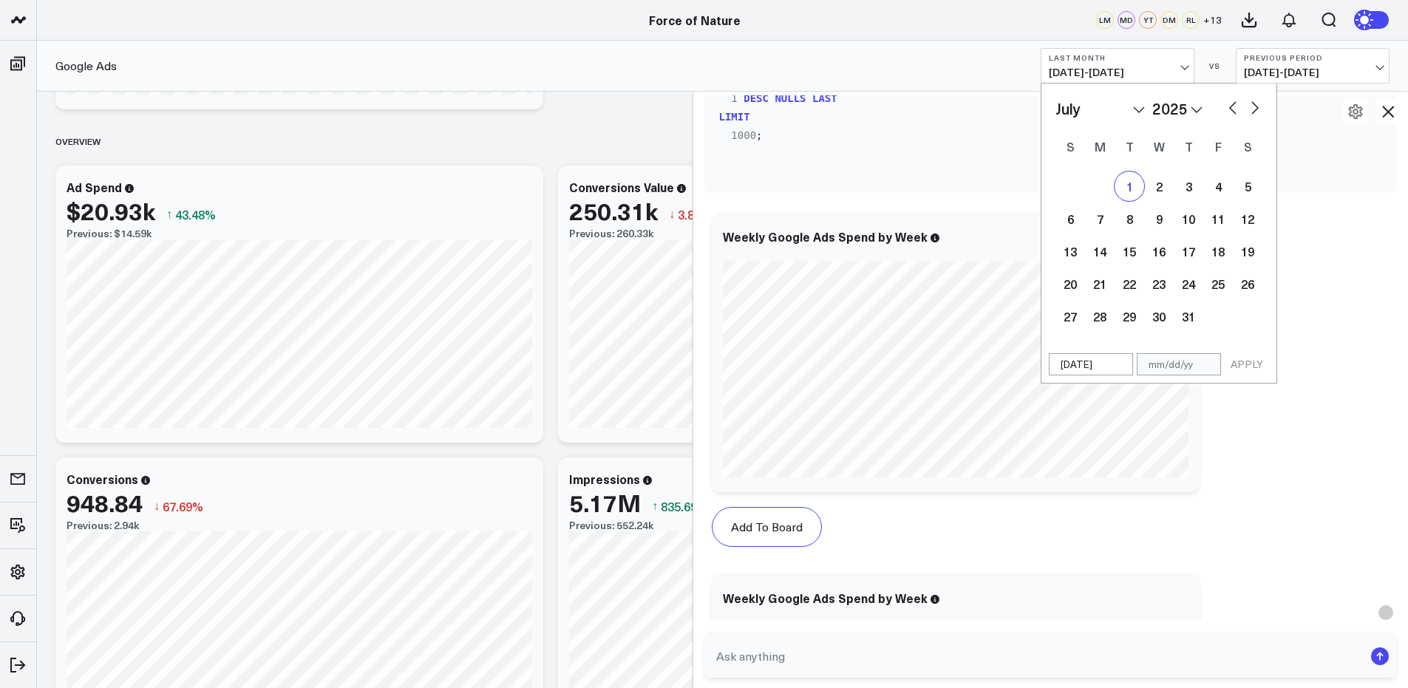
select select "2025"
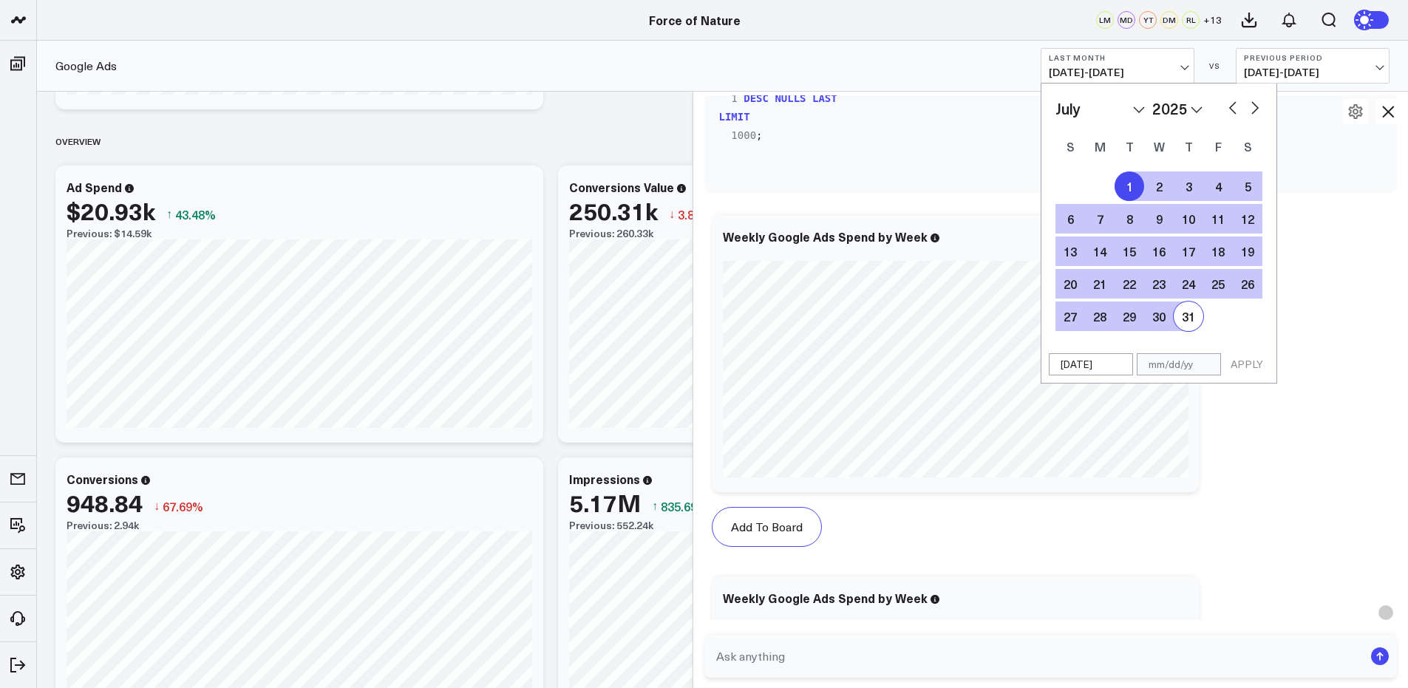
click at [1192, 312] on div "31" at bounding box center [1189, 317] width 30 height 30
type input "[DATE]"
select select "6"
select select "2025"
click at [1259, 362] on button "APPLY" at bounding box center [1247, 364] width 44 height 22
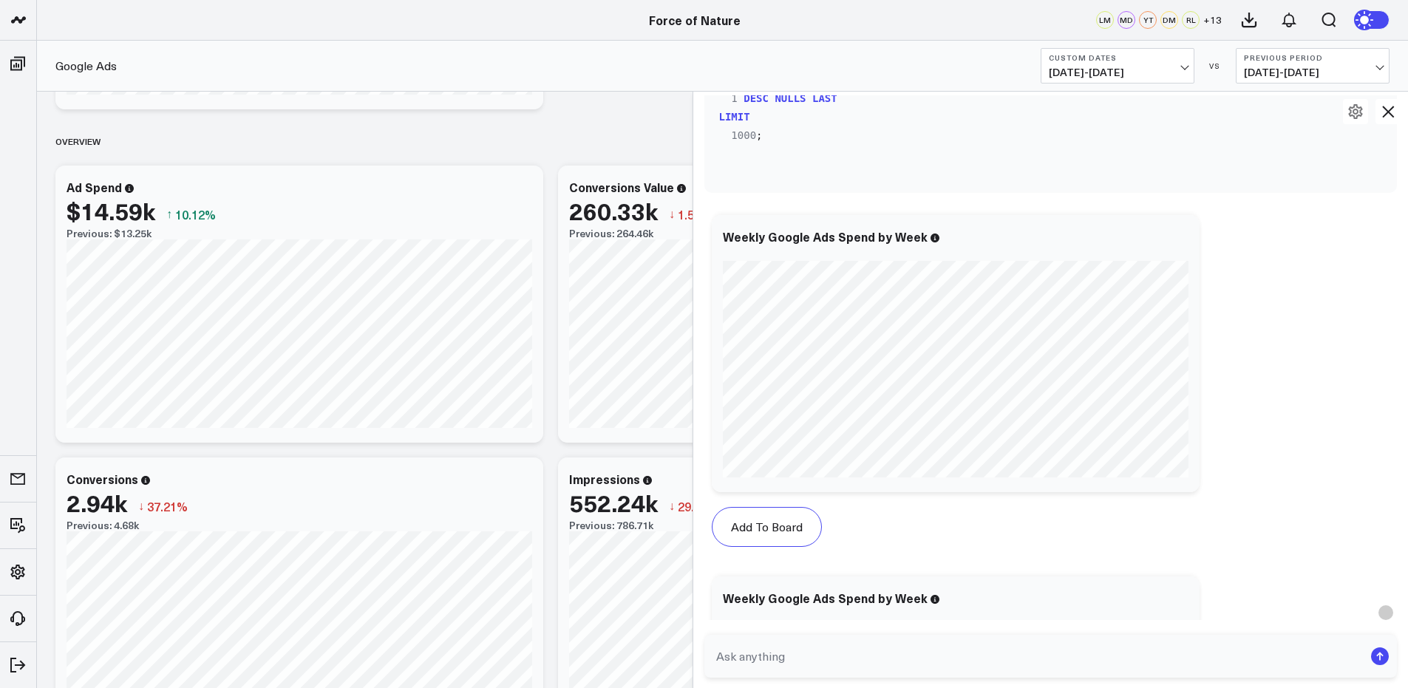
click at [1284, 72] on span "05/31/25 - 06/30/25" at bounding box center [1313, 73] width 138 height 12
click at [1283, 183] on link "No Comparison" at bounding box center [1313, 184] width 152 height 28
click at [1146, 67] on span "07/01/25 - 07/31/25" at bounding box center [1118, 73] width 138 height 12
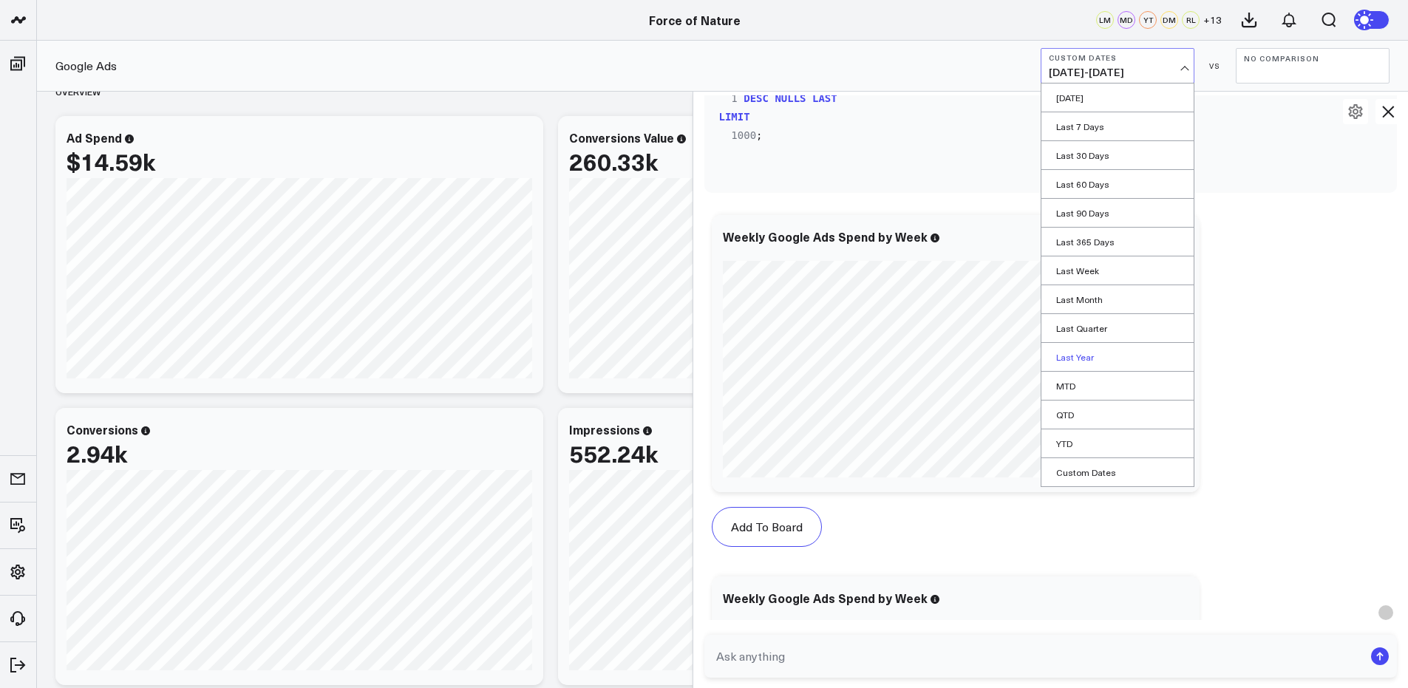
scroll to position [640, 0]
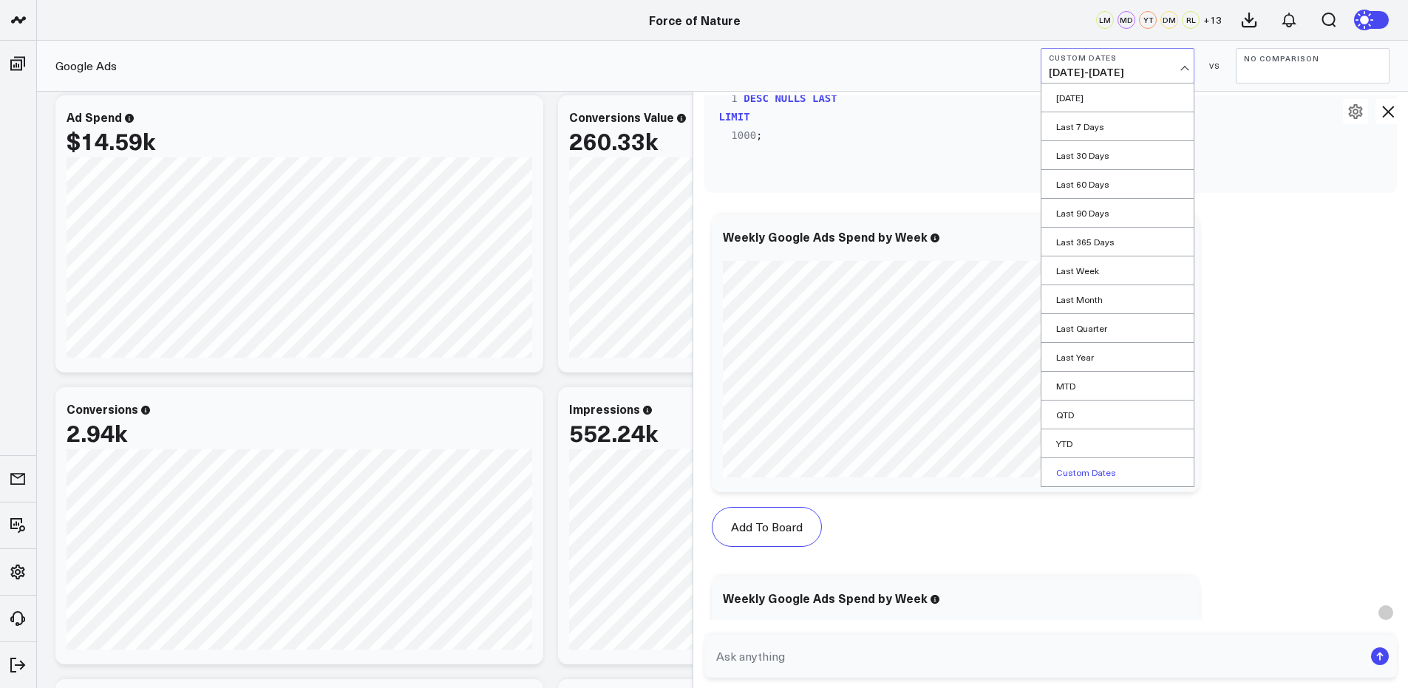
click at [1097, 476] on link "Custom Dates" at bounding box center [1118, 472] width 152 height 28
select select "8"
select select "2025"
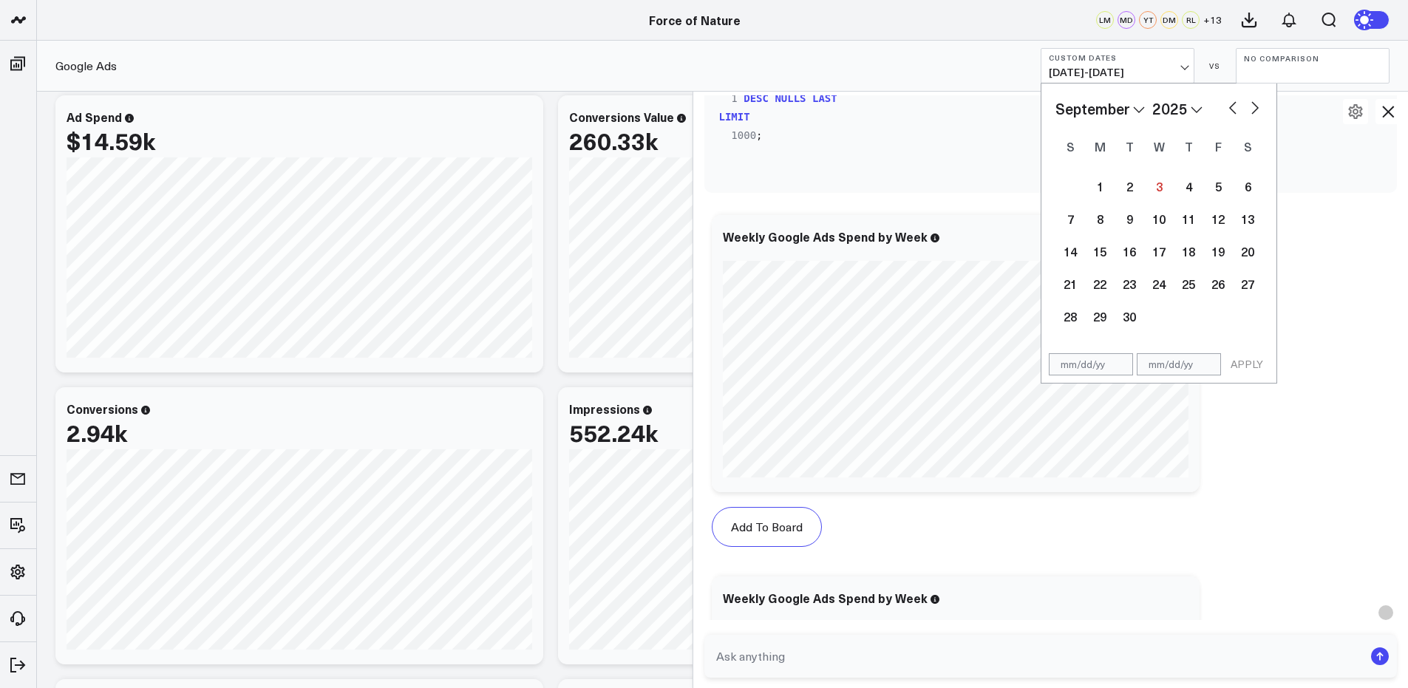
click at [1134, 117] on select "January February March April May June July August September October November De…" at bounding box center [1100, 109] width 89 height 22
select select "7"
select select "2025"
click at [1212, 184] on div "1" at bounding box center [1219, 187] width 30 height 30
type input "[DATE]"
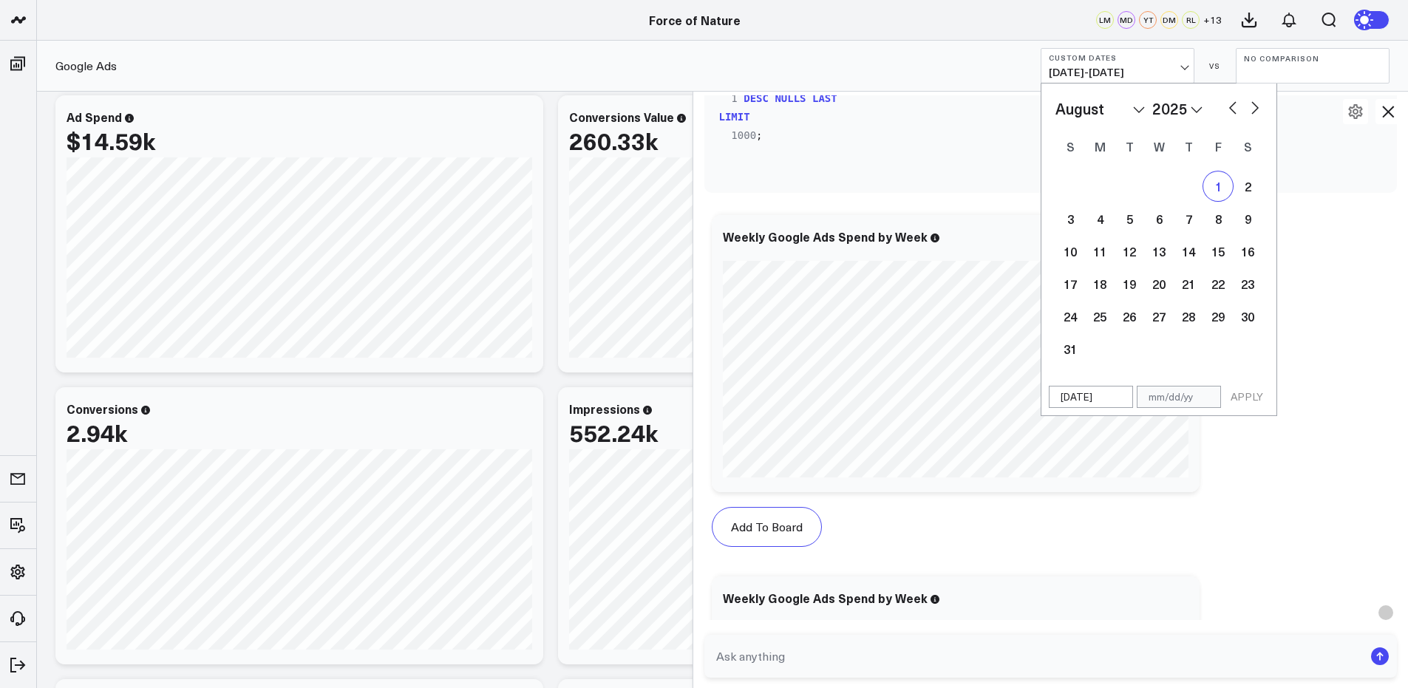
select select "7"
select select "2025"
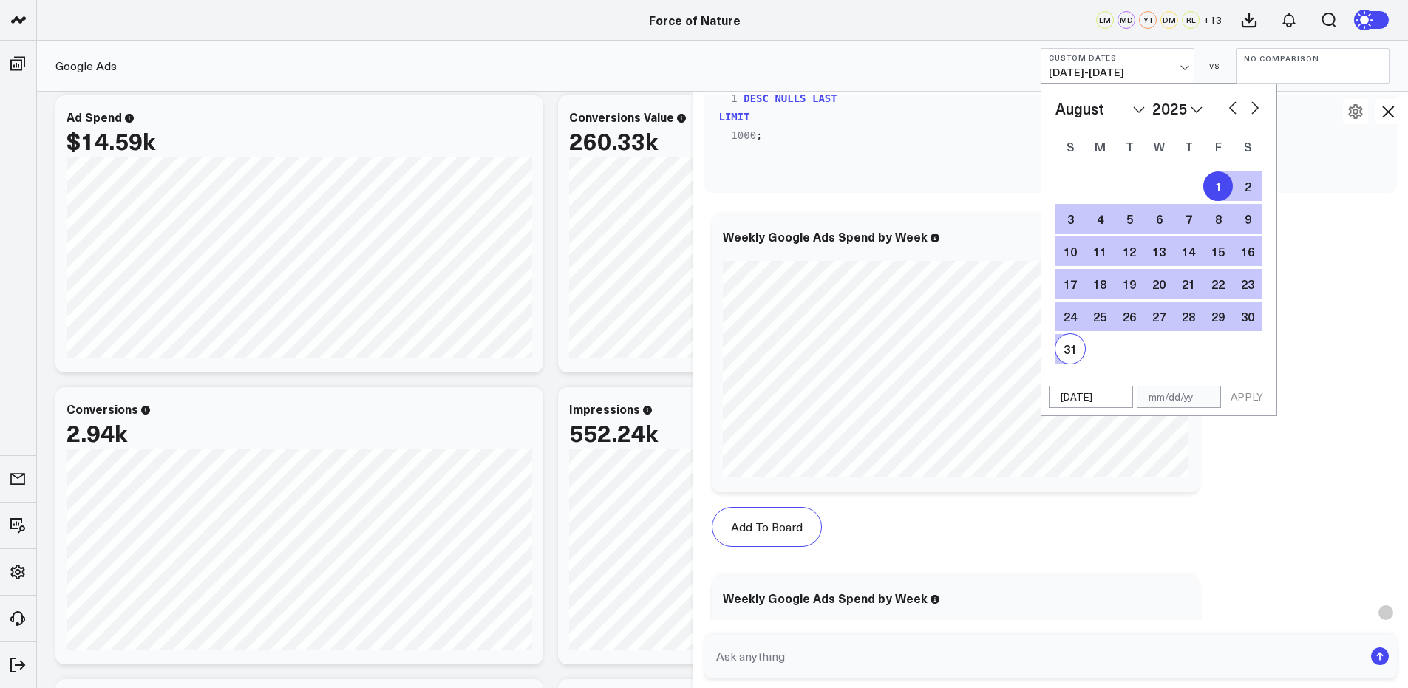
click at [1071, 356] on div "31" at bounding box center [1071, 349] width 30 height 30
type input "[DATE]"
select select "7"
select select "2025"
click at [1250, 393] on button "APPLY" at bounding box center [1247, 397] width 44 height 22
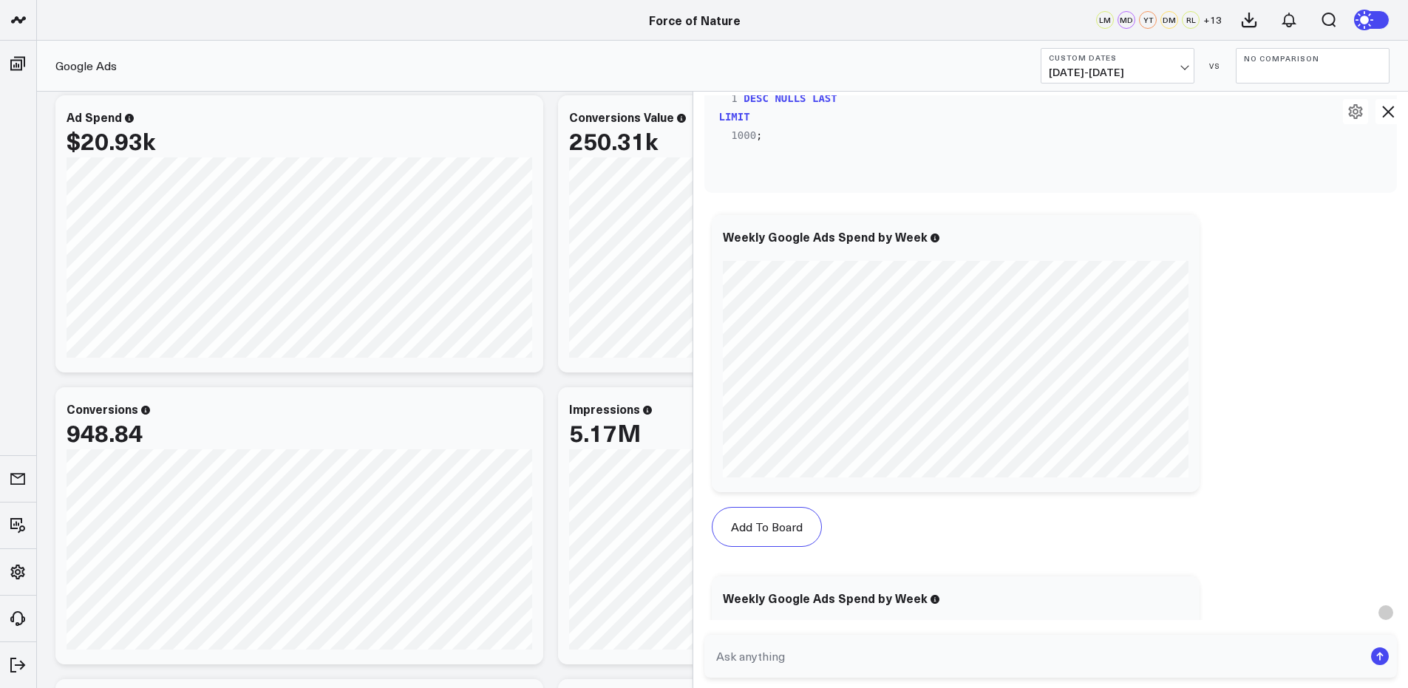
click at [1272, 73] on button "No Comparison" at bounding box center [1313, 65] width 154 height 35
click at [1284, 98] on link "Previous Period" at bounding box center [1313, 98] width 152 height 28
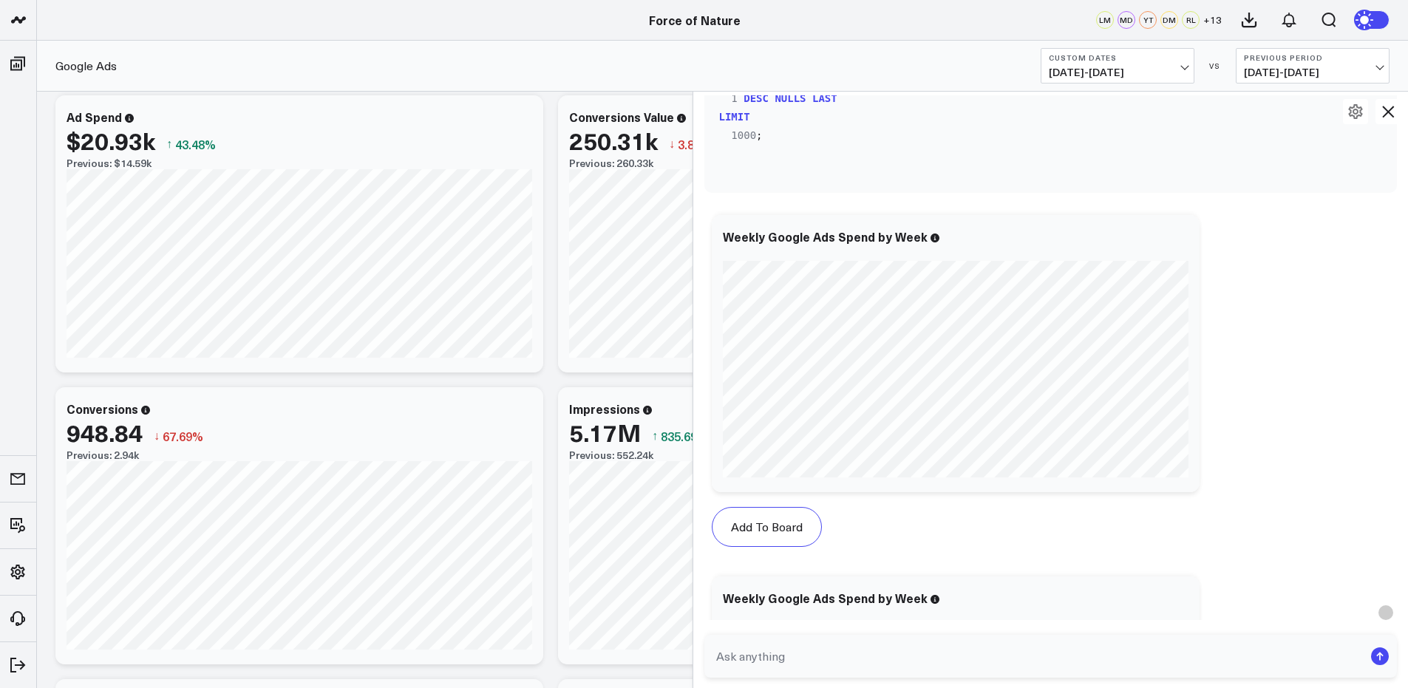
click at [1285, 69] on span "07/01/25 - 07/31/25" at bounding box center [1313, 73] width 138 height 12
click at [1293, 207] on link "Custom Dates" at bounding box center [1313, 213] width 152 height 28
select select "8"
select select "2025"
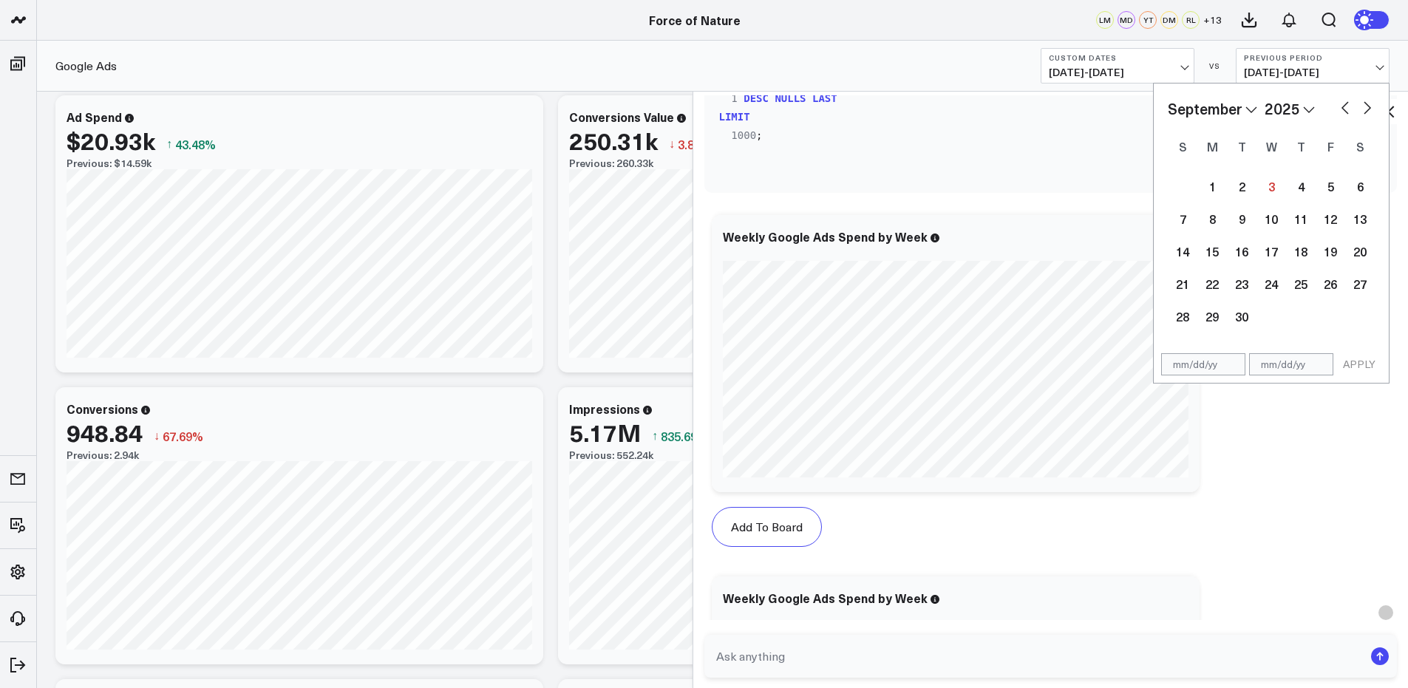
click at [1251, 108] on select "January February March April May June July August September October November De…" at bounding box center [1212, 109] width 89 height 22
select select "6"
select select "2025"
click at [1249, 186] on div "1" at bounding box center [1242, 187] width 30 height 30
type input "[DATE]"
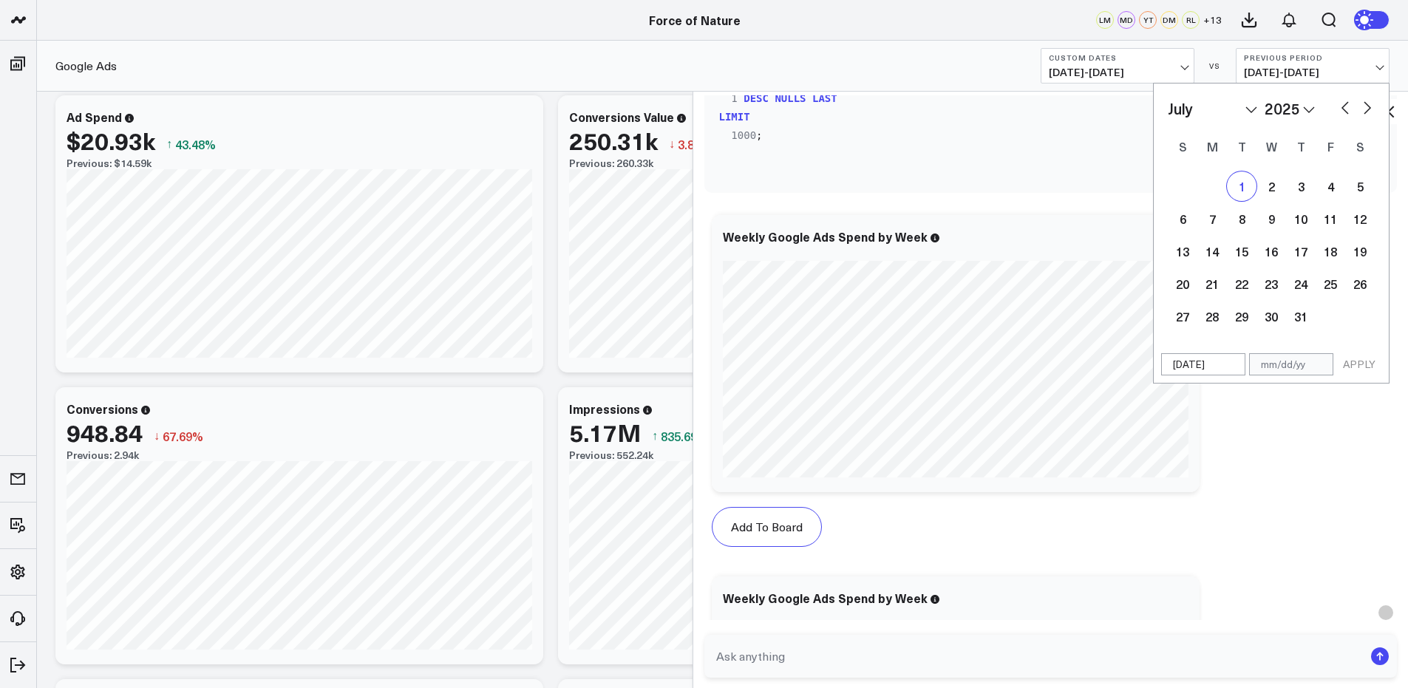
select select "6"
select select "2025"
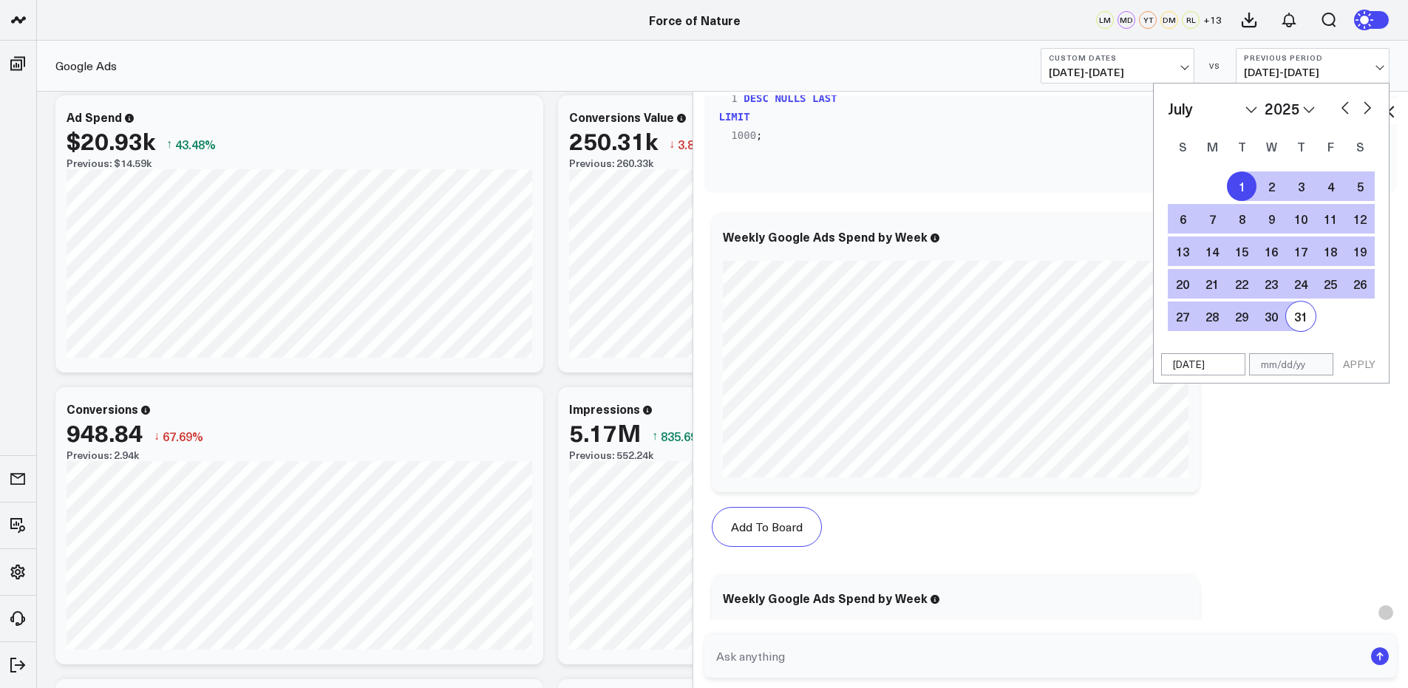
click at [1296, 323] on div "31" at bounding box center [1301, 317] width 30 height 30
type input "[DATE]"
select select "6"
select select "2025"
click at [1355, 371] on button "APPLY" at bounding box center [1359, 364] width 44 height 22
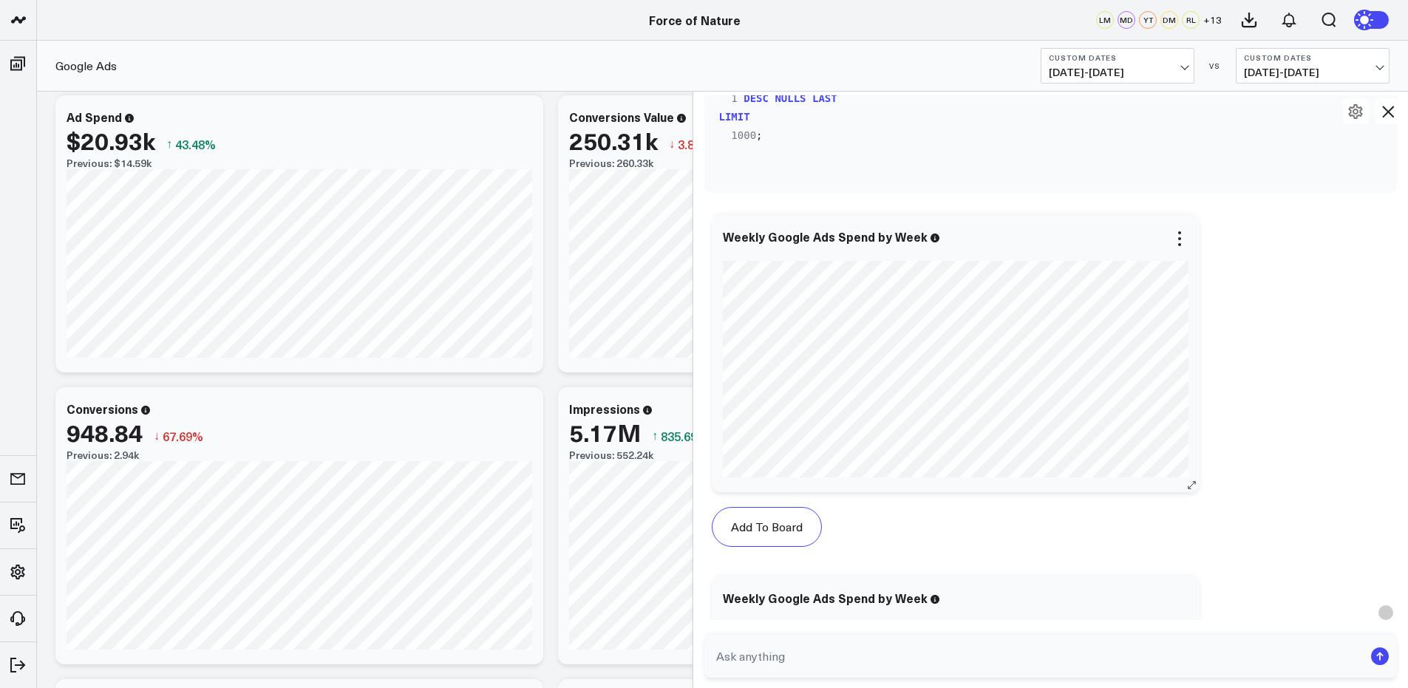
scroll to position [7938, 0]
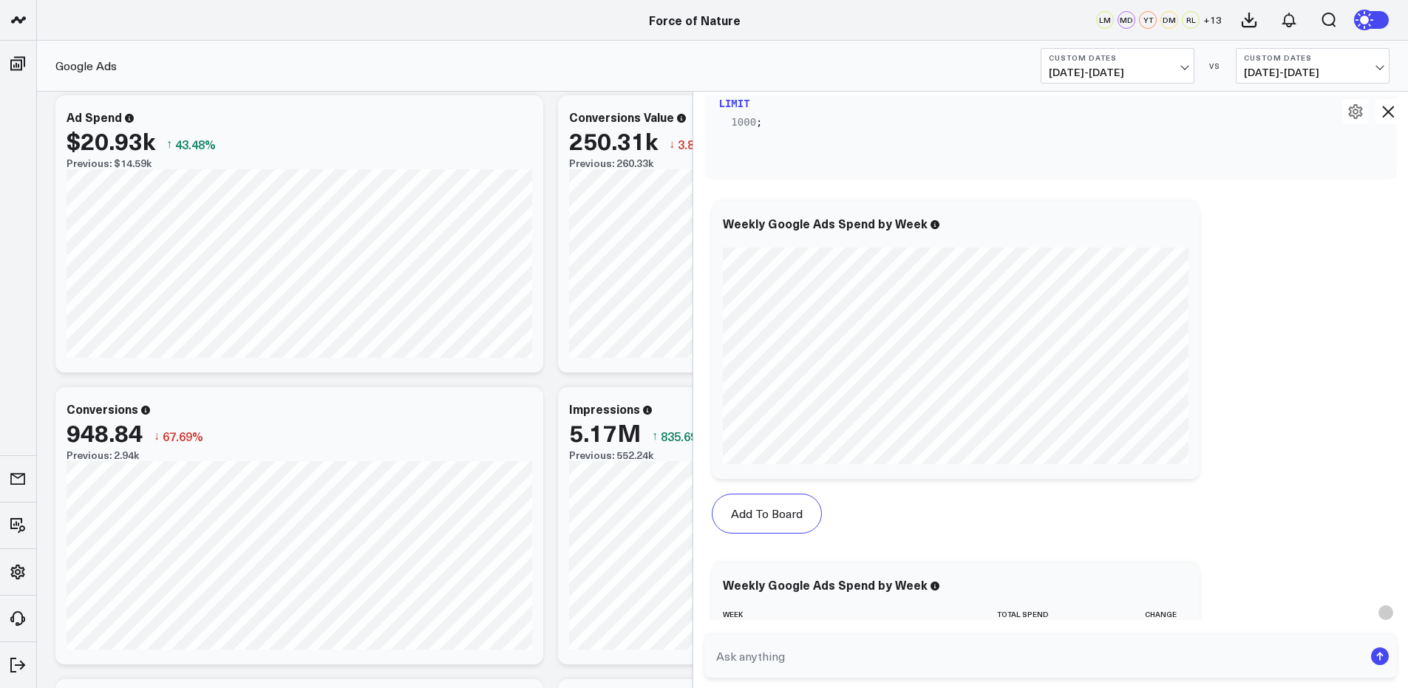
click at [1272, 75] on span "07/01/25 - 07/31/25" at bounding box center [1313, 73] width 138 height 12
click at [1292, 181] on link "No Comparison" at bounding box center [1313, 184] width 152 height 28
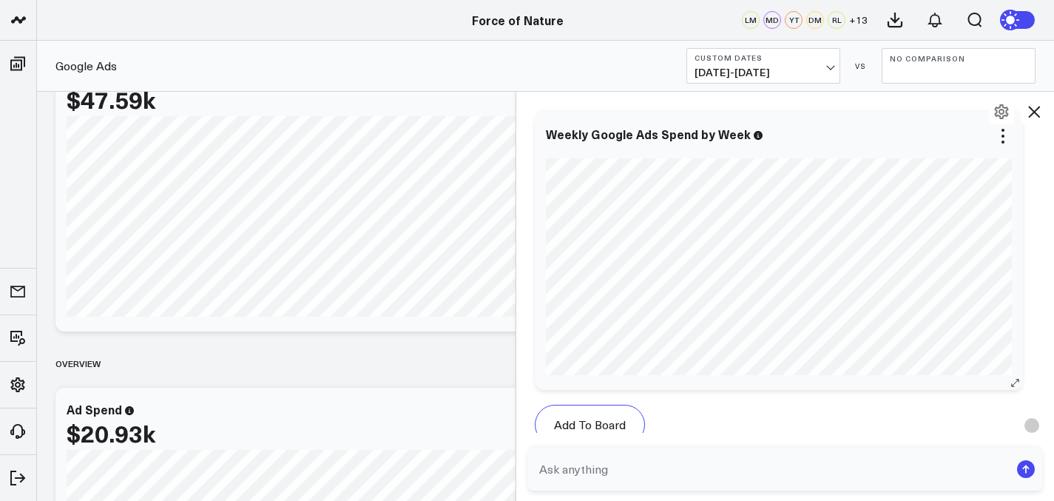
scroll to position [8042, 0]
click at [708, 451] on form at bounding box center [785, 468] width 516 height 43
click at [682, 478] on textarea at bounding box center [772, 468] width 475 height 27
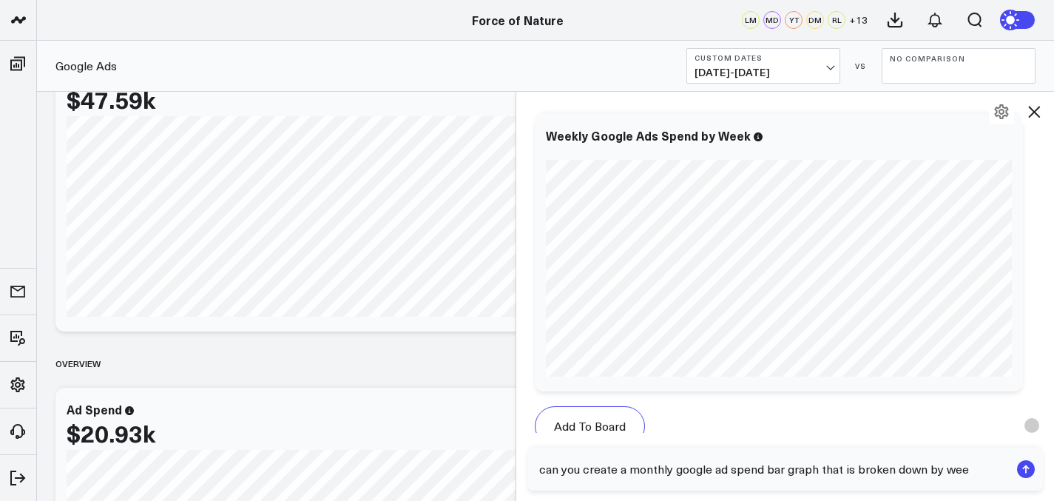
type textarea "can you create a monthly google ad spend bar graph that is broken down by week"
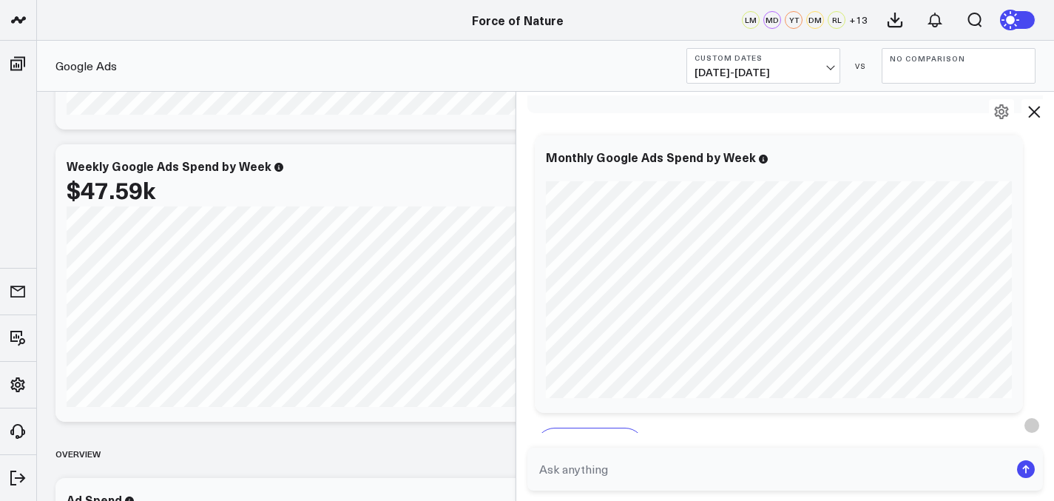
scroll to position [9323, 0]
click at [930, 68] on button "No Comparison" at bounding box center [958, 65] width 154 height 35
click at [934, 95] on link "Previous Period" at bounding box center [958, 98] width 152 height 28
click at [967, 62] on button "Previous Period 07/01/25 - 07/31/25" at bounding box center [958, 65] width 154 height 35
click at [933, 75] on span "07/01/25 - 07/31/25" at bounding box center [958, 73] width 138 height 12
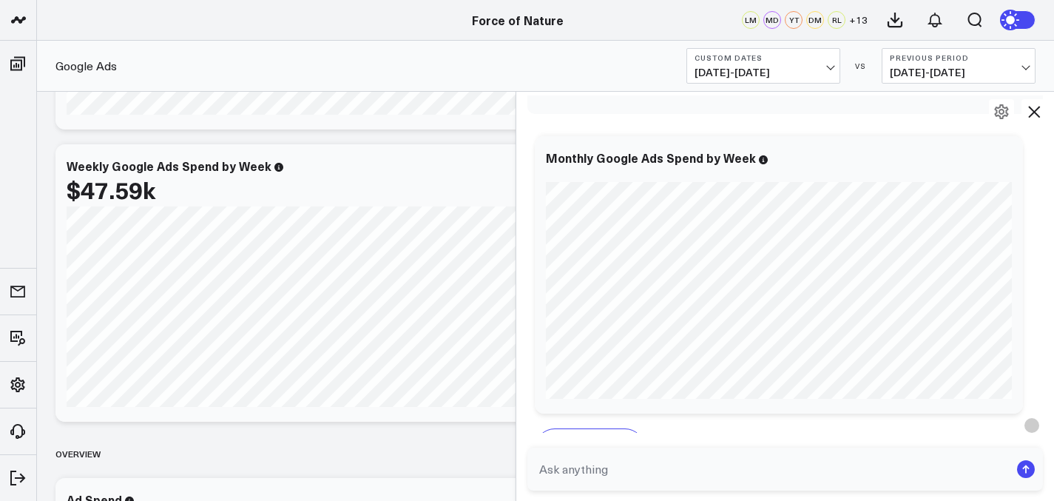
click at [646, 478] on textarea at bounding box center [772, 468] width 475 height 27
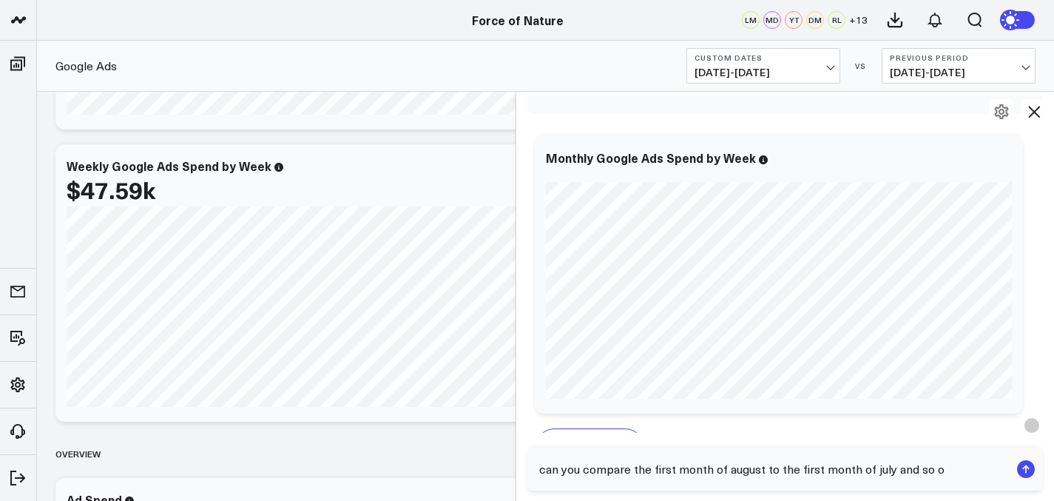
type textarea "can you compare the first month of august to the first month of july and so on"
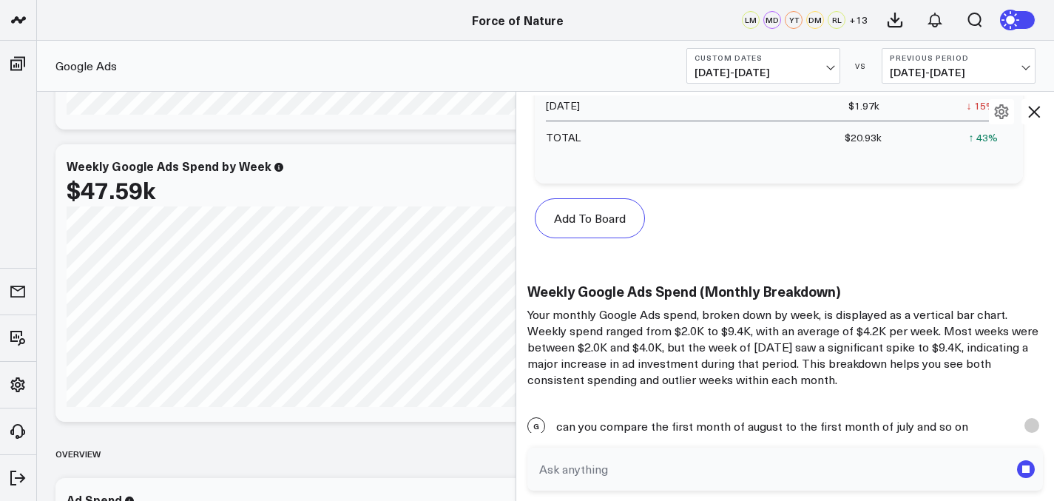
scroll to position [9975, 0]
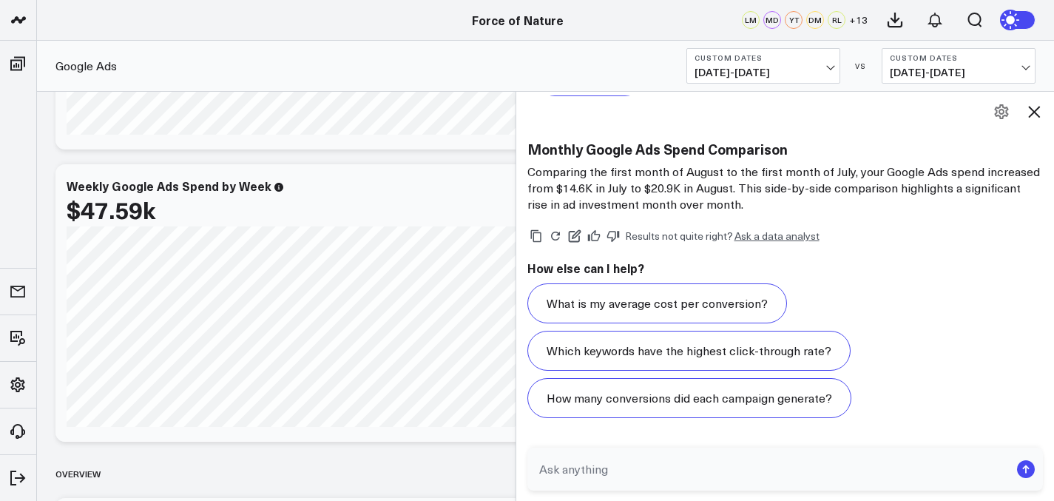
scroll to position [541, 0]
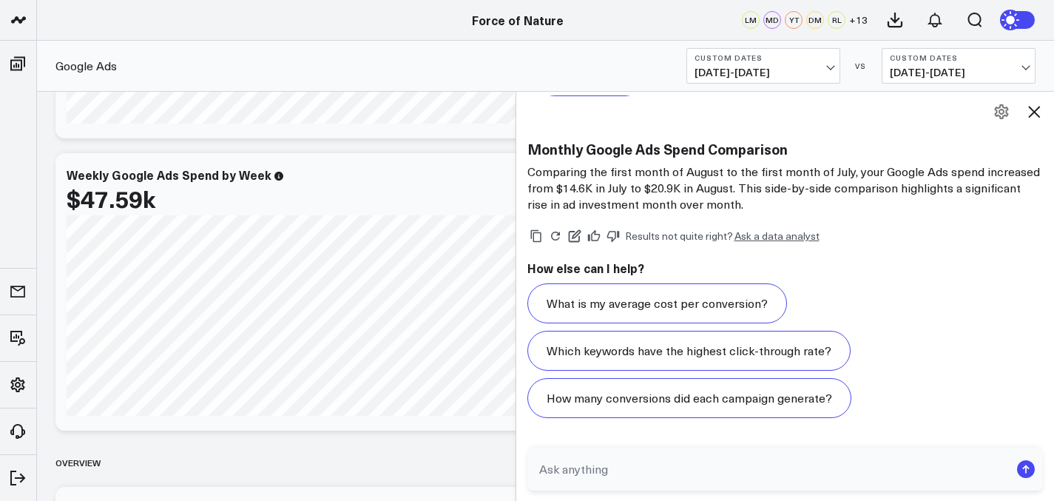
click at [599, 458] on textarea at bounding box center [772, 468] width 475 height 27
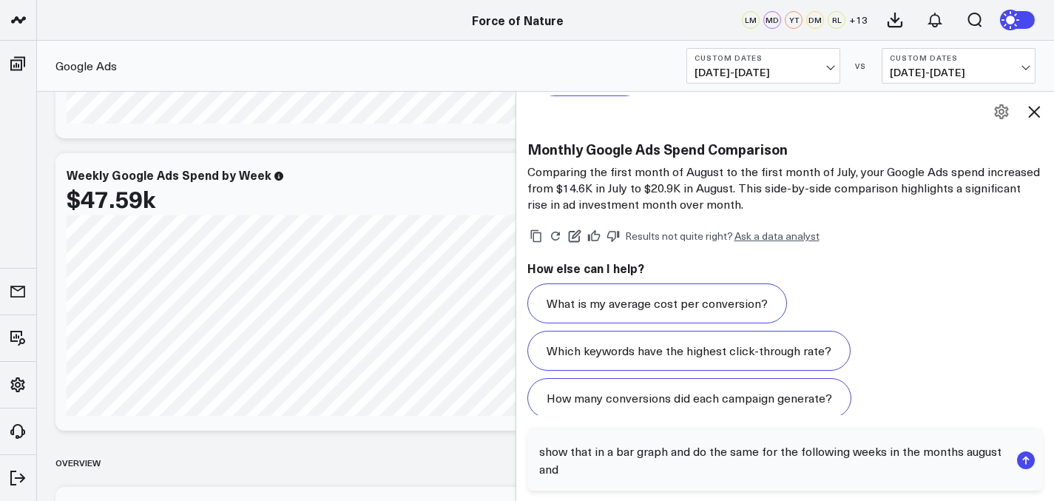
scroll to position [11094, 0]
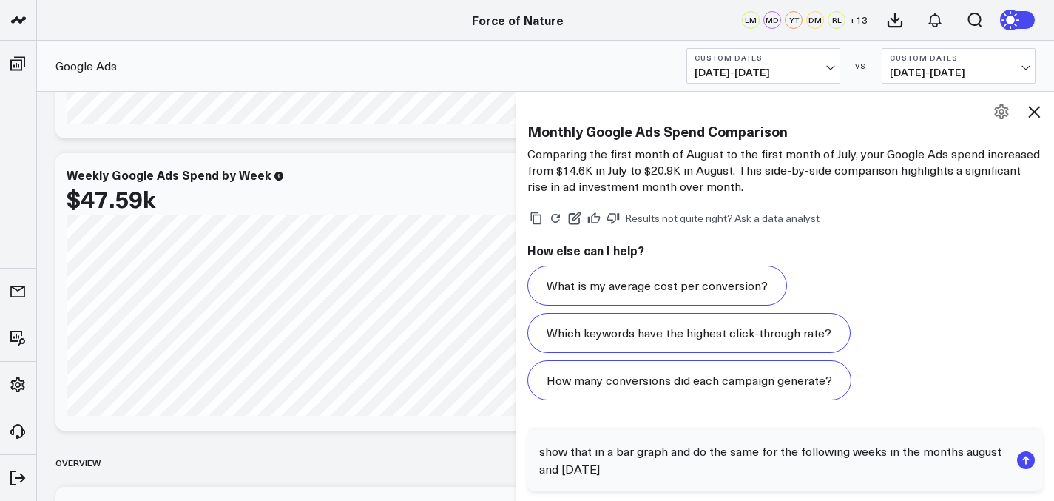
type textarea "show that in a bar graph and do the same for the following weeks in the months …"
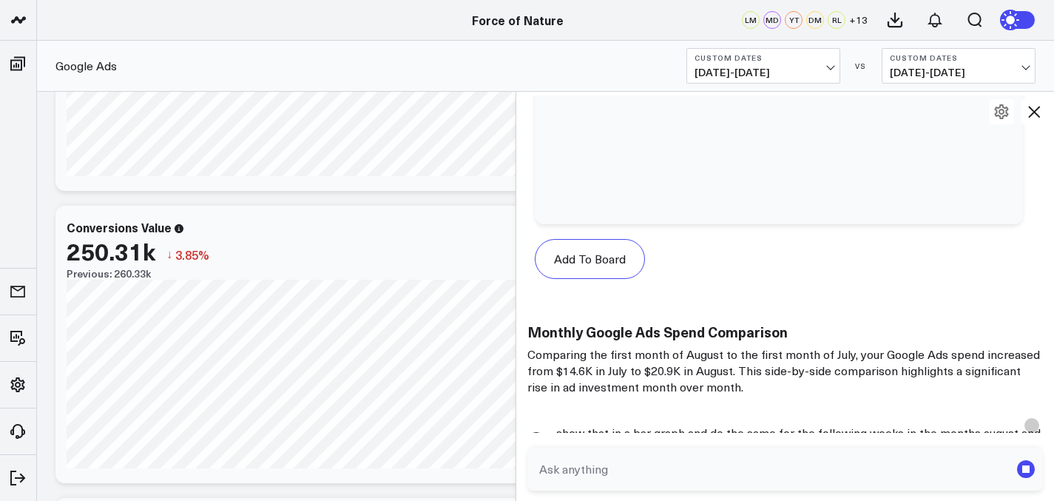
scroll to position [10862, 0]
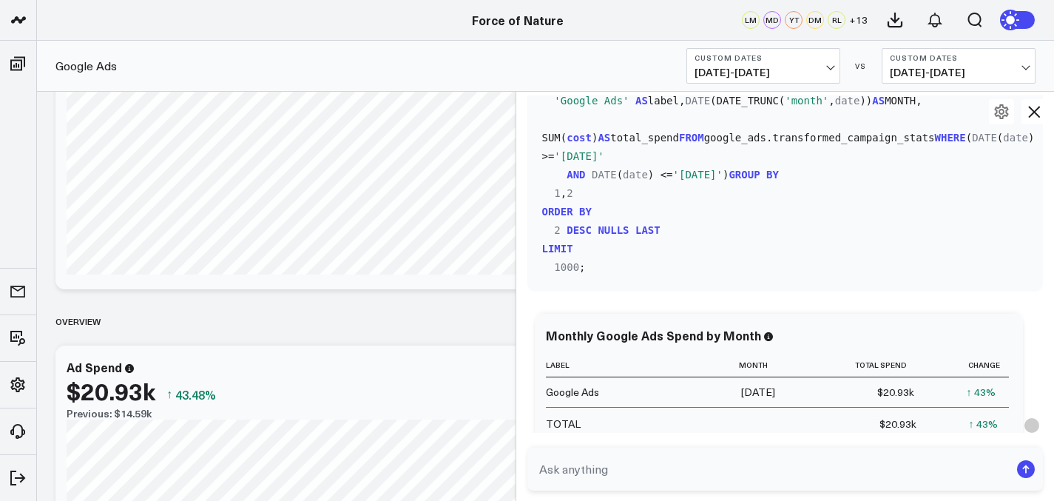
scroll to position [10561, 0]
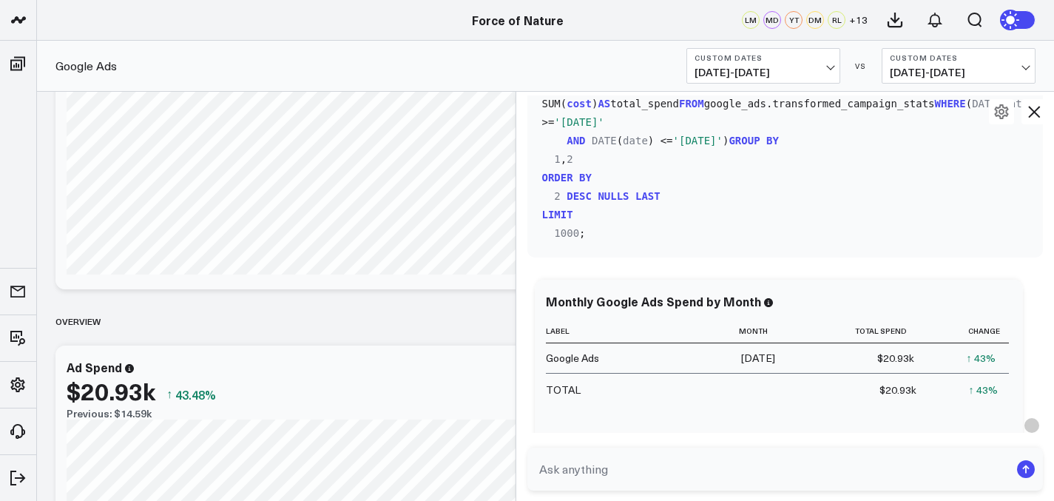
click at [730, 67] on span "07/01/25 - 08/31/25" at bounding box center [763, 73] width 138 height 12
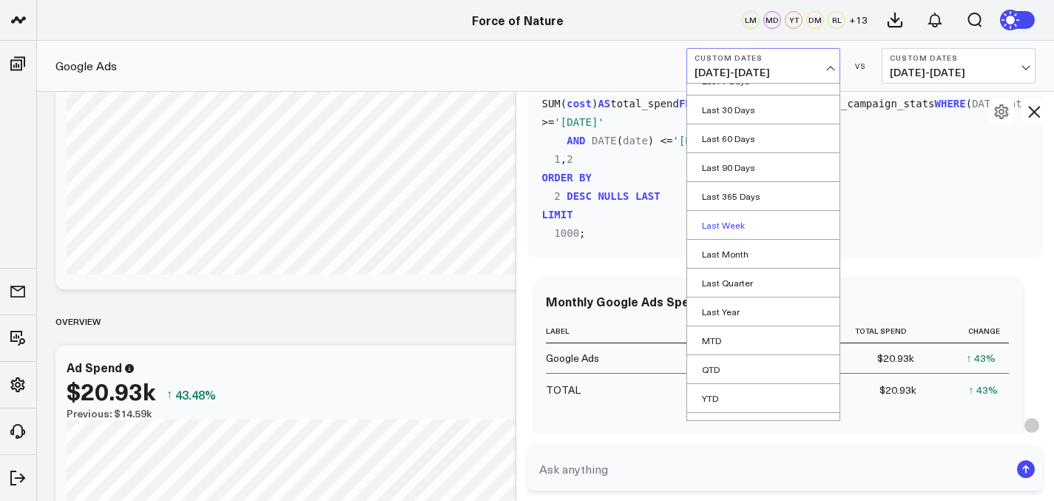
scroll to position [52, 0]
click at [728, 248] on link "Last Month" at bounding box center [763, 248] width 152 height 28
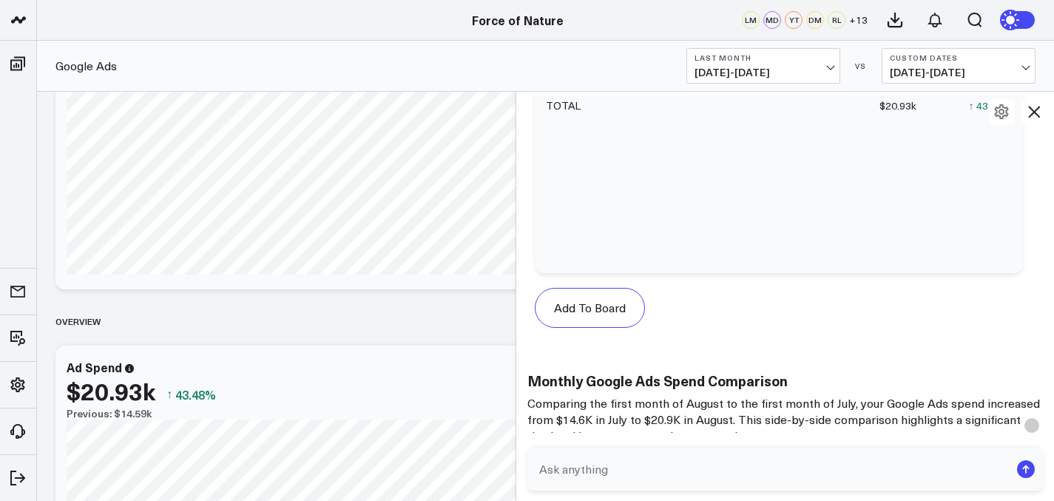
scroll to position [11184, 0]
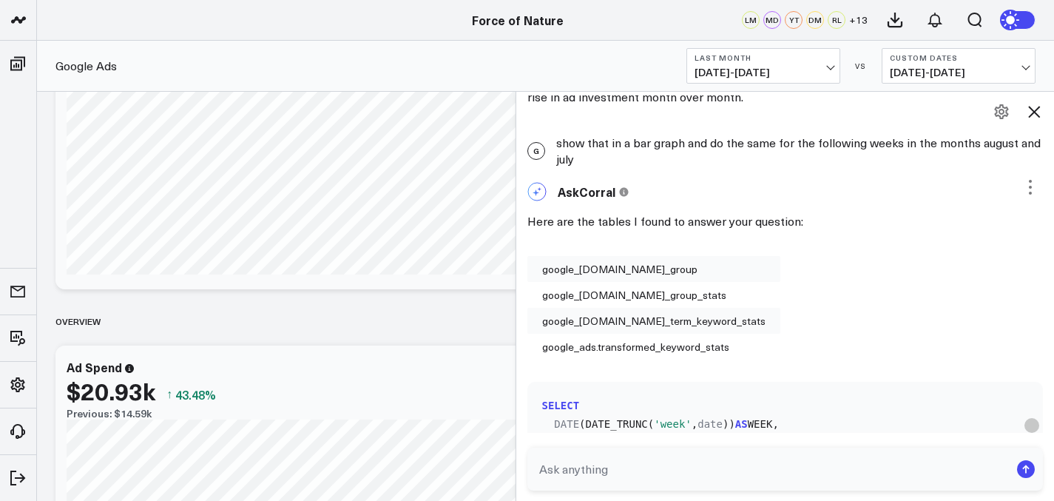
click at [652, 467] on textarea at bounding box center [772, 468] width 475 height 27
type textarea "compare the first week of august to the first week of july"
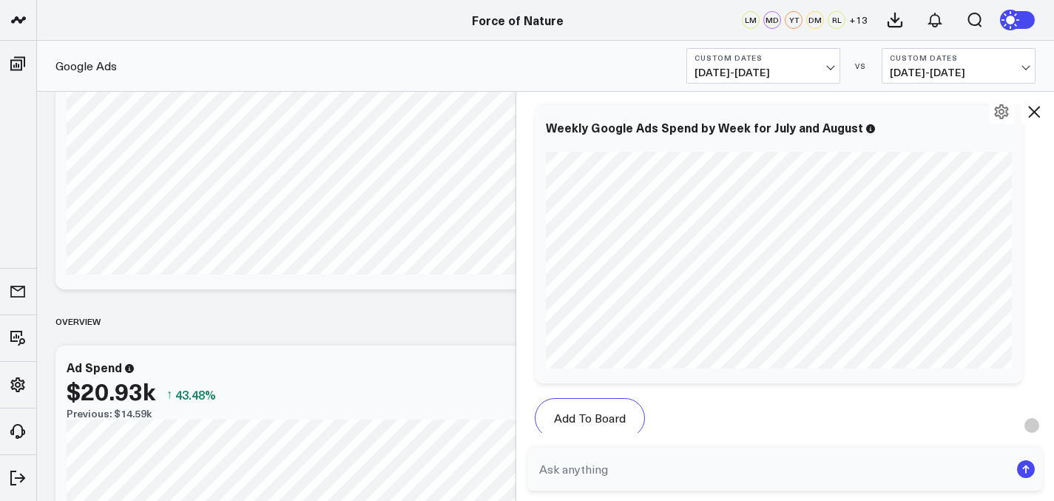
scroll to position [11708, 0]
click at [820, 75] on span "08/03/25 - 08/09/25" at bounding box center [763, 73] width 138 height 12
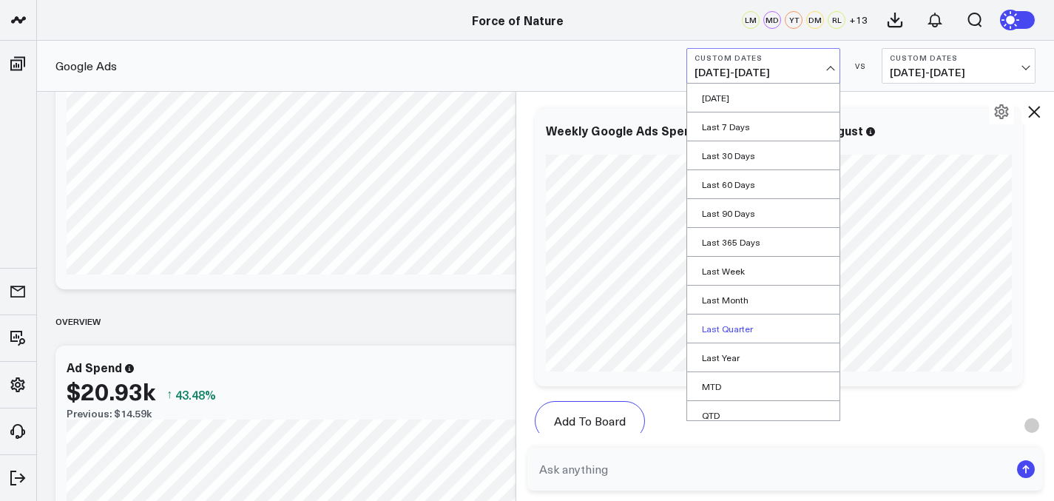
scroll to position [67, 0]
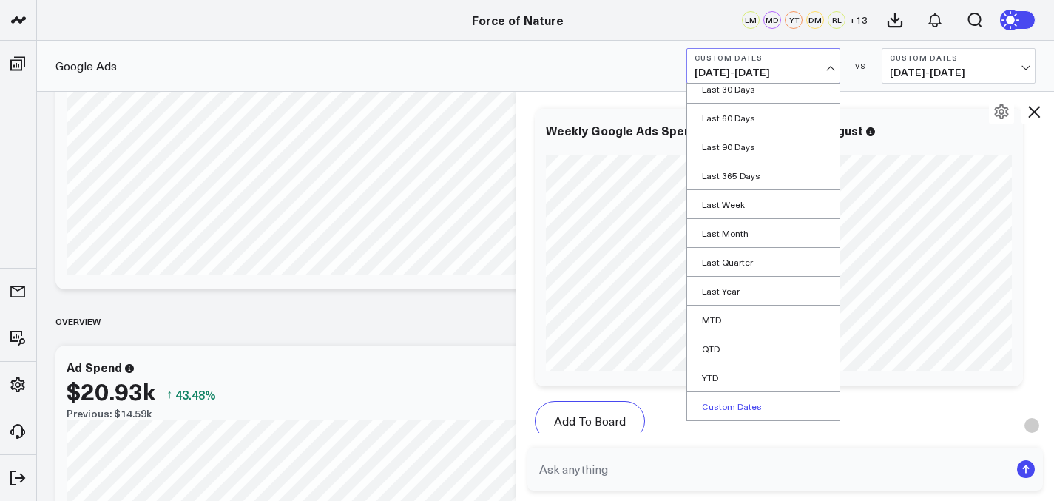
click at [722, 405] on link "Custom Dates" at bounding box center [763, 406] width 152 height 28
select select "8"
select select "2025"
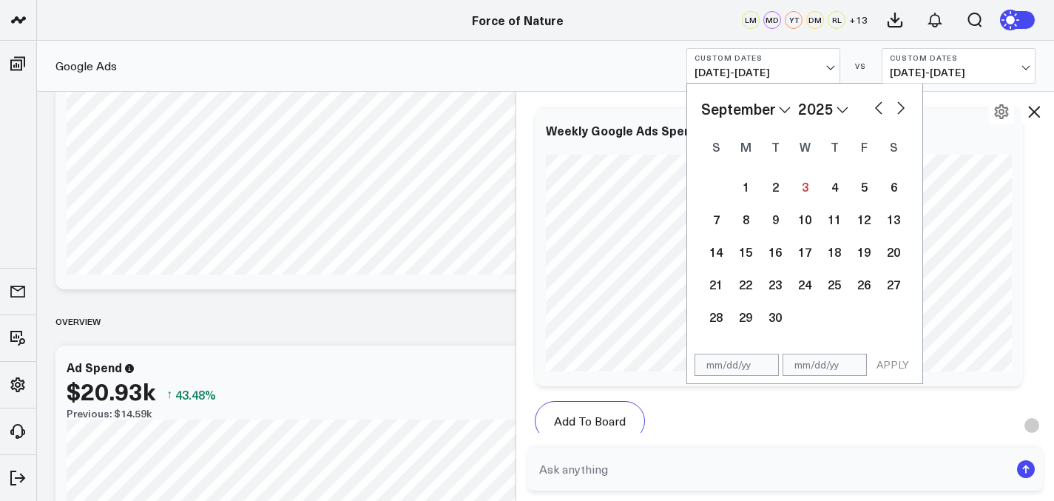
click at [773, 106] on select "January February March April May June July August September October November De…" at bounding box center [745, 109] width 89 height 22
select select "7"
select select "2025"
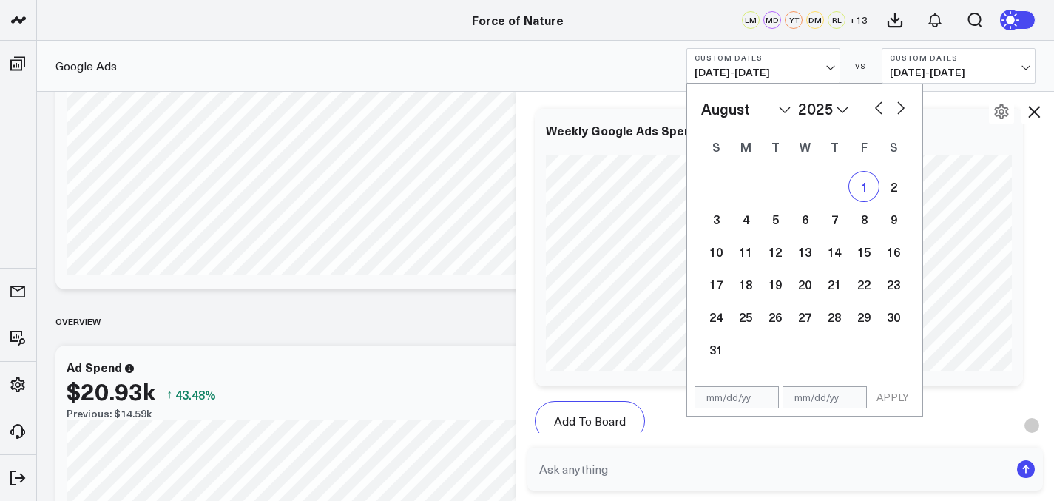
click at [866, 184] on div "1" at bounding box center [864, 187] width 30 height 30
type input "[DATE]"
select select "7"
select select "2025"
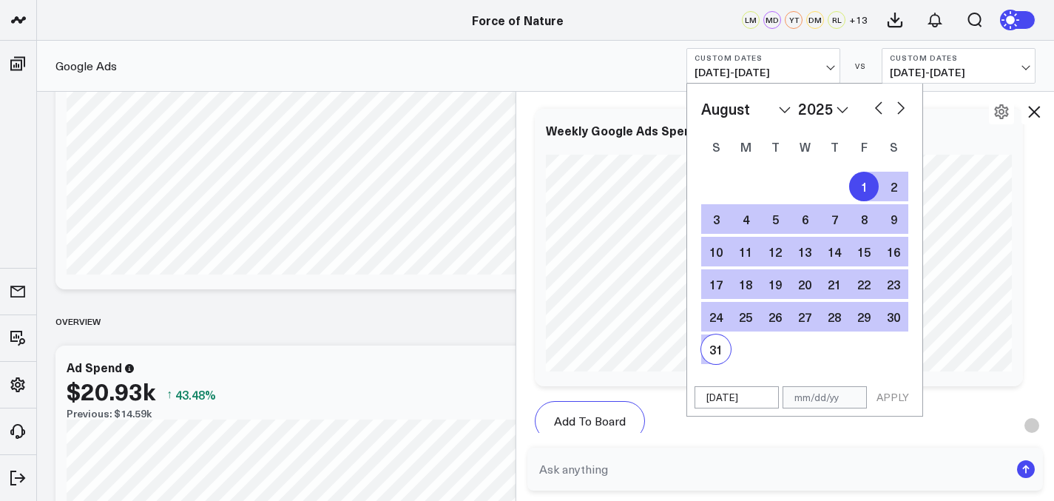
click at [725, 342] on div "31" at bounding box center [716, 349] width 30 height 30
type input "[DATE]"
select select "7"
select select "2025"
click at [890, 395] on button "APPLY" at bounding box center [892, 397] width 44 height 22
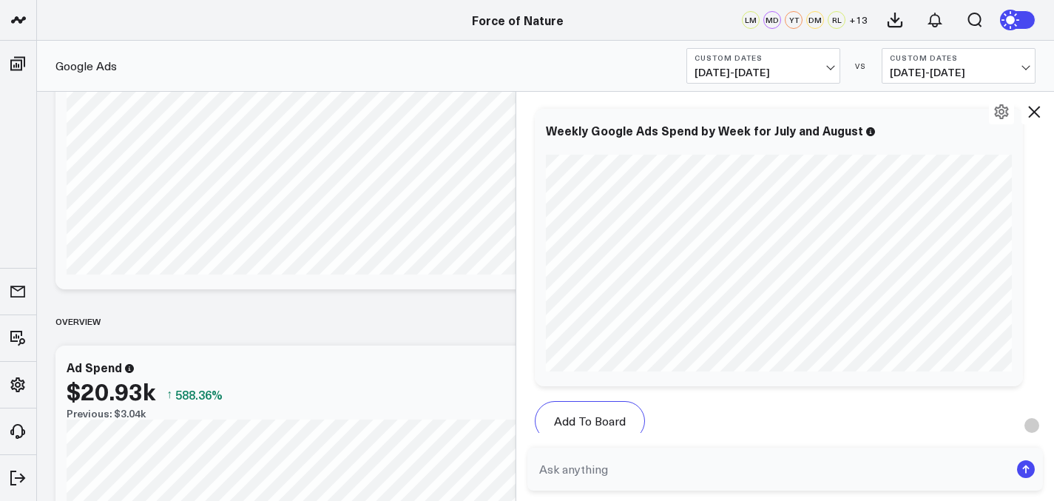
click at [956, 69] on span "07/06/25 - 07/12/25" at bounding box center [958, 73] width 138 height 12
click at [939, 98] on link "Previous Period" at bounding box center [958, 98] width 152 height 28
click at [682, 467] on textarea at bounding box center [772, 468] width 475 height 27
click at [907, 84] on div "Google Ads Custom Dates 08/01/25 - 08/31/25 VS Previous Period 07/01/25 - 07/31…" at bounding box center [545, 66] width 1017 height 51
click at [914, 74] on span "07/01/25 - 07/31/25" at bounding box center [958, 73] width 138 height 12
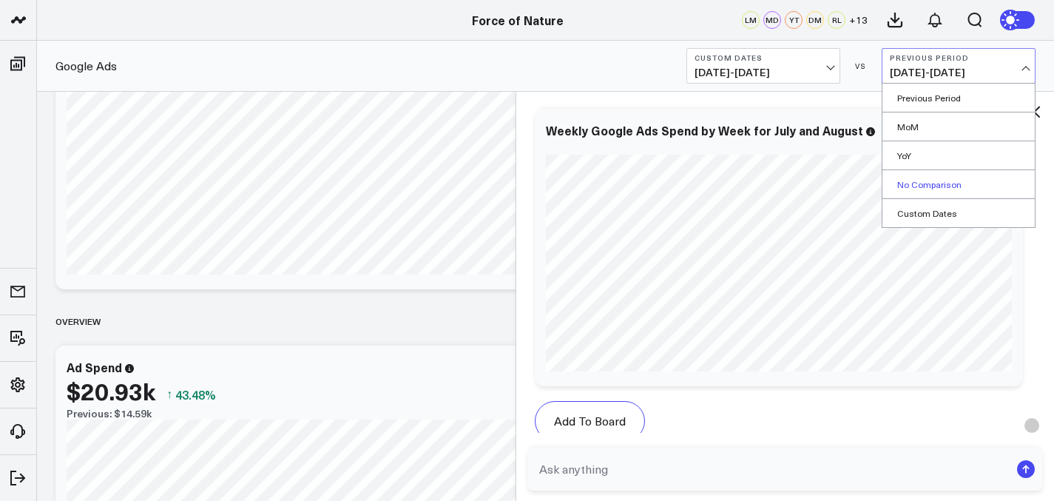
click at [914, 184] on link "No Comparison" at bounding box center [958, 184] width 152 height 28
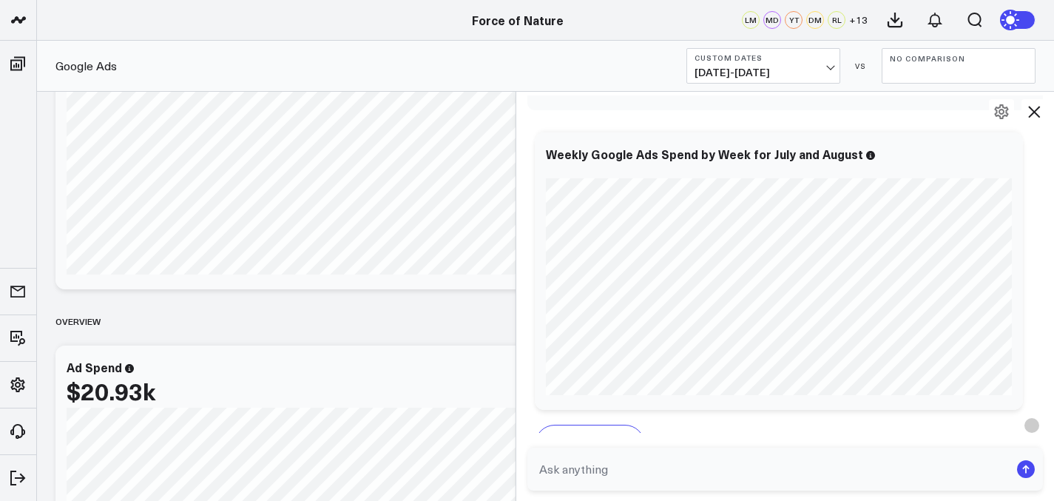
scroll to position [11681, 0]
click at [654, 458] on textarea at bounding box center [772, 468] width 475 height 27
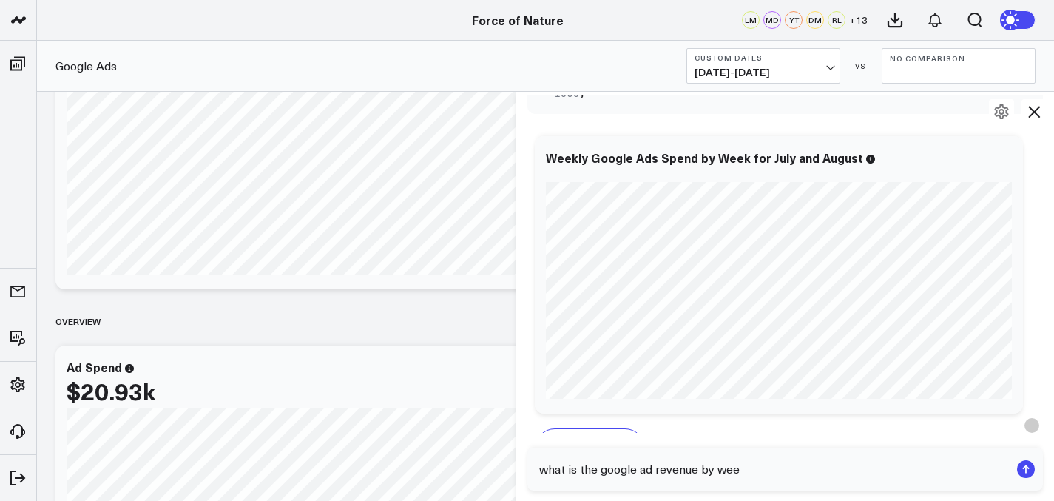
type textarea "what is the google ad revenue by week"
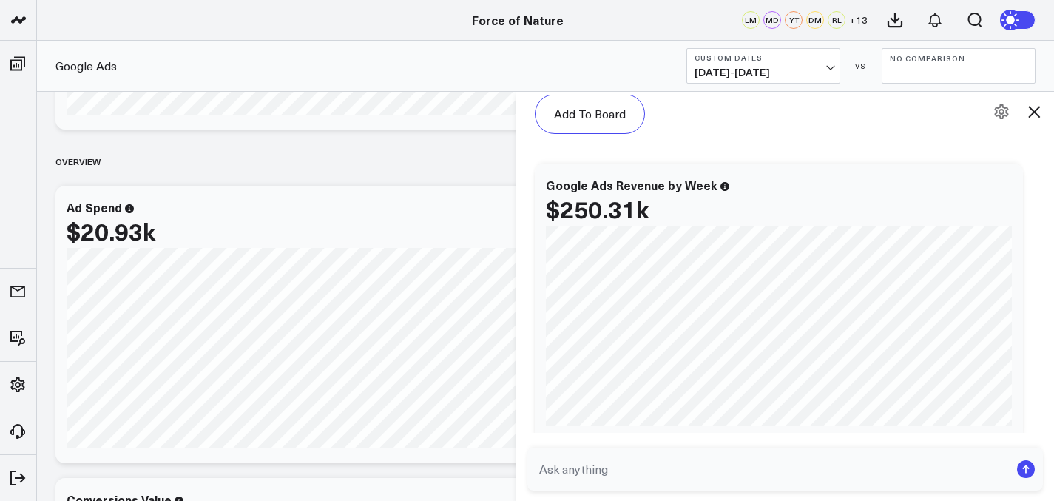
scroll to position [15057, 0]
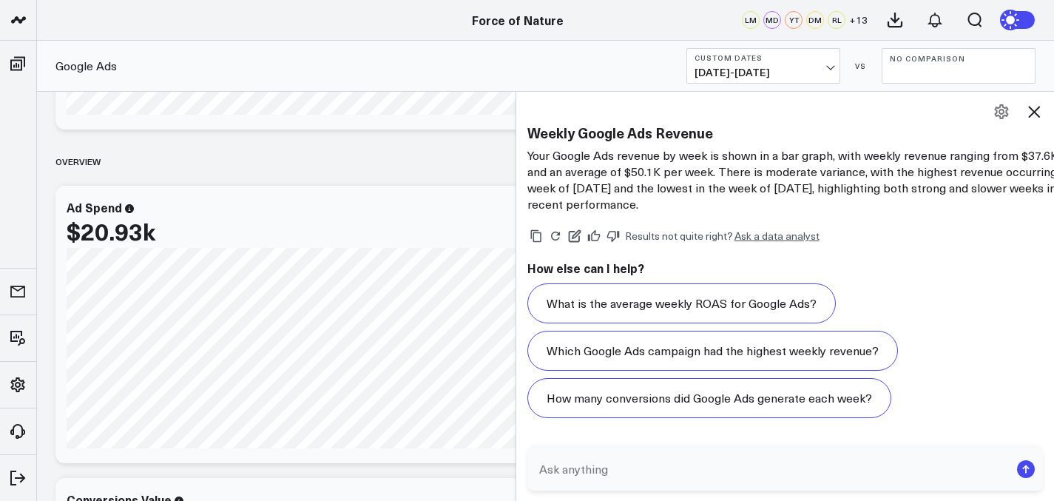
click at [623, 469] on textarea at bounding box center [772, 468] width 475 height 27
type textarea "create a vertical bar chart"
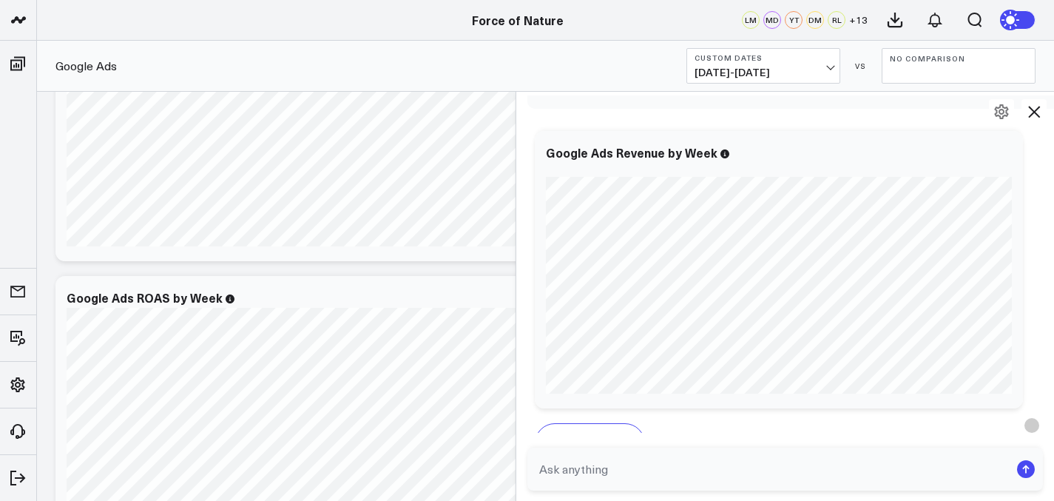
scroll to position [313, 0]
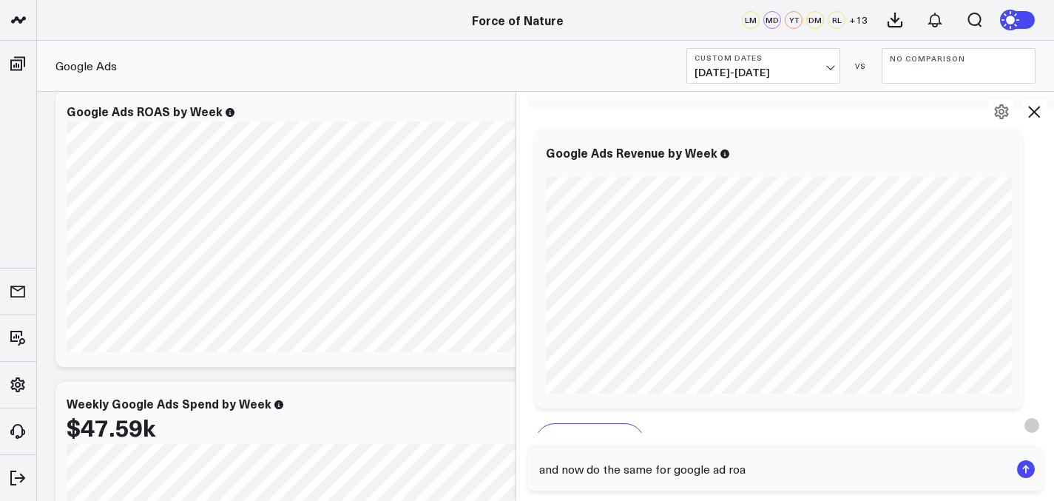
type textarea "and now do the same for google ad roas"
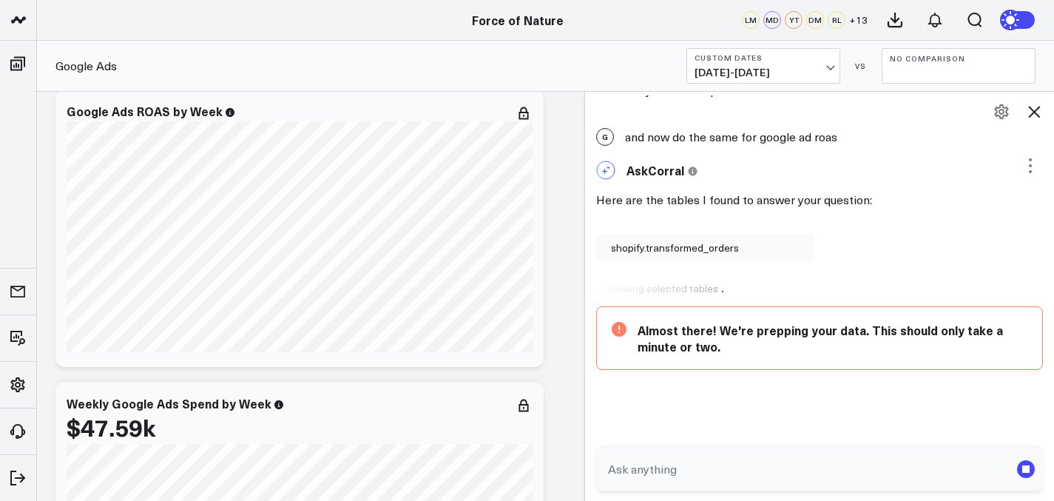
scroll to position [16682, 0]
drag, startPoint x: 522, startPoint y: 168, endPoint x: 595, endPoint y: 169, distance: 73.2
click at [594, 169] on div at bounding box center [590, 296] width 7 height 410
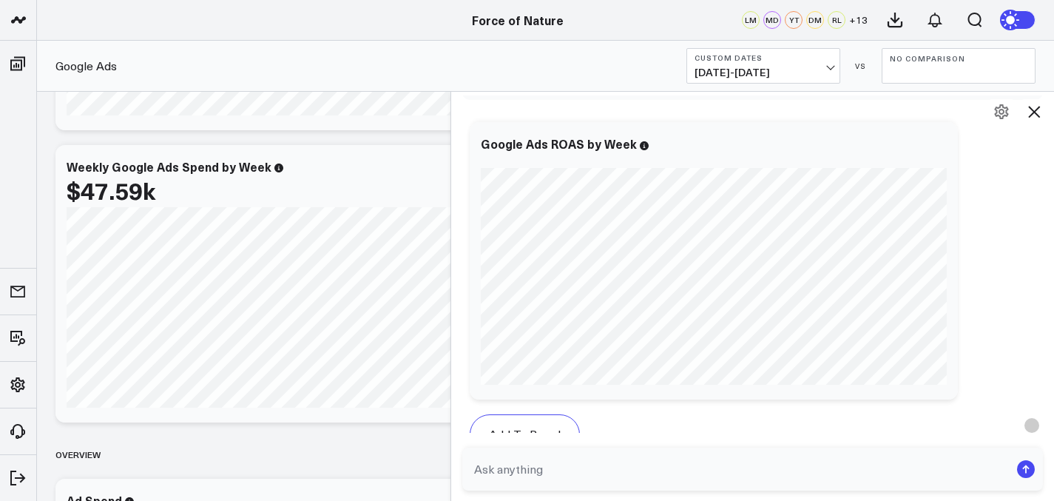
scroll to position [16774, 0]
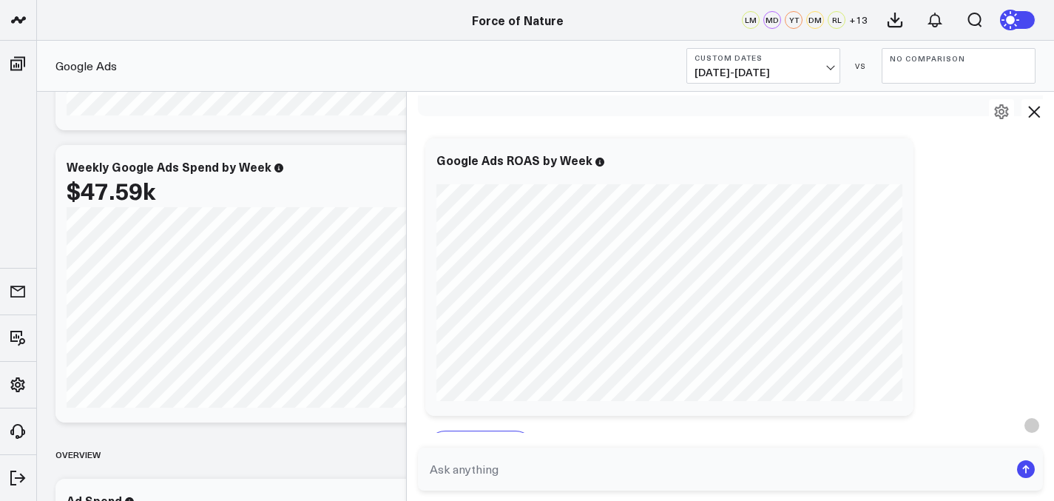
drag, startPoint x: 595, startPoint y: 328, endPoint x: 452, endPoint y: 321, distance: 143.6
click at [410, 316] on div at bounding box center [405, 296] width 7 height 410
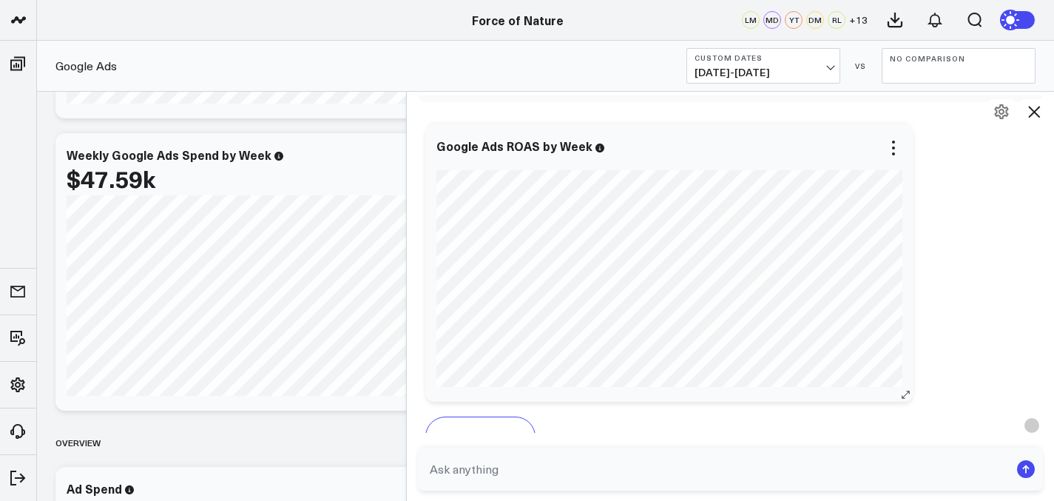
scroll to position [16787, 0]
click at [1032, 115] on icon at bounding box center [1034, 112] width 18 height 18
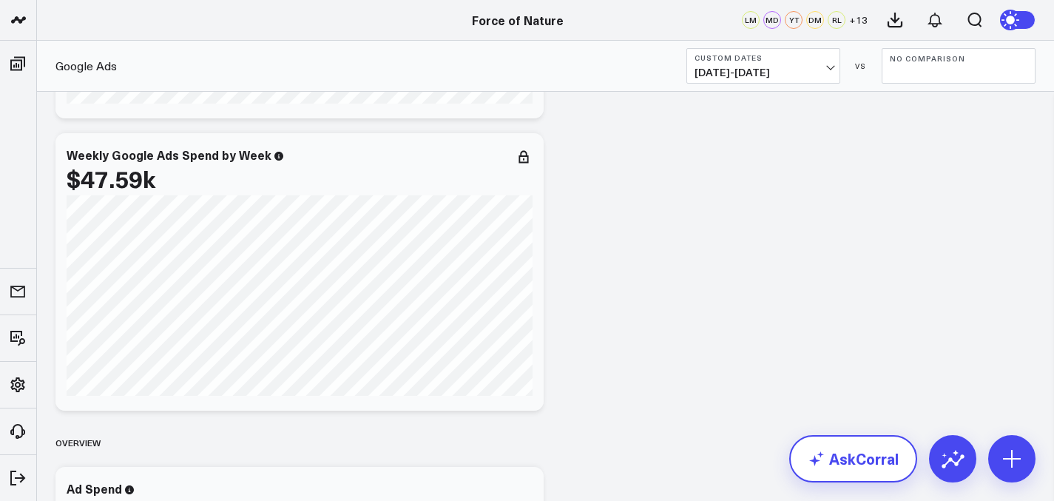
click at [878, 465] on link "AskCorral" at bounding box center [853, 458] width 128 height 47
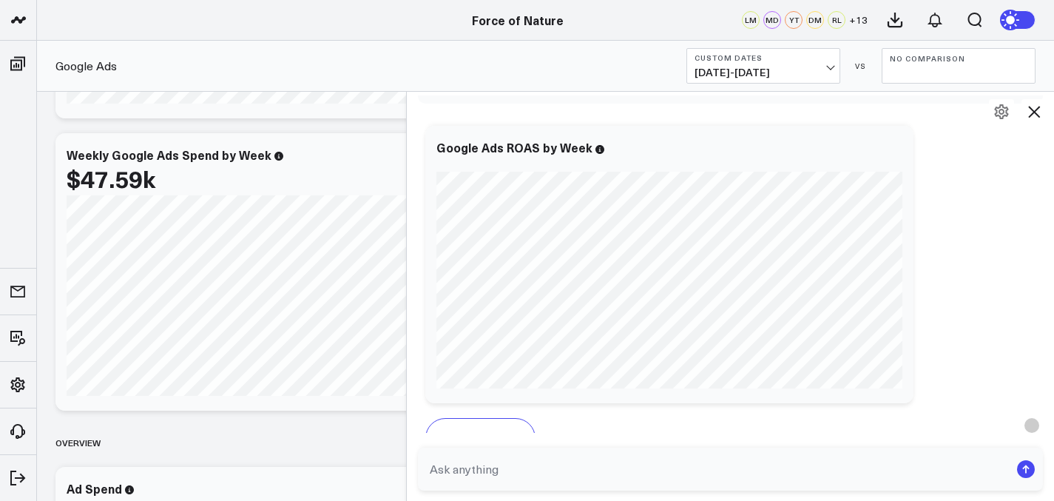
click at [744, 468] on textarea at bounding box center [718, 468] width 584 height 27
click at [911, 55] on b "No Comparison" at bounding box center [958, 58] width 138 height 9
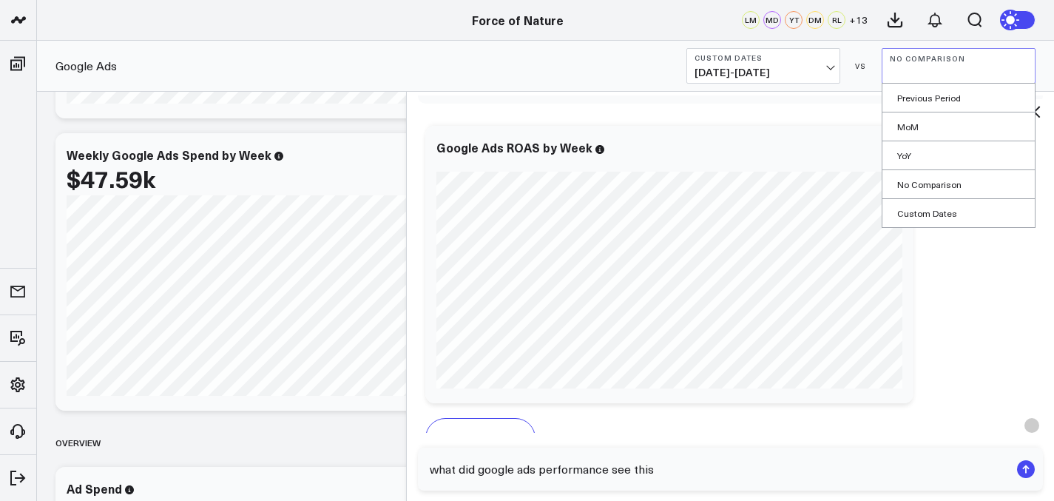
click at [910, 65] on button "No Comparison" at bounding box center [958, 65] width 154 height 35
click at [645, 468] on textarea "what did google ads performance see this" at bounding box center [718, 468] width 584 height 27
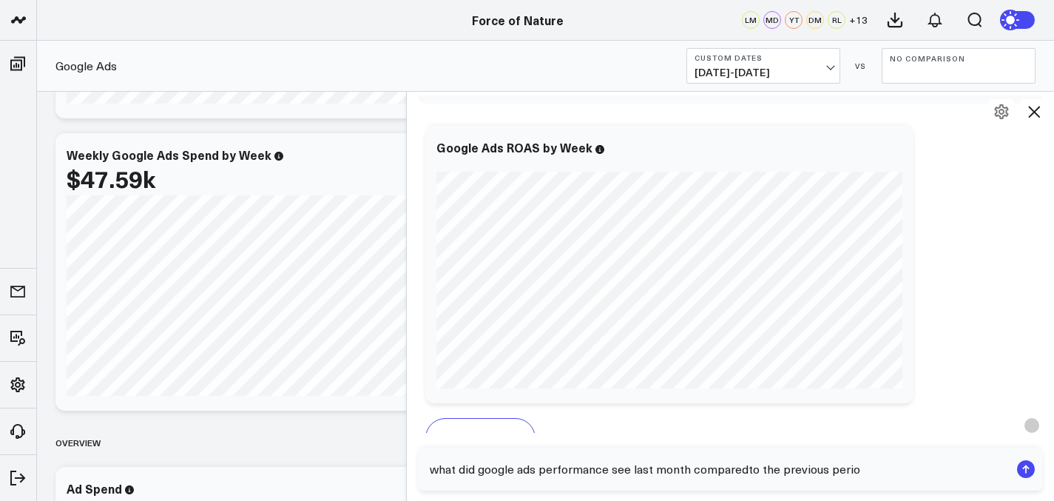
type textarea "what did google ads performance see last month comparedto the previous period"
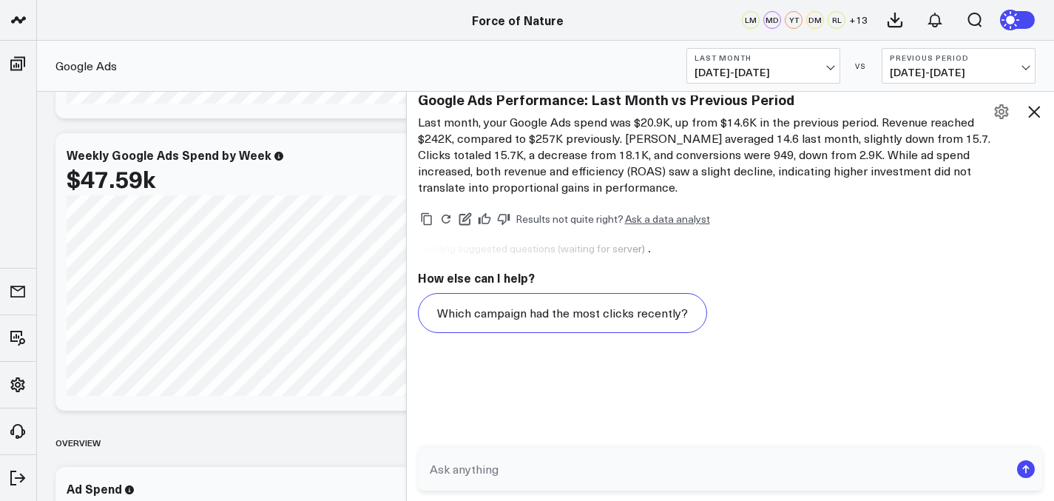
scroll to position [18520, 0]
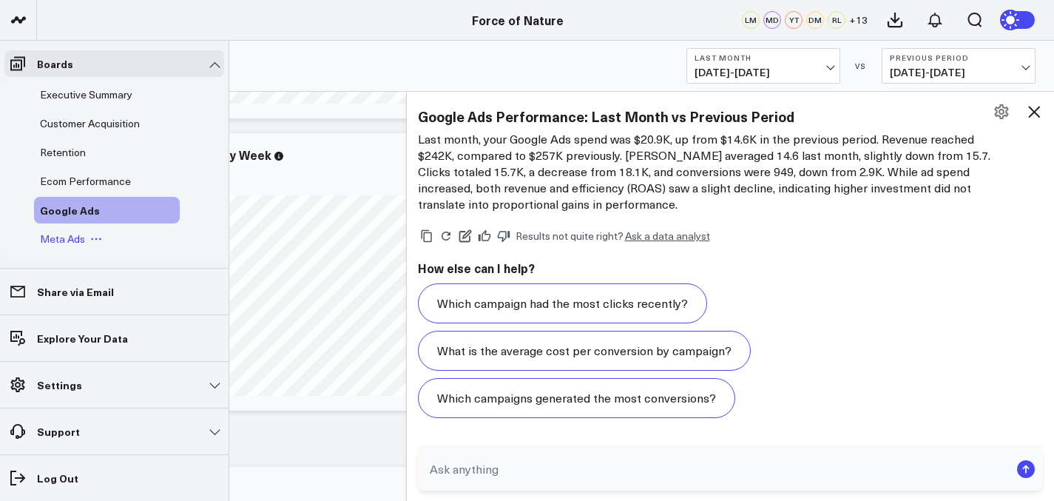
click at [69, 241] on span "Meta Ads" at bounding box center [62, 238] width 45 height 14
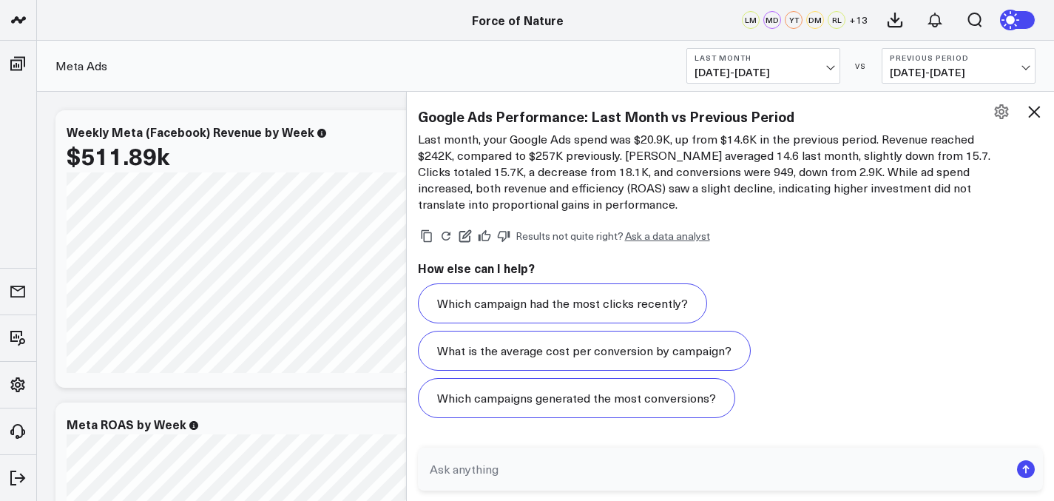
click at [471, 468] on textarea at bounding box center [718, 468] width 584 height 27
type textarea "create a vertical bar graph breaking down meta ad spend by week"
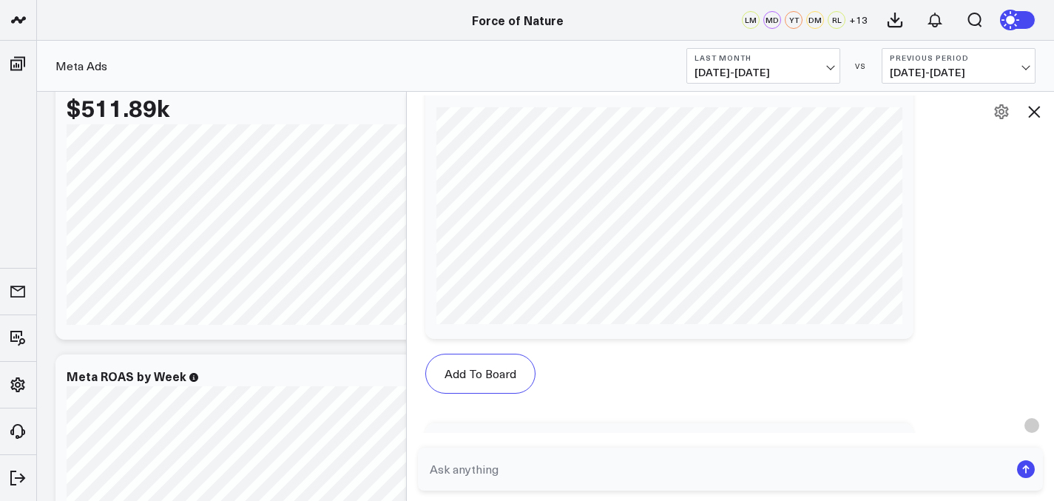
scroll to position [19093, 0]
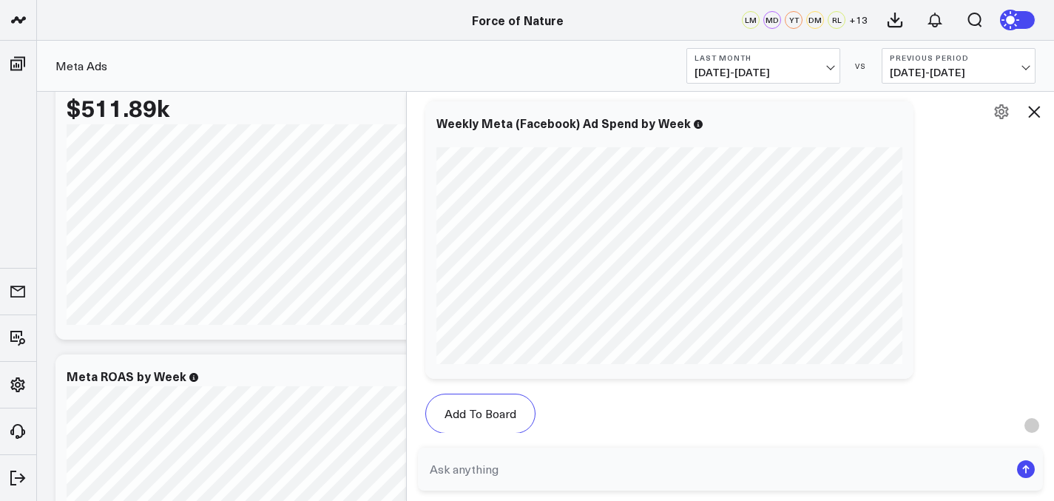
click at [918, 74] on span "07/01/25 - 07/31/25" at bounding box center [958, 73] width 138 height 12
click at [928, 208] on link "Custom Dates" at bounding box center [958, 213] width 152 height 28
select select "8"
select select "2025"
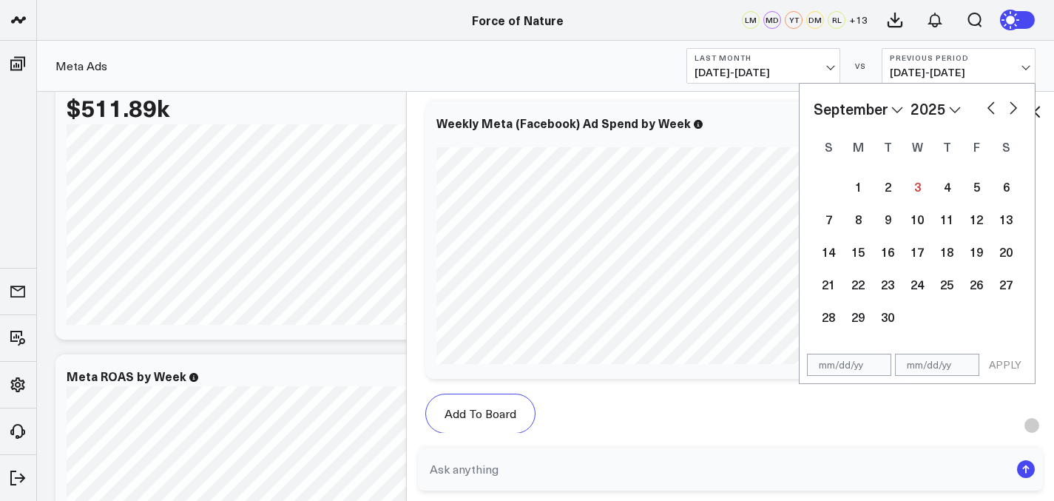
click at [973, 68] on span "07/01/25 - 07/31/25" at bounding box center [958, 73] width 138 height 12
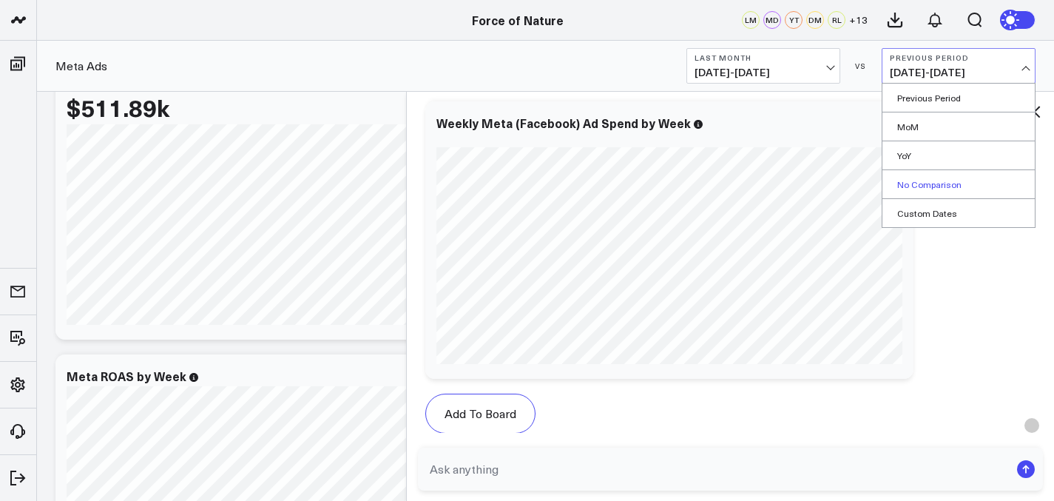
click at [936, 187] on link "No Comparison" at bounding box center [958, 184] width 152 height 28
click at [810, 75] on span "08/01/25 - 08/31/25" at bounding box center [763, 73] width 138 height 12
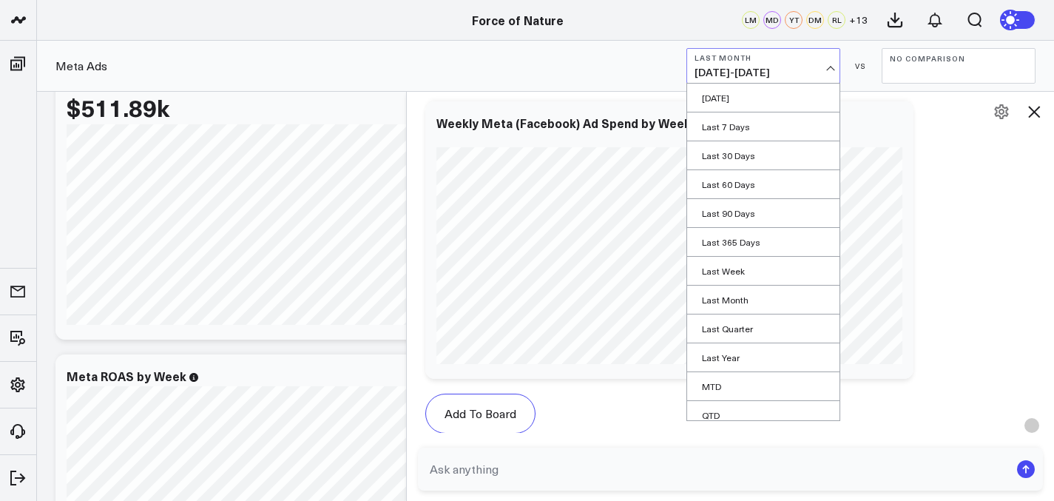
click at [810, 75] on span "08/01/25 - 08/31/25" at bounding box center [763, 73] width 138 height 12
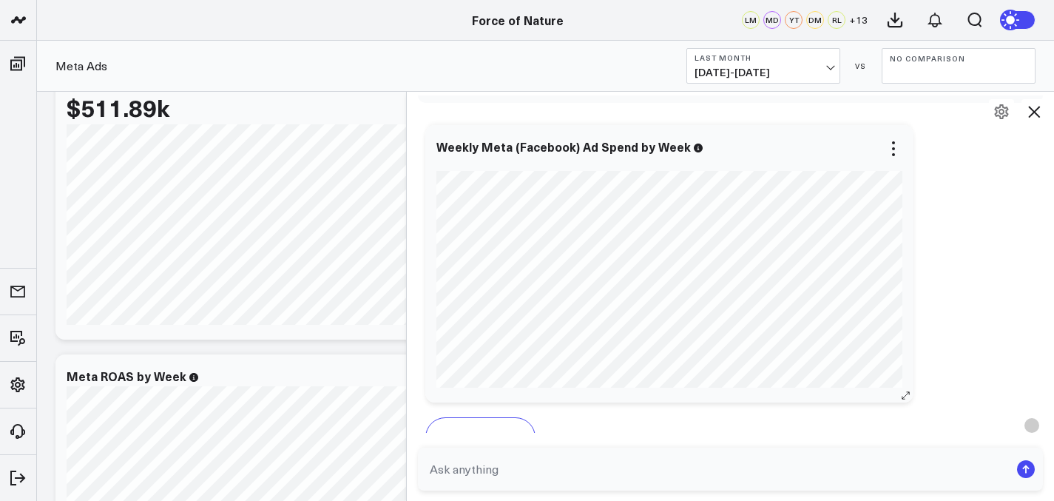
scroll to position [19066, 0]
click at [752, 73] on span "08/01/25 - 08/31/25" at bounding box center [763, 73] width 138 height 12
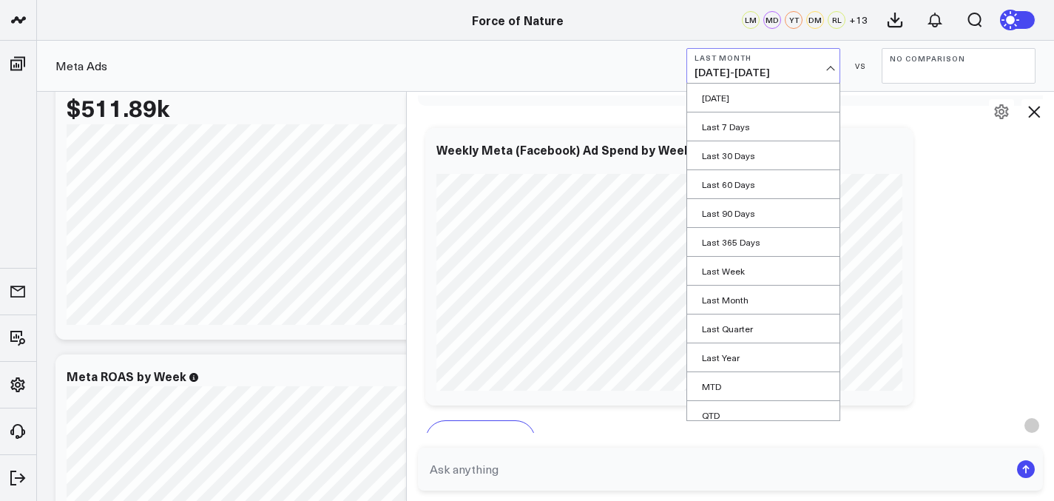
click at [747, 57] on b "Last Month" at bounding box center [763, 57] width 138 height 9
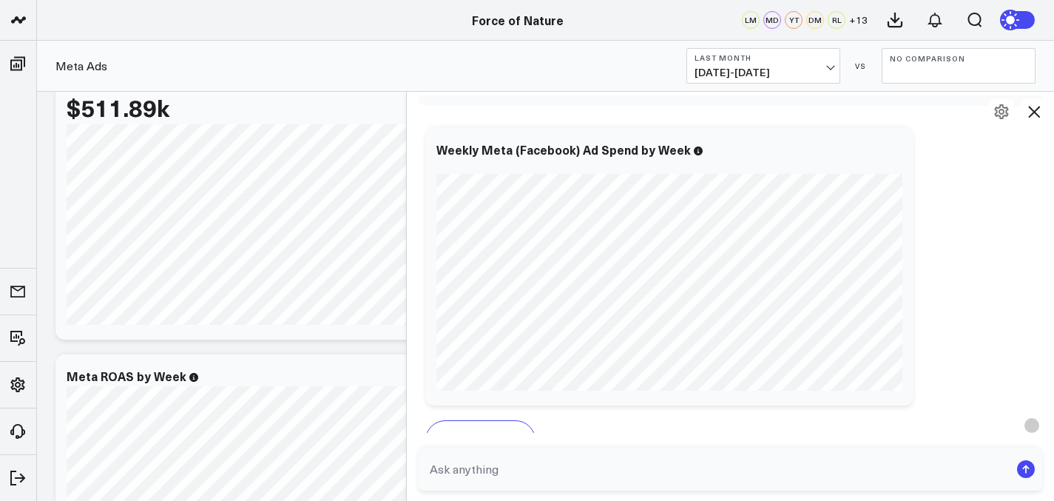
click at [501, 459] on textarea at bounding box center [718, 468] width 584 height 27
type textarea "do the same for ad revenue"
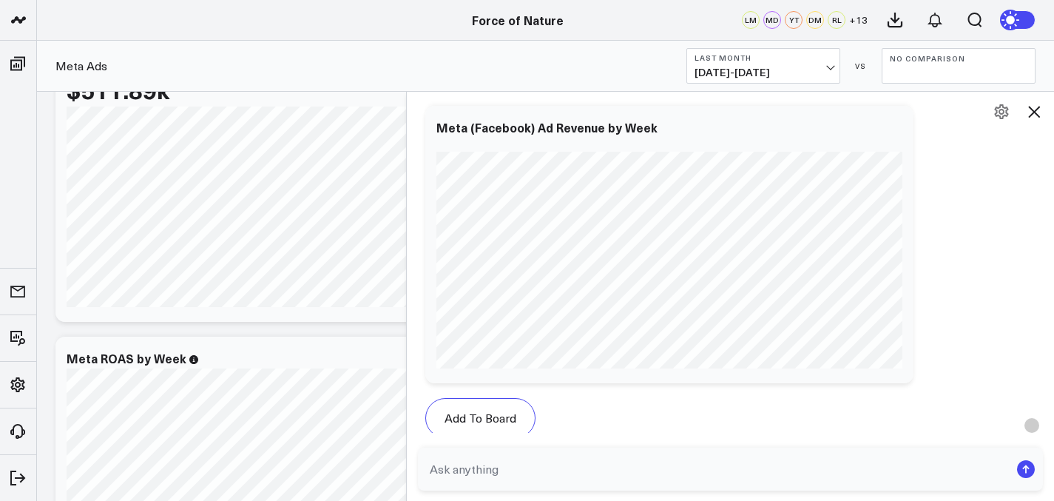
scroll to position [20363, 0]
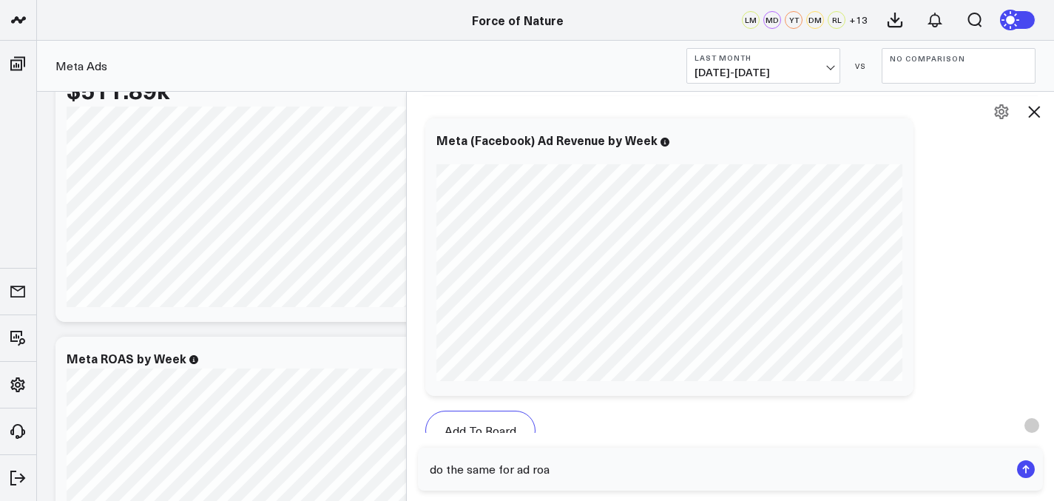
type textarea "do the same for ad roas"
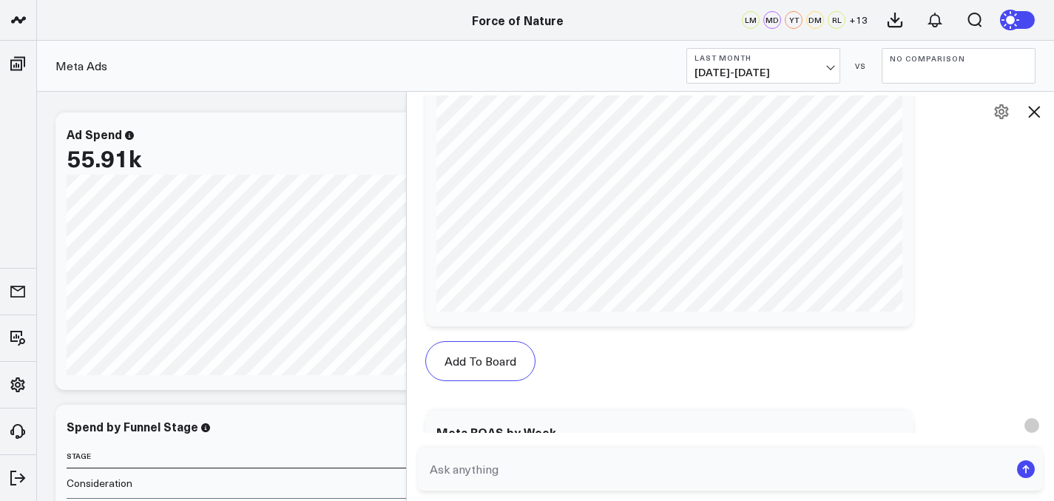
scroll to position [21626, 0]
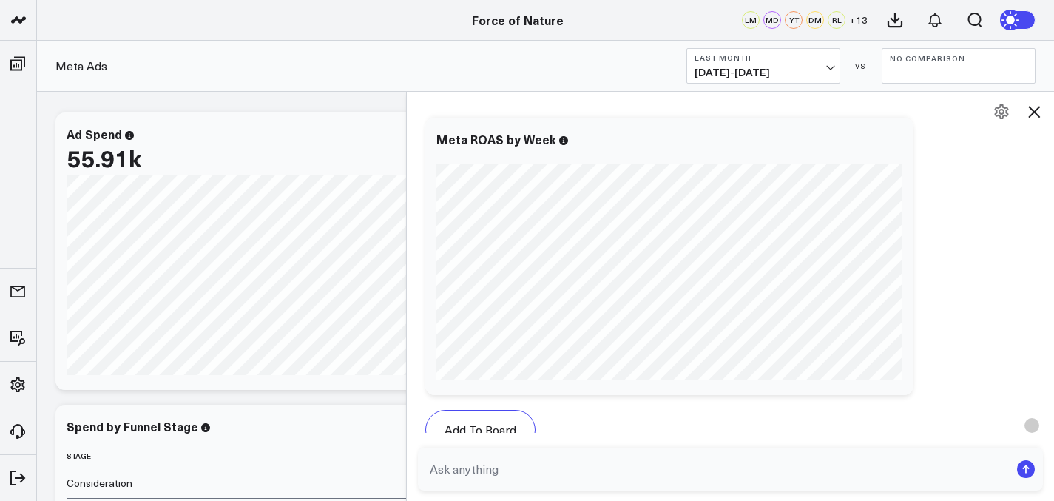
click at [902, 50] on button "No Comparison" at bounding box center [958, 65] width 154 height 35
click at [923, 84] on link "Previous Period" at bounding box center [958, 98] width 152 height 28
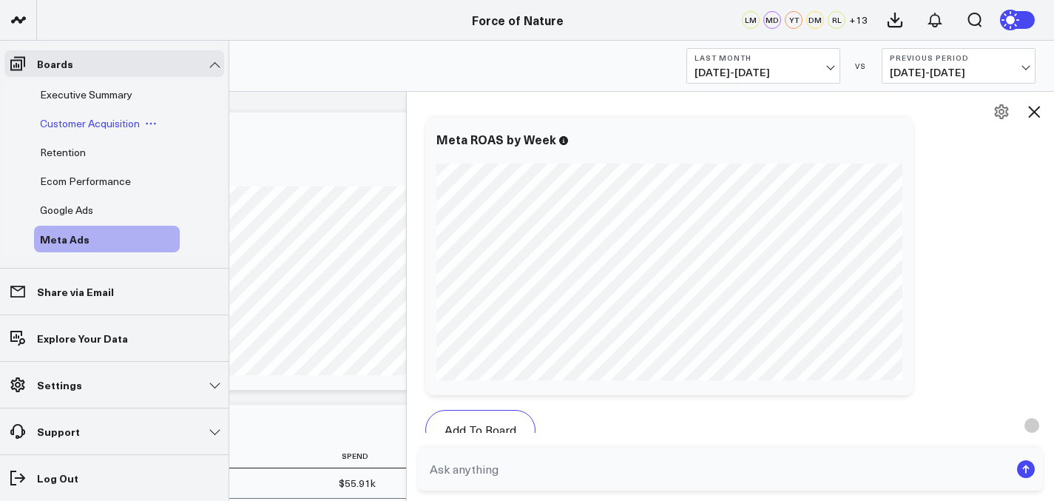
click at [83, 119] on span "Customer Acquisition" at bounding box center [90, 123] width 100 height 14
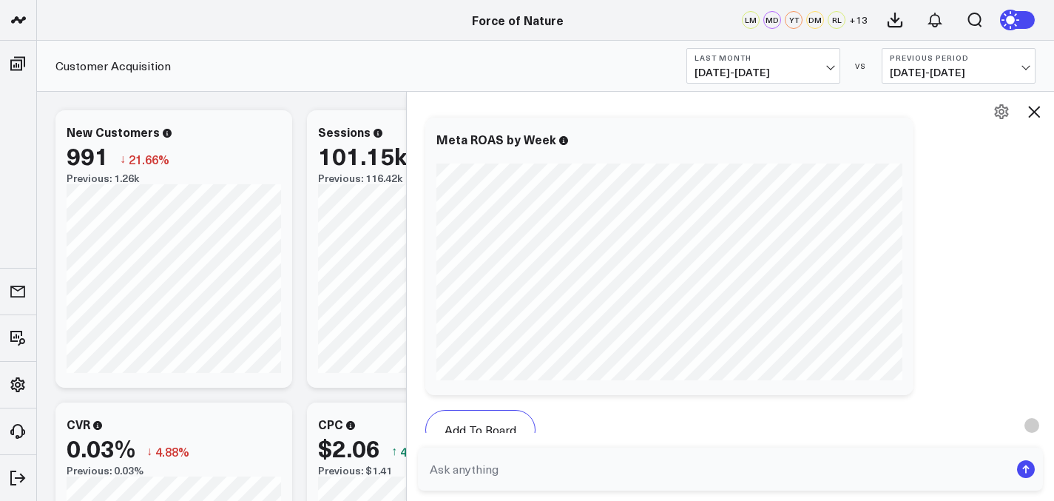
click at [1039, 104] on icon at bounding box center [1034, 112] width 18 height 18
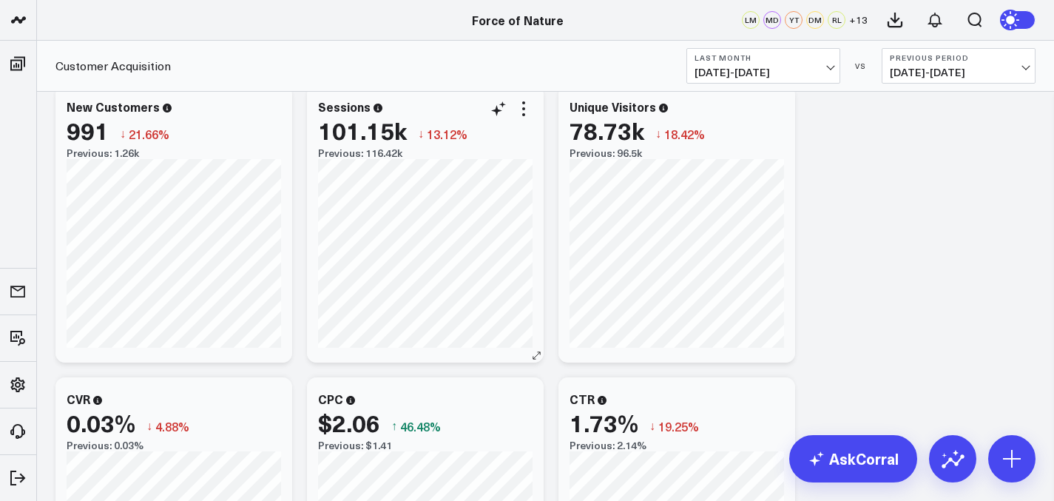
scroll to position [27, 0]
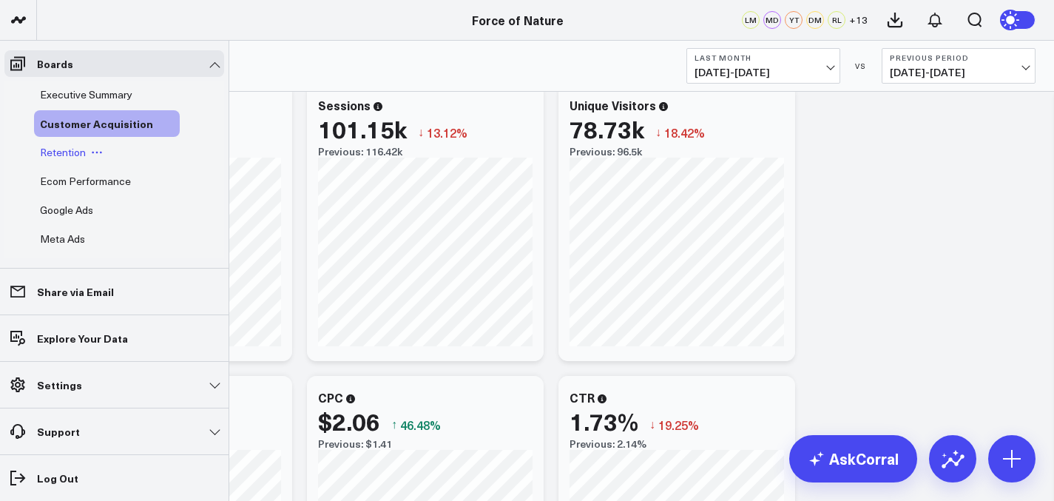
click at [69, 148] on span "Retention" at bounding box center [63, 152] width 46 height 14
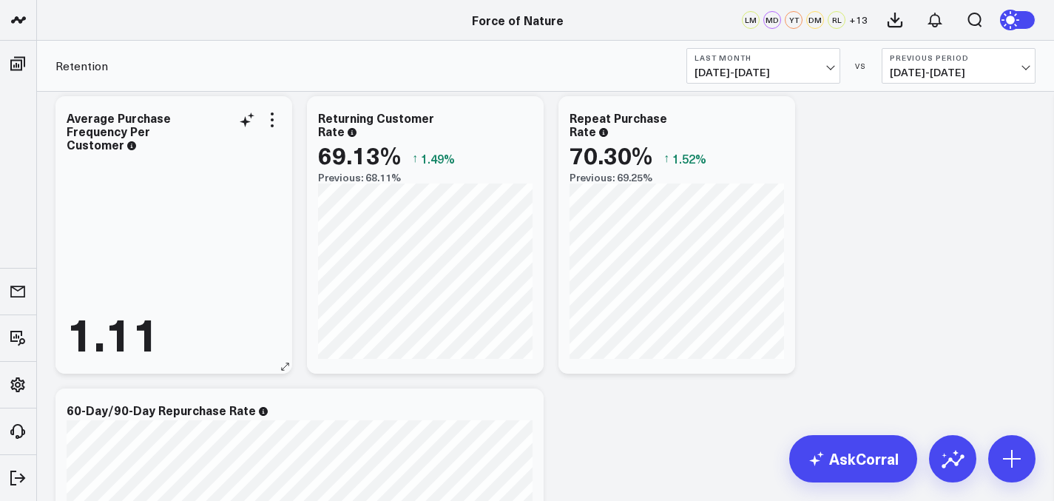
scroll to position [18, 0]
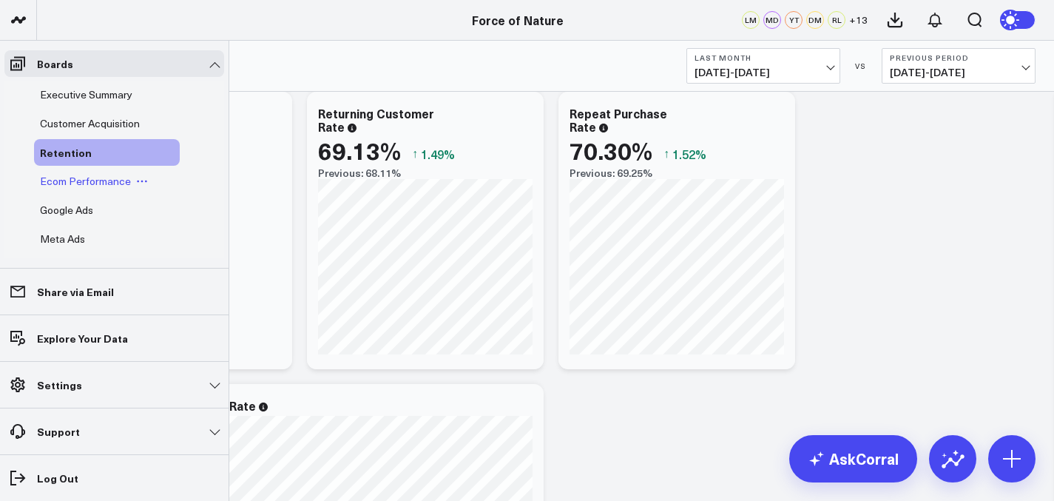
click at [68, 180] on span "Ecom Performance" at bounding box center [85, 181] width 91 height 14
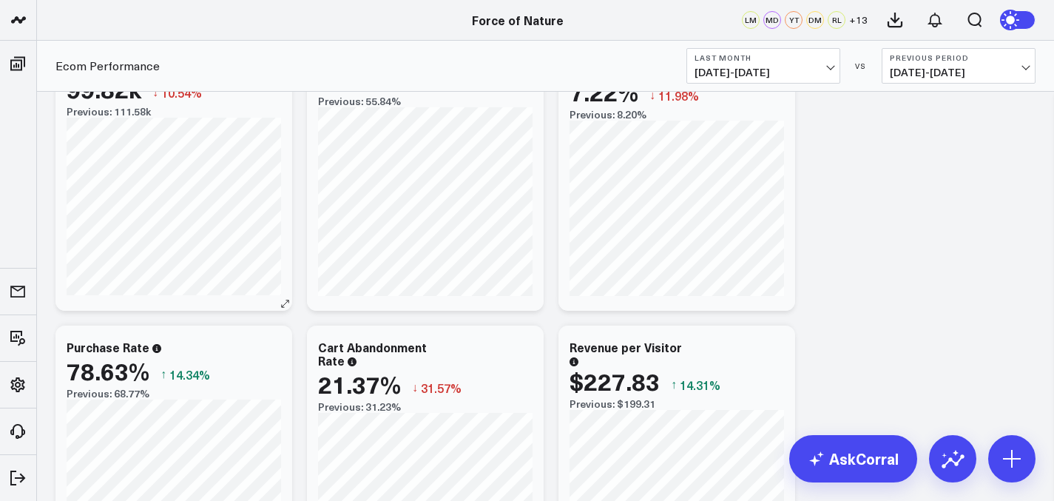
scroll to position [82, 0]
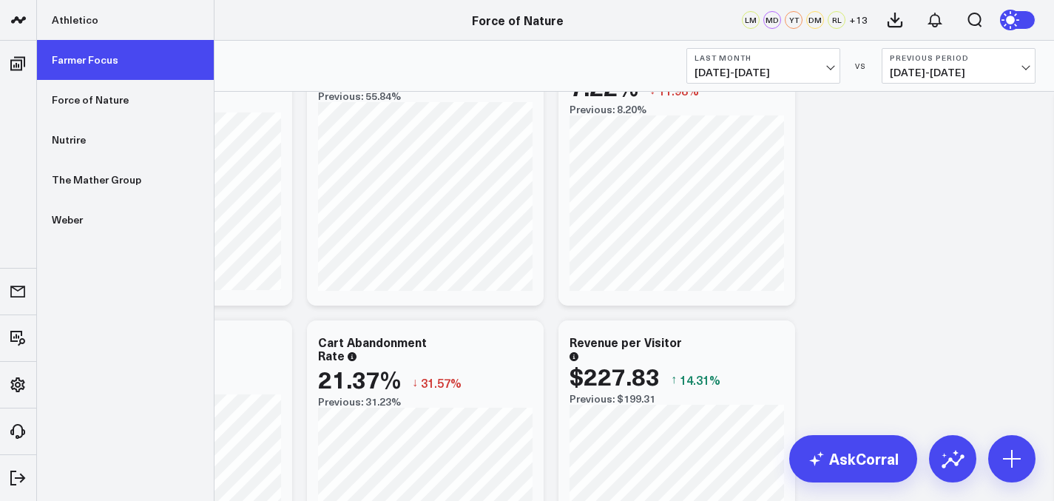
click at [69, 58] on link "Farmer Focus" at bounding box center [125, 60] width 177 height 40
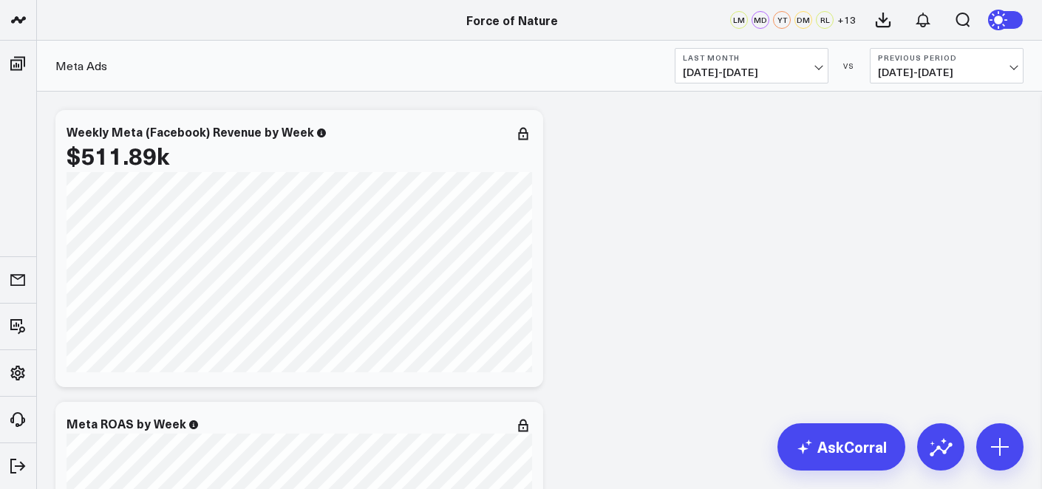
scroll to position [96, 0]
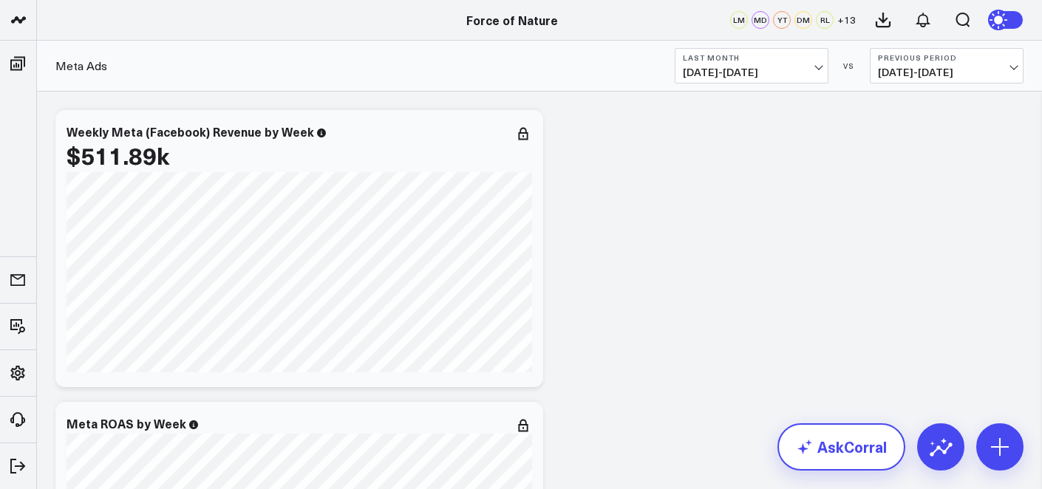
click at [850, 456] on link "AskCorral" at bounding box center [842, 447] width 128 height 47
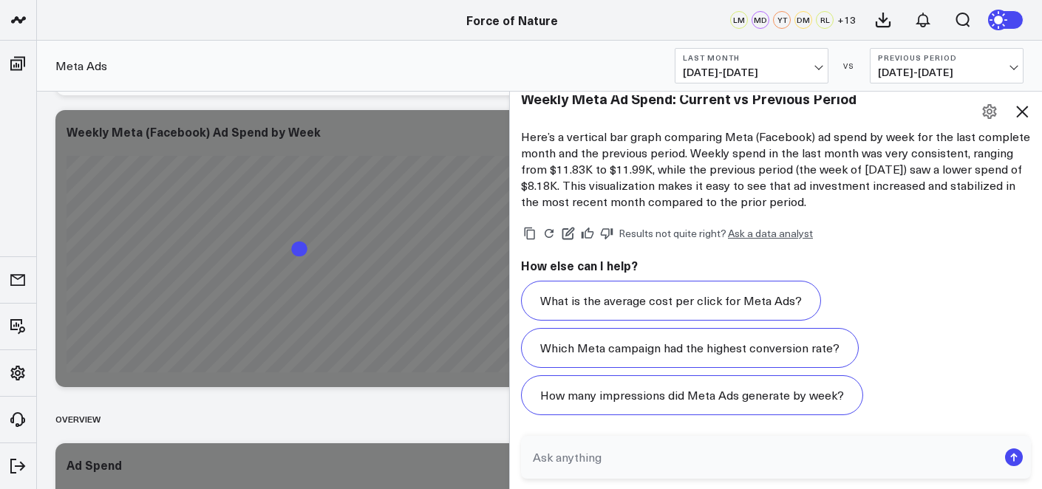
scroll to position [639, 0]
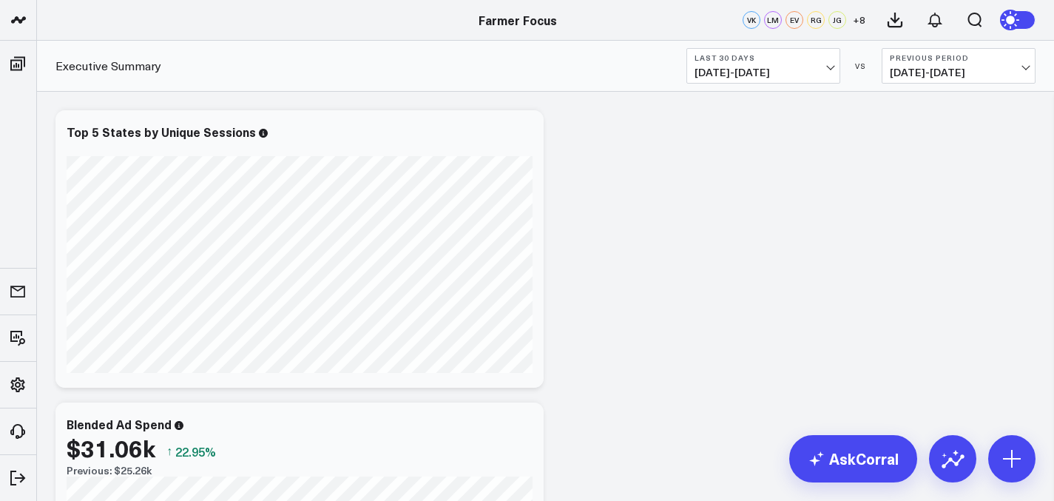
click at [789, 70] on span "[DATE] - [DATE]" at bounding box center [763, 73] width 138 height 12
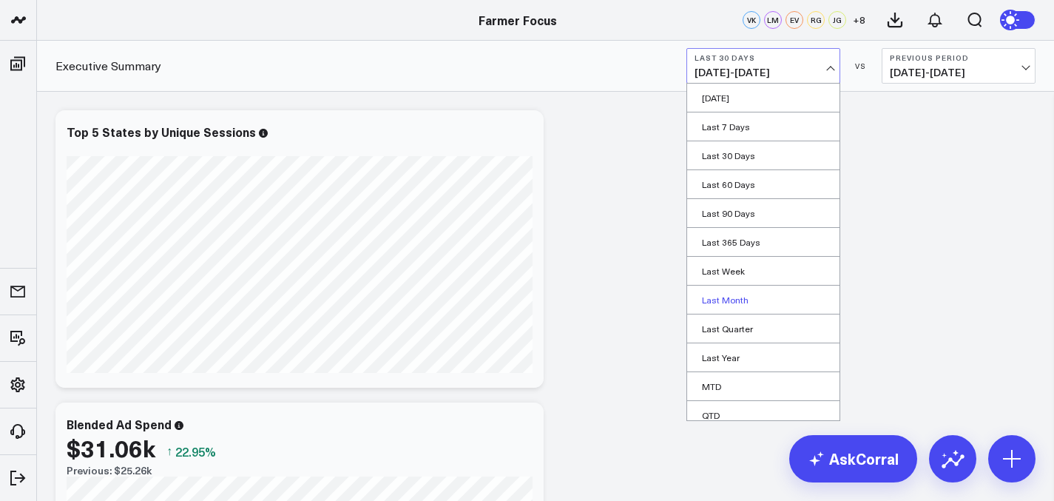
click at [750, 294] on link "Last Month" at bounding box center [763, 299] width 152 height 28
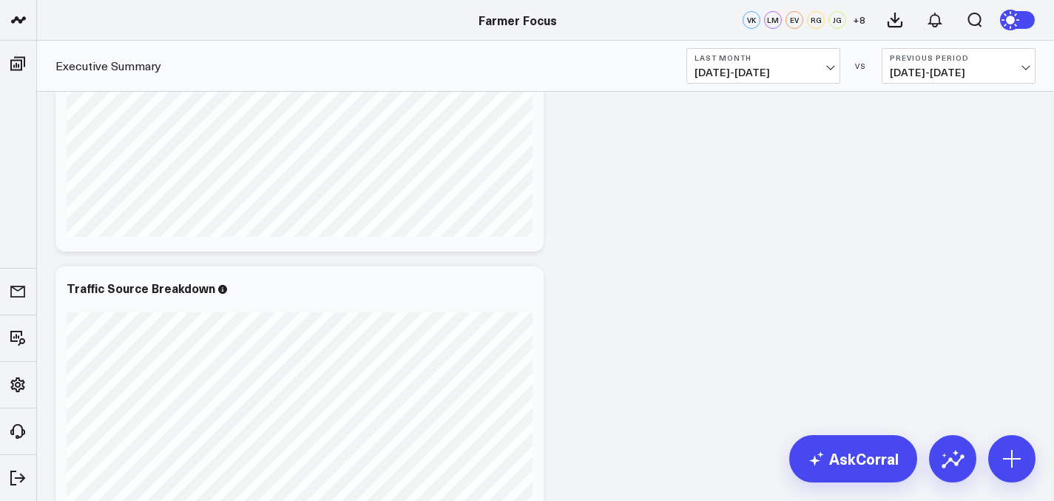
scroll to position [363, 0]
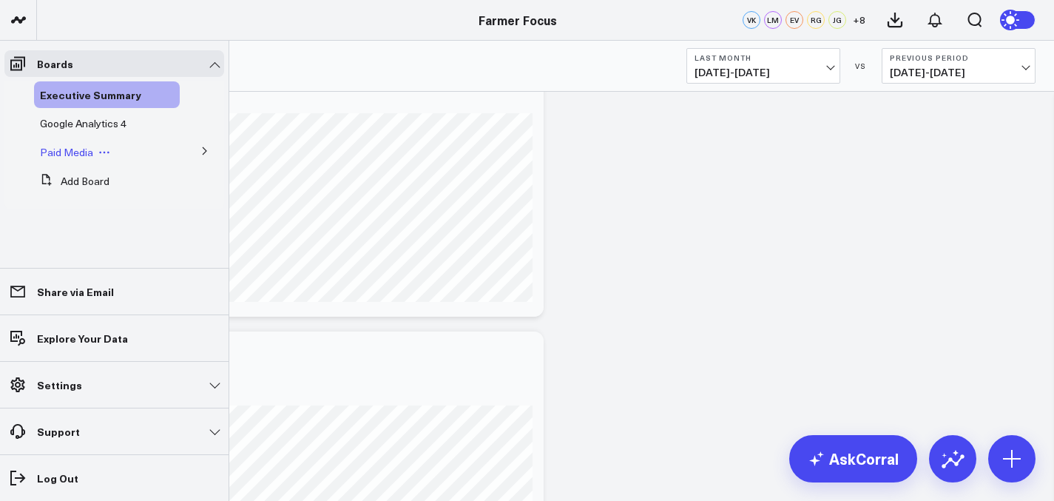
click at [72, 161] on div "Paid Media" at bounding box center [107, 152] width 146 height 27
click at [70, 155] on span "Paid Media" at bounding box center [66, 152] width 53 height 14
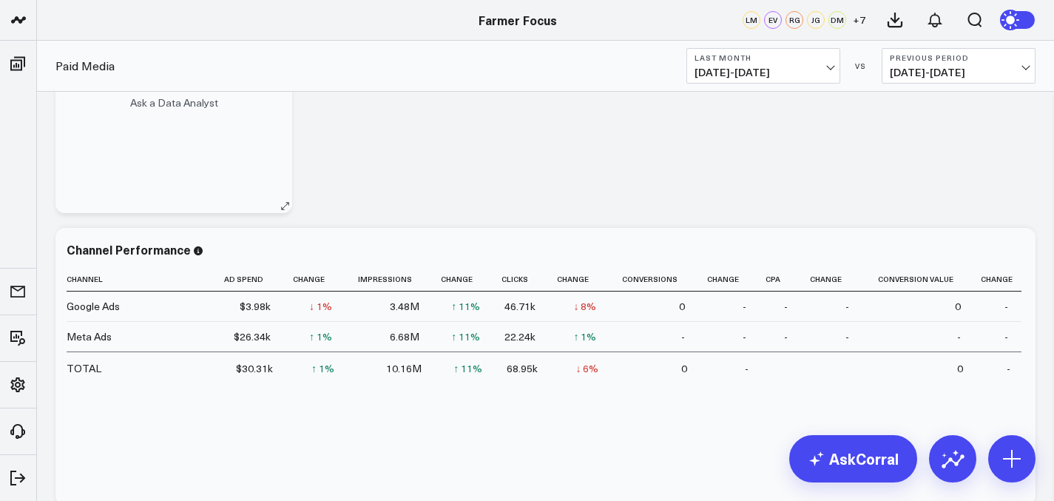
scroll to position [714, 0]
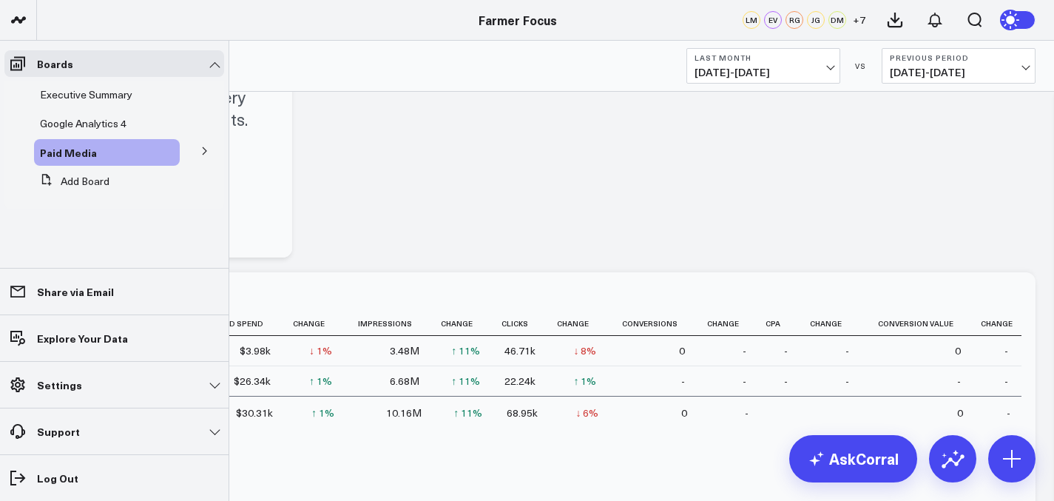
click at [192, 148] on button at bounding box center [205, 150] width 38 height 22
click at [80, 183] on span "Google Ads" at bounding box center [75, 179] width 53 height 14
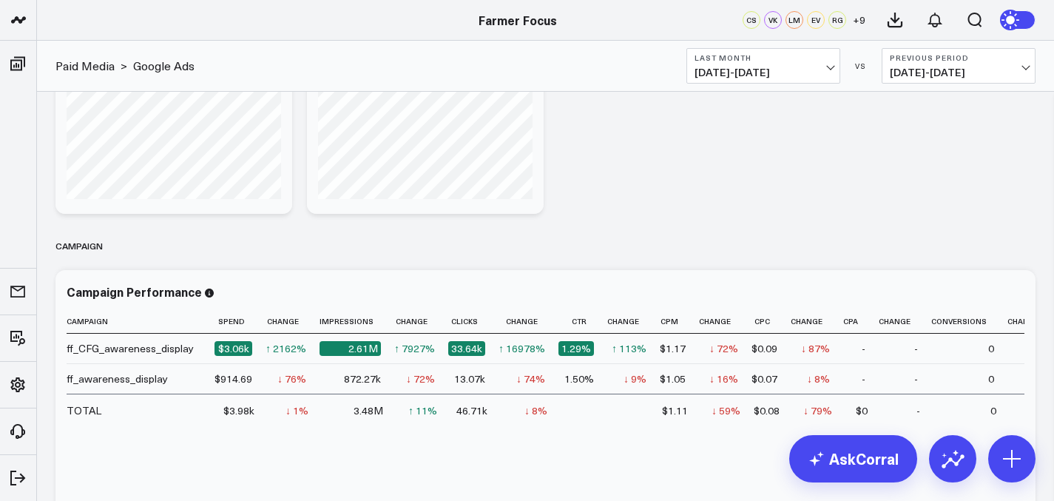
scroll to position [1111, 0]
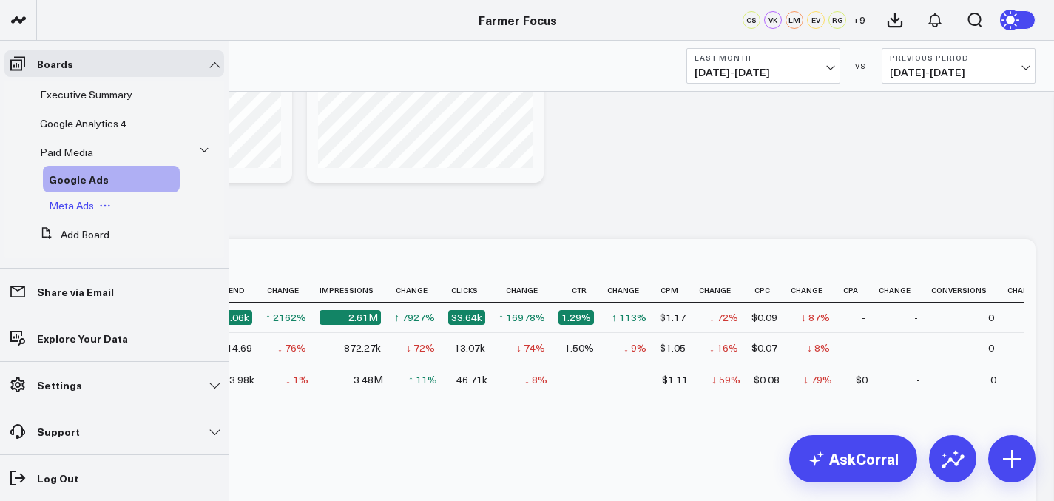
click at [67, 204] on span "Meta Ads" at bounding box center [71, 205] width 45 height 14
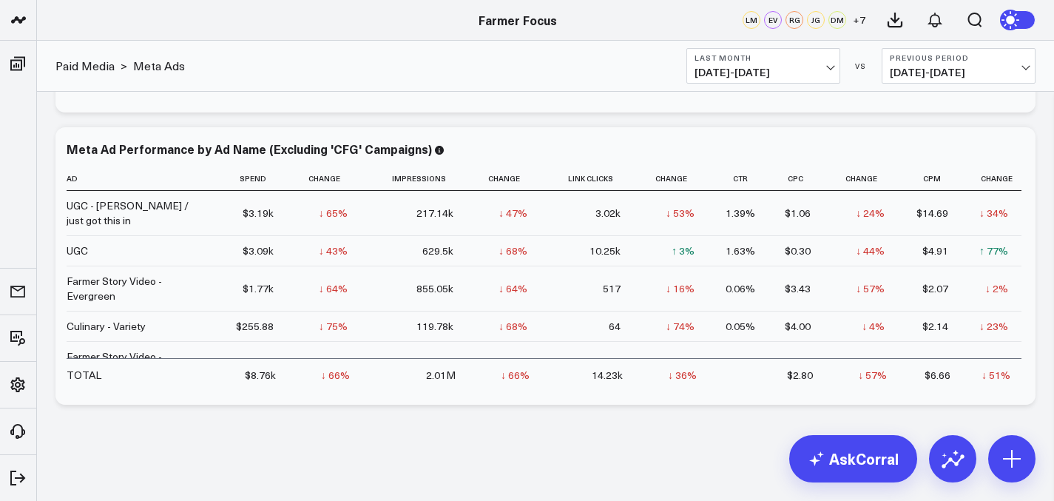
click at [902, 69] on span "07/01/25 - 07/31/25" at bounding box center [958, 73] width 138 height 12
click at [904, 78] on span "07/01/25 - 07/31/25" at bounding box center [958, 73] width 138 height 12
click at [933, 185] on link "No Comparison" at bounding box center [958, 184] width 152 height 28
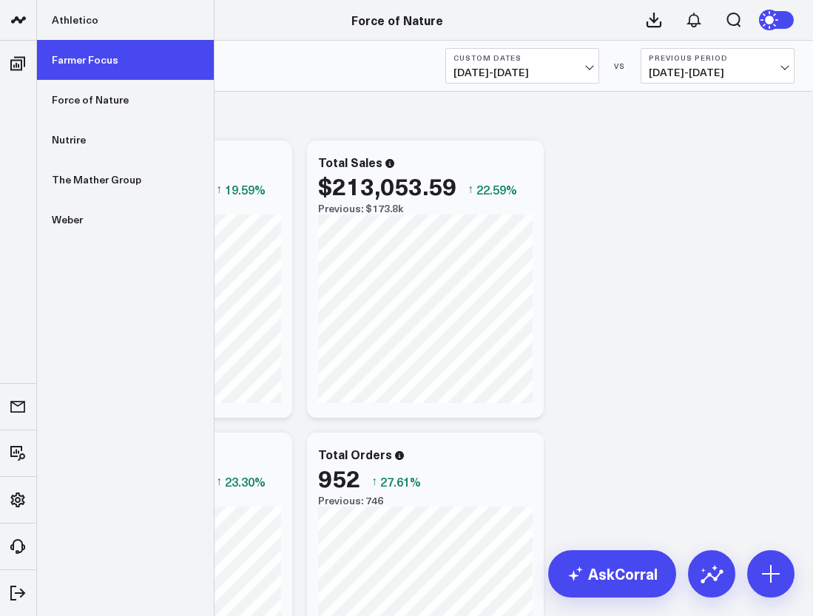
click at [90, 64] on link "Farmer Focus" at bounding box center [125, 60] width 177 height 40
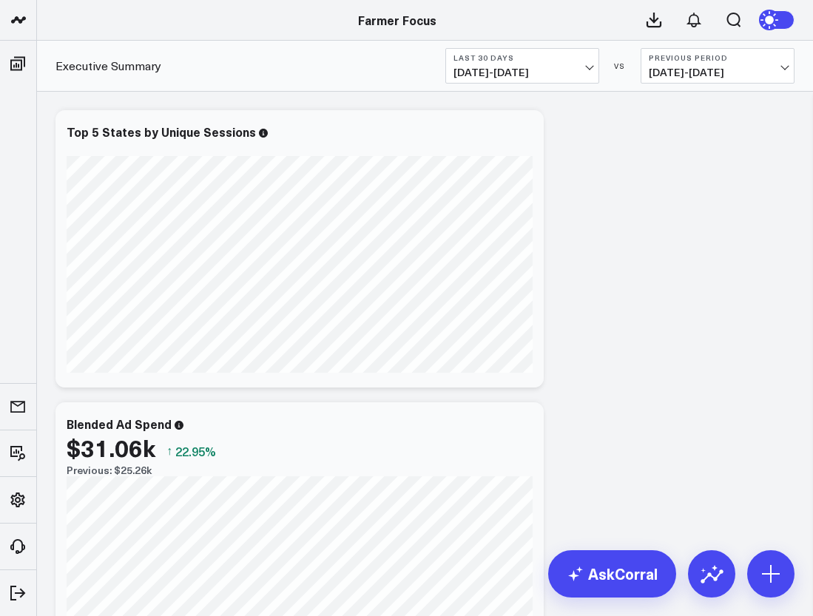
click at [567, 67] on span "[DATE] - [DATE]" at bounding box center [522, 73] width 138 height 12
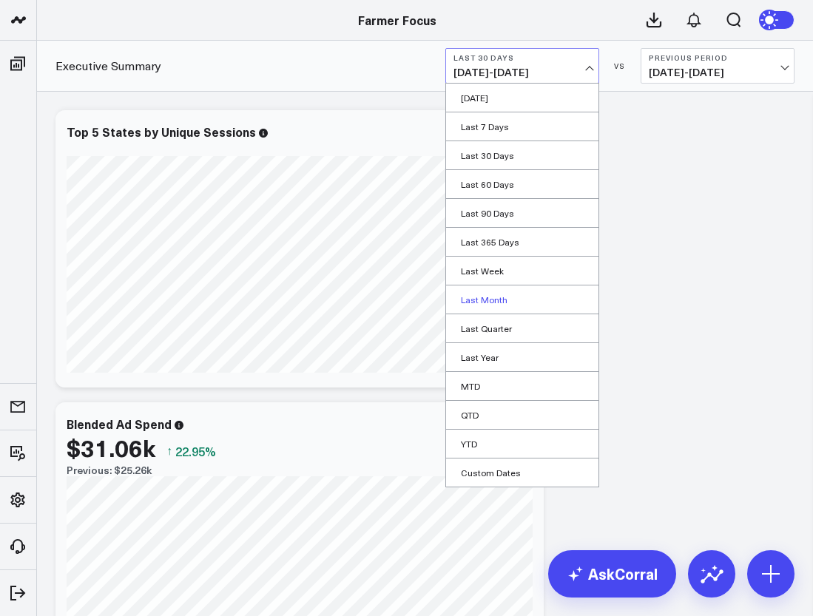
click at [521, 296] on link "Last Month" at bounding box center [522, 299] width 152 height 28
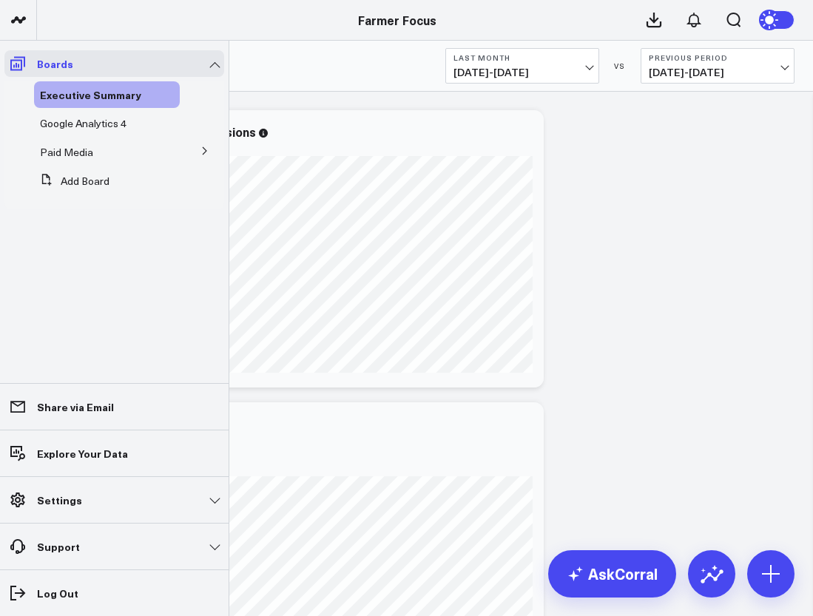
click at [21, 70] on icon at bounding box center [17, 64] width 15 height 14
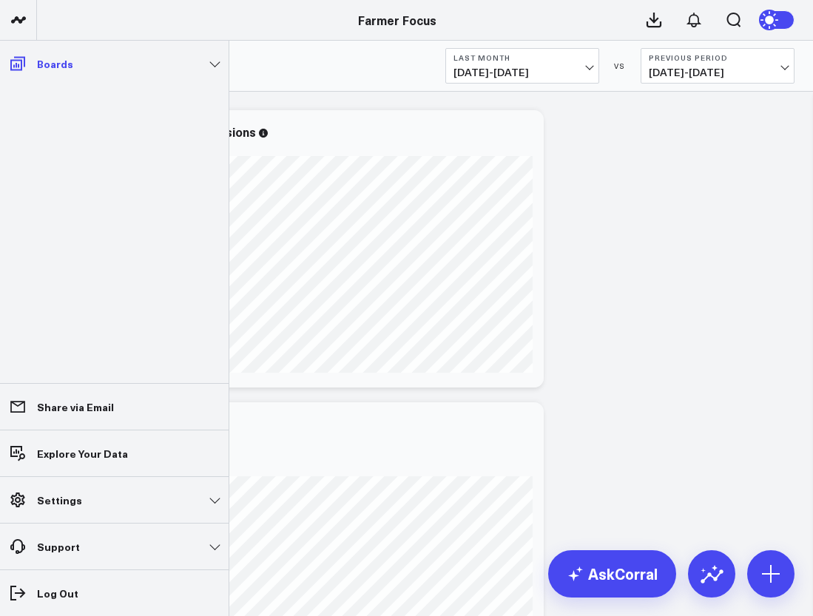
click at [19, 63] on icon at bounding box center [18, 64] width 18 height 18
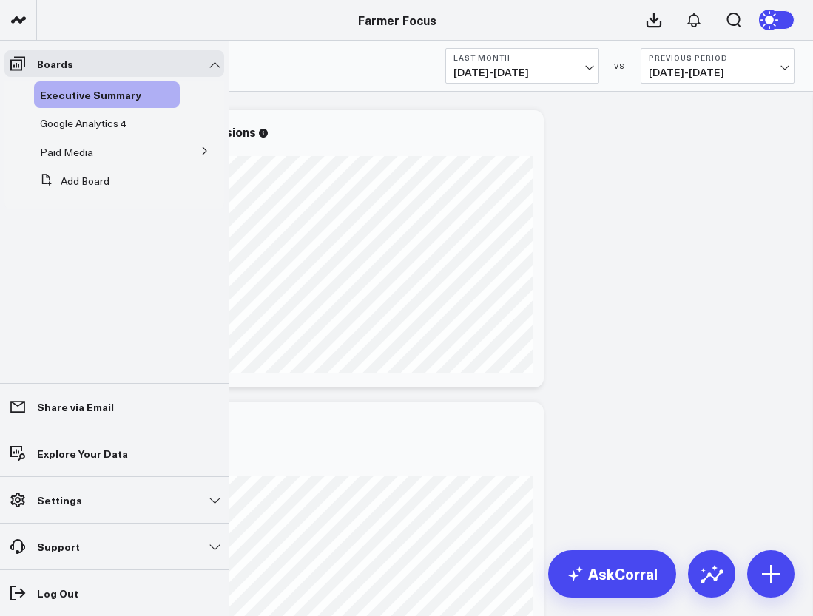
click at [129, 137] on ul "Executive Summary Google Analytics 4 Paid Media Google Ads Meta Ads Add Board" at bounding box center [114, 145] width 220 height 128
click at [202, 163] on li "Paid Media Google Ads Meta Ads" at bounding box center [114, 152] width 220 height 27
click at [203, 152] on icon at bounding box center [204, 150] width 9 height 9
click at [74, 176] on span "Google Ads" at bounding box center [75, 179] width 53 height 14
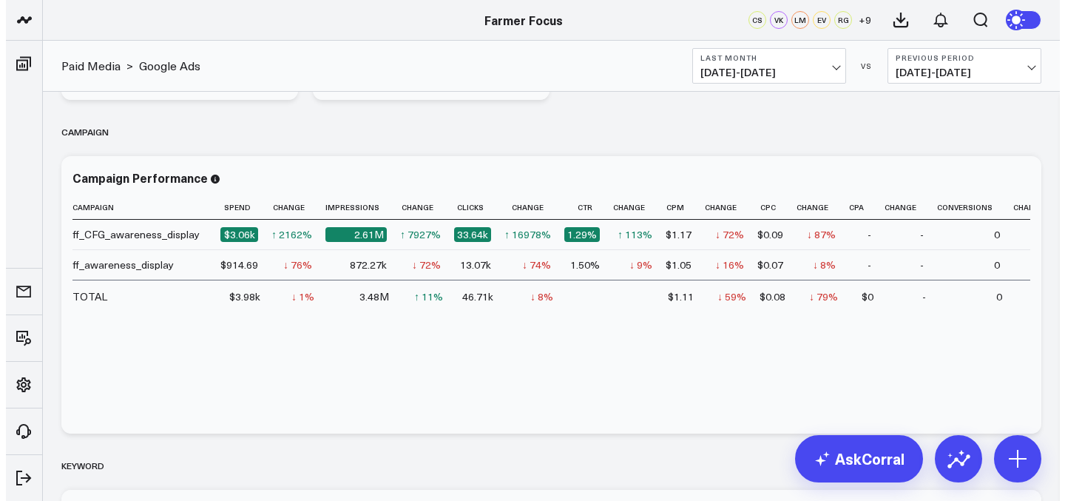
scroll to position [1169, 0]
